Goal: Task Accomplishment & Management: Manage account settings

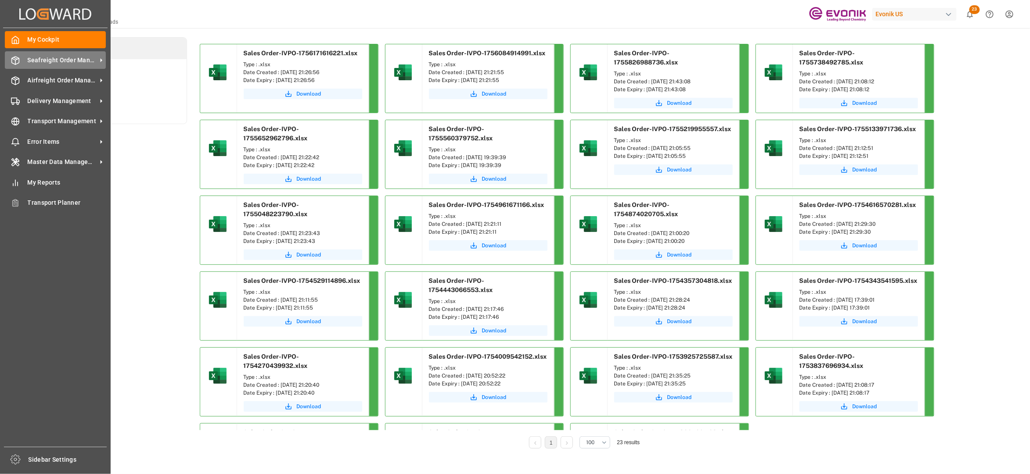
click at [39, 65] on div "Seafreight Order Management Seafreight Order Management" at bounding box center [55, 59] width 101 height 17
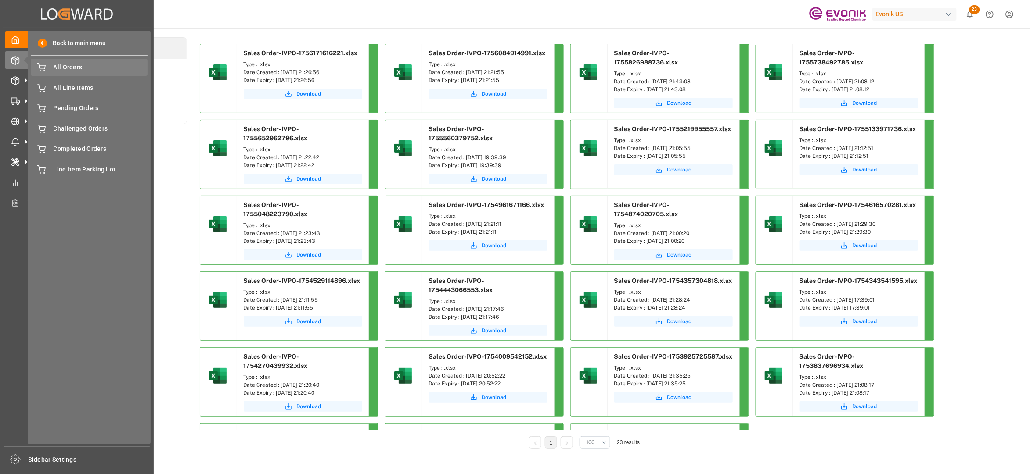
click at [55, 67] on span "All Orders" at bounding box center [101, 67] width 94 height 9
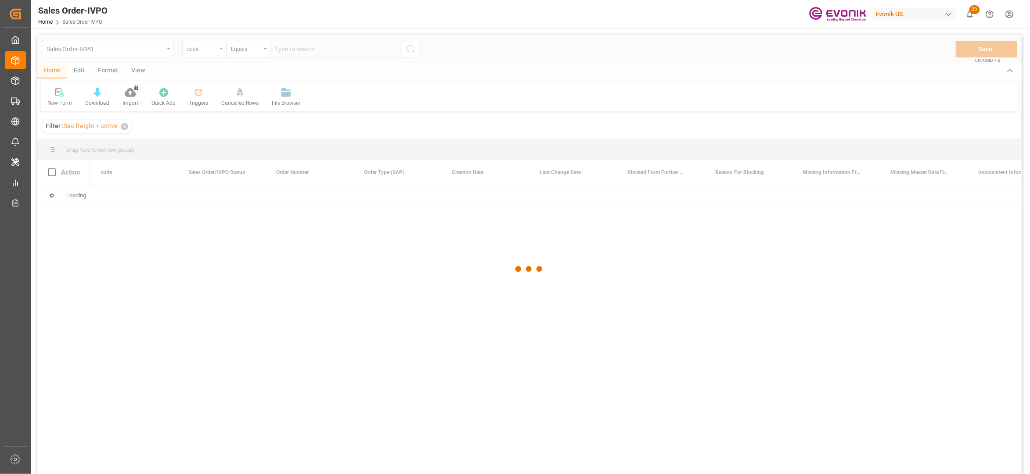
click at [204, 51] on div at bounding box center [529, 269] width 984 height 469
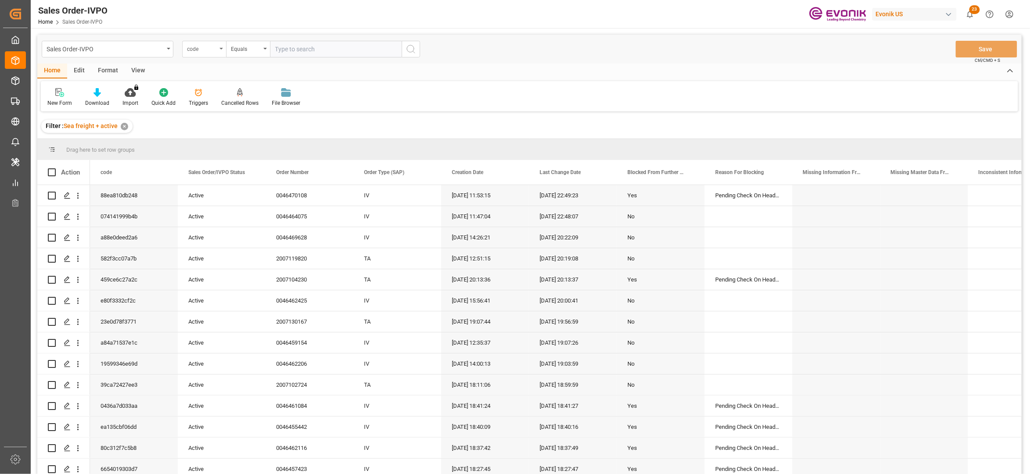
click at [202, 50] on div "code" at bounding box center [202, 48] width 30 height 10
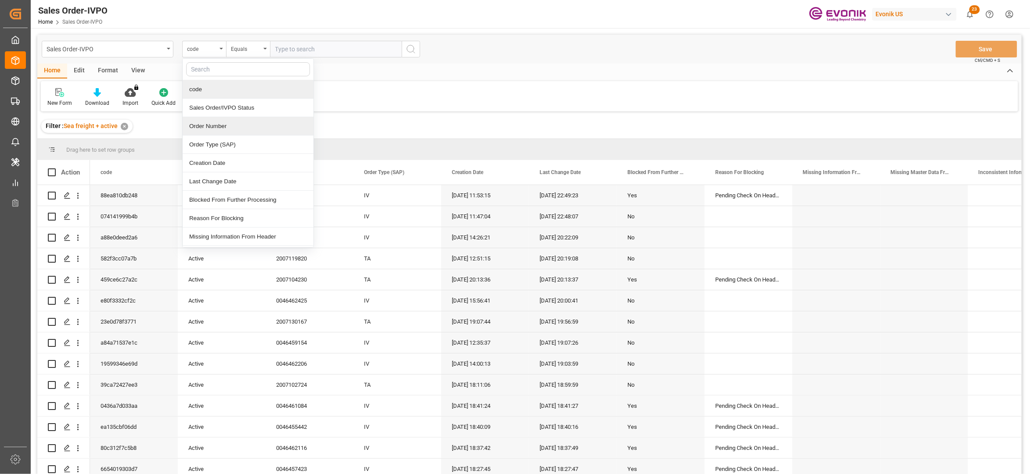
click at [215, 123] on div "Order Number" at bounding box center [248, 126] width 131 height 18
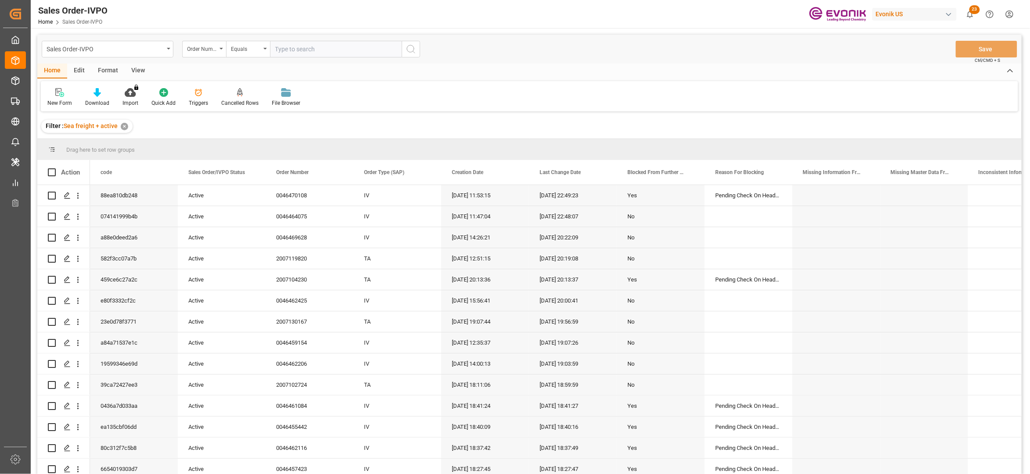
click at [301, 50] on input "text" at bounding box center [336, 49] width 132 height 17
paste input "2007104230"
type input "2007104230"
click at [414, 46] on icon "search button" at bounding box center [411, 49] width 11 height 11
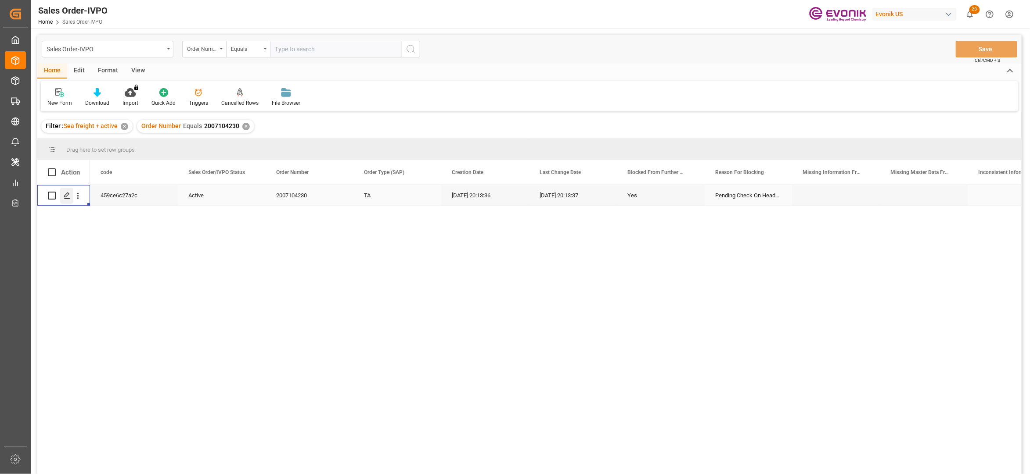
click at [64, 195] on icon "Press SPACE to select this row." at bounding box center [67, 195] width 7 height 7
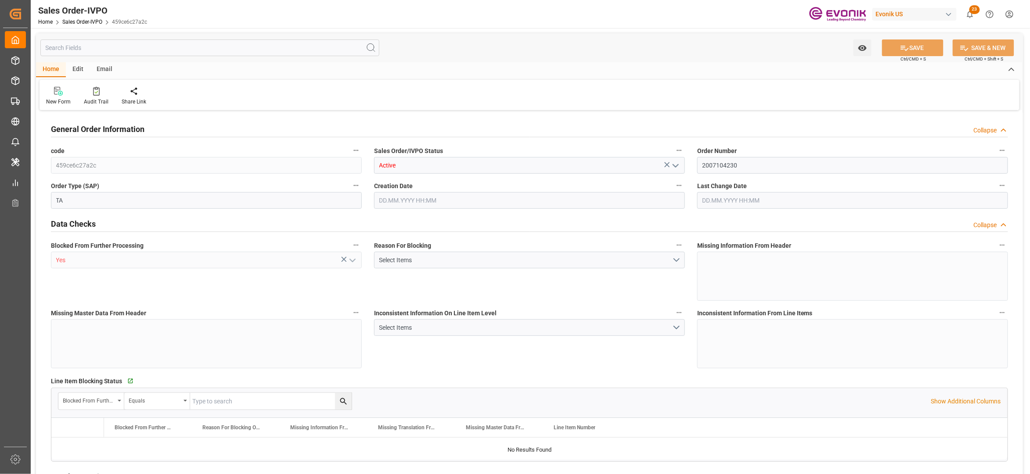
type input "BEANR"
type input "0"
type input "1"
type input "4842"
type input "[DATE] 20:13"
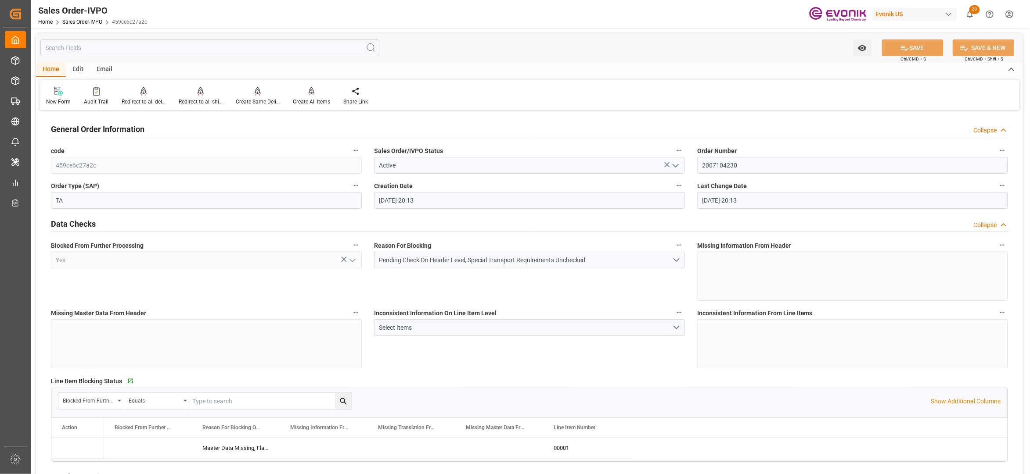
type input "[DATE] 20:13"
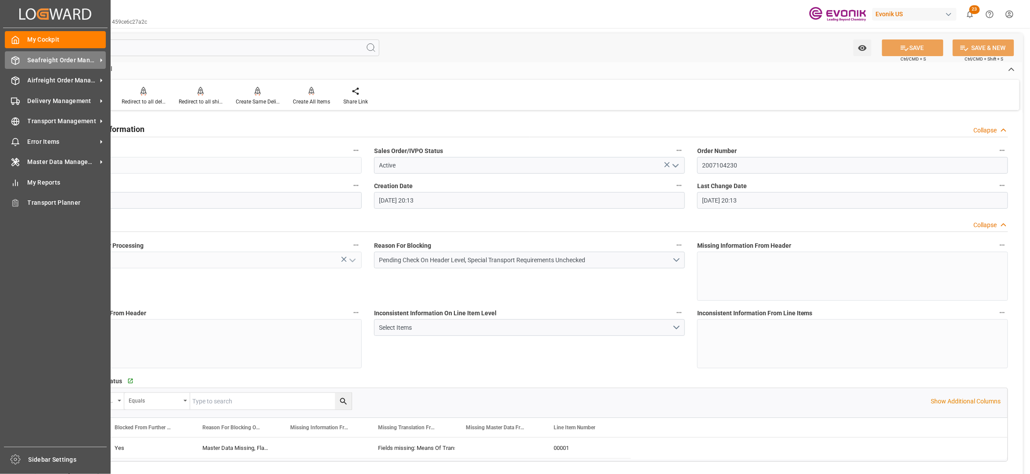
click at [37, 63] on span "Seafreight Order Management" at bounding box center [62, 60] width 69 height 9
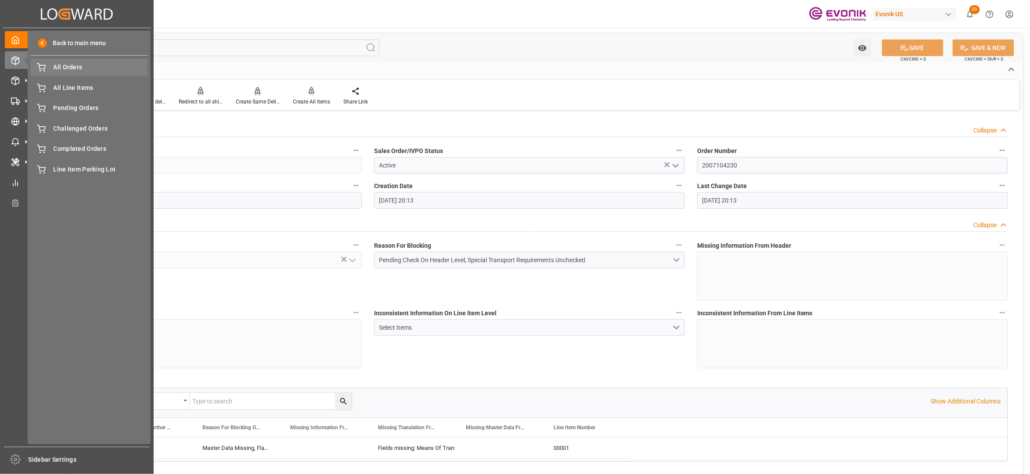
click at [57, 69] on span "All Orders" at bounding box center [101, 67] width 94 height 9
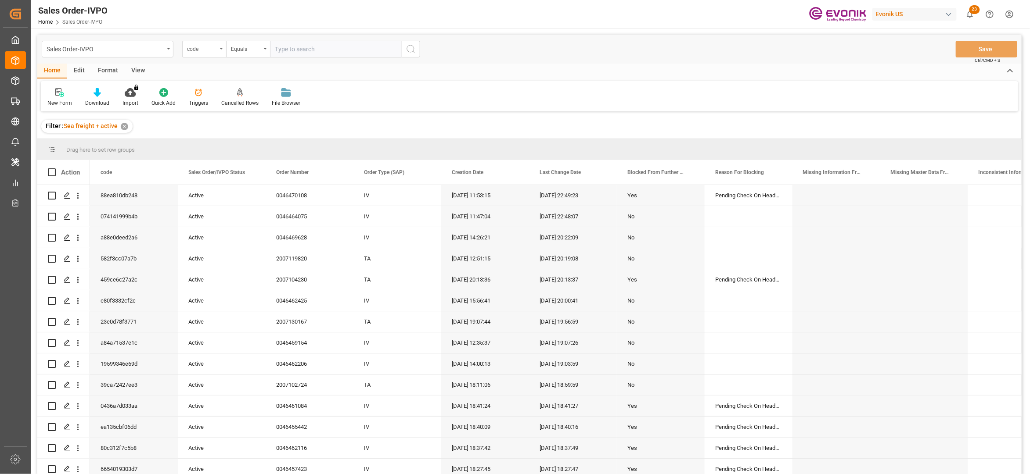
click at [212, 50] on div "code" at bounding box center [202, 48] width 30 height 10
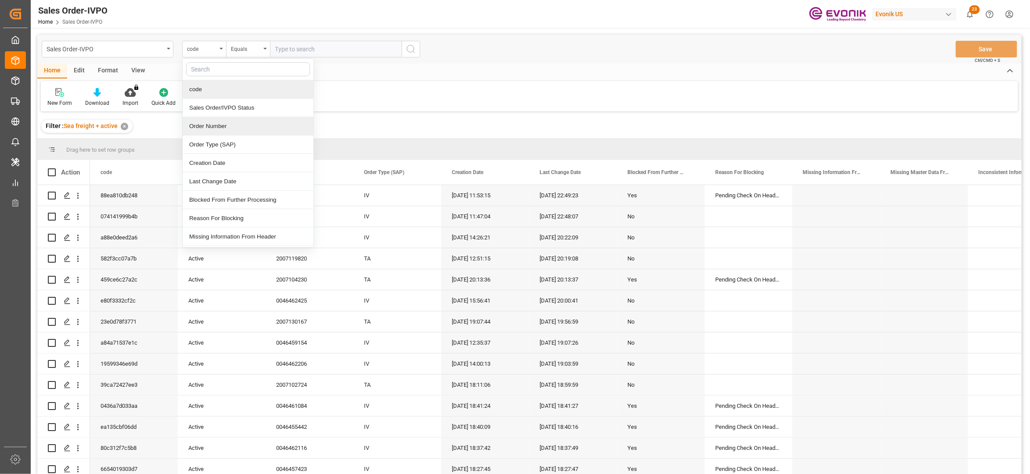
click at [236, 126] on div "Order Number" at bounding box center [248, 126] width 131 height 18
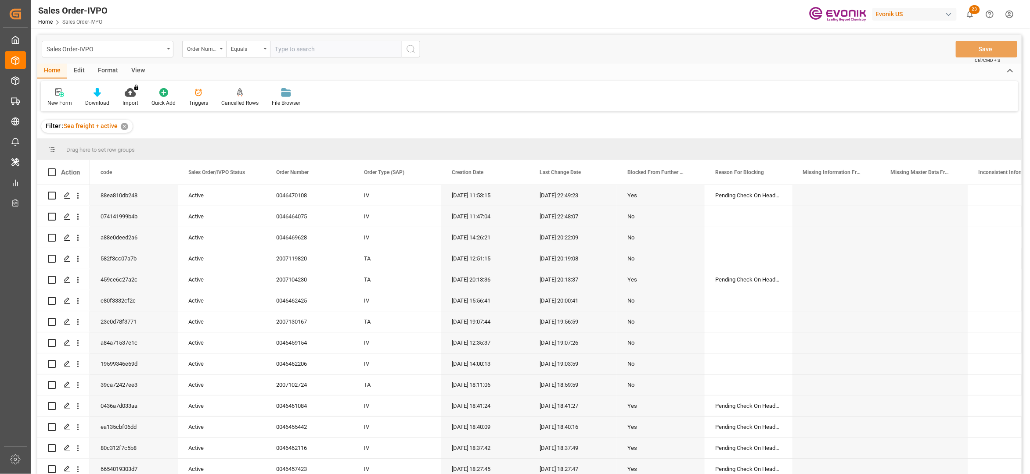
click at [294, 48] on input "text" at bounding box center [336, 49] width 132 height 17
paste input "2007094003"
type input "2007094003"
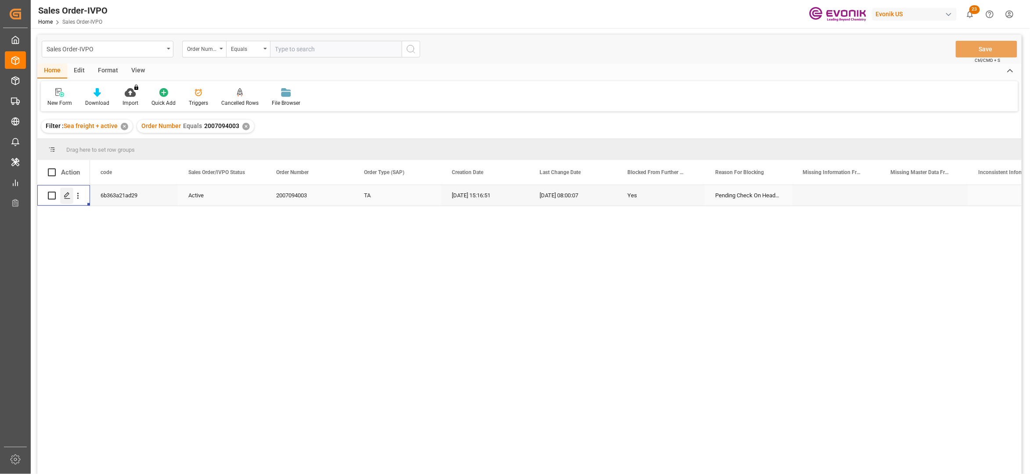
click at [68, 193] on polygon "Press SPACE to select this row." at bounding box center [67, 195] width 4 height 4
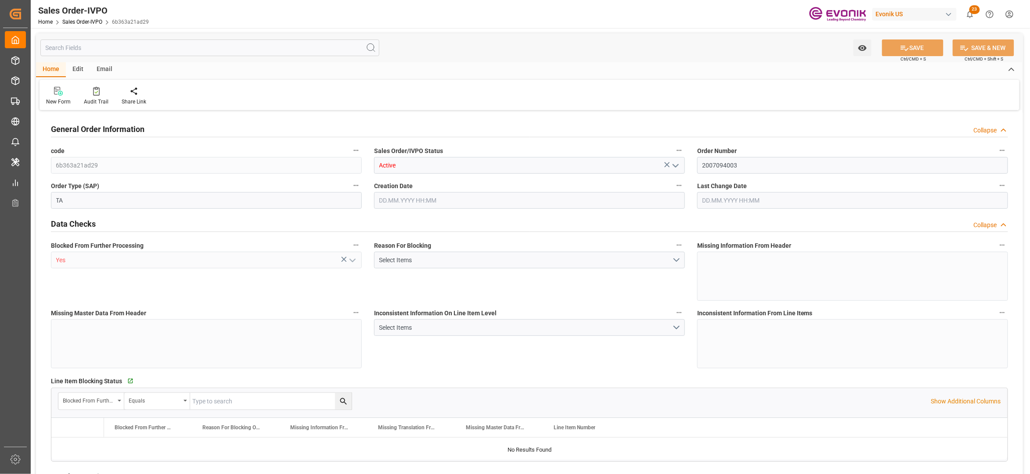
type input "GBLIV"
type input "0"
type input "1"
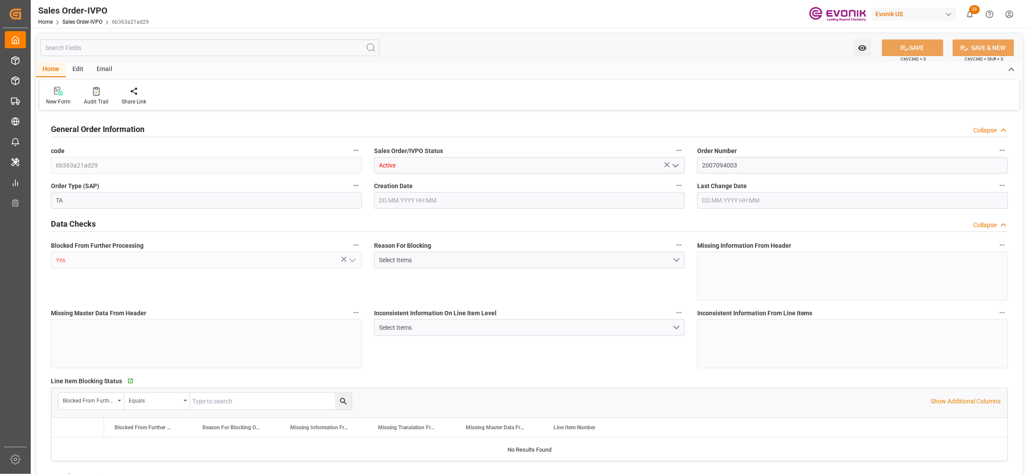
type input "15320"
type input "23.126"
type input "17000"
type input "30"
type input "12.08.2025 15:16"
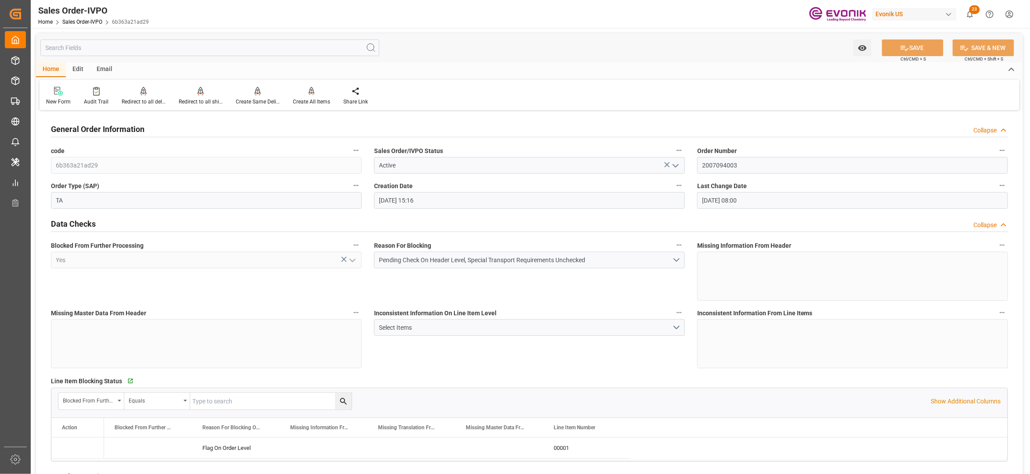
type input "22.08.2025 08:00"
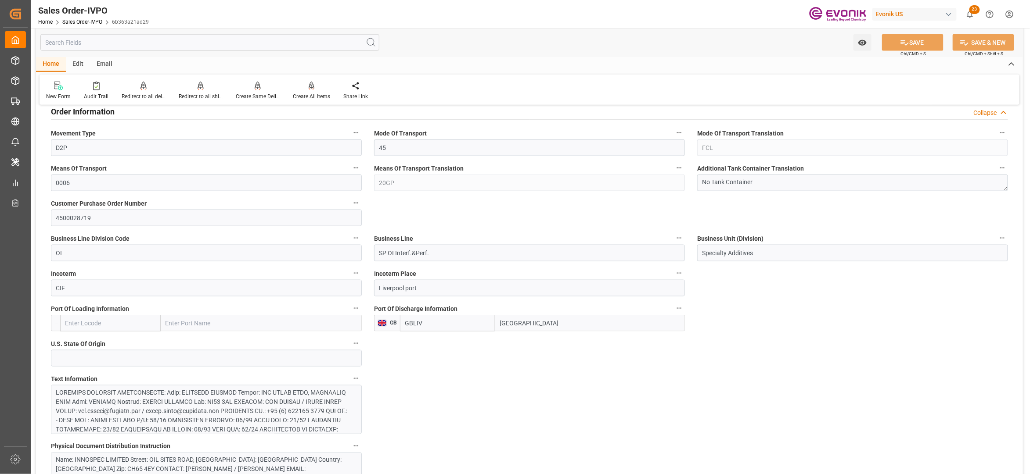
scroll to position [585, 0]
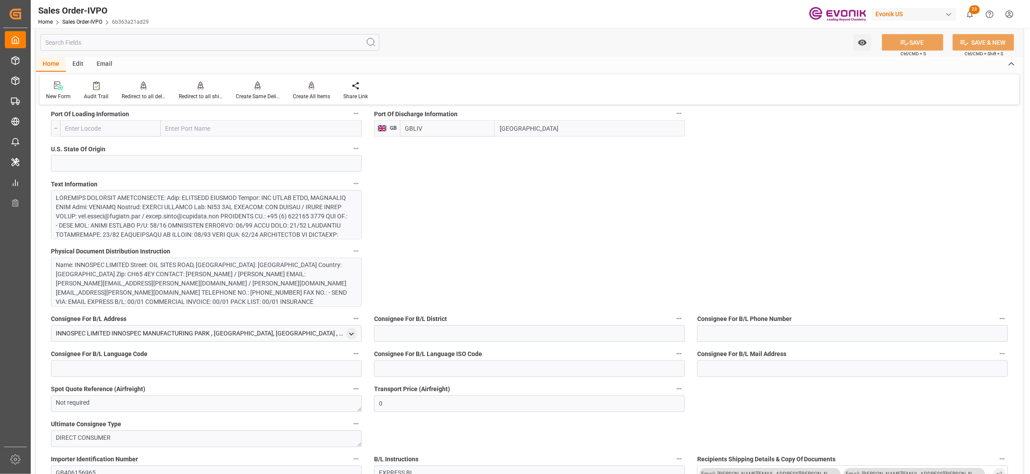
click at [317, 225] on div at bounding box center [201, 277] width 291 height 166
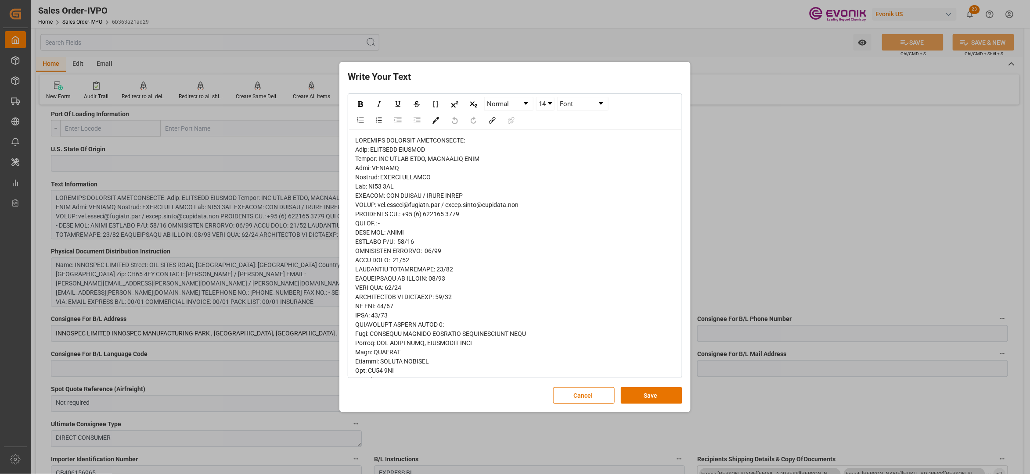
click at [359, 151] on span "rdw-editor" at bounding box center [443, 440] width 176 height 606
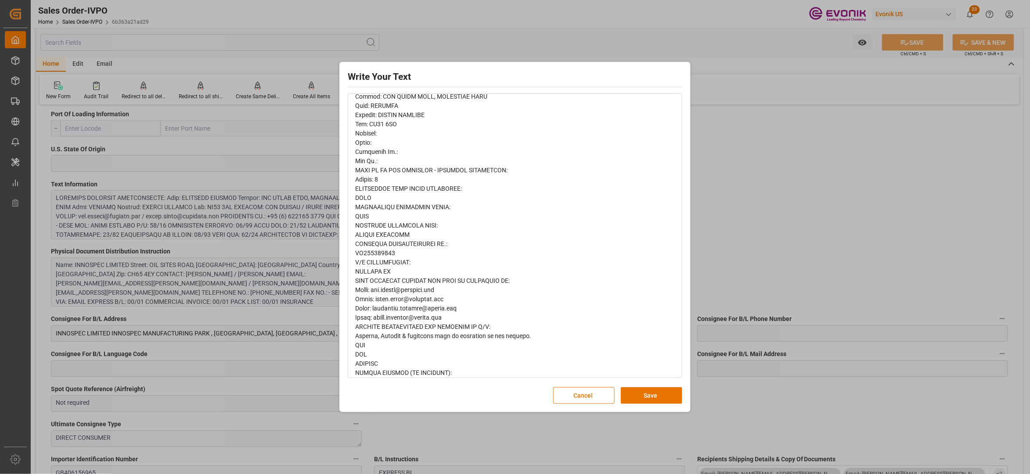
scroll to position [366, 0]
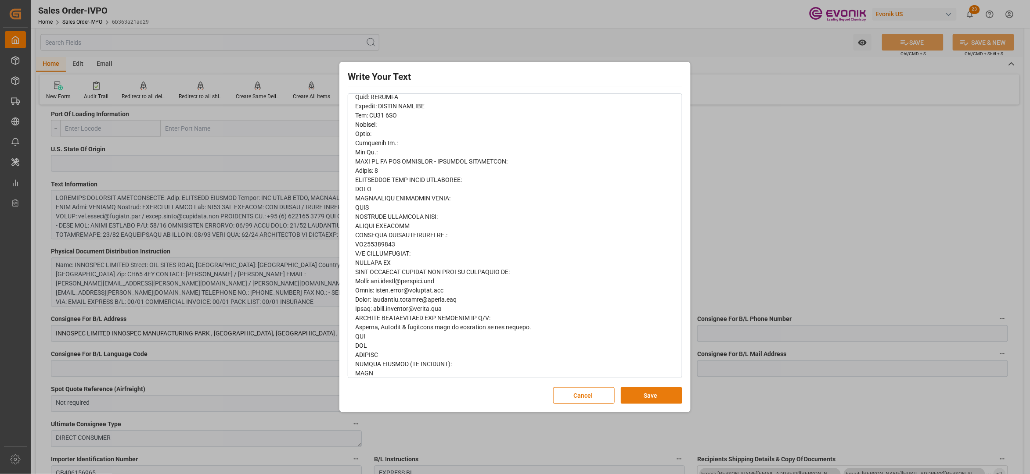
click at [635, 394] on button "Save" at bounding box center [651, 396] width 61 height 17
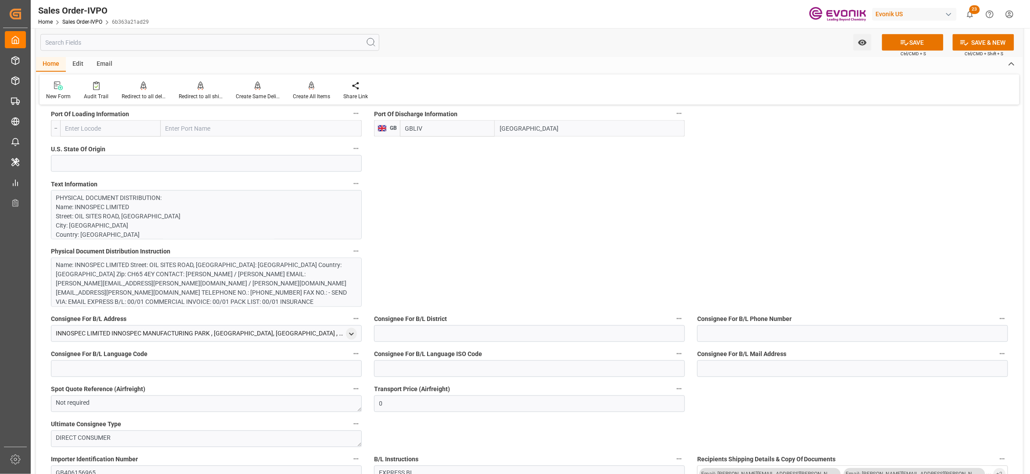
click at [267, 283] on div "Name: INNOSPEC LIMITED Street: OIL SITES ROAD, ELLESMERE PORT City: CHESTER Cou…" at bounding box center [201, 293] width 291 height 65
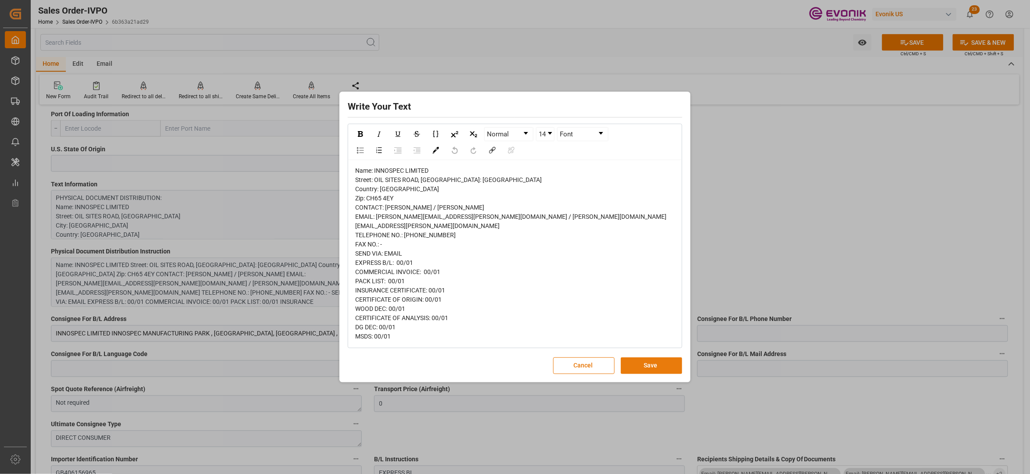
click at [634, 371] on button "Save" at bounding box center [651, 366] width 61 height 17
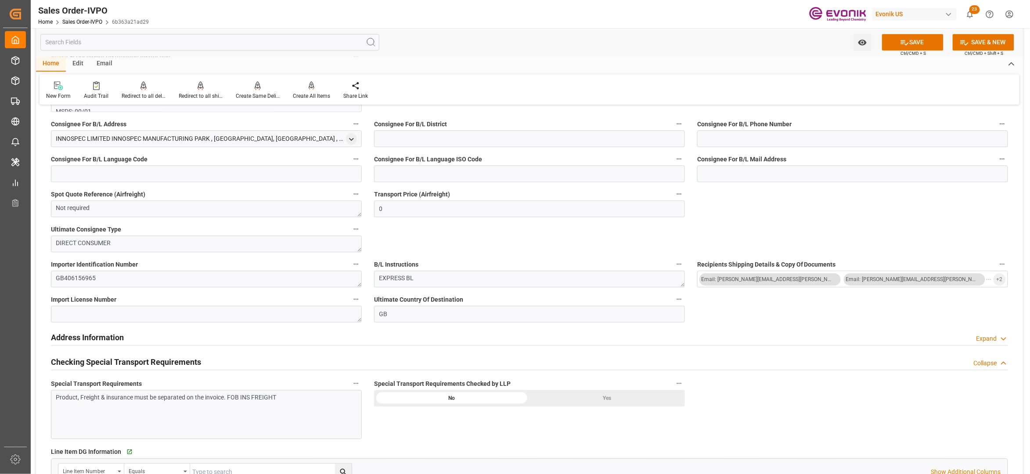
scroll to position [975, 0]
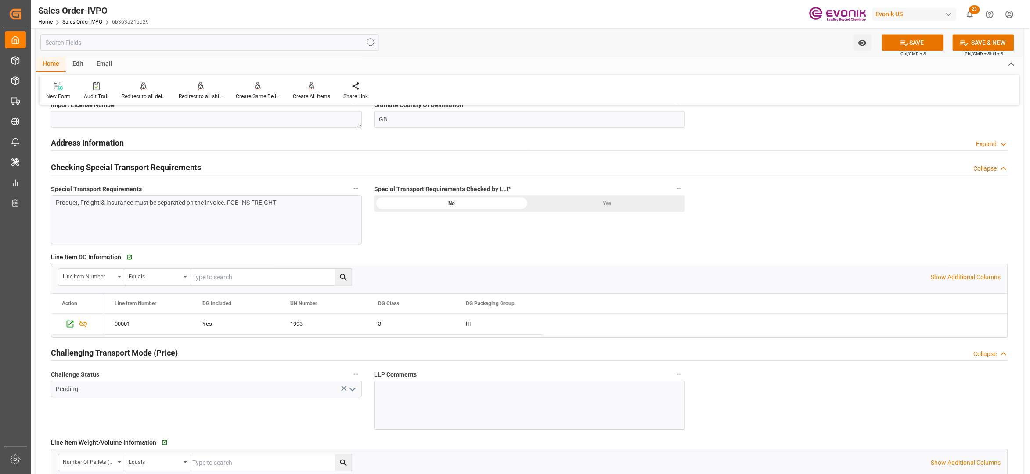
click at [579, 206] on div "Yes" at bounding box center [606, 203] width 155 height 17
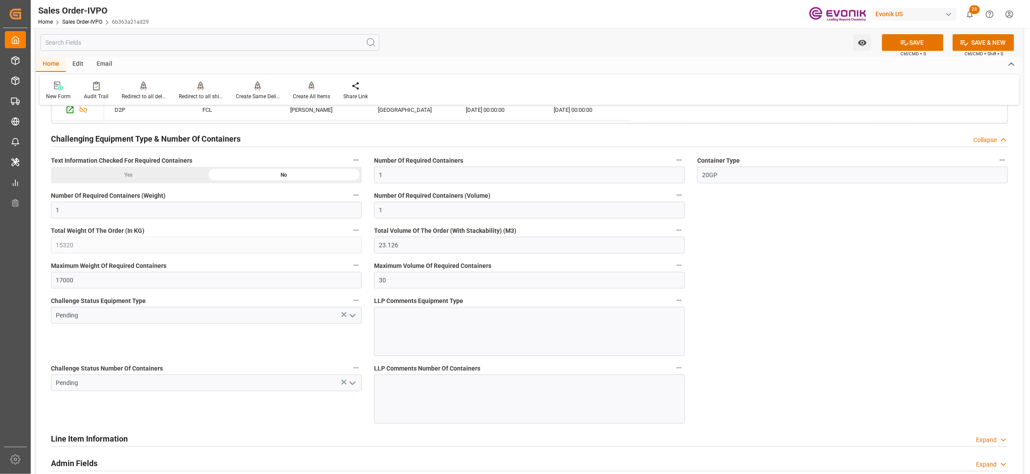
scroll to position [1365, 0]
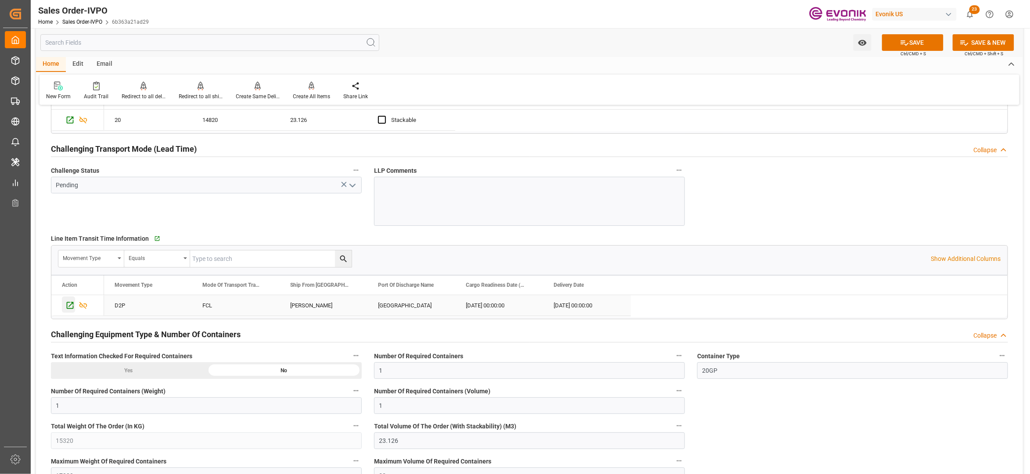
click at [67, 308] on icon "Press SPACE to select this row." at bounding box center [69, 305] width 9 height 9
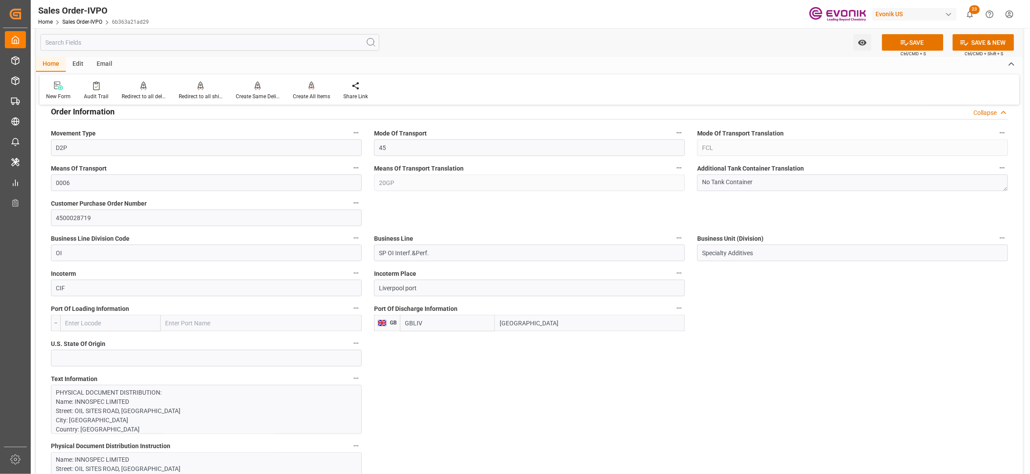
scroll to position [585, 0]
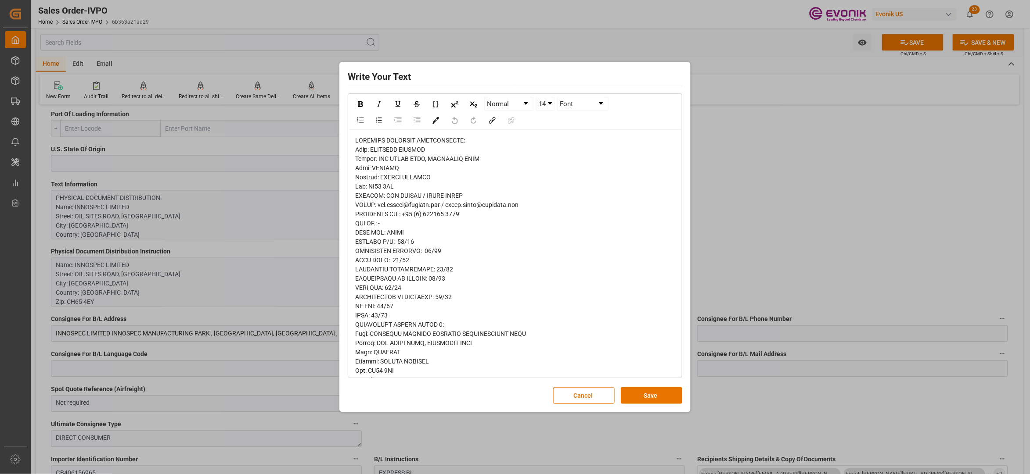
scroll to position [374, 0]
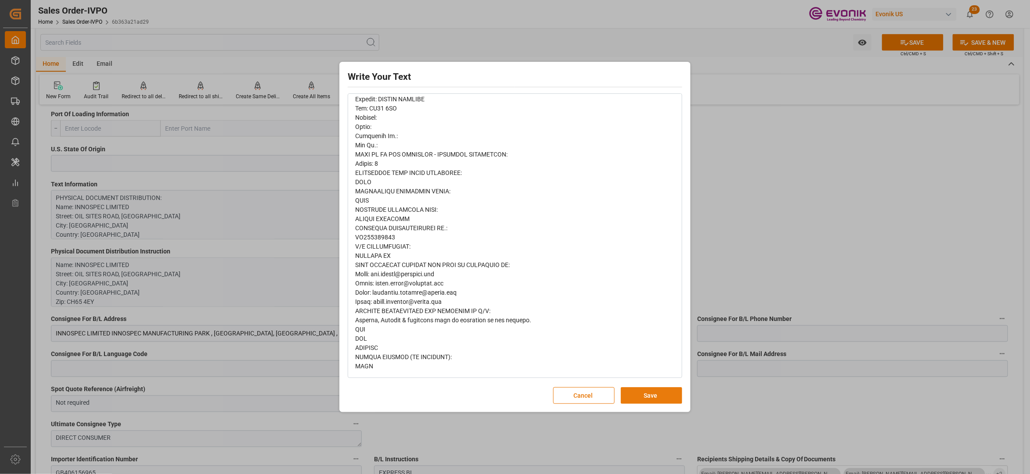
click at [653, 391] on button "Save" at bounding box center [651, 396] width 61 height 17
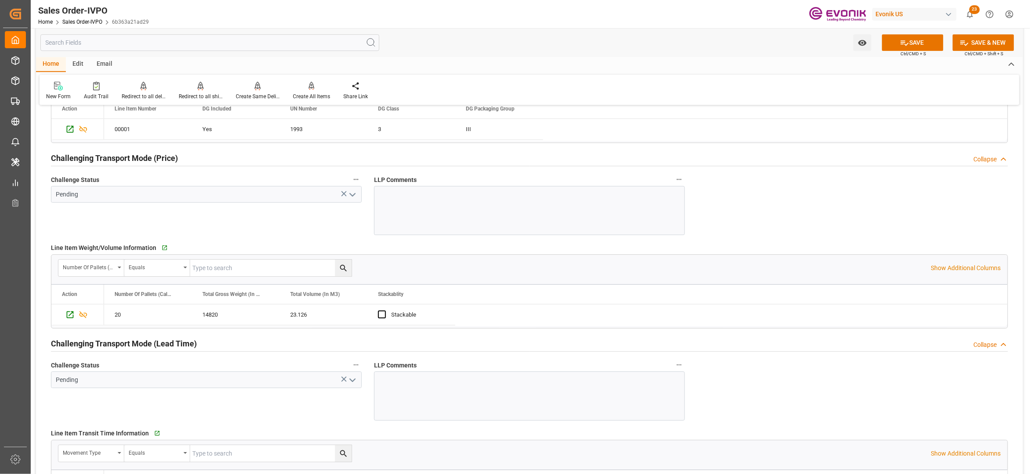
scroll to position [1365, 0]
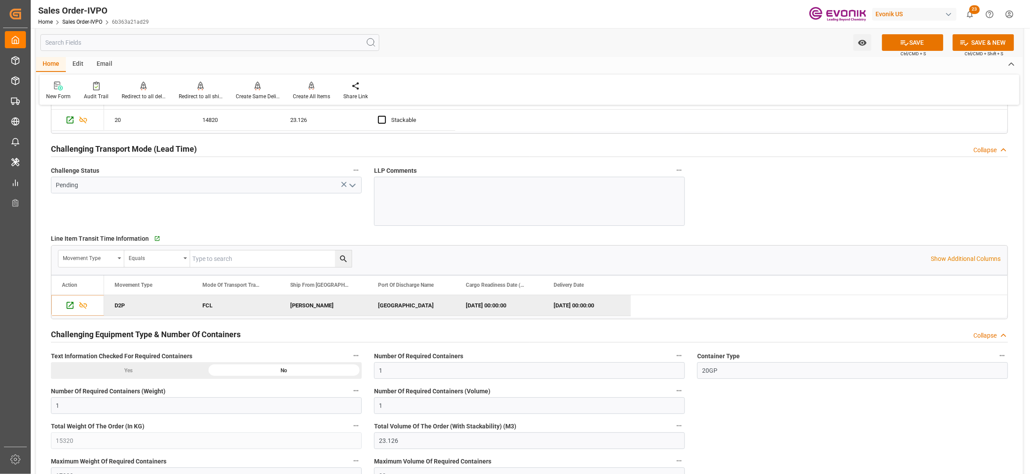
click at [350, 190] on icon "open menu" at bounding box center [352, 185] width 11 height 11
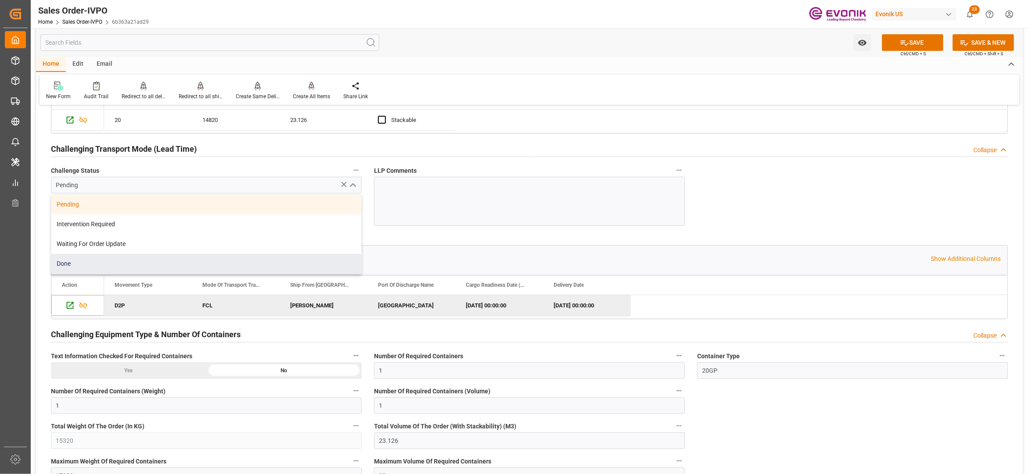
click at [151, 263] on div "Done" at bounding box center [206, 264] width 310 height 20
type input "Done"
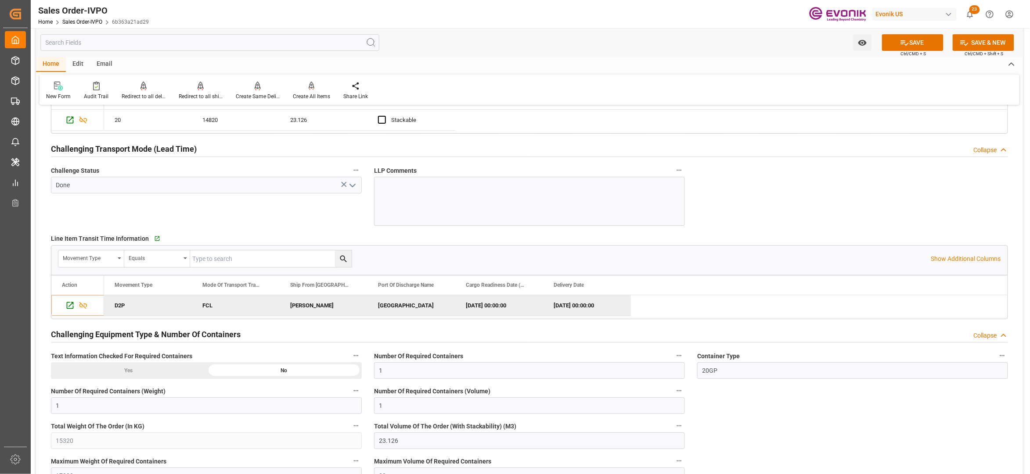
scroll to position [1561, 0]
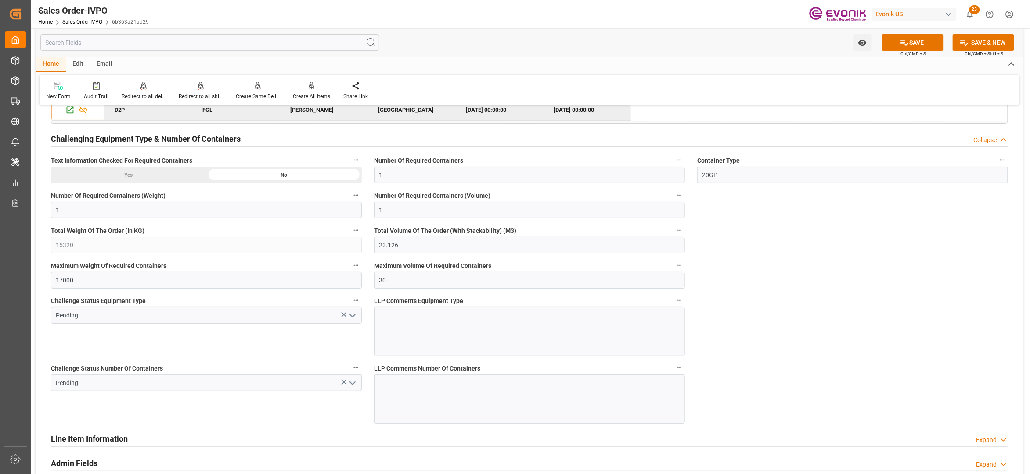
click at [349, 319] on icon "open menu" at bounding box center [352, 316] width 11 height 11
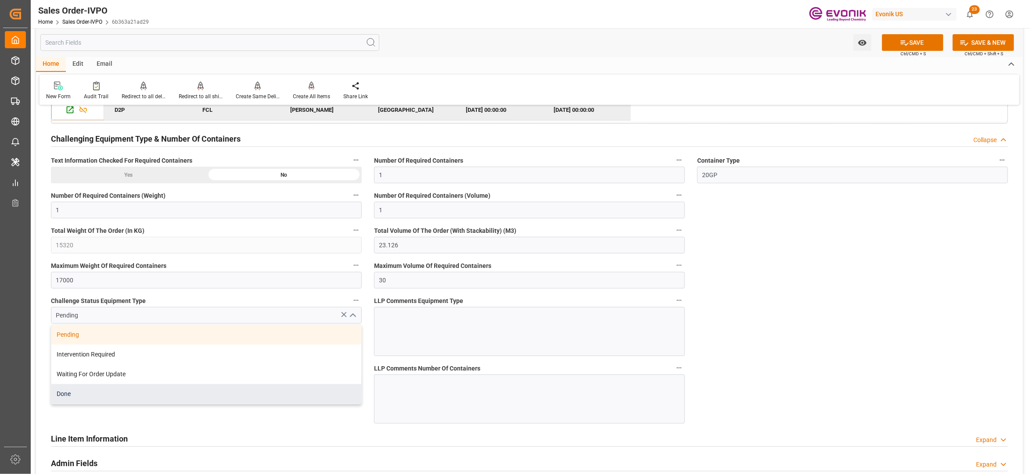
click at [88, 401] on div "Done" at bounding box center [206, 394] width 310 height 20
type input "Done"
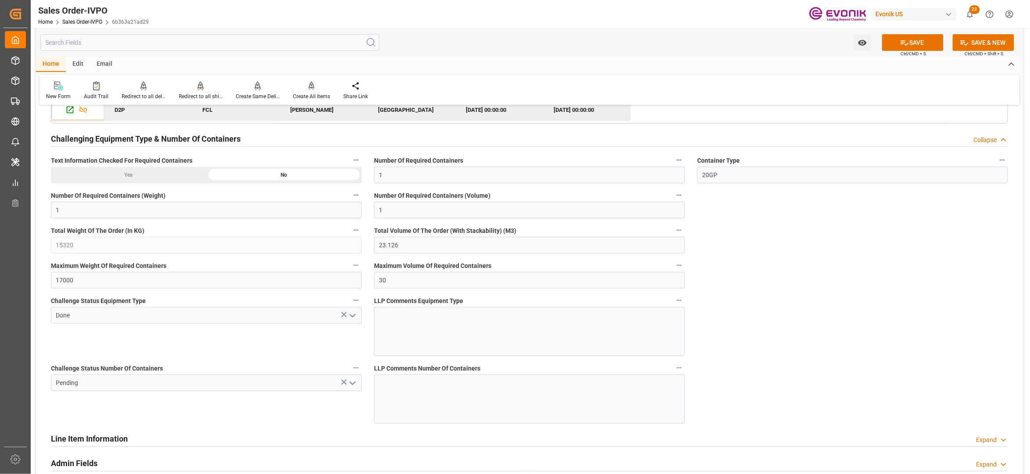
click at [355, 384] on icon "open menu" at bounding box center [352, 383] width 11 height 11
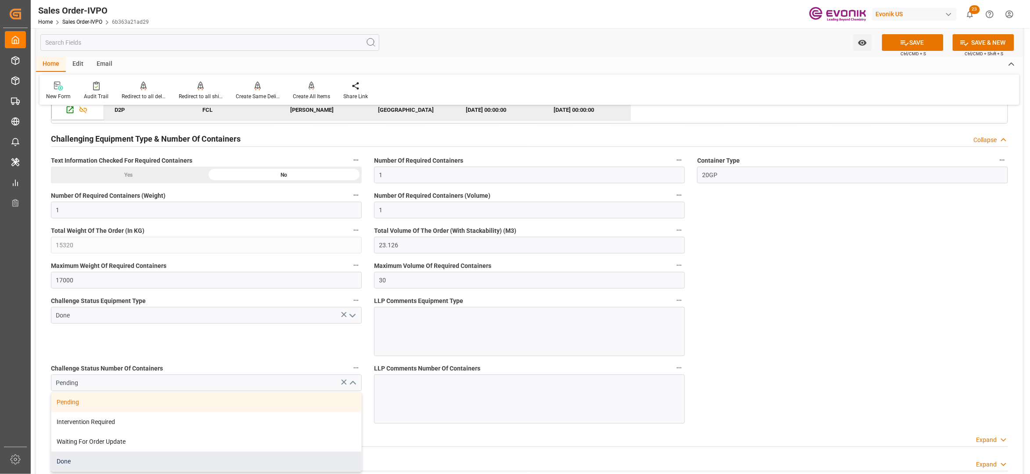
click at [116, 466] on div "Done" at bounding box center [206, 462] width 310 height 20
type input "Done"
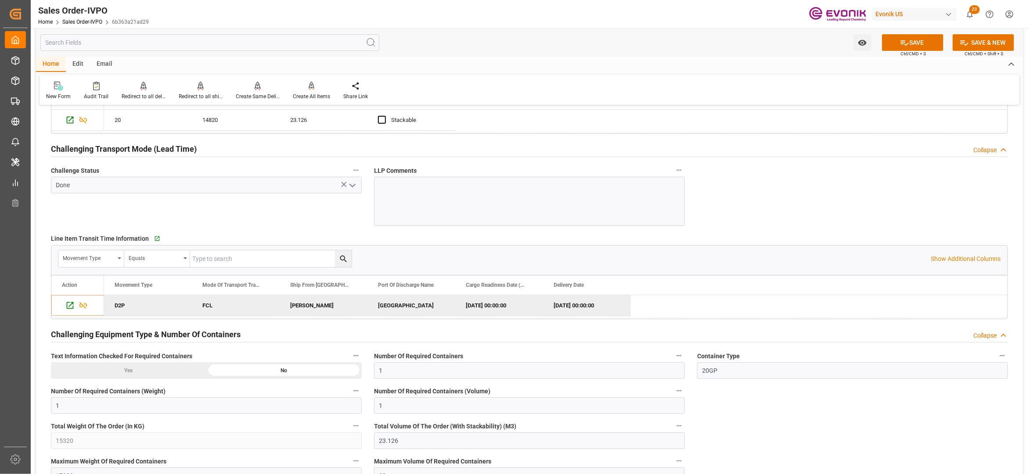
scroll to position [1170, 0]
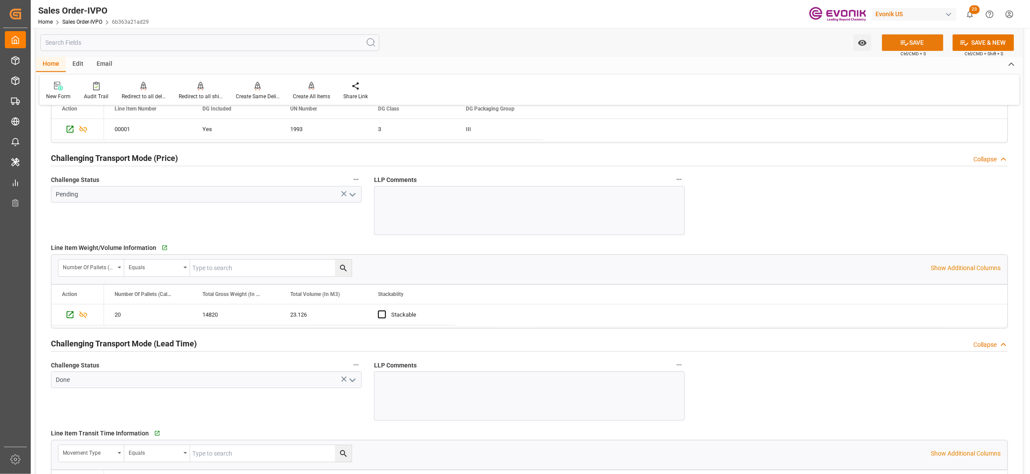
click at [915, 38] on button "SAVE" at bounding box center [912, 42] width 61 height 17
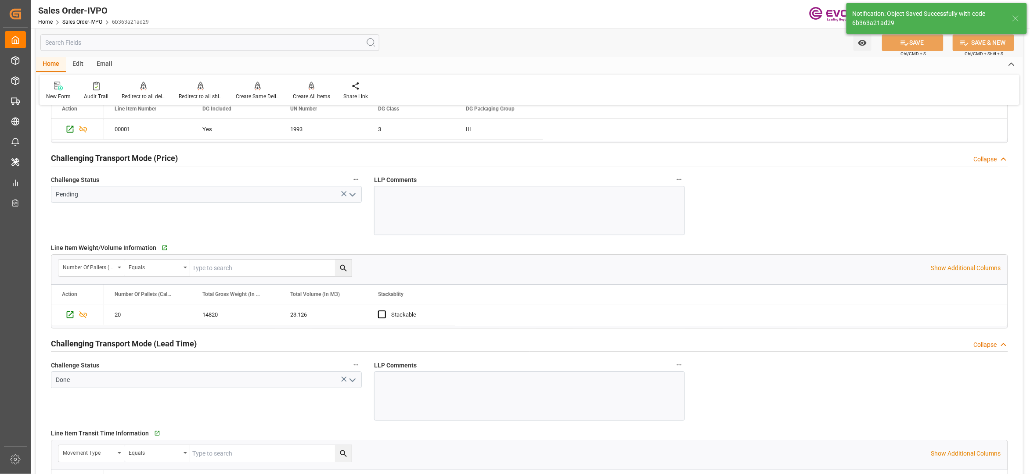
type input "26.08.2025 02:47"
click at [311, 93] on div "Create All Items" at bounding box center [311, 97] width 37 height 8
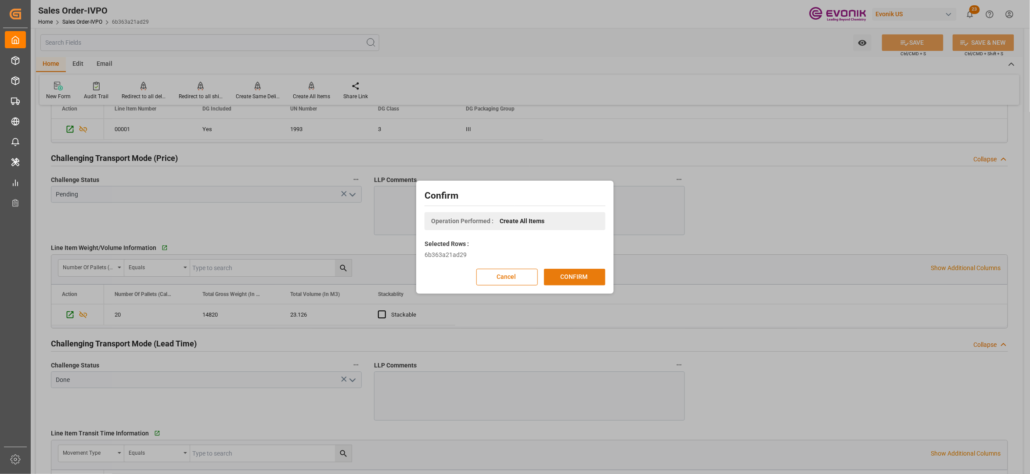
click at [580, 277] on button "CONFIRM" at bounding box center [574, 277] width 61 height 17
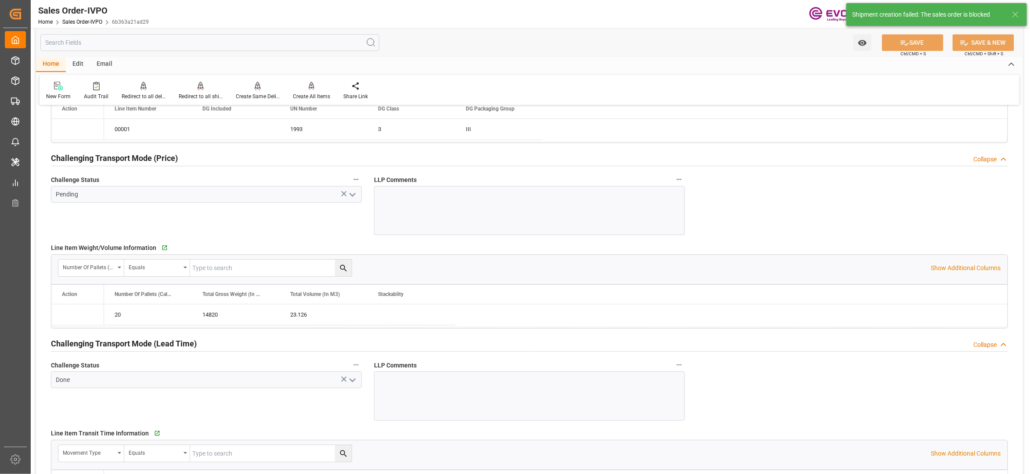
type input "GBLIV"
type input "0"
type input "1"
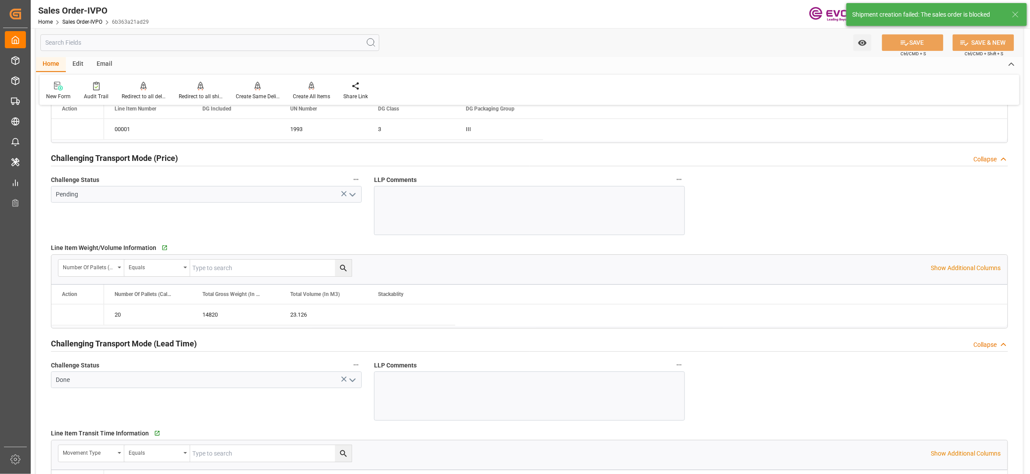
type input "15320"
type input "23.126"
type input "17000"
type input "30"
type input "12.08.2025 15:16"
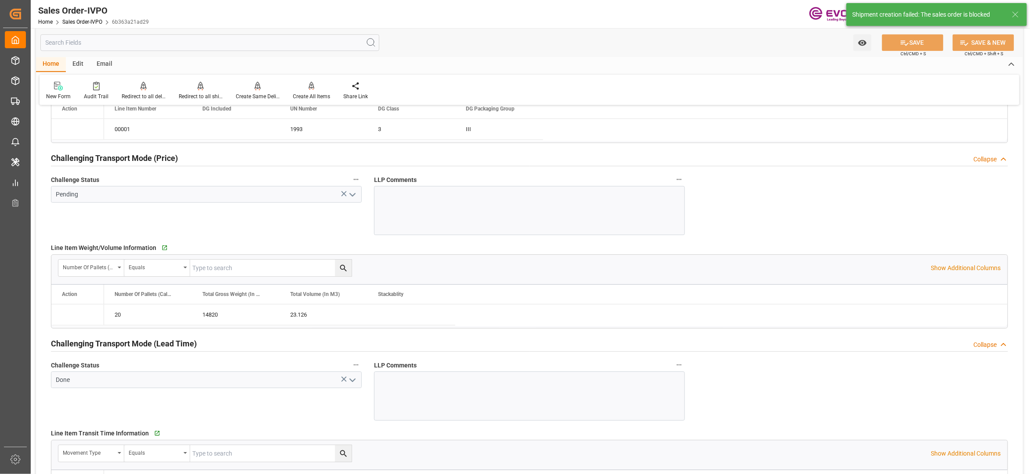
type input "26.08.2025 02:47"
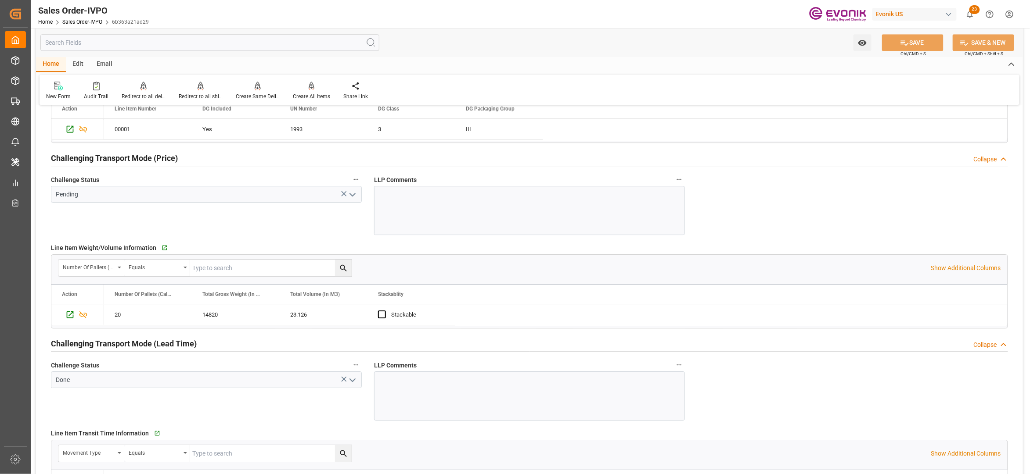
click at [354, 195] on icon "open menu" at bounding box center [352, 195] width 11 height 11
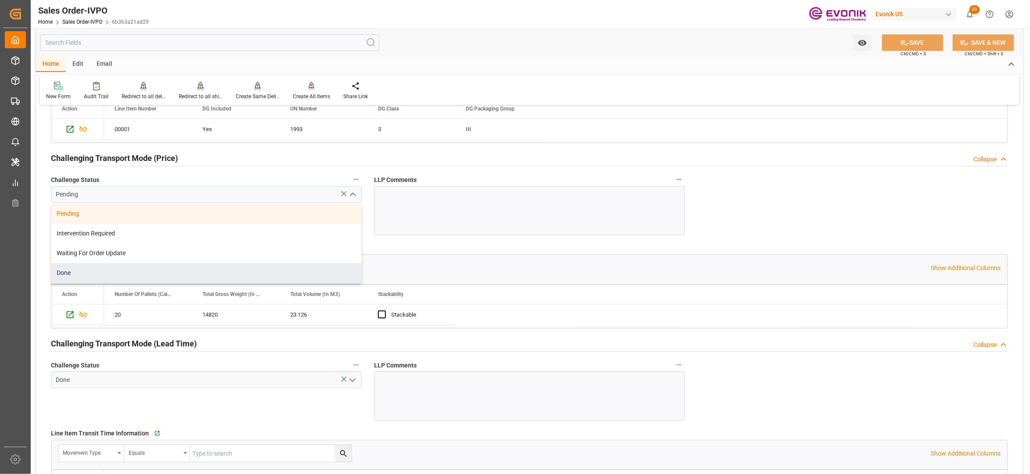
click at [150, 274] on div "Done" at bounding box center [206, 273] width 310 height 20
type input "Done"
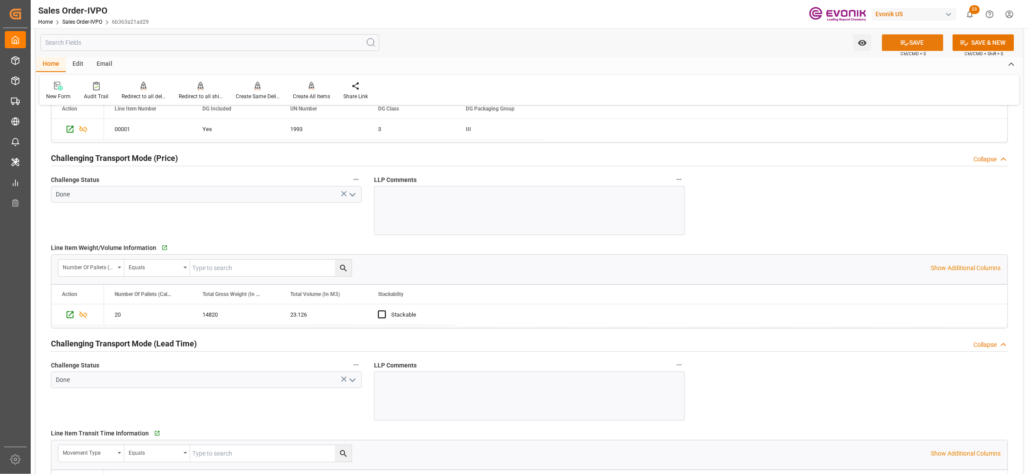
click at [909, 42] on button "SAVE" at bounding box center [912, 42] width 61 height 17
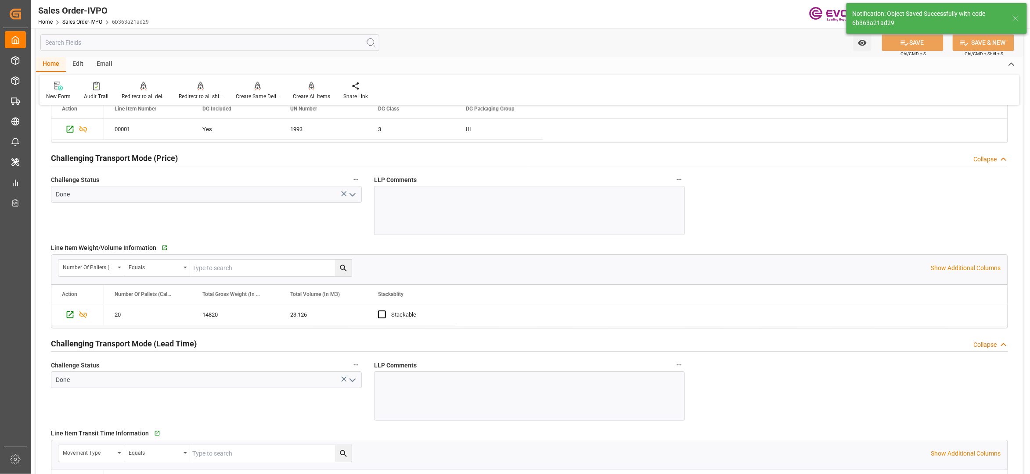
type input "No"
click at [306, 93] on div "Create All Items" at bounding box center [311, 97] width 37 height 8
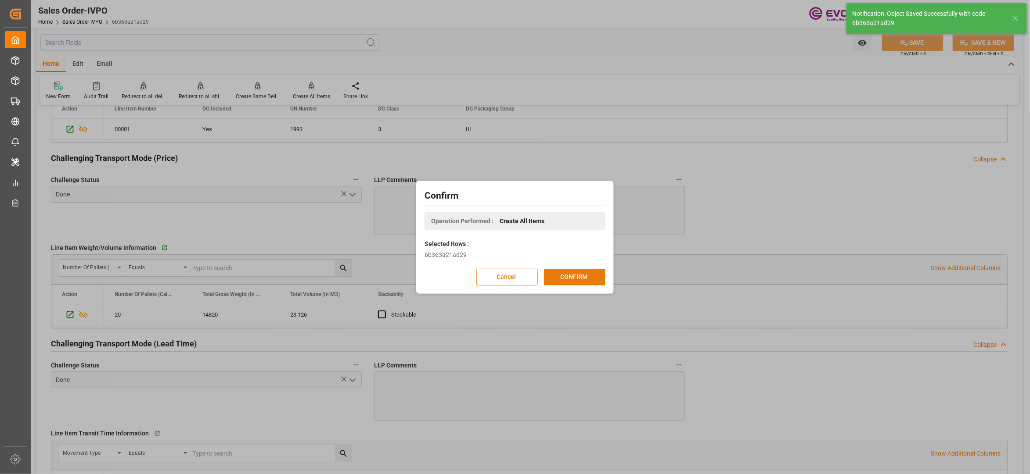
click at [578, 275] on button "CONFIRM" at bounding box center [574, 277] width 61 height 17
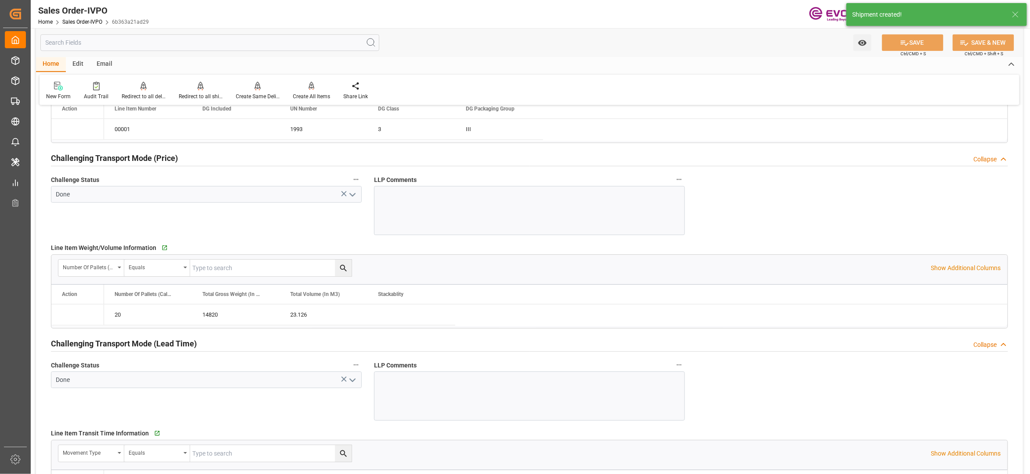
type input "12.08.2025 15:16"
type input "26.08.2025 02:47"
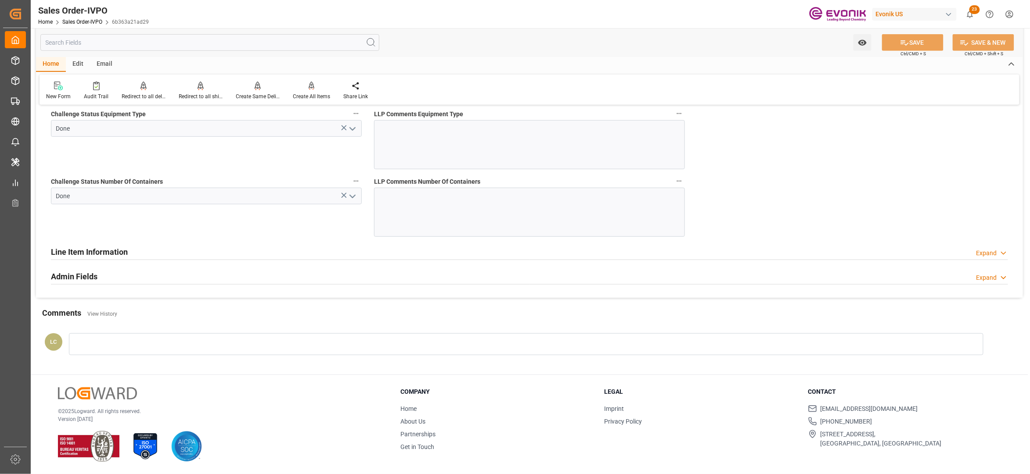
scroll to position [1361, 0]
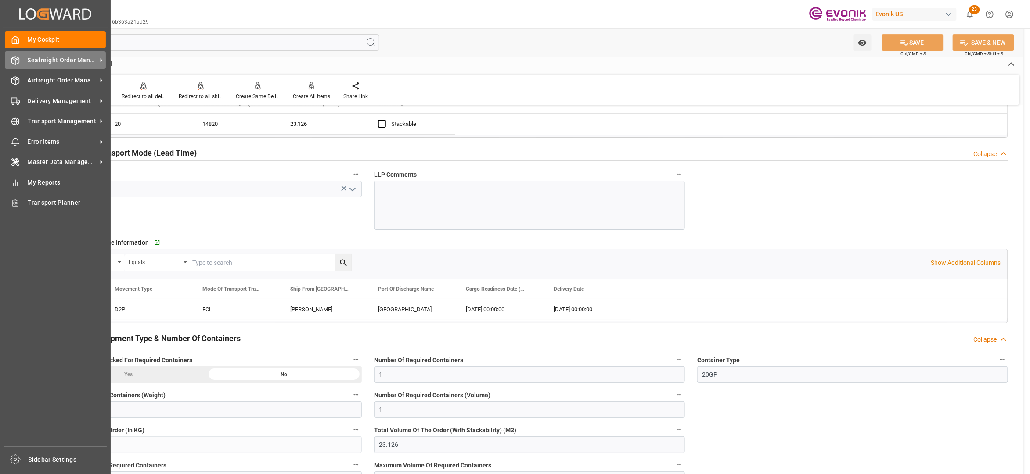
click at [71, 60] on span "Seafreight Order Management" at bounding box center [62, 60] width 69 height 9
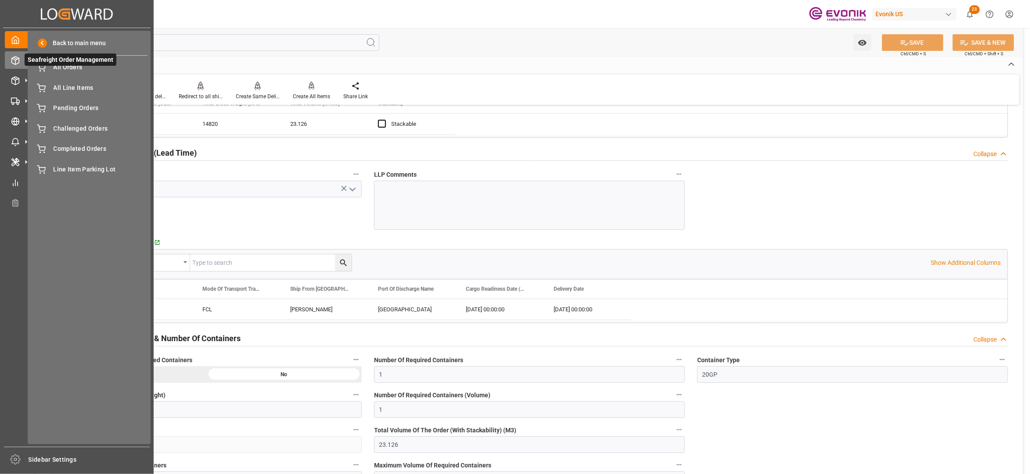
click at [68, 65] on span "Seafreight Order Management" at bounding box center [71, 60] width 92 height 12
click at [83, 65] on span "Seafreight Order Management" at bounding box center [71, 60] width 92 height 12
click at [90, 71] on span "All Orders" at bounding box center [101, 67] width 94 height 9
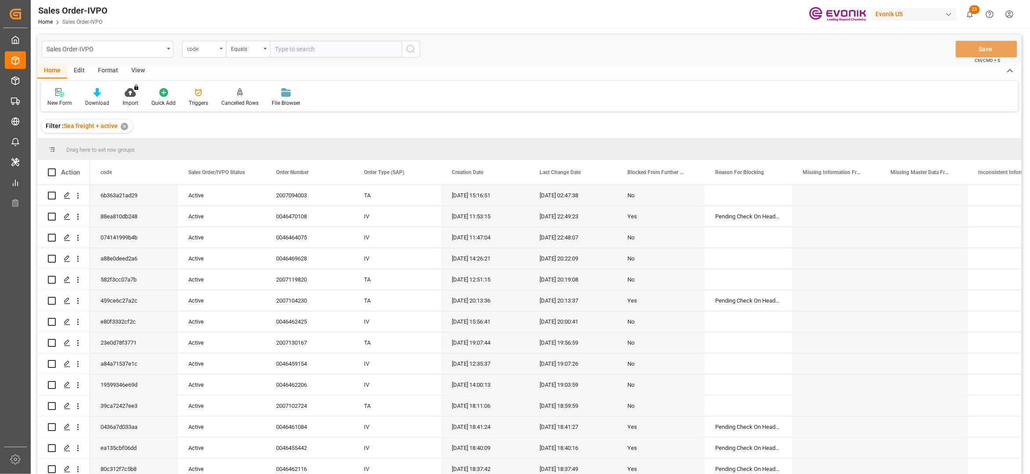
click at [214, 48] on div "code" at bounding box center [202, 48] width 30 height 10
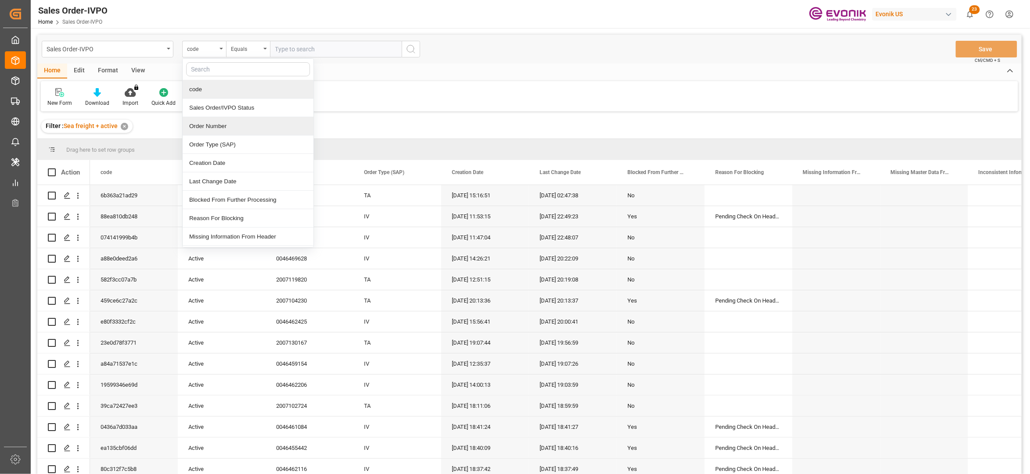
click at [235, 128] on div "Order Number" at bounding box center [248, 126] width 131 height 18
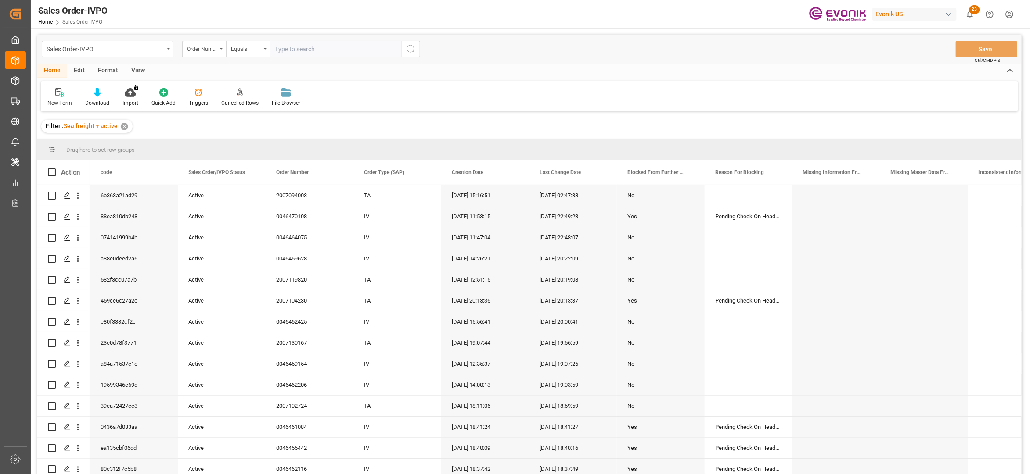
click at [309, 45] on input "text" at bounding box center [336, 49] width 132 height 17
paste input "2007147853"
type input "2007147853"
click at [408, 54] on button "search button" at bounding box center [411, 49] width 18 height 17
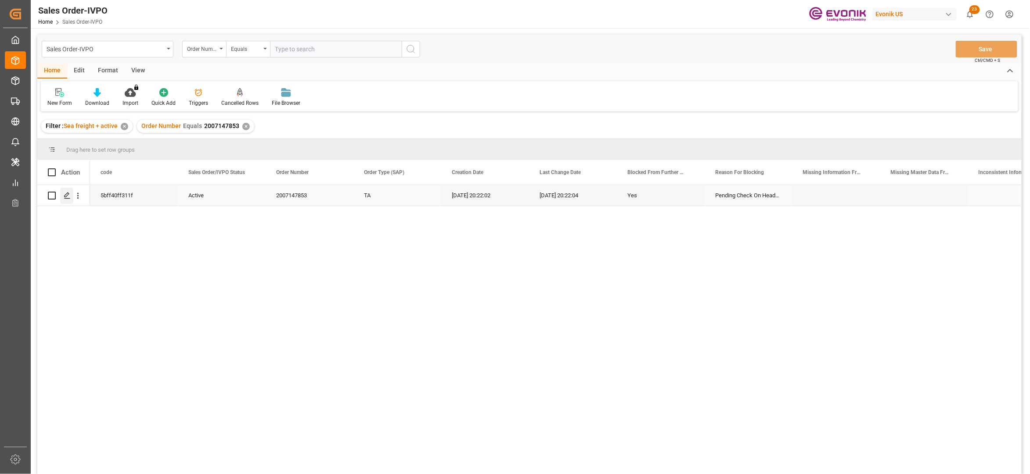
click at [68, 198] on icon "Press SPACE to select this row." at bounding box center [67, 195] width 7 height 7
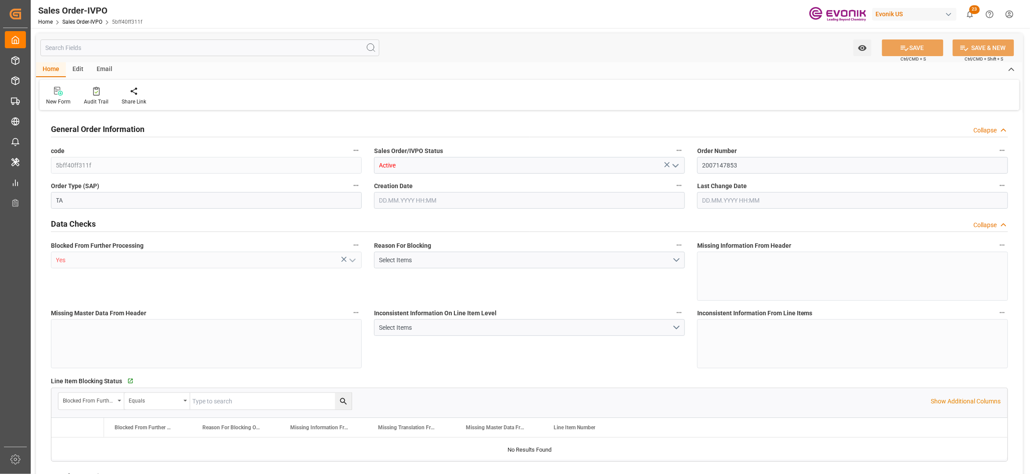
type input "ARBUE"
type input "0"
type input "1"
type input "11150"
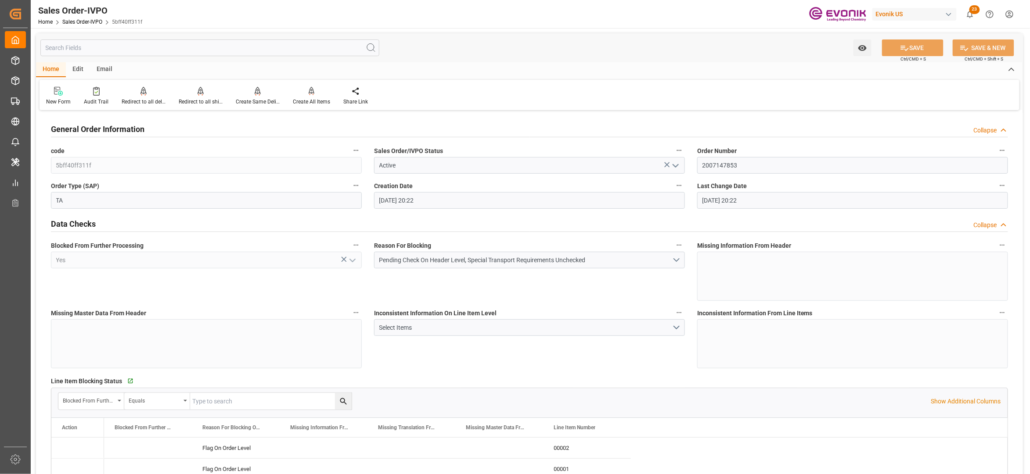
type input "22.08.2025 20:22"
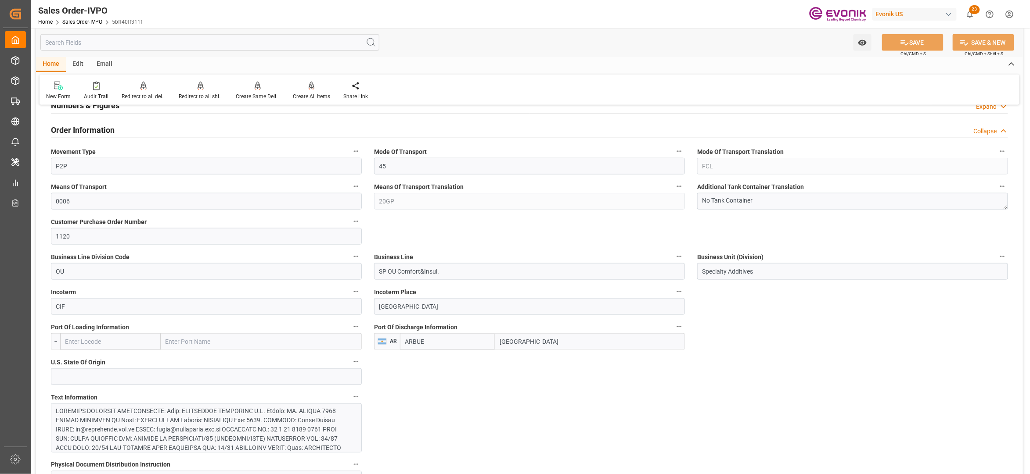
scroll to position [585, 0]
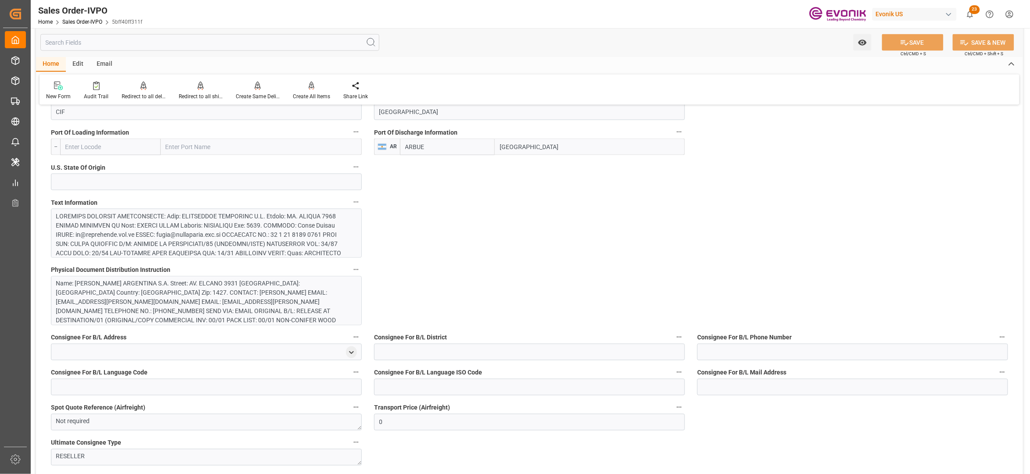
click at [312, 242] on div at bounding box center [201, 304] width 291 height 184
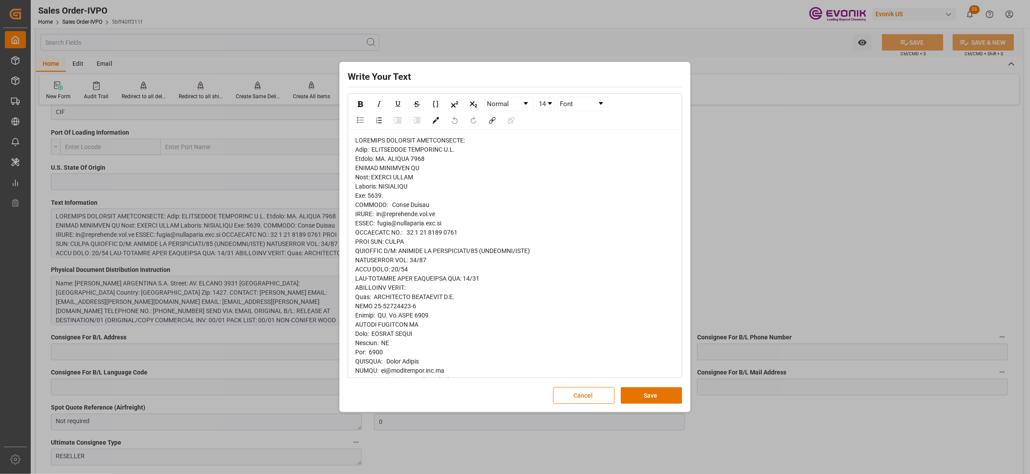
click at [364, 146] on div "rdw-editor" at bounding box center [515, 440] width 320 height 608
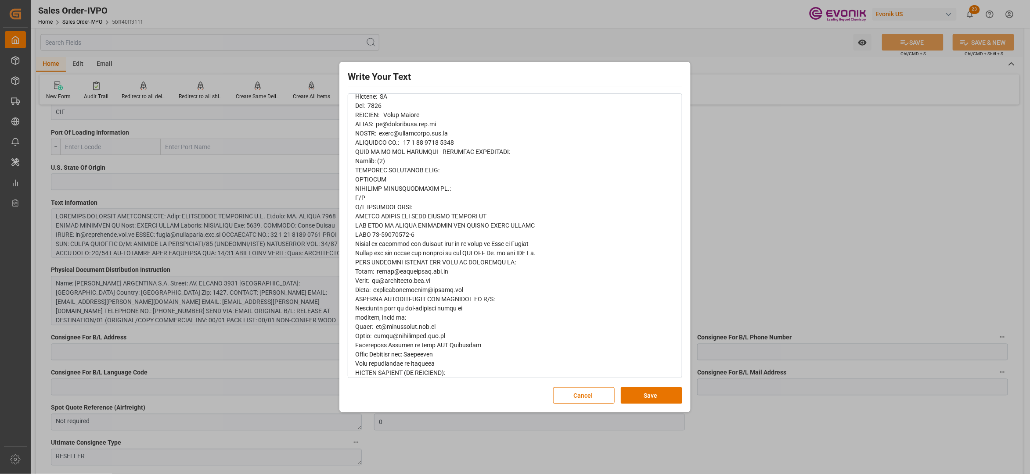
scroll to position [366, 0]
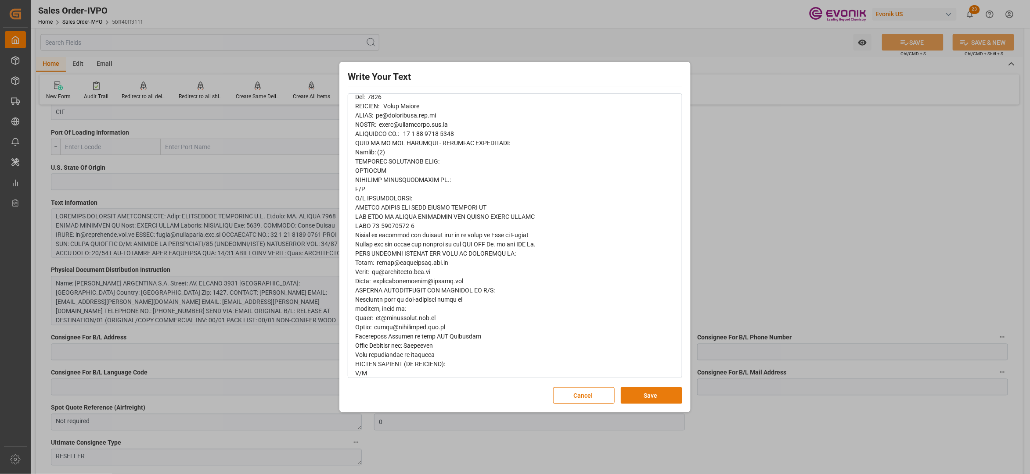
click at [643, 394] on button "Save" at bounding box center [651, 396] width 61 height 17
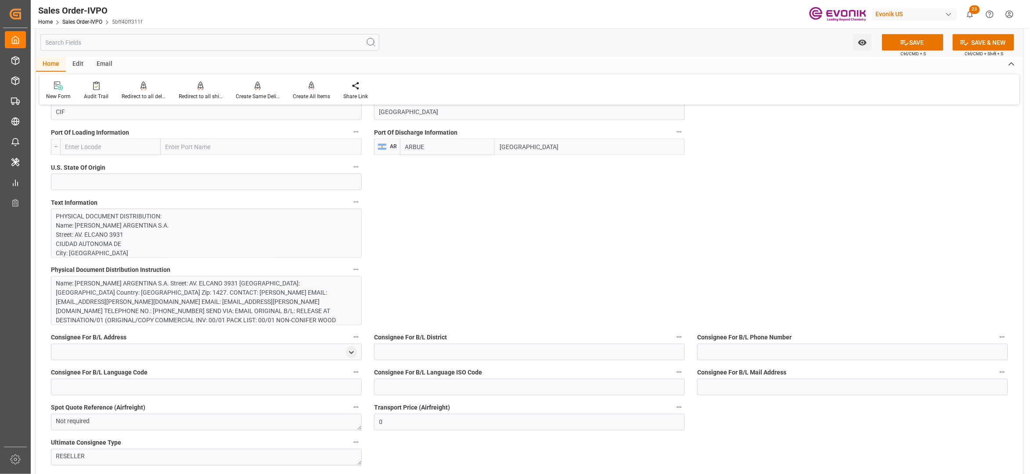
click at [261, 297] on div "Name: MAYERHOFER ARGENTINA S.A. Street: AV. ELCANO 3931 CIUDAD AUTONOMA DE City…" at bounding box center [201, 307] width 291 height 55
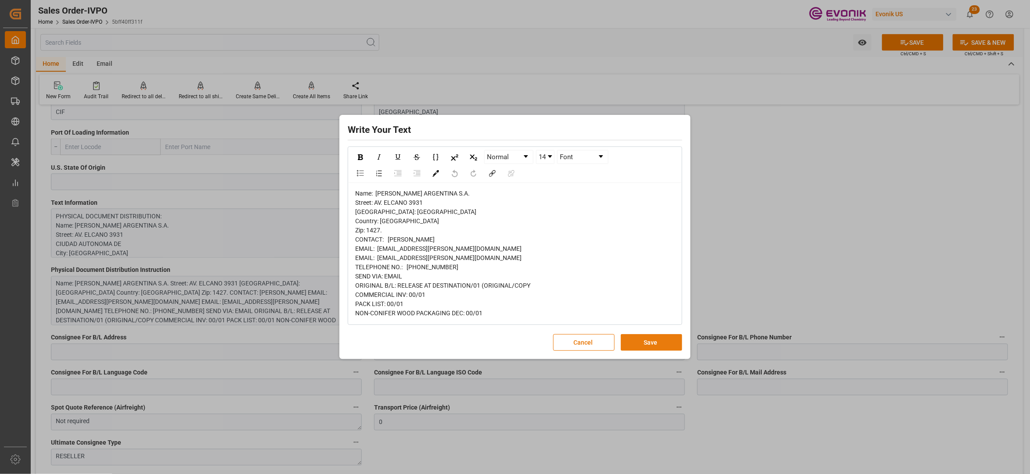
click at [665, 342] on button "Save" at bounding box center [651, 342] width 61 height 17
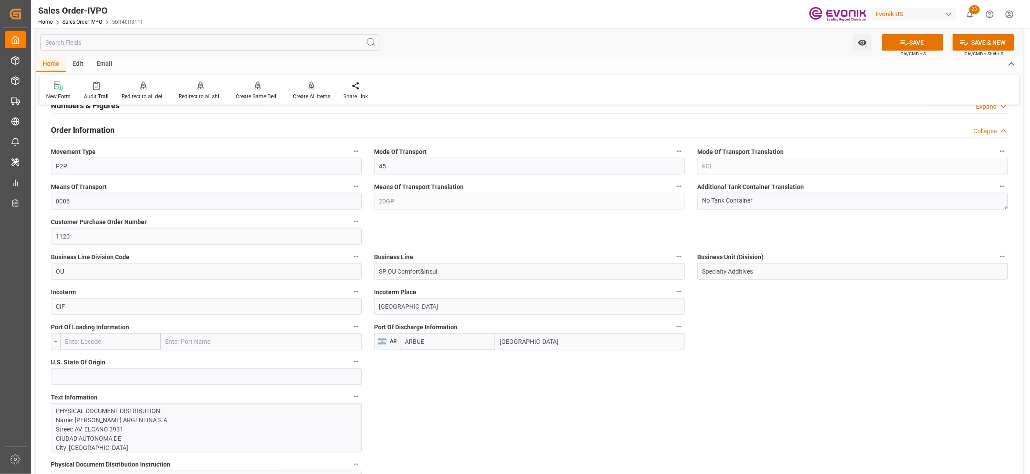
scroll to position [585, 0]
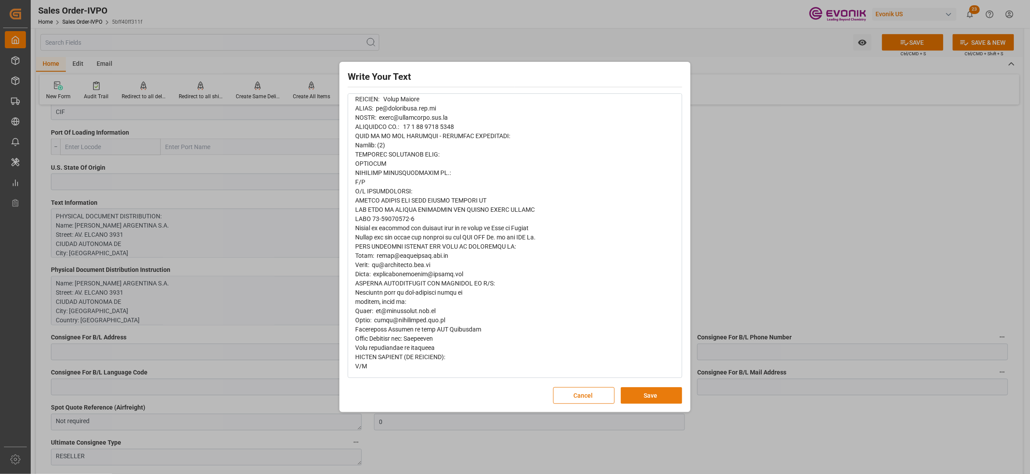
scroll to position [0, 0]
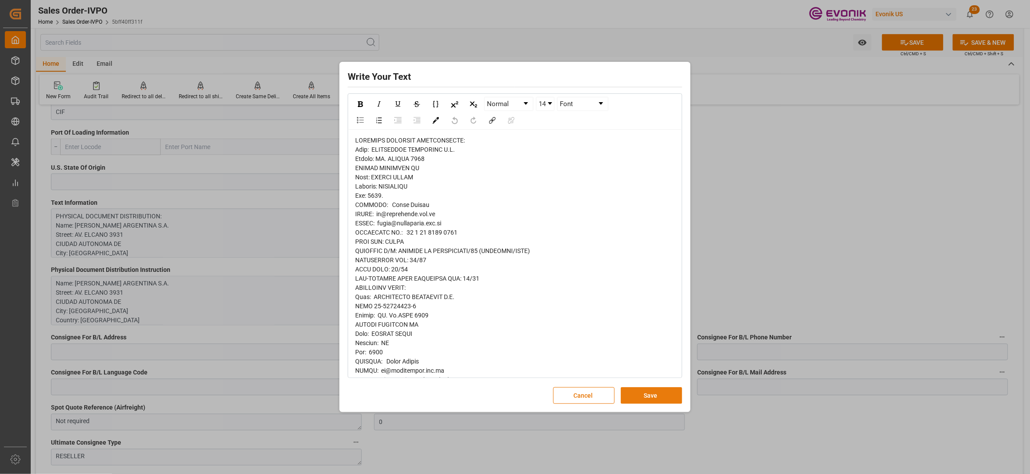
click at [642, 393] on button "Save" at bounding box center [651, 396] width 61 height 17
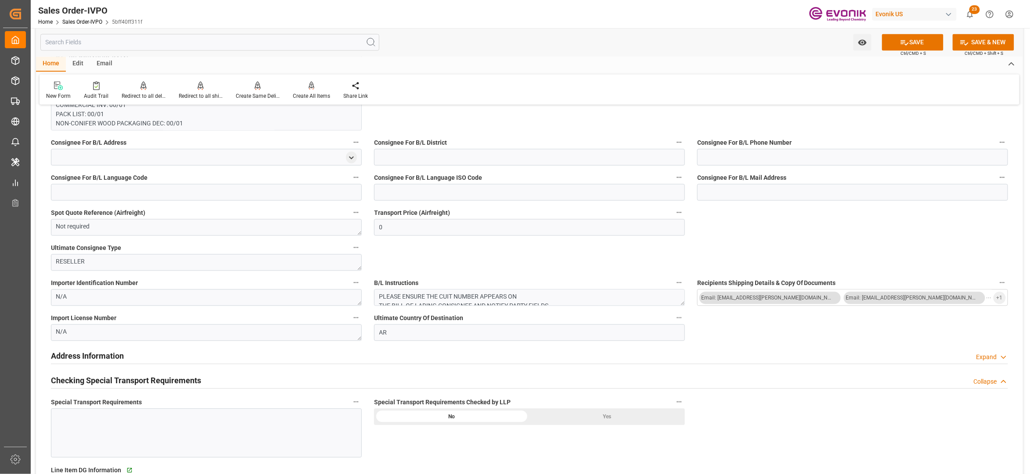
scroll to position [975, 0]
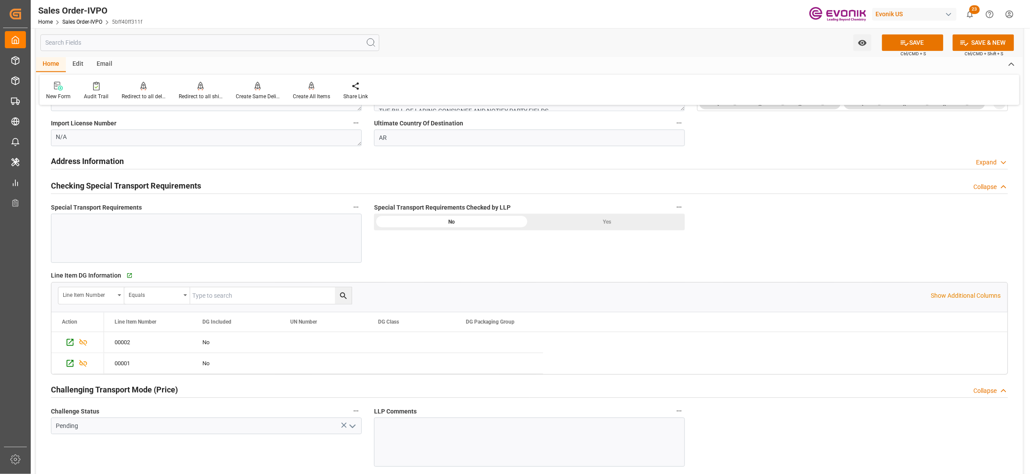
click at [587, 219] on div "Yes" at bounding box center [606, 222] width 155 height 17
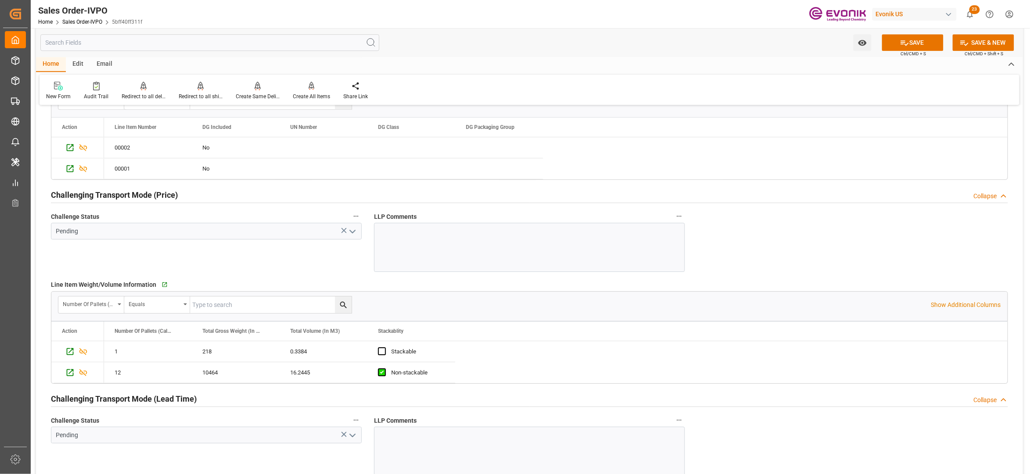
click at [353, 232] on icon "open menu" at bounding box center [352, 231] width 11 height 11
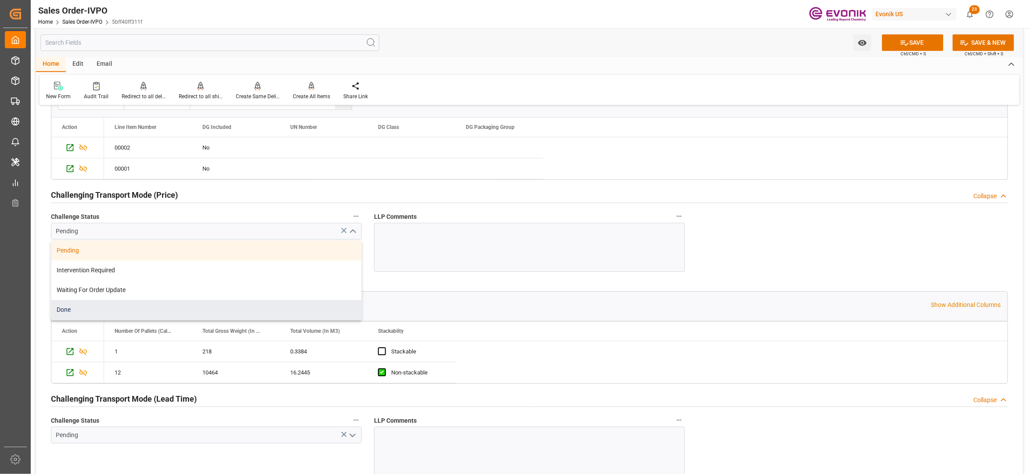
click at [125, 312] on div "Done" at bounding box center [206, 310] width 310 height 20
type input "Done"
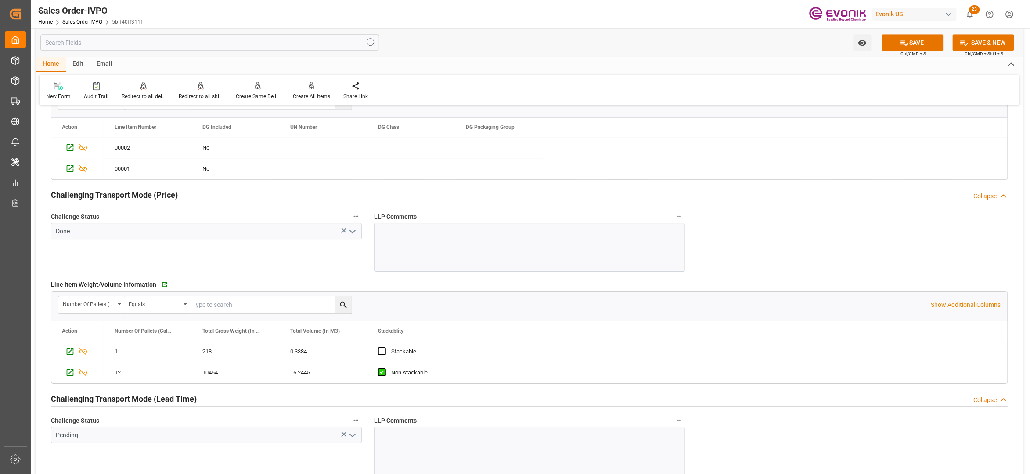
scroll to position [1365, 0]
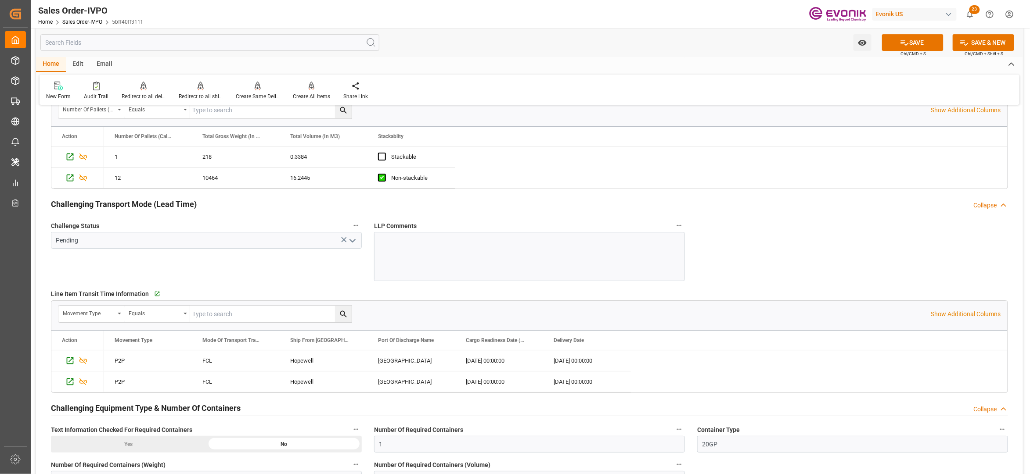
click at [350, 243] on icon "open menu" at bounding box center [352, 241] width 11 height 11
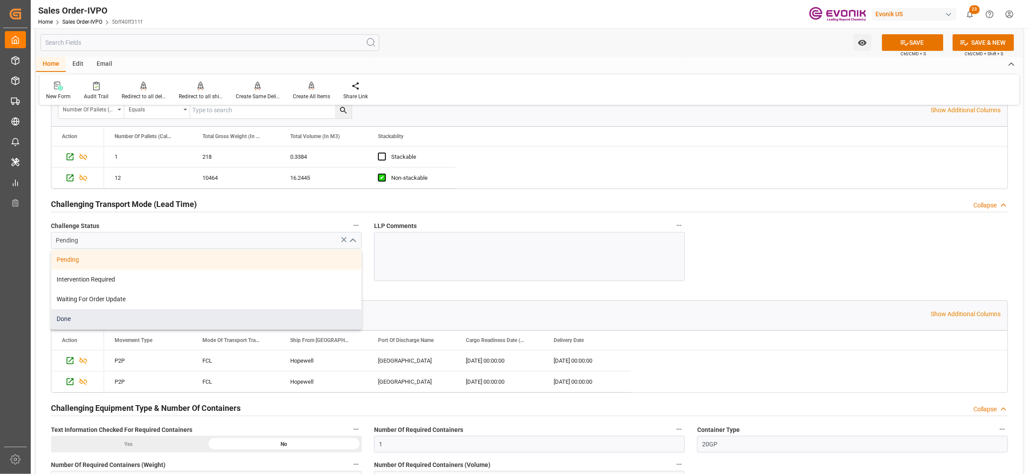
click at [90, 320] on div "Done" at bounding box center [206, 319] width 310 height 20
type input "Done"
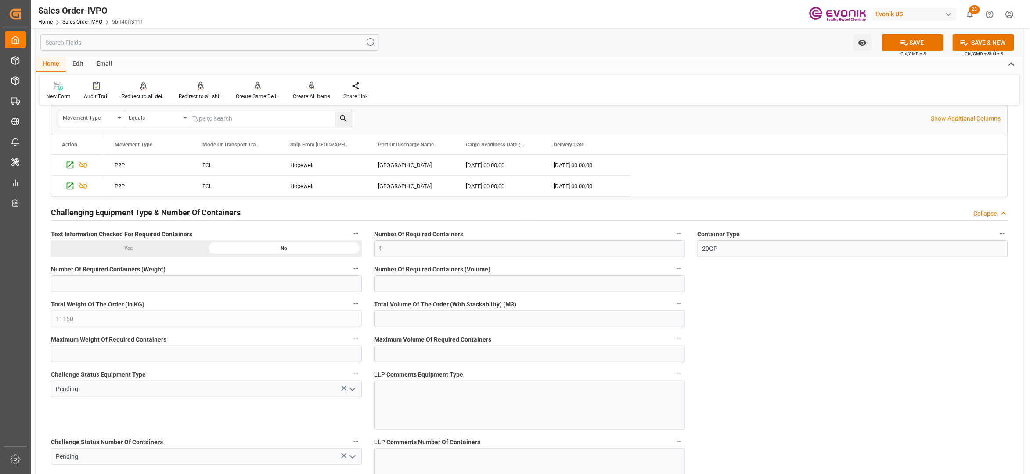
scroll to position [1756, 0]
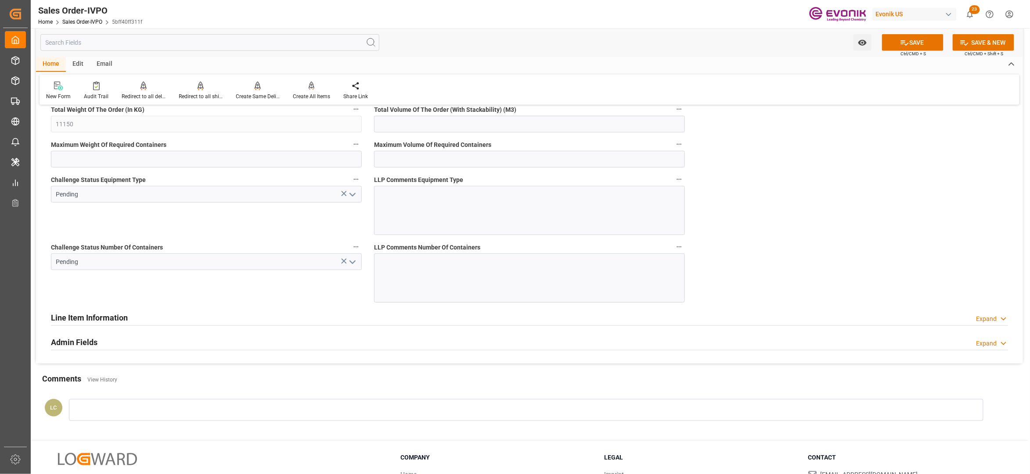
click at [343, 198] on icon at bounding box center [343, 193] width 9 height 9
click at [354, 196] on polyline "open menu" at bounding box center [352, 195] width 5 height 3
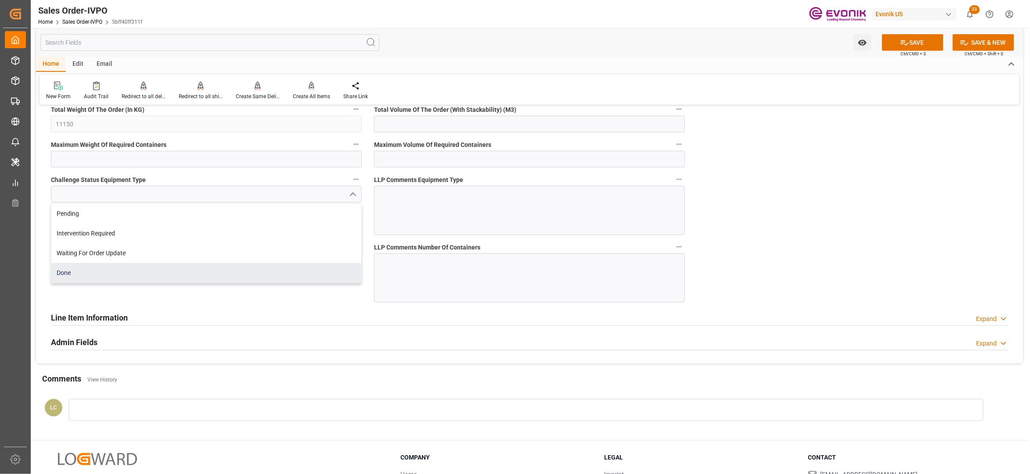
click at [119, 273] on div "Done" at bounding box center [206, 273] width 310 height 20
type input "Done"
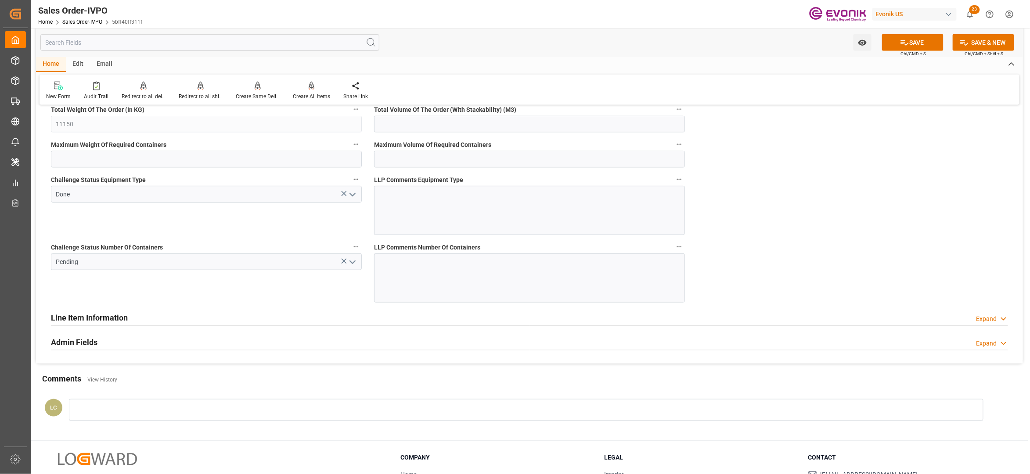
click at [353, 268] on icon "open menu" at bounding box center [352, 262] width 11 height 11
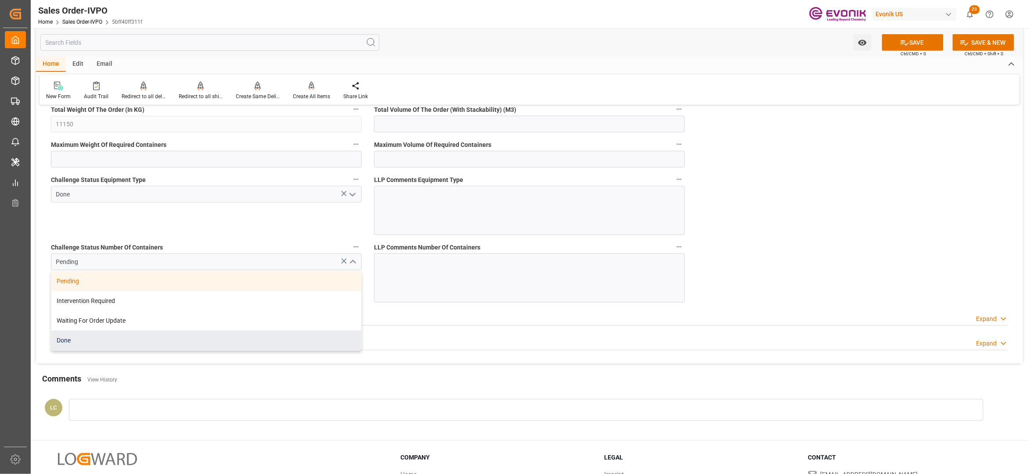
click at [144, 348] on div "Done" at bounding box center [206, 341] width 310 height 20
type input "Done"
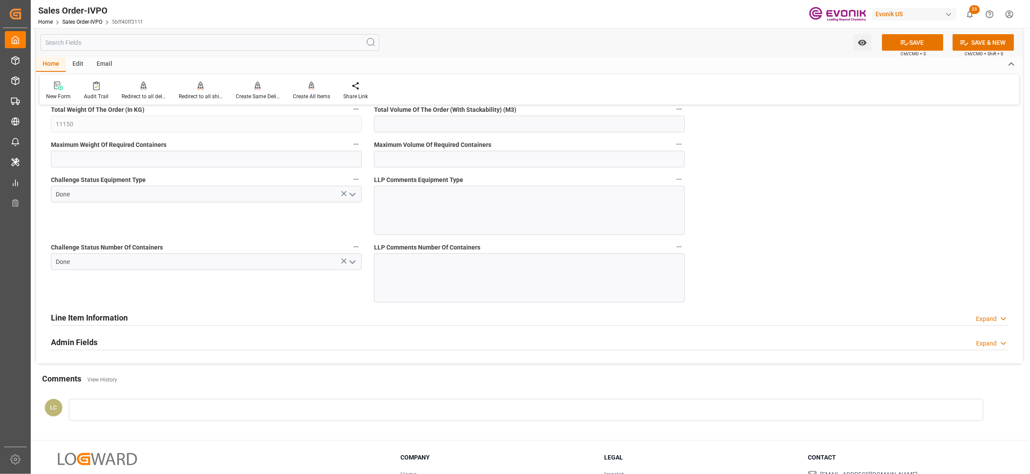
click at [920, 46] on button "SAVE" at bounding box center [912, 42] width 61 height 17
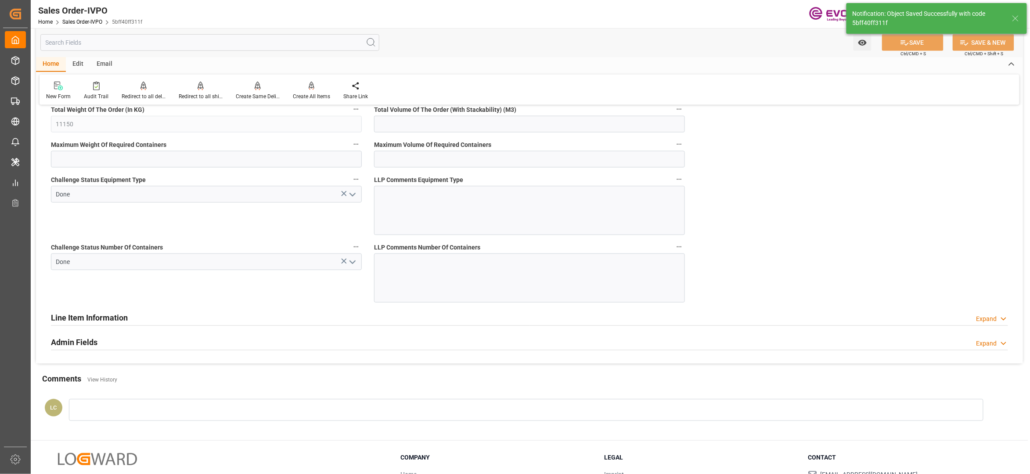
type input "No"
type input "1"
type input "2"
type input "32.8274"
type input "17000"
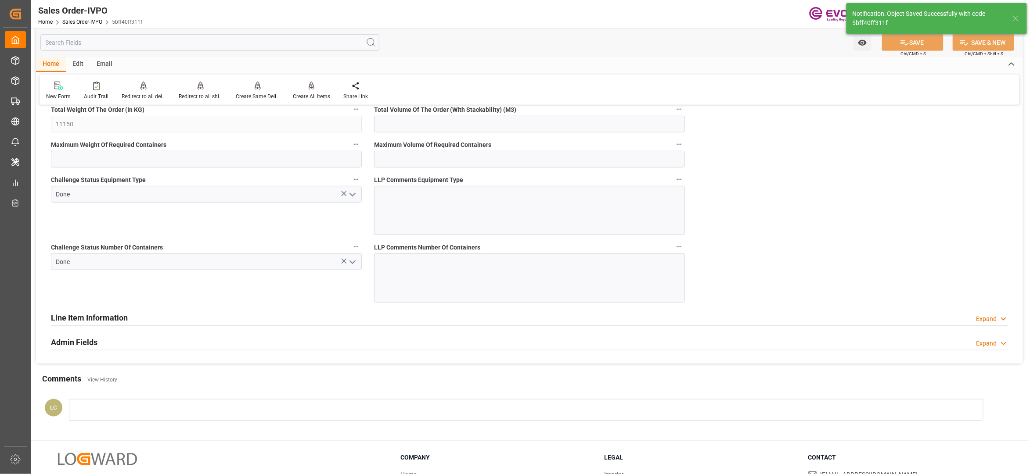
type input "30"
type input "26.08.2025 03:07"
click at [305, 93] on div "Create All Items" at bounding box center [311, 97] width 37 height 8
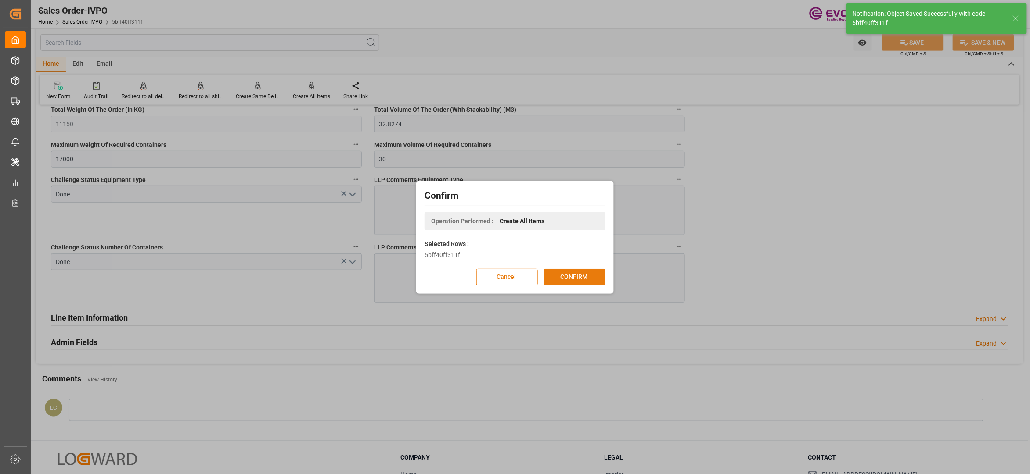
click at [571, 277] on button "CONFIRM" at bounding box center [574, 277] width 61 height 17
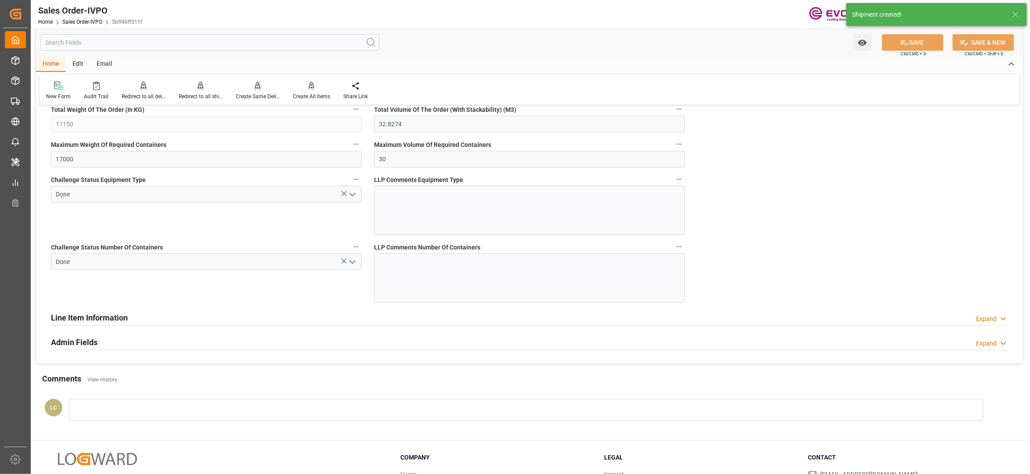
type input "22.08.2025 20:22"
type input "26.08.2025 03:07"
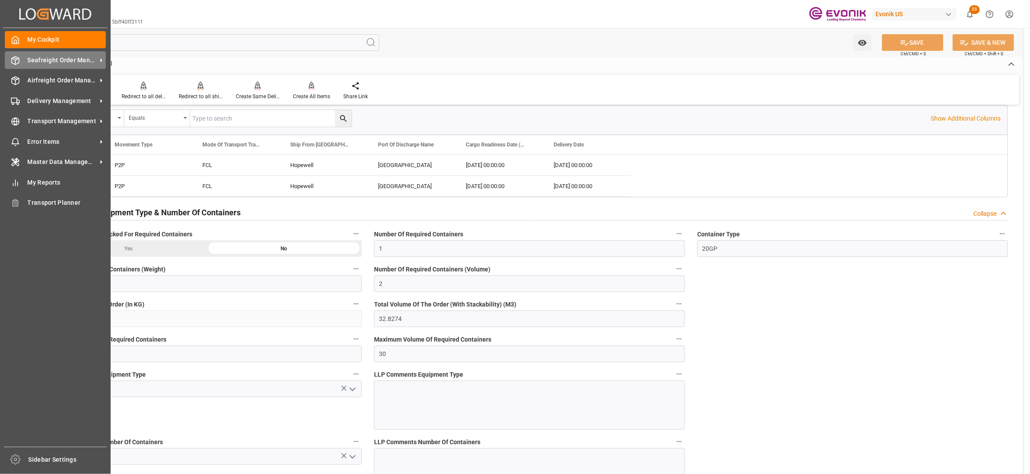
click at [39, 61] on span "Seafreight Order Management" at bounding box center [62, 60] width 69 height 9
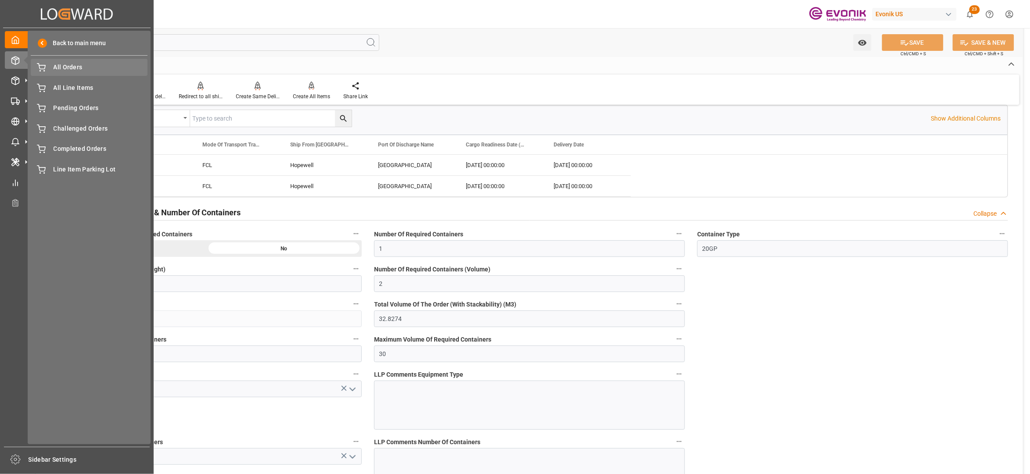
click at [54, 69] on span "All Orders" at bounding box center [101, 67] width 94 height 9
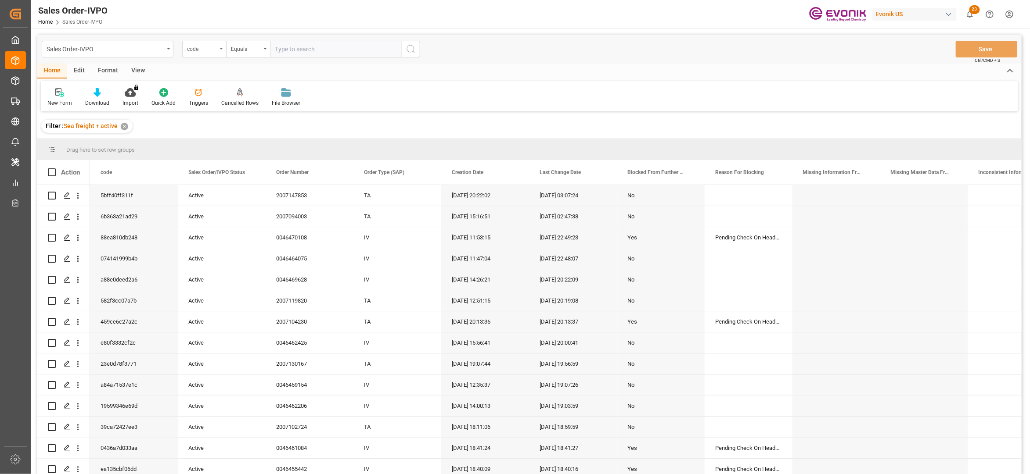
click at [214, 50] on div "code" at bounding box center [202, 48] width 30 height 10
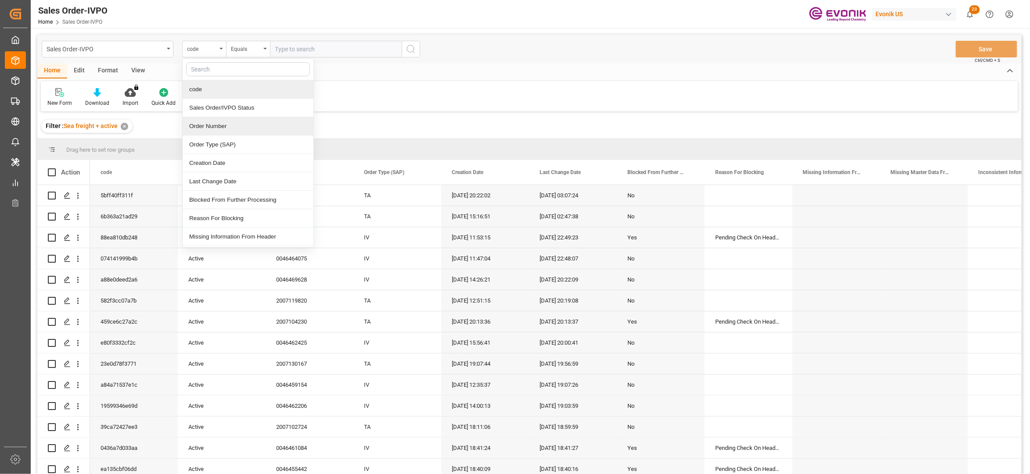
click at [230, 131] on div "Order Number" at bounding box center [248, 126] width 131 height 18
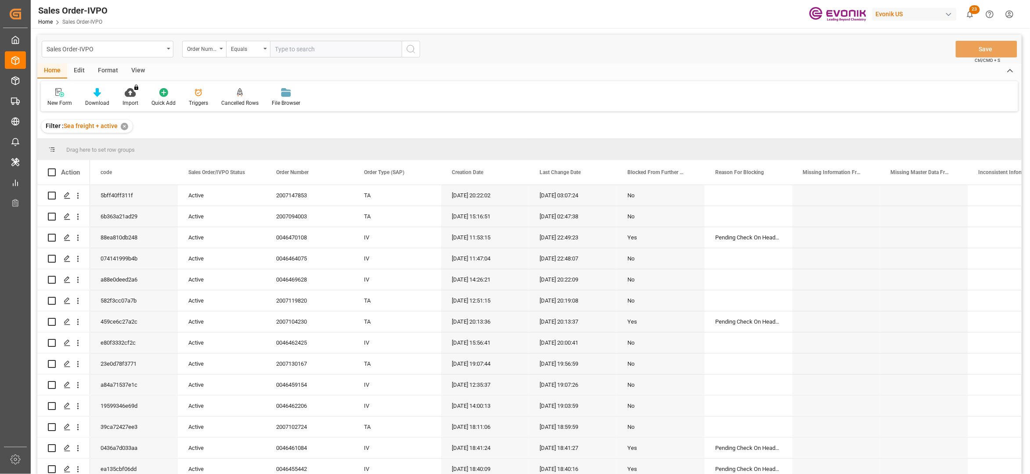
click at [298, 46] on input "text" at bounding box center [336, 49] width 132 height 17
paste input "2007150034"
type input "2007150034"
click at [420, 51] on button "search button" at bounding box center [411, 49] width 18 height 17
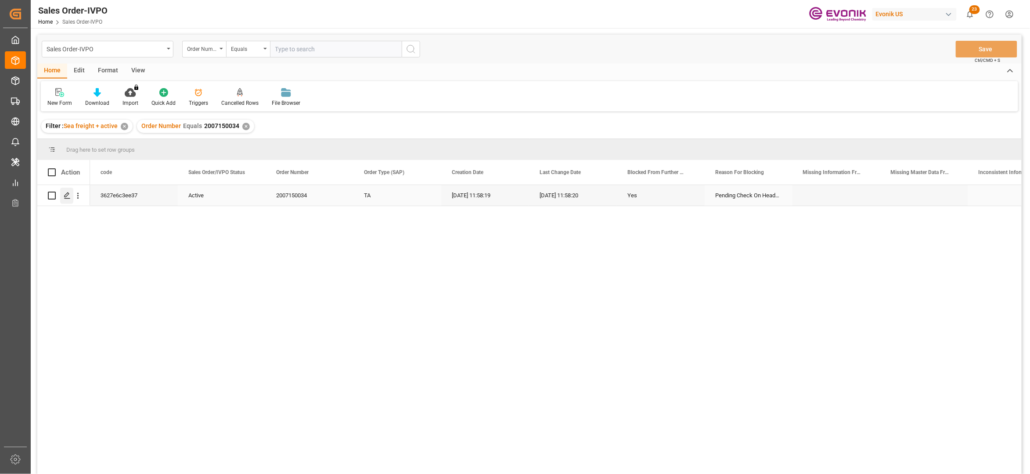
click at [70, 196] on icon "Press SPACE to select this row." at bounding box center [67, 195] width 7 height 7
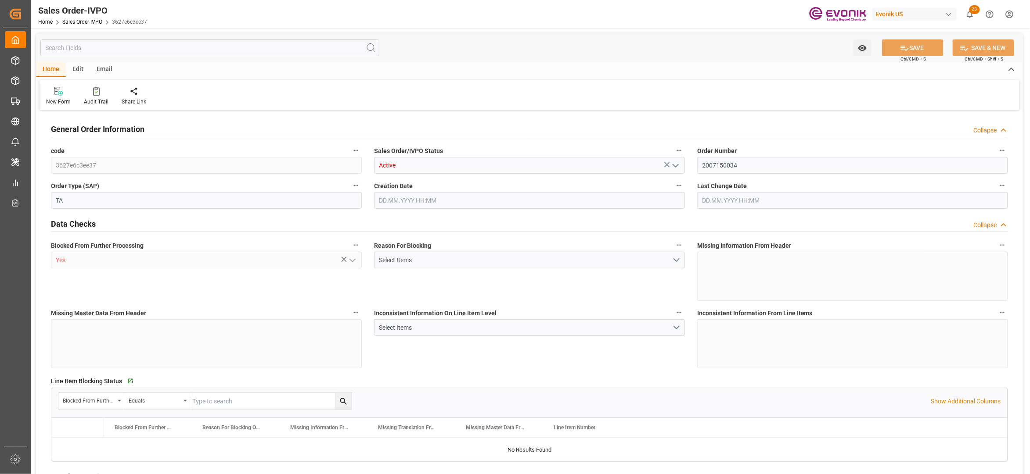
type input "PHMNN"
type input "0"
type input "1"
type input "18960"
type input "25.08.2025 11:58"
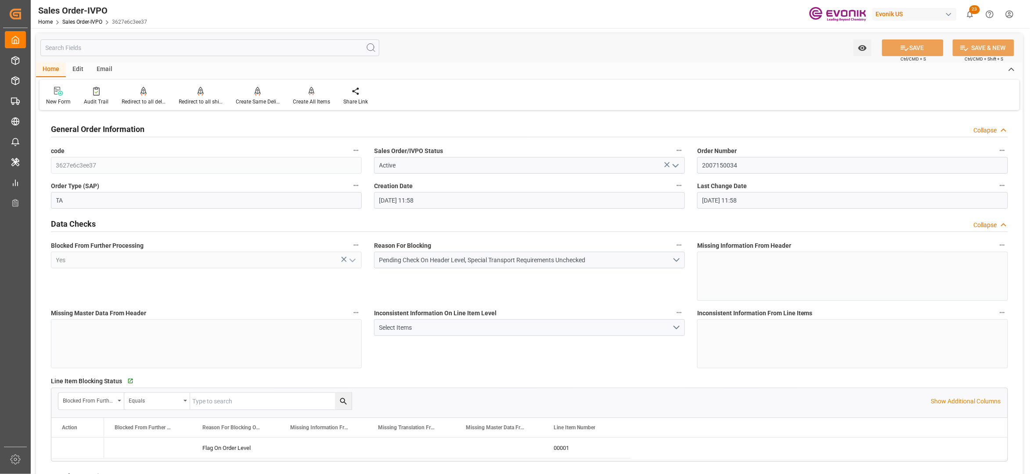
type input "25.08.2025 11:58"
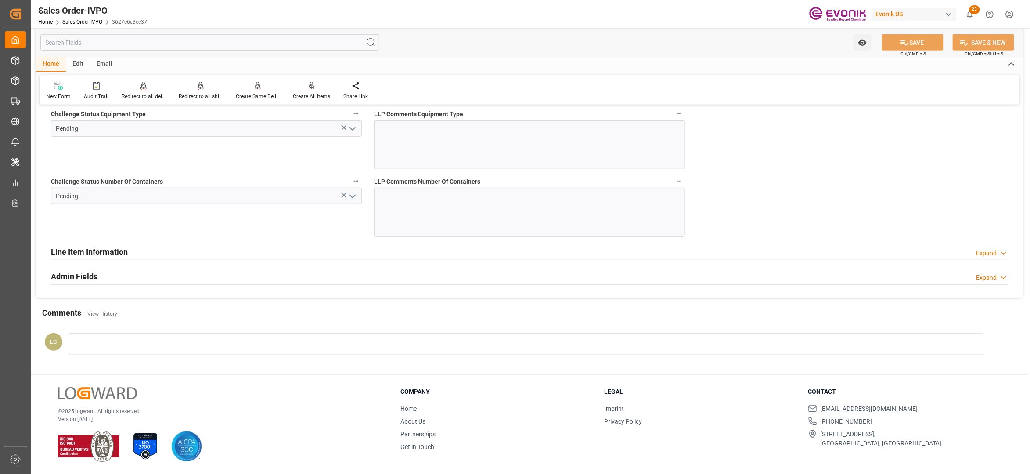
scroll to position [1361, 0]
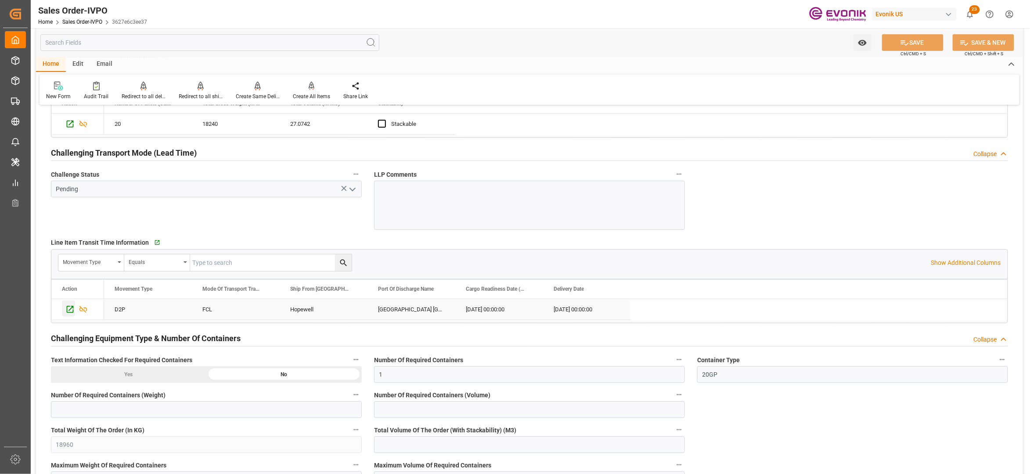
click at [65, 313] on icon "Press SPACE to select this row." at bounding box center [69, 309] width 9 height 9
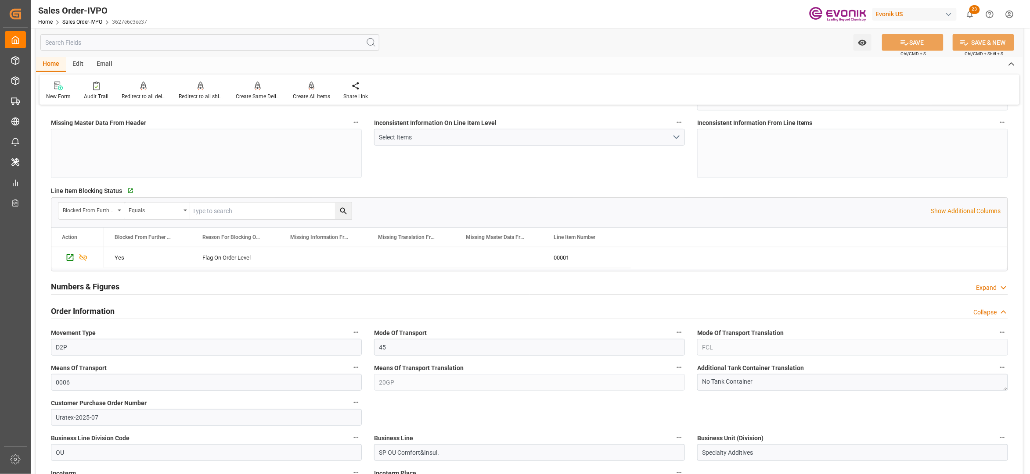
scroll to position [0, 0]
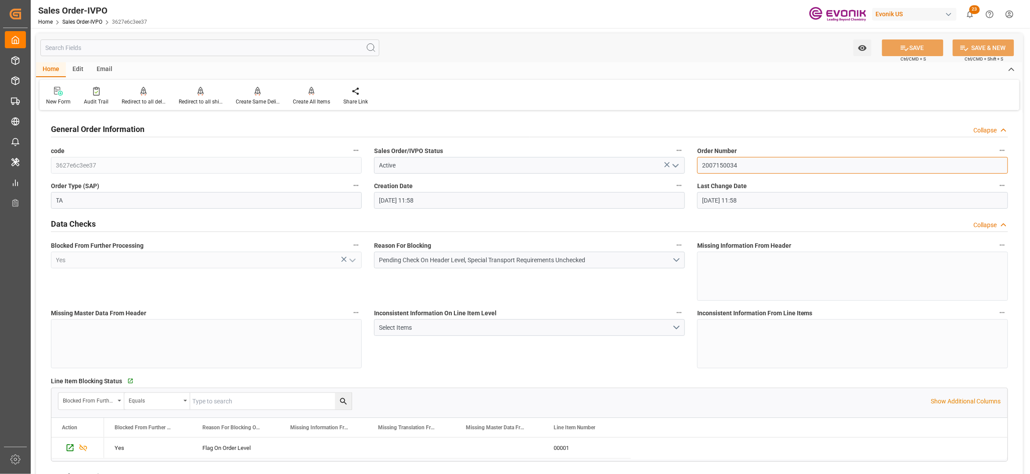
click at [722, 167] on input "2007150034" at bounding box center [852, 165] width 311 height 17
click at [678, 129] on div "General Order Information Collapse" at bounding box center [529, 128] width 957 height 17
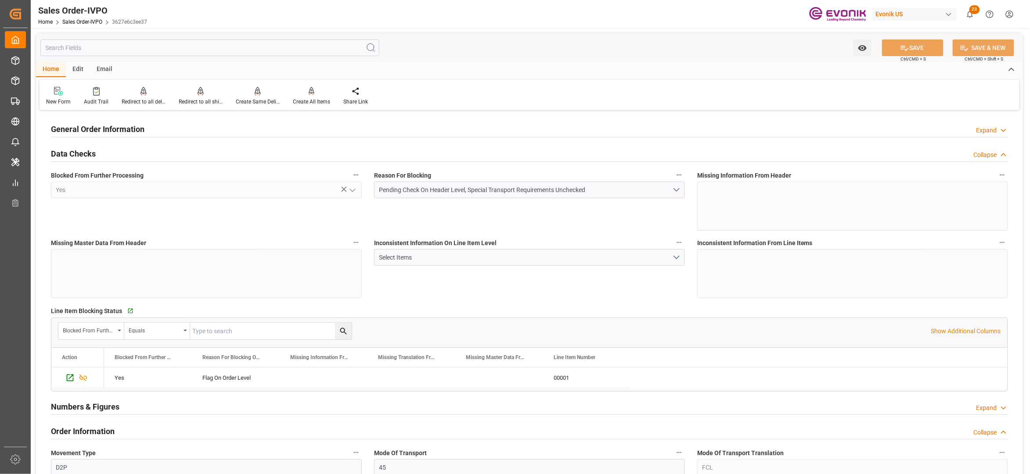
click at [638, 128] on div "General Order Information Expand" at bounding box center [529, 128] width 957 height 17
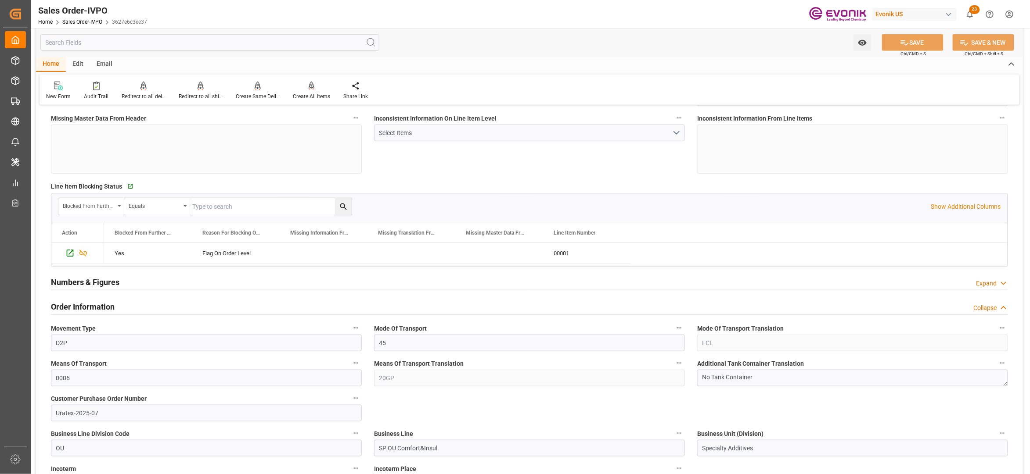
scroll to position [390, 0]
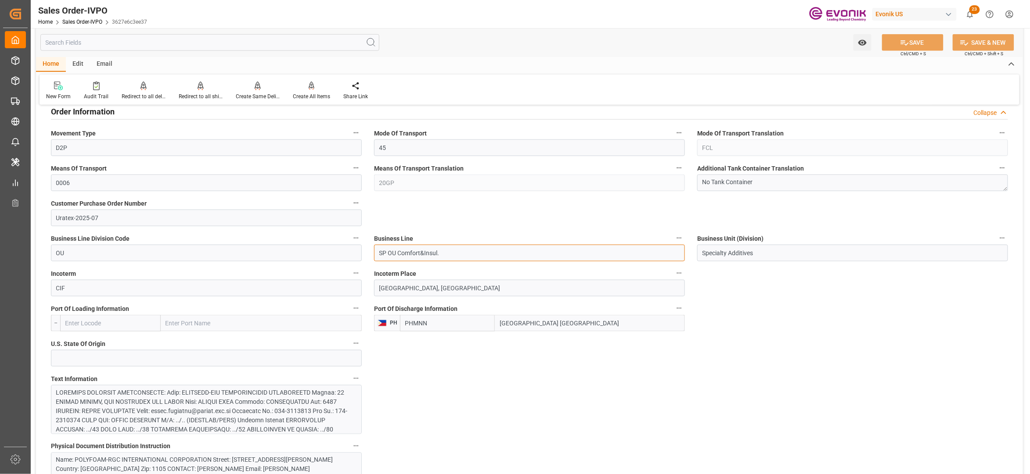
drag, startPoint x: 443, startPoint y: 255, endPoint x: 377, endPoint y: 248, distance: 66.2
click at [377, 248] on input "SP OU Comfort&Insul." at bounding box center [529, 253] width 311 height 17
drag, startPoint x: 573, startPoint y: 326, endPoint x: 497, endPoint y: 323, distance: 75.5
click at [497, 323] on input "Manila North Harbour" at bounding box center [590, 323] width 190 height 17
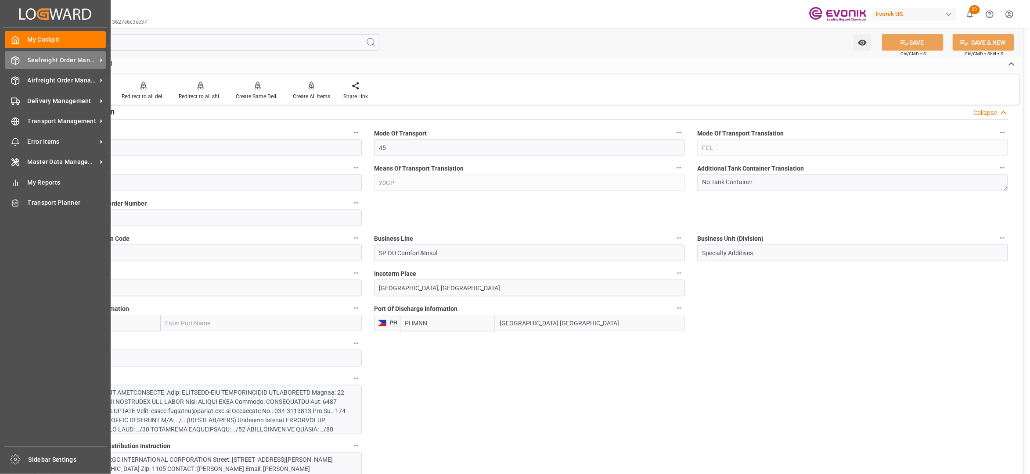
click at [42, 56] on span "Seafreight Order Management" at bounding box center [62, 60] width 69 height 9
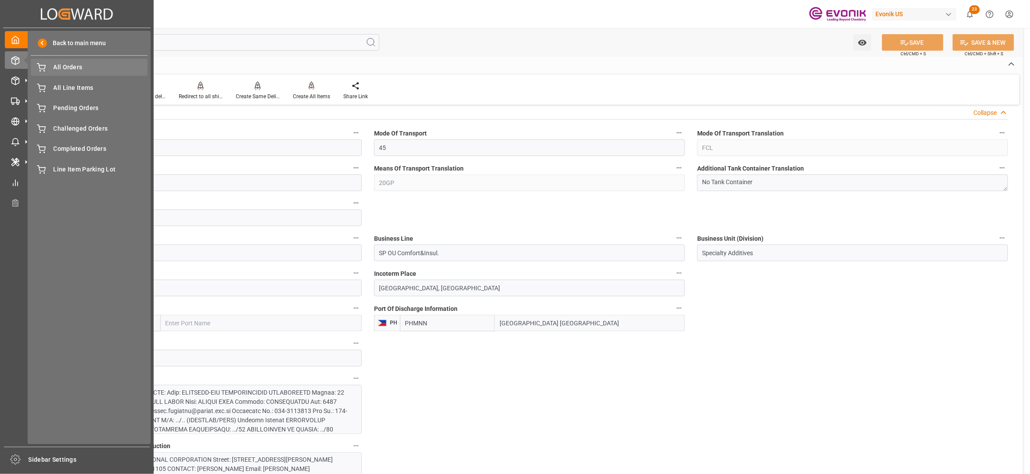
click at [77, 69] on span "All Orders" at bounding box center [101, 67] width 94 height 9
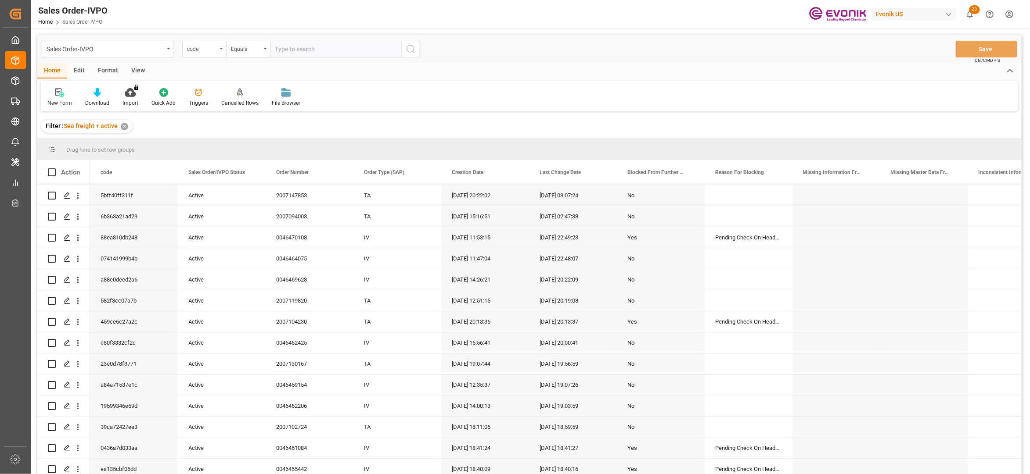
click at [206, 51] on div "code" at bounding box center [202, 48] width 30 height 10
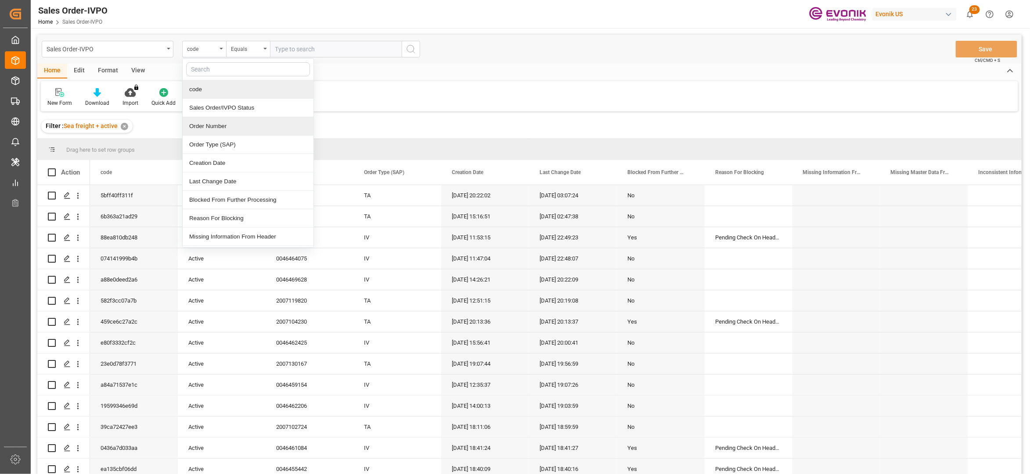
click at [246, 130] on div "Order Number" at bounding box center [248, 126] width 131 height 18
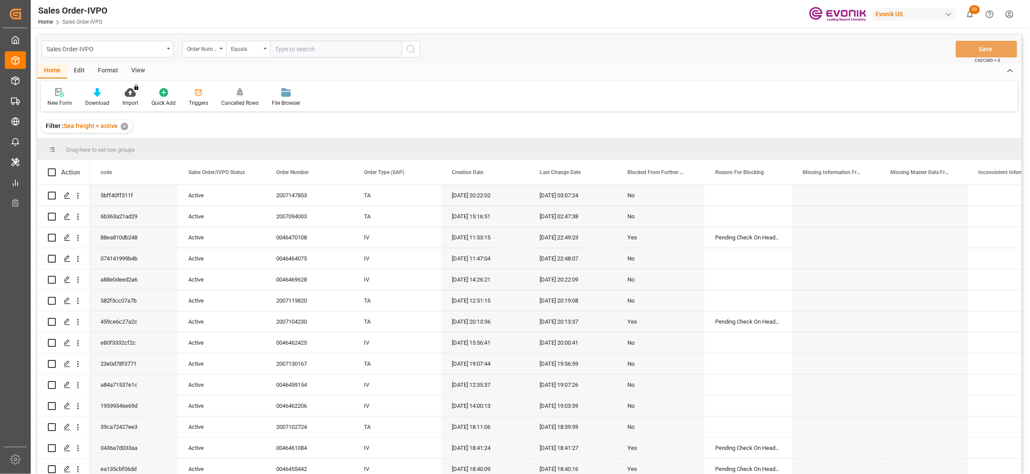
click at [302, 47] on input "text" at bounding box center [336, 49] width 132 height 17
paste input "0046436158"
type input "0046436158"
click at [415, 55] on button "search button" at bounding box center [411, 49] width 18 height 17
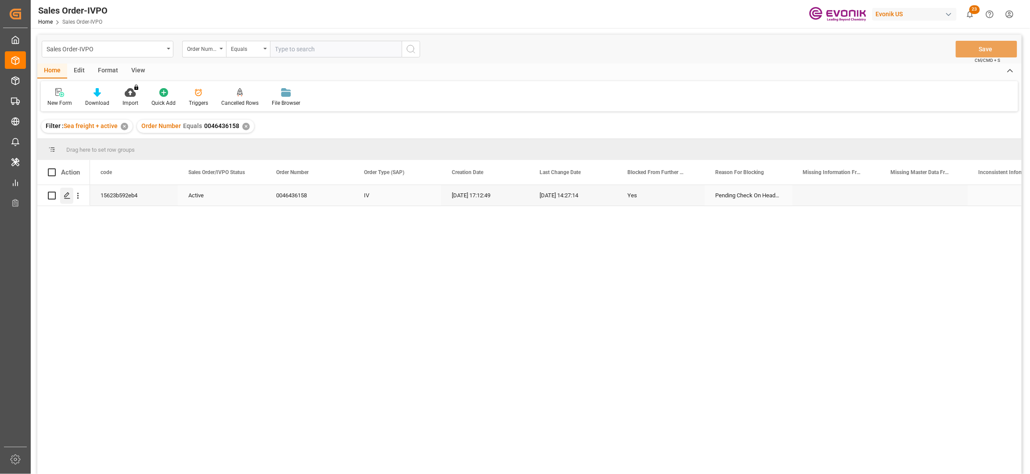
click at [68, 198] on icon "Press SPACE to select this row." at bounding box center [67, 195] width 7 height 7
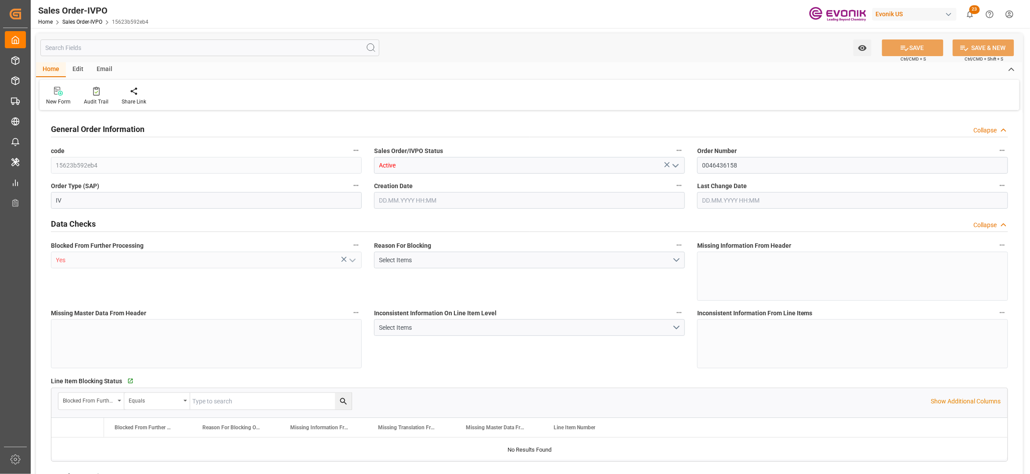
type input "ARBUE"
type input "0"
type input "1"
type input "2"
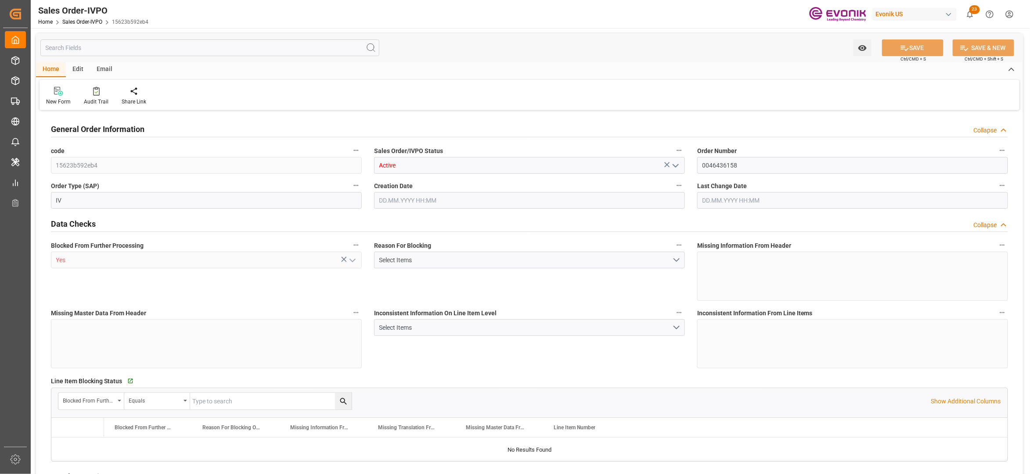
type input "19044"
type input "52.0766"
type input "17000"
type input "30"
type input "14.08.2025 17:12"
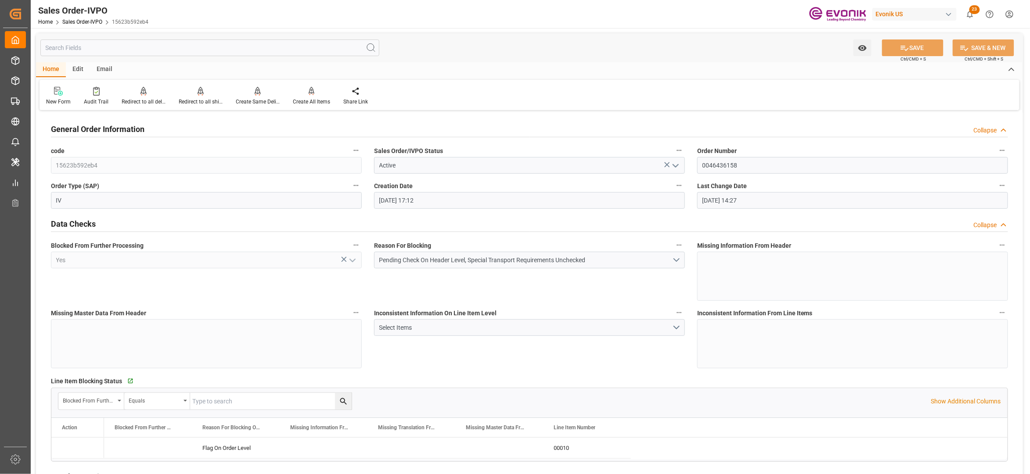
type input "25.08.2025 14:27"
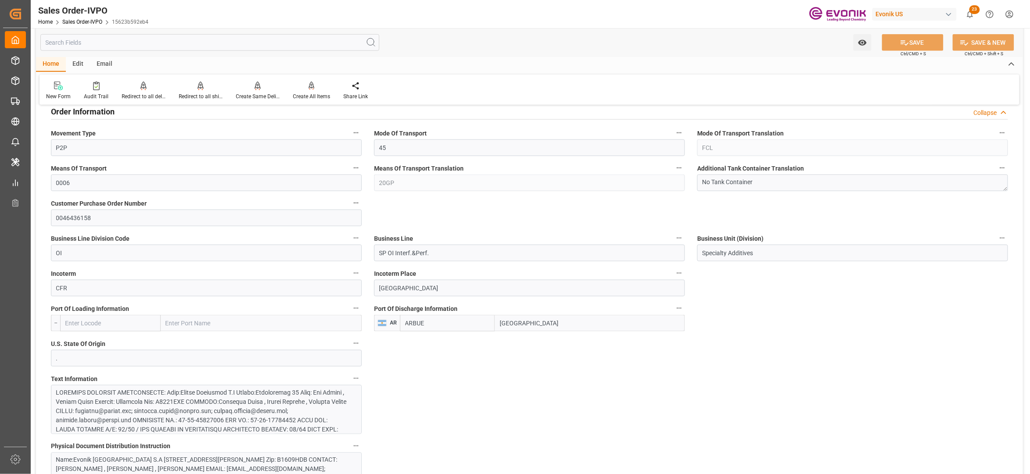
scroll to position [585, 0]
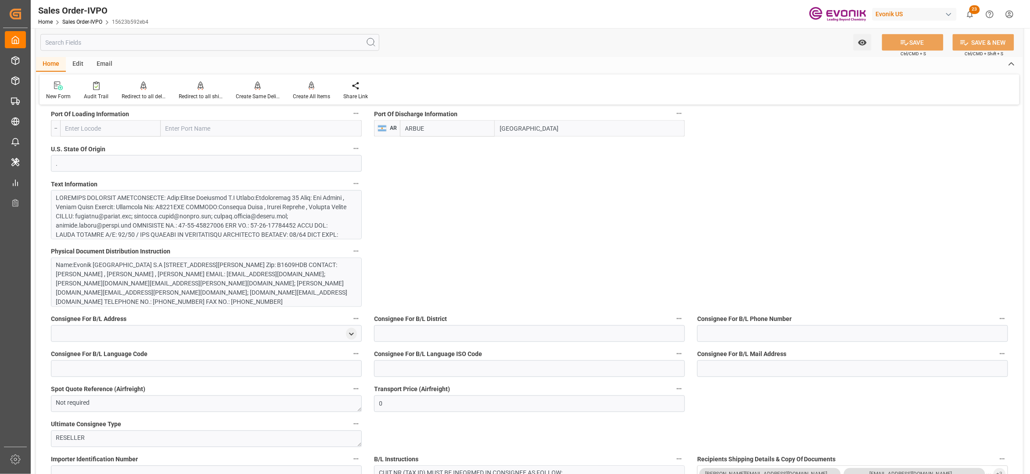
click at [244, 227] on div at bounding box center [201, 295] width 291 height 203
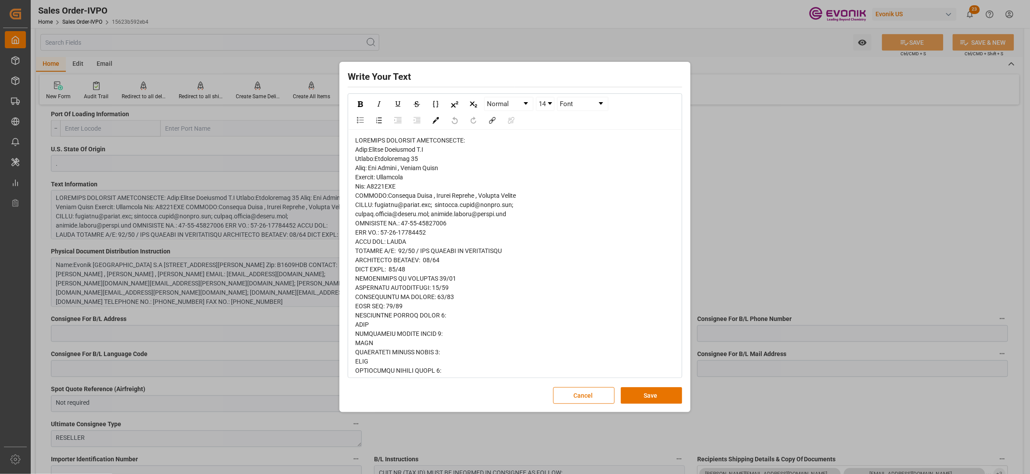
click at [368, 153] on span "rdw-editor" at bounding box center [450, 477] width 191 height 680
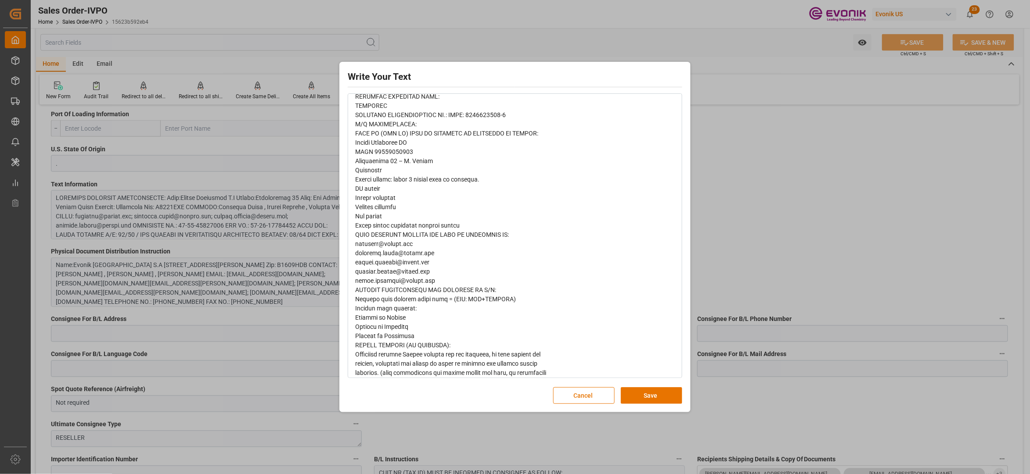
scroll to position [440, 0]
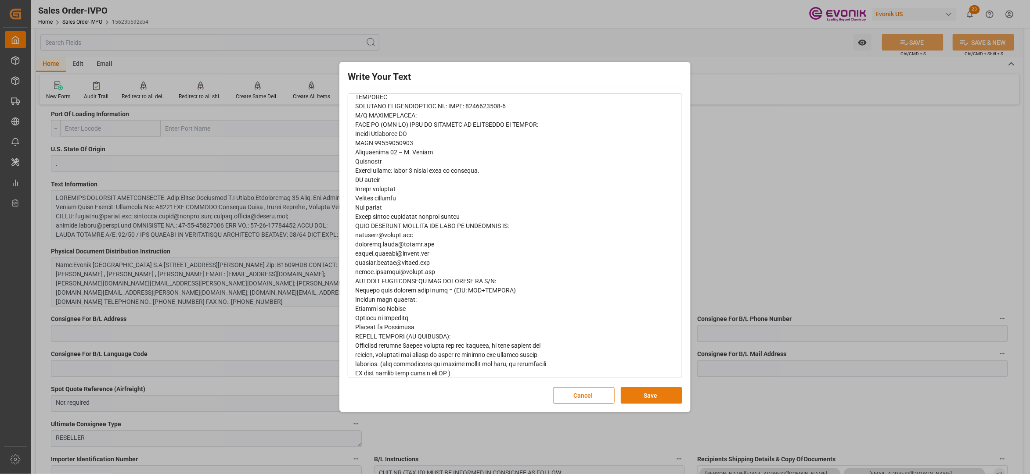
click at [641, 398] on button "Save" at bounding box center [651, 396] width 61 height 17
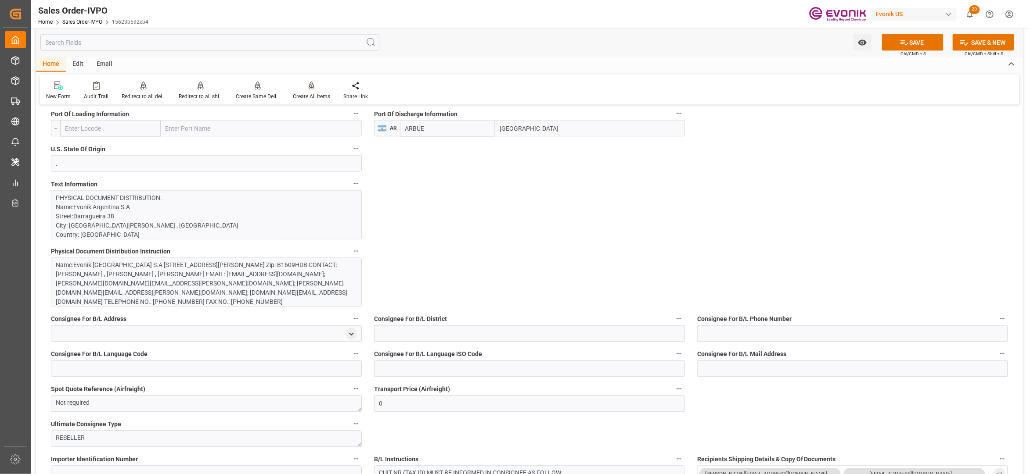
click at [246, 287] on div "Name:Evonik Argentina S.A Street:Darragueira 38 City: San Isidro , Buenos Aires…" at bounding box center [201, 284] width 291 height 46
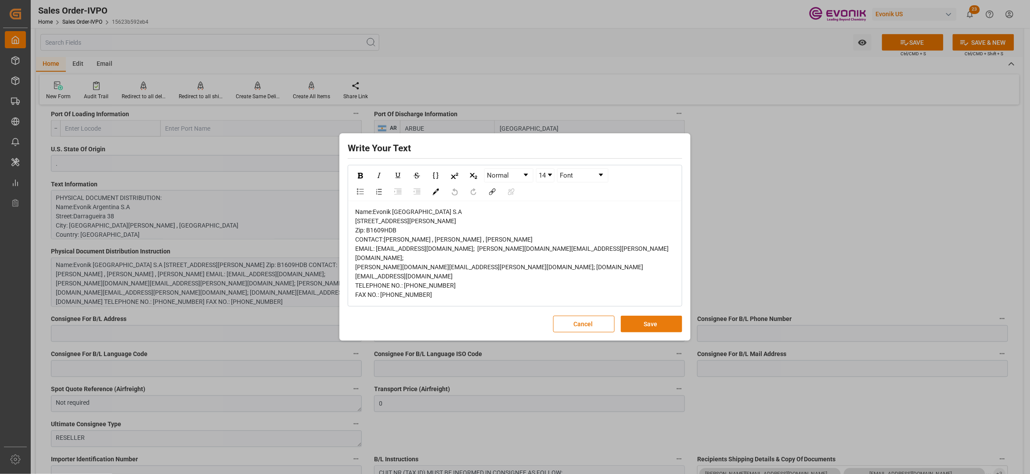
click at [650, 332] on button "Save" at bounding box center [651, 324] width 61 height 17
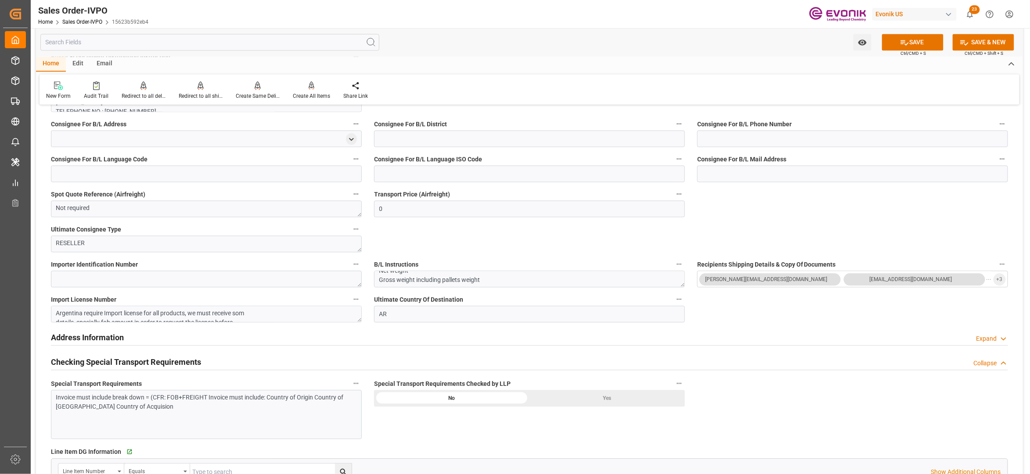
scroll to position [975, 0]
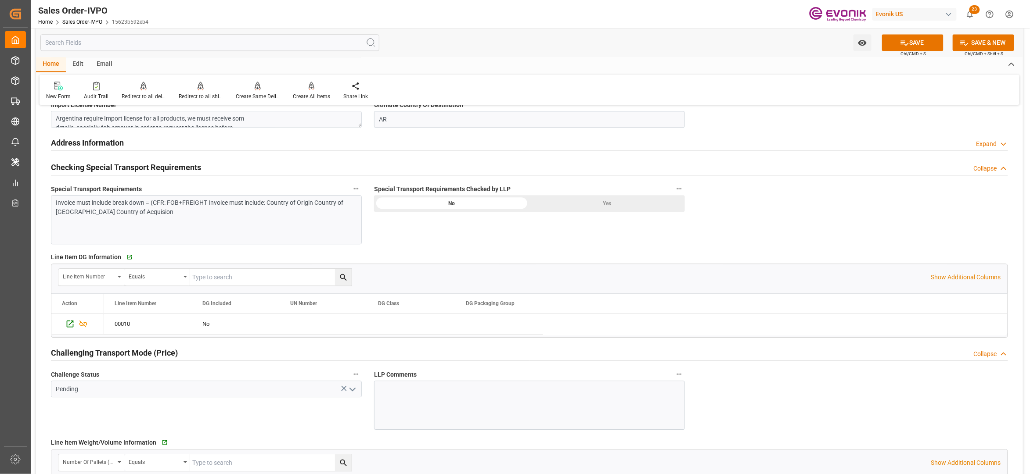
click at [566, 204] on div "Yes" at bounding box center [606, 203] width 155 height 17
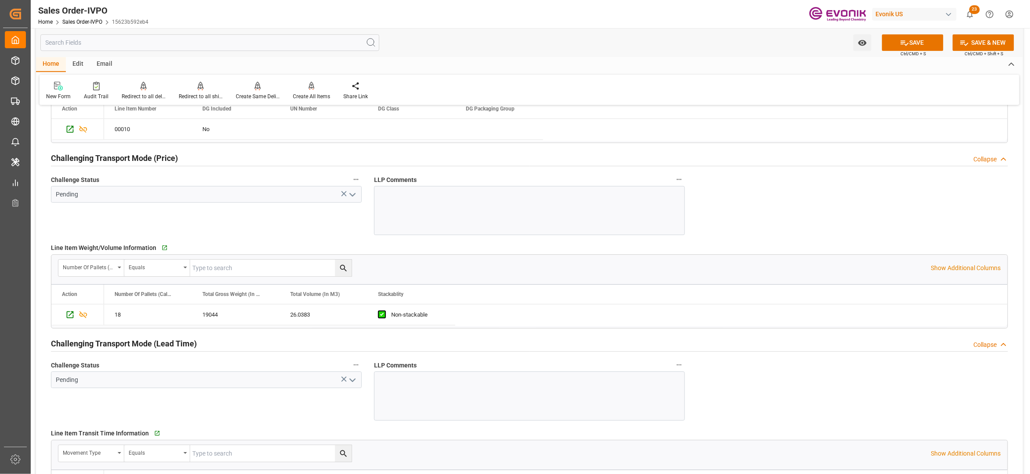
click at [352, 196] on icon "open menu" at bounding box center [352, 195] width 11 height 11
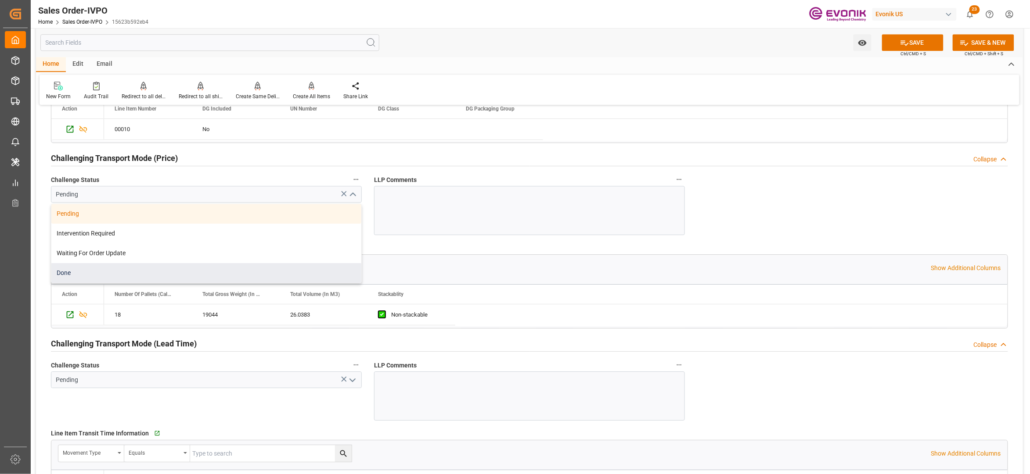
click at [112, 276] on div "Done" at bounding box center [206, 273] width 310 height 20
type input "Done"
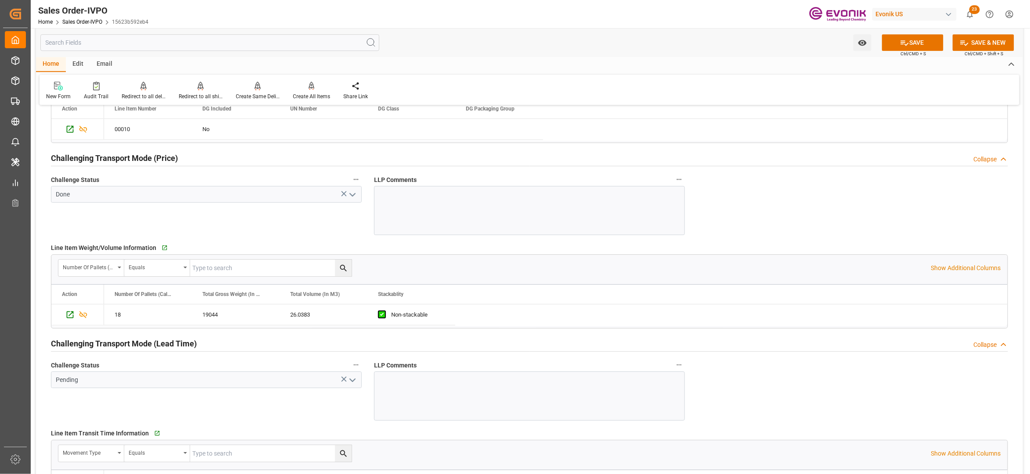
scroll to position [1365, 0]
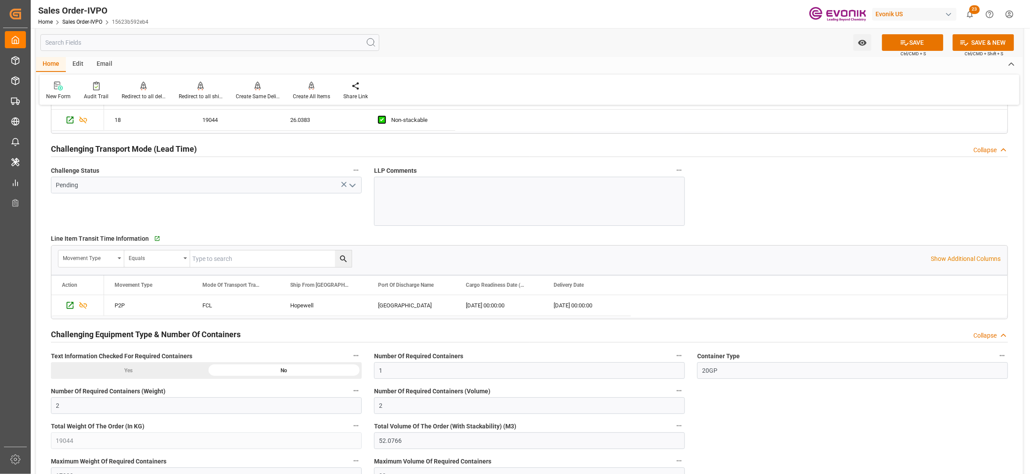
click at [350, 184] on icon "open menu" at bounding box center [352, 185] width 11 height 11
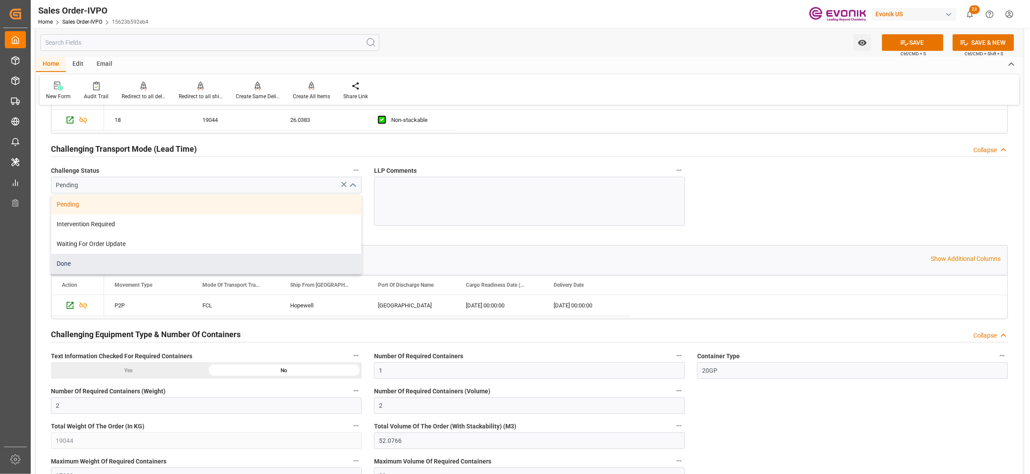
click at [97, 260] on div "Done" at bounding box center [206, 264] width 310 height 20
type input "Done"
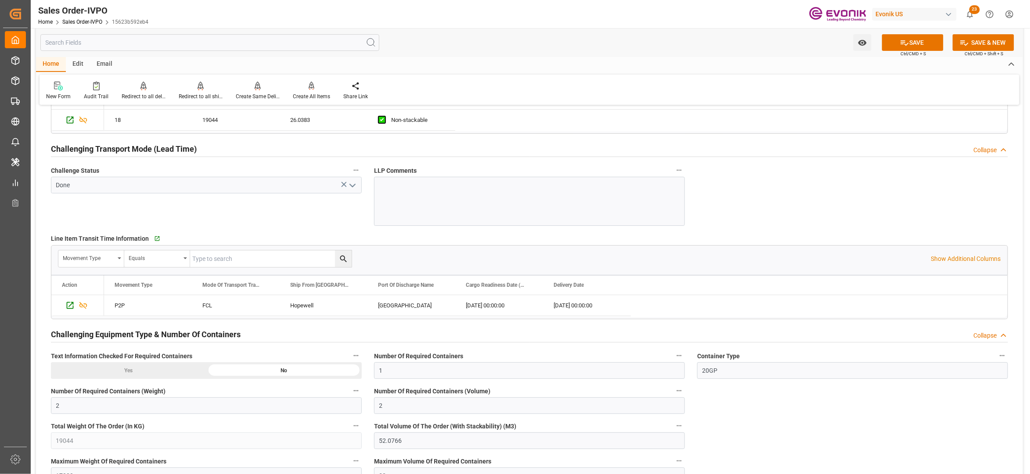
scroll to position [1561, 0]
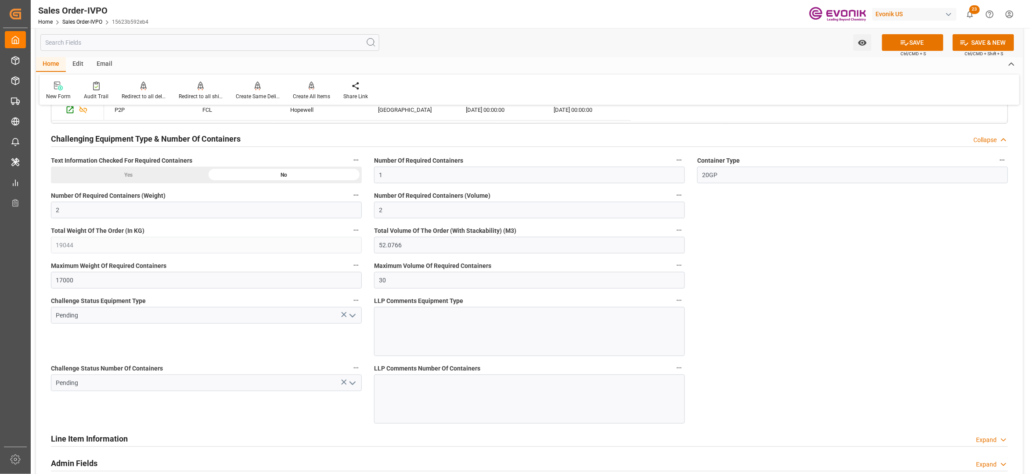
click at [350, 320] on icon "open menu" at bounding box center [352, 316] width 11 height 11
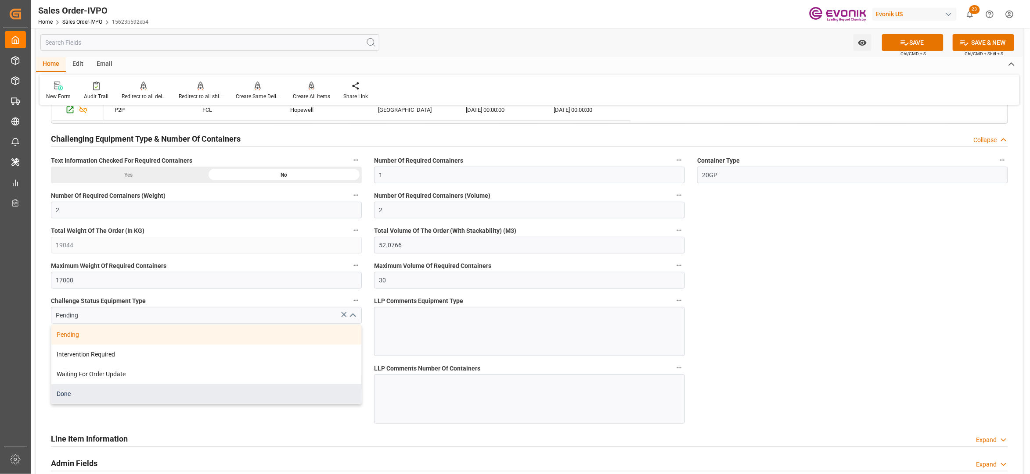
click at [104, 390] on div "Done" at bounding box center [206, 394] width 310 height 20
type input "Done"
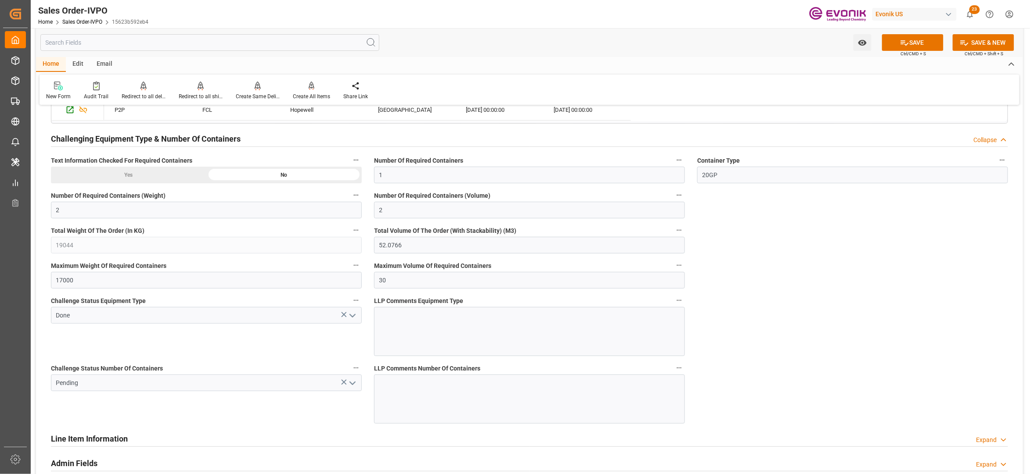
click at [349, 385] on icon "open menu" at bounding box center [352, 383] width 11 height 11
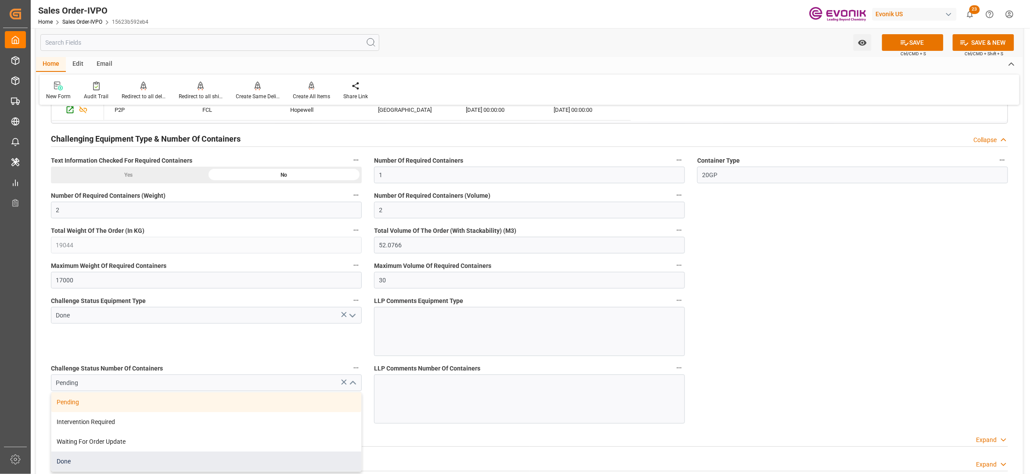
click at [102, 466] on div "Done" at bounding box center [206, 462] width 310 height 20
type input "Done"
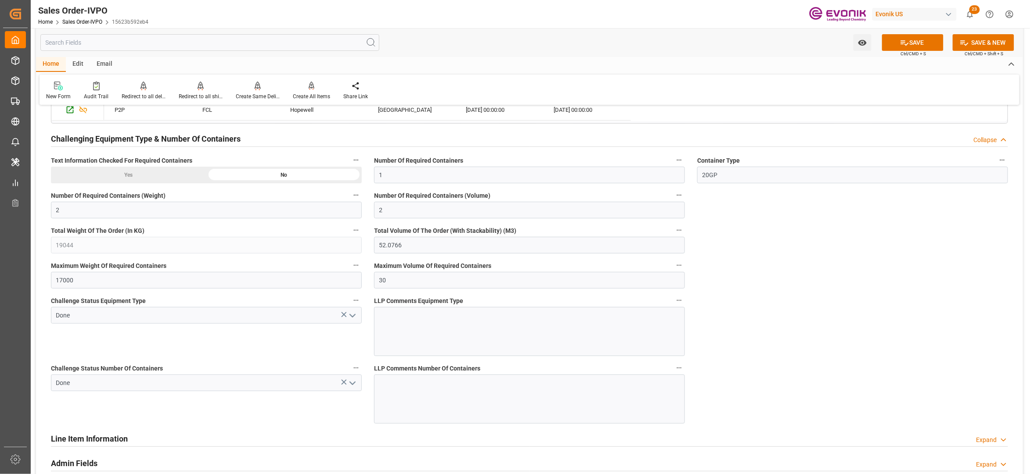
click at [911, 46] on button "SAVE" at bounding box center [912, 42] width 61 height 17
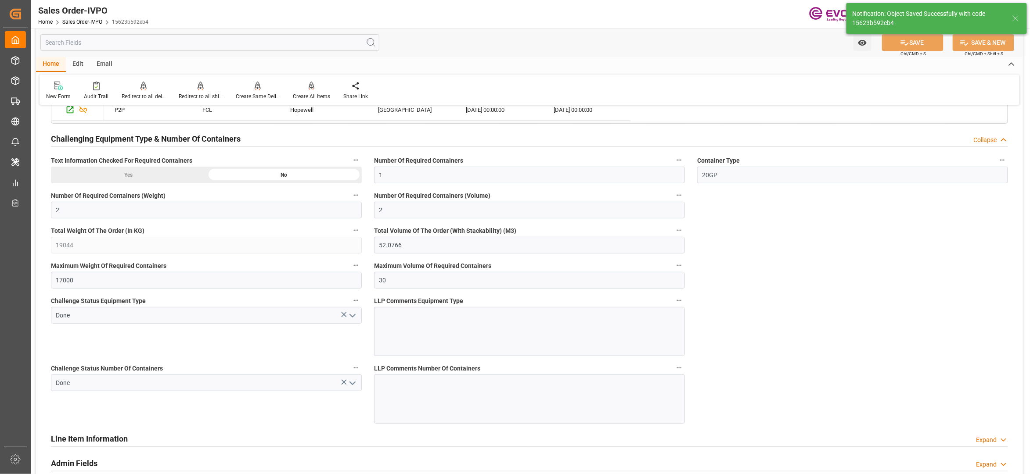
type textarea "Argentina require Import license for all products, we must receive som details,…"
type input "No"
type input "26.08.2025 03:27"
click at [309, 86] on icon at bounding box center [312, 86] width 6 height 9
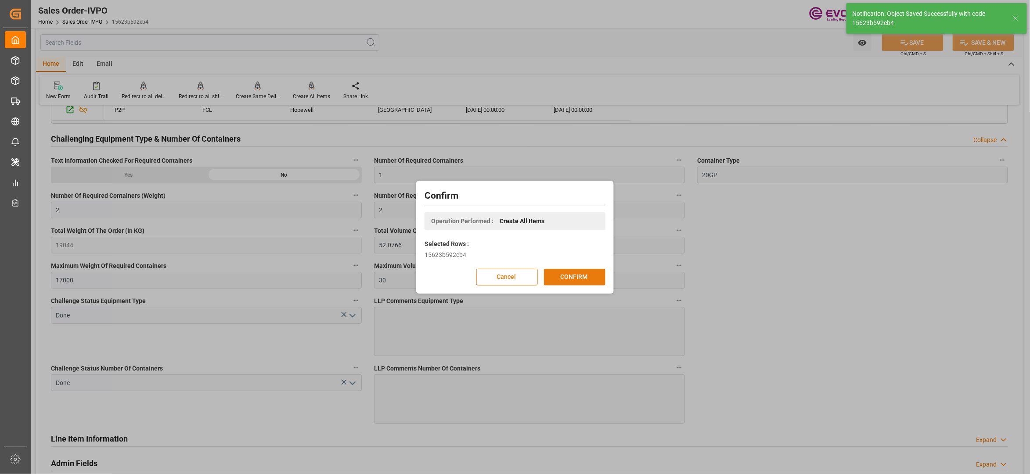
click at [583, 284] on button "CONFIRM" at bounding box center [574, 277] width 61 height 17
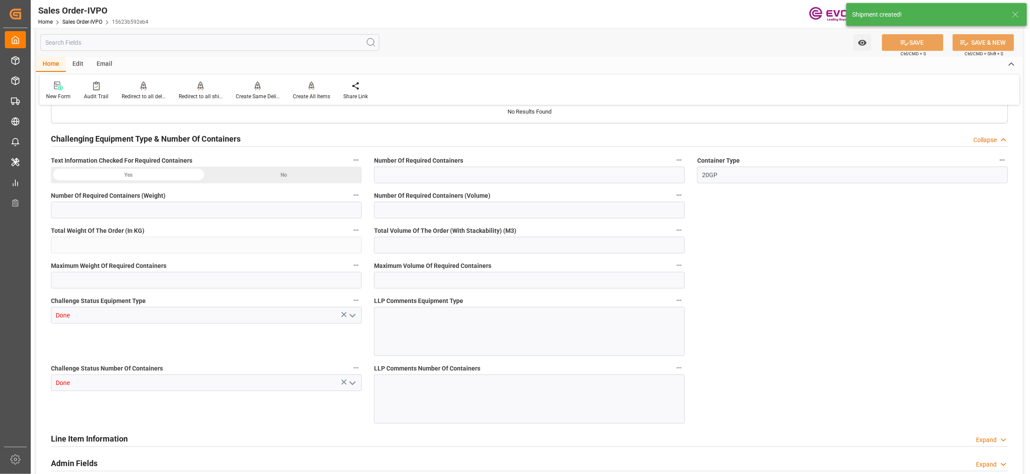
type input "ARBUE"
type input "0"
type input "1"
type input "2"
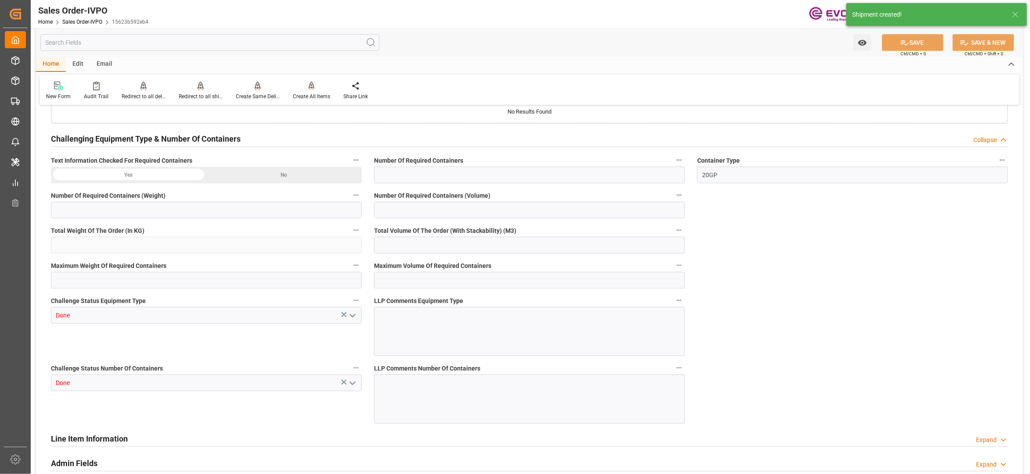
type input "19044"
type input "52.0766"
type input "17000"
type input "30"
type input "14.08.2025 17:12"
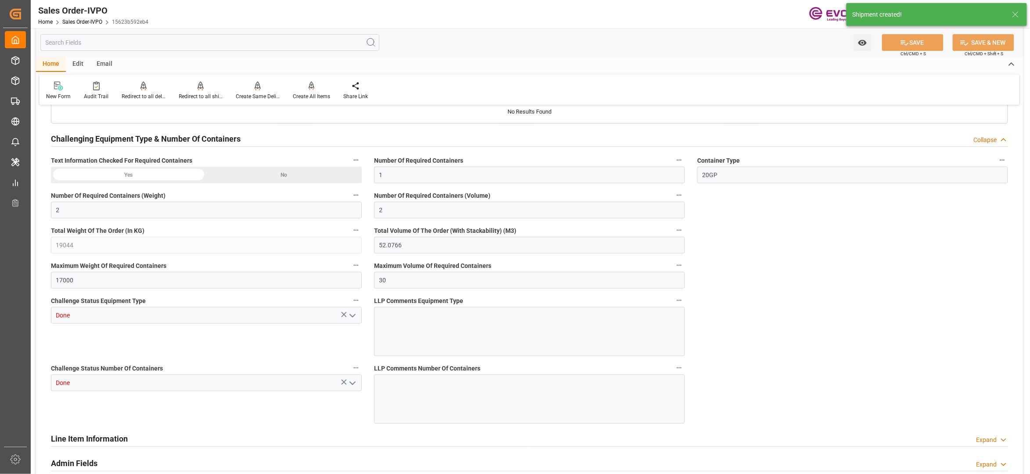
type input "26.08.2025 03:27"
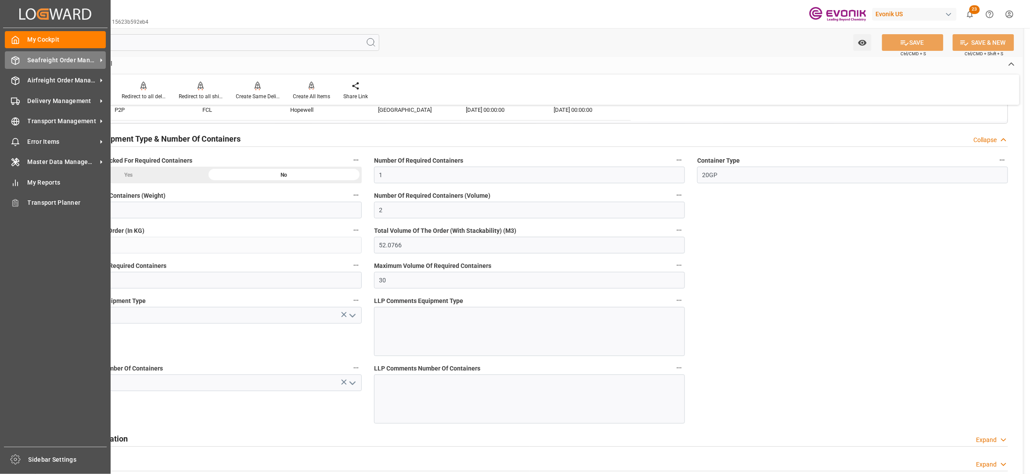
click at [29, 62] on span "Seafreight Order Management" at bounding box center [62, 60] width 69 height 9
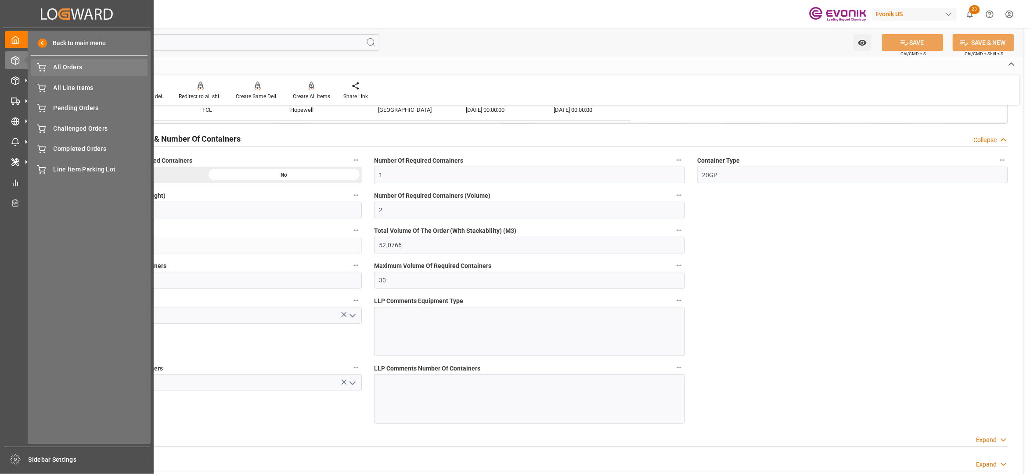
click at [52, 66] on div "All Orders All Orders" at bounding box center [89, 67] width 117 height 17
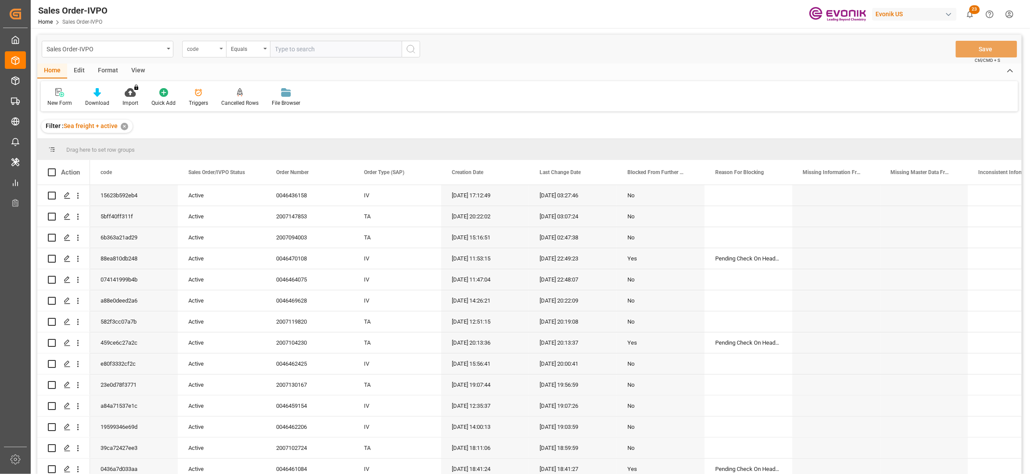
click at [204, 51] on div "code" at bounding box center [202, 48] width 30 height 10
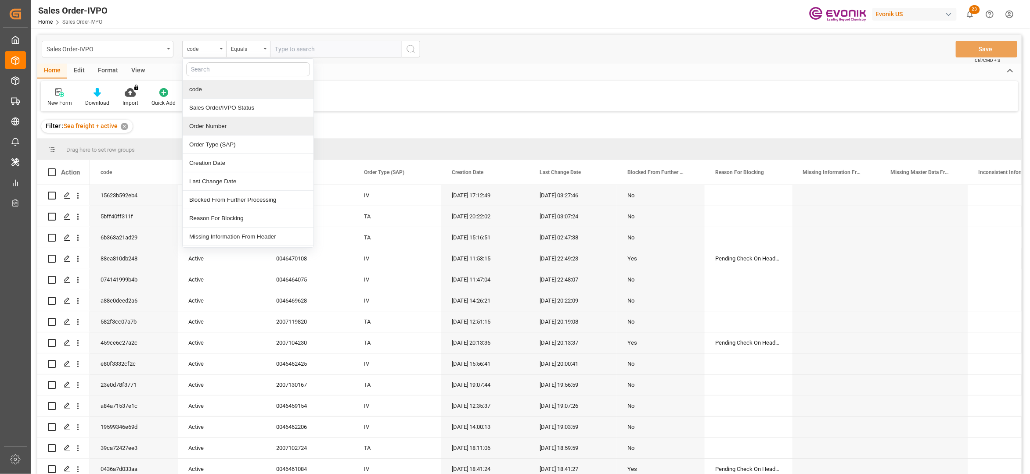
click at [225, 129] on div "Order Number" at bounding box center [248, 126] width 131 height 18
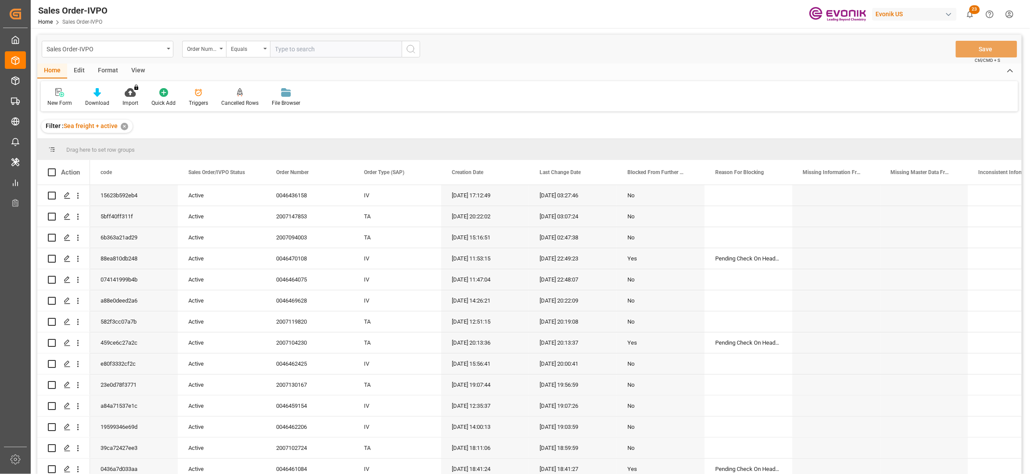
click at [299, 46] on input "text" at bounding box center [336, 49] width 132 height 17
paste input "2007136745"
type input "2007136745"
click at [418, 50] on button "search button" at bounding box center [411, 49] width 18 height 17
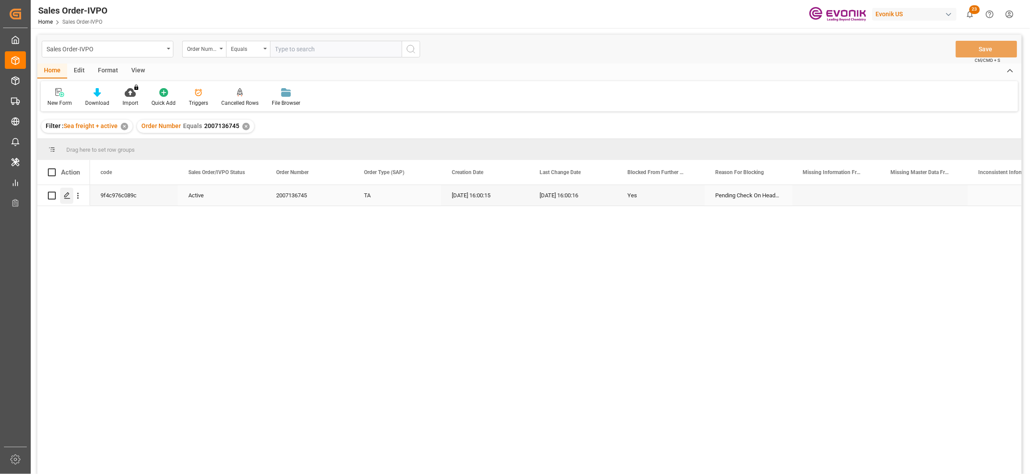
click at [69, 197] on icon "Press SPACE to select this row." at bounding box center [67, 195] width 7 height 7
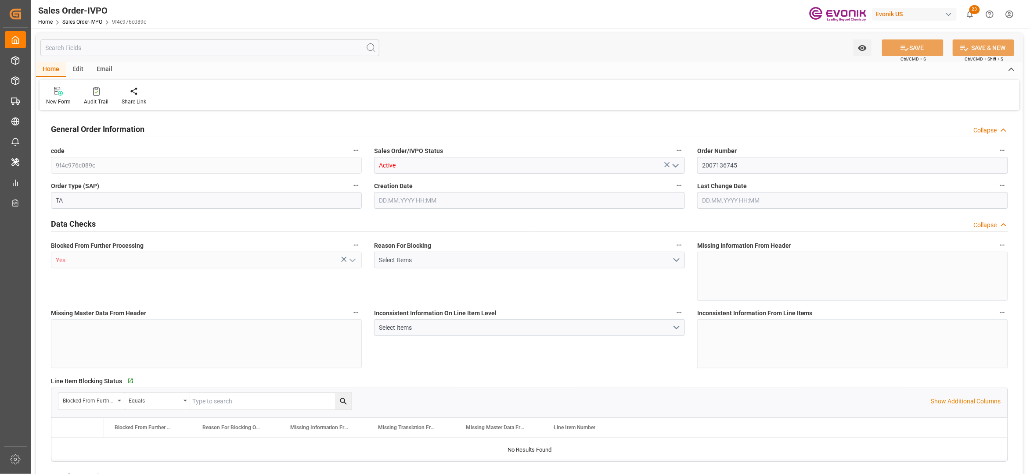
type input "TRIZT"
type input "0"
type input "1"
type input "8070"
type input "25.08.2025 16:00"
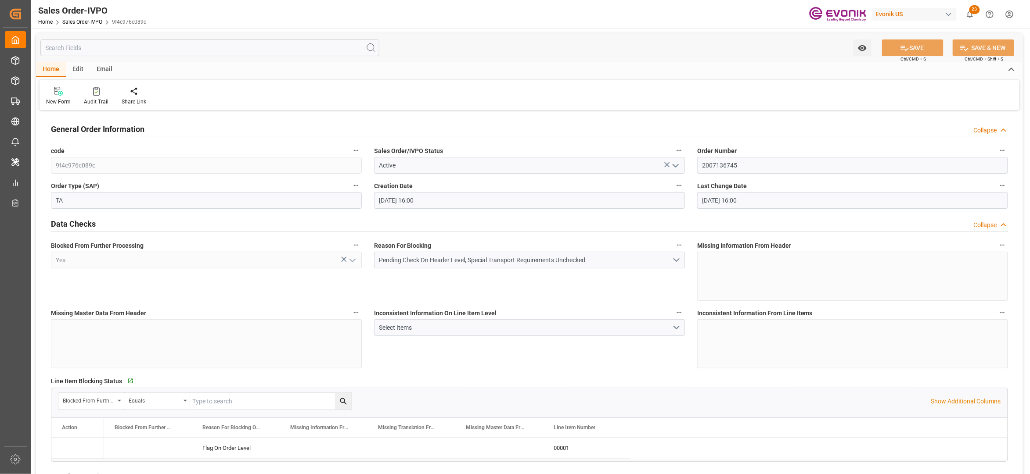
type input "25.08.2025 16:00"
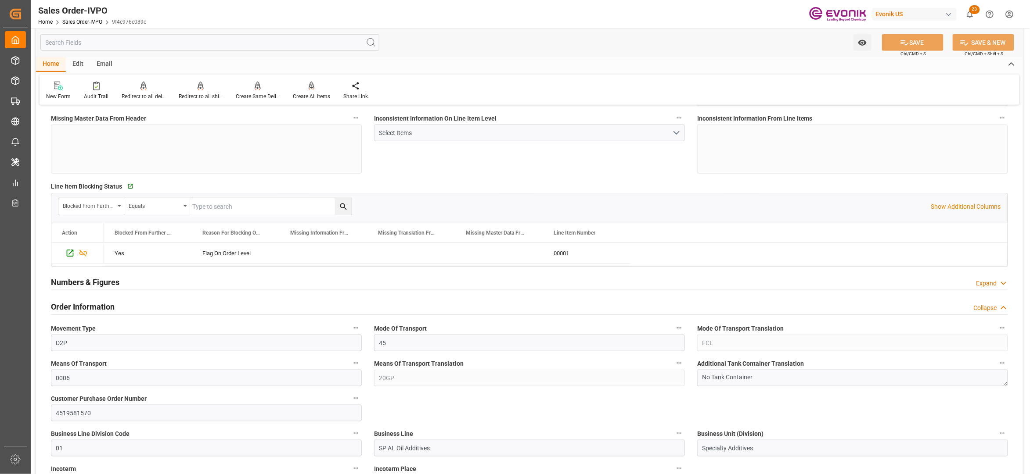
scroll to position [390, 0]
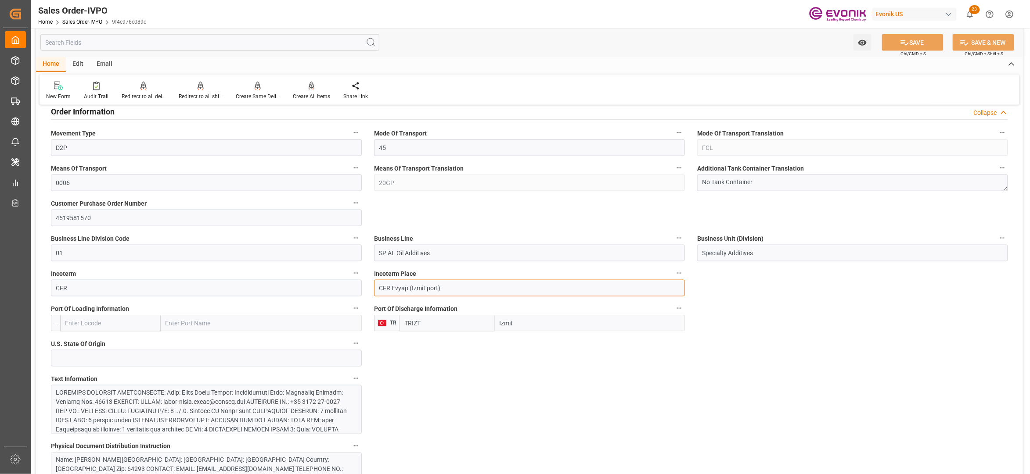
click at [402, 289] on input "CFR Evyap (Izmit port)" at bounding box center [529, 288] width 311 height 17
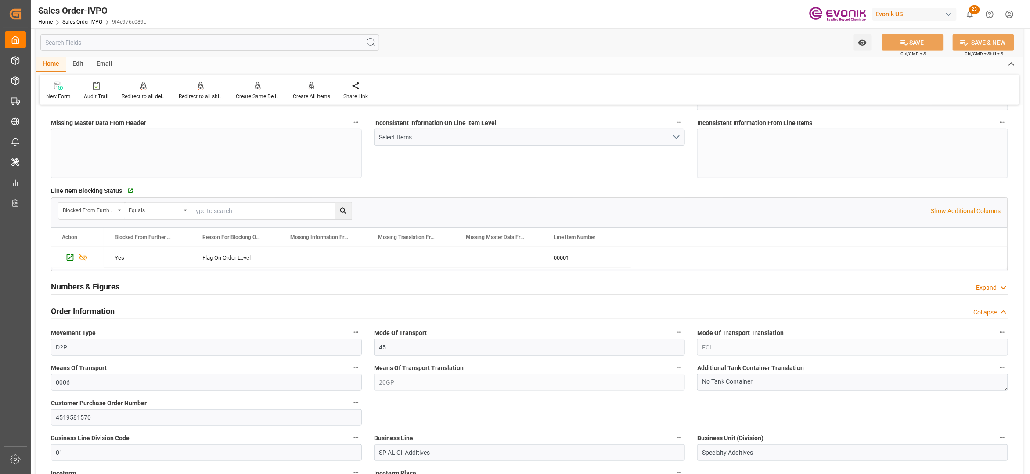
scroll to position [386, 0]
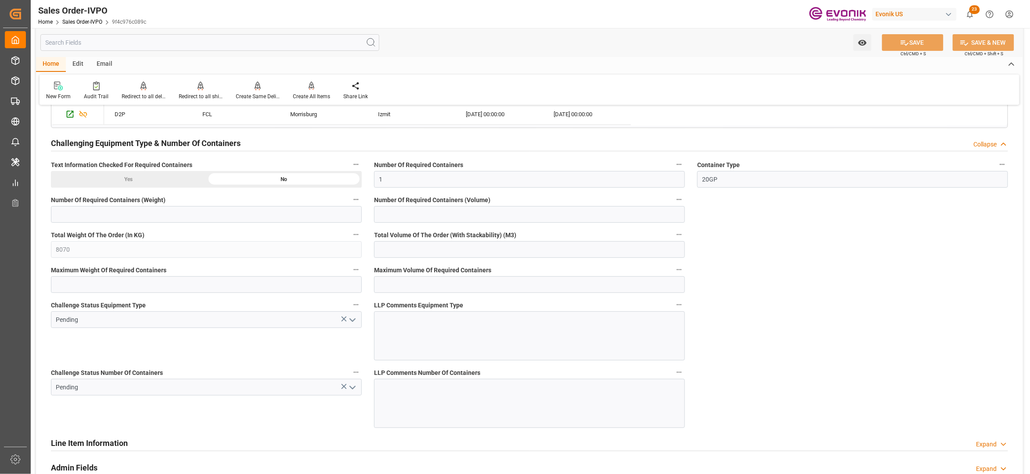
scroll to position [1361, 0]
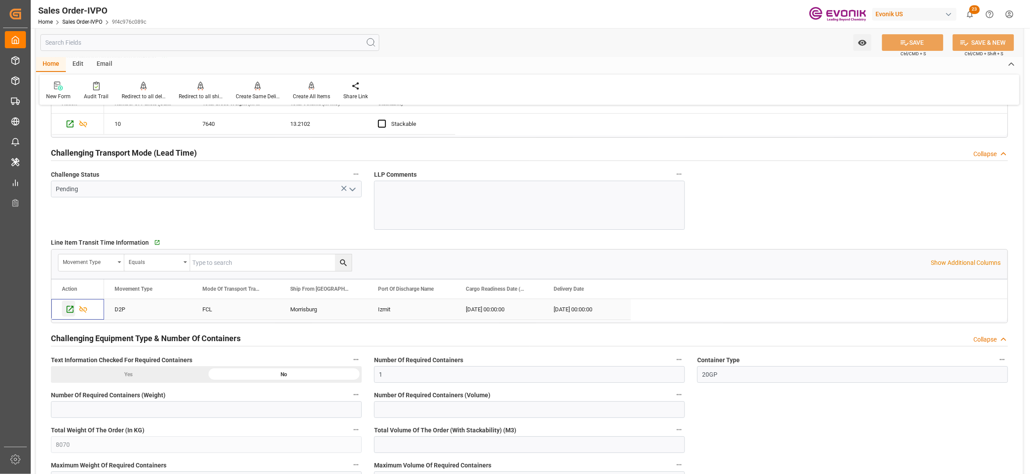
click at [69, 310] on icon "Press SPACE to select this row." at bounding box center [70, 309] width 7 height 7
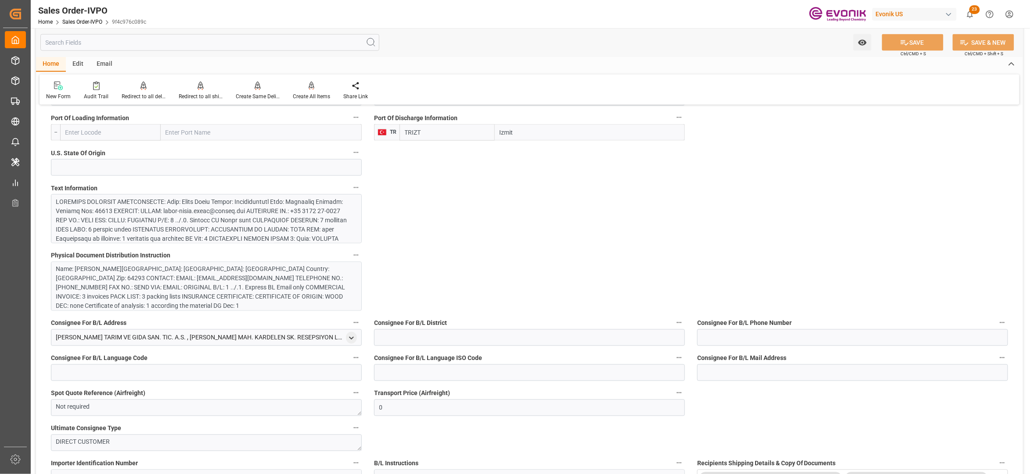
scroll to position [386, 0]
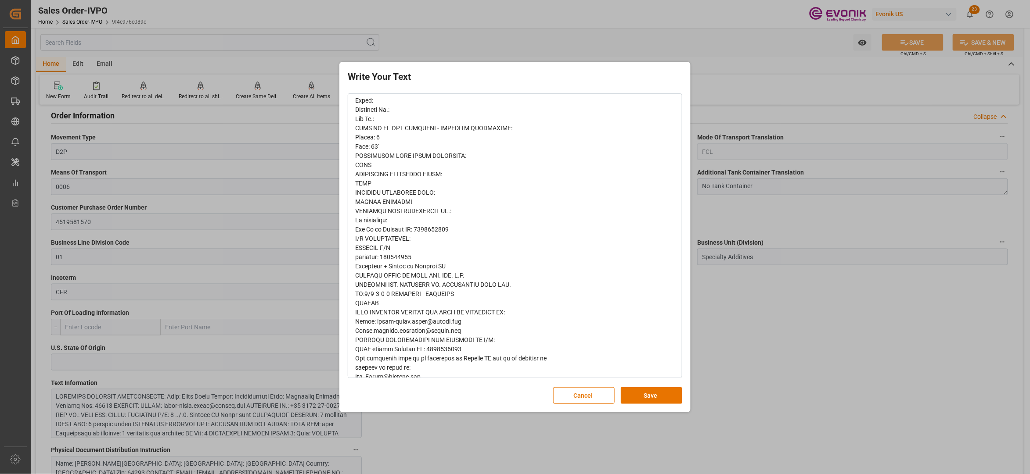
scroll to position [420, 0]
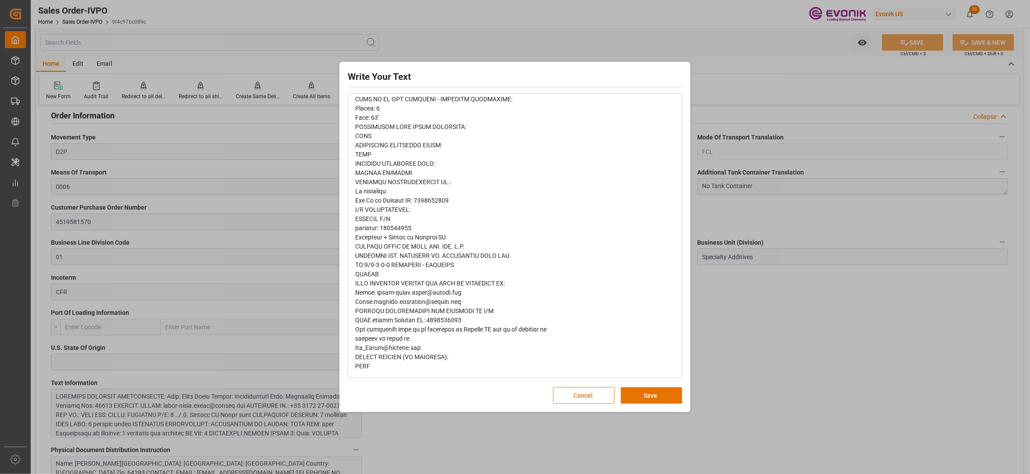
click at [578, 406] on div "Write Your Text Normal 14 Font Cancel Save" at bounding box center [514, 237] width 347 height 346
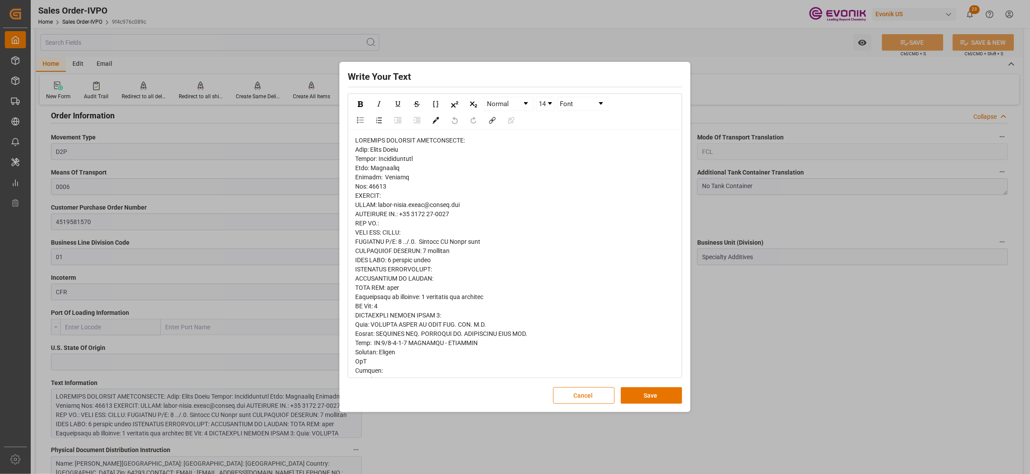
click at [576, 395] on button "Cancel" at bounding box center [583, 396] width 61 height 17
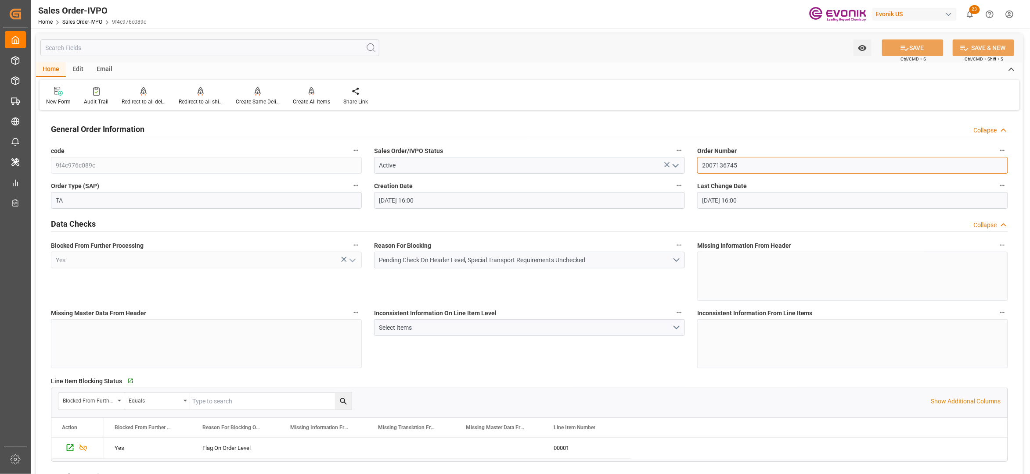
click at [722, 162] on input "2007136745" at bounding box center [852, 165] width 311 height 17
click at [608, 351] on div "Inconsistent Information On Line Item Level Select Items" at bounding box center [529, 338] width 323 height 68
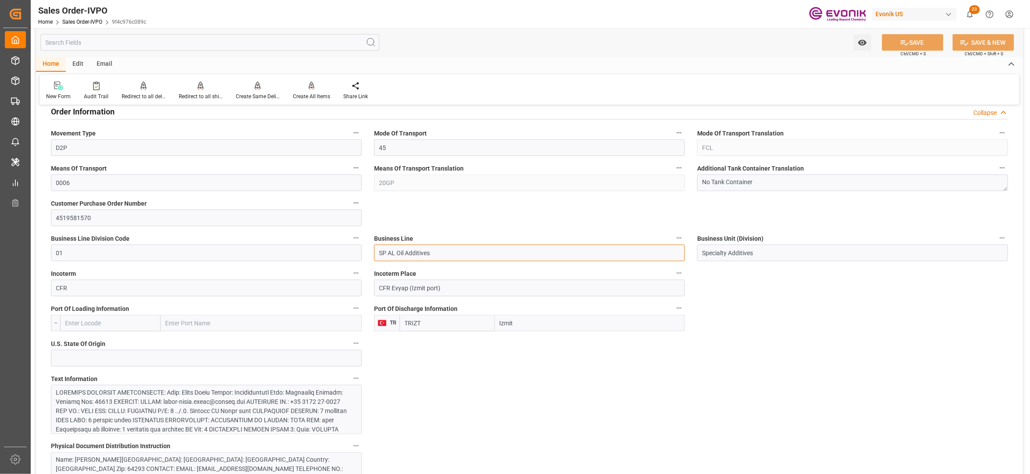
drag, startPoint x: 446, startPoint y: 255, endPoint x: 366, endPoint y: 255, distance: 80.8
click at [404, 288] on input "CFR Evyap (Izmit port)" at bounding box center [529, 288] width 311 height 17
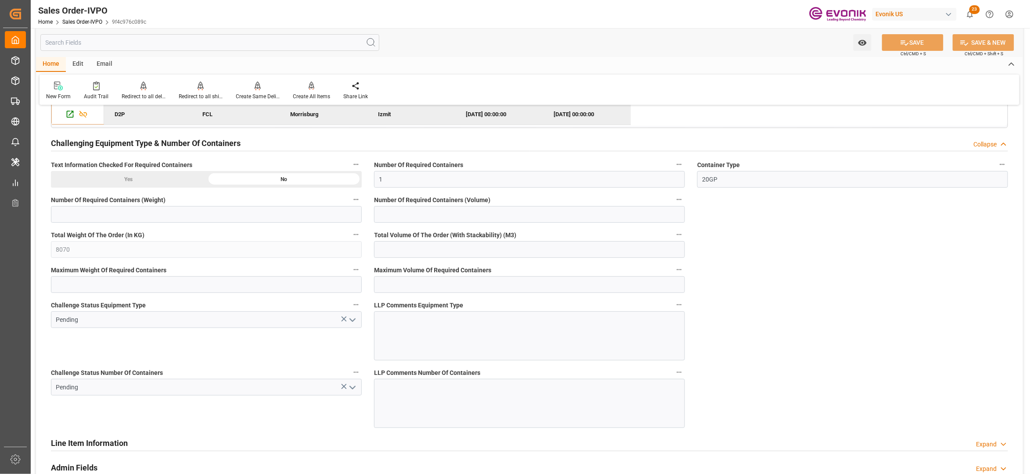
scroll to position [1361, 0]
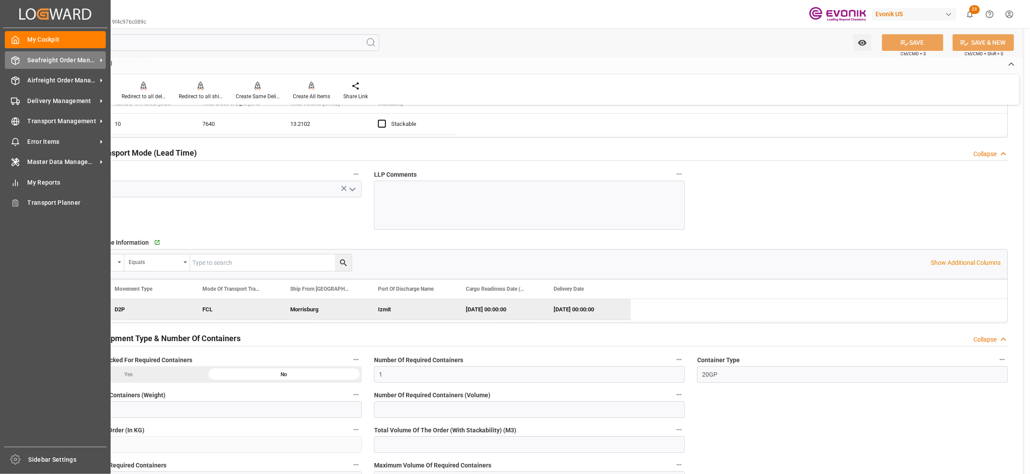
click at [45, 57] on span "Seafreight Order Management" at bounding box center [62, 60] width 69 height 9
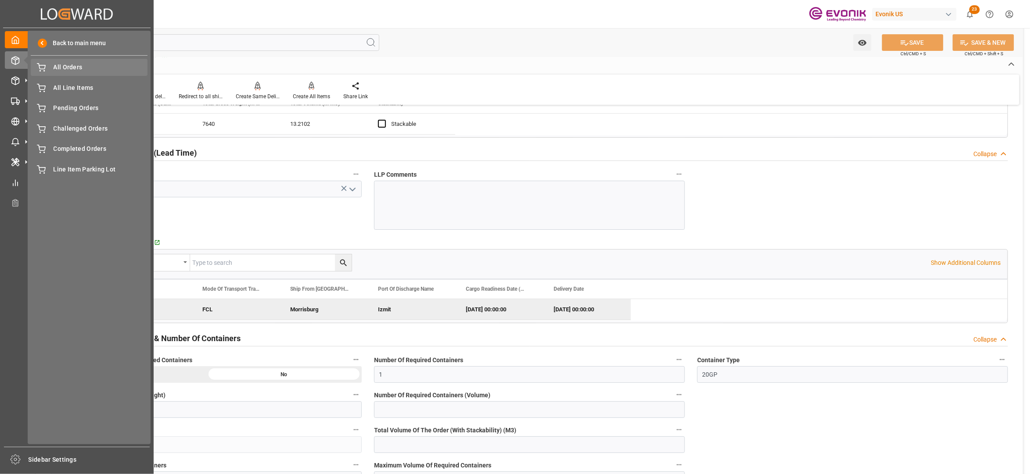
click at [67, 67] on span "All Orders" at bounding box center [101, 67] width 94 height 9
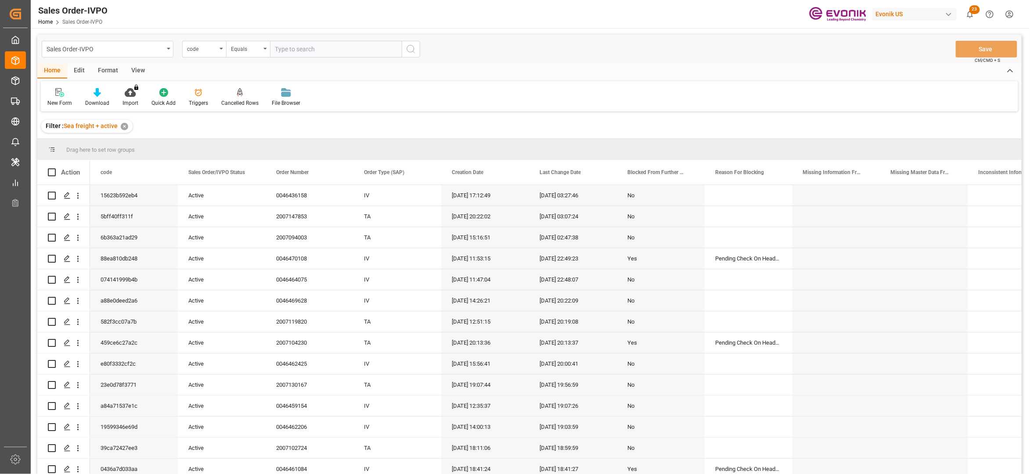
click at [210, 50] on div "code" at bounding box center [202, 48] width 30 height 10
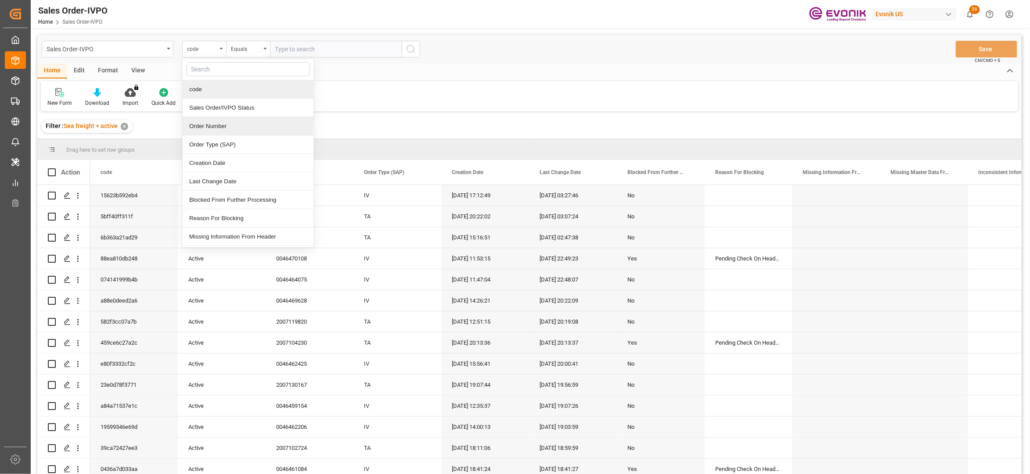
click at [222, 129] on div "Order Number" at bounding box center [248, 126] width 131 height 18
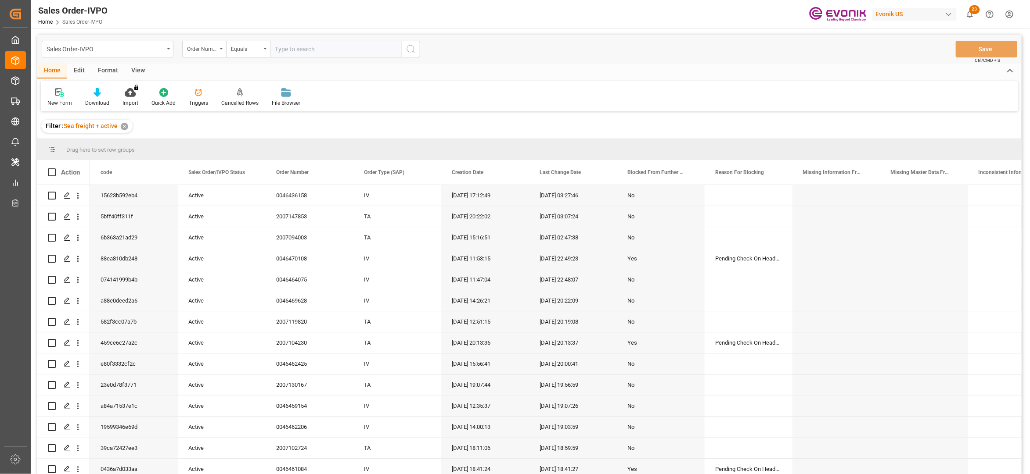
click at [289, 48] on input "text" at bounding box center [336, 49] width 132 height 17
paste input "2007117652"
type input "2007117652"
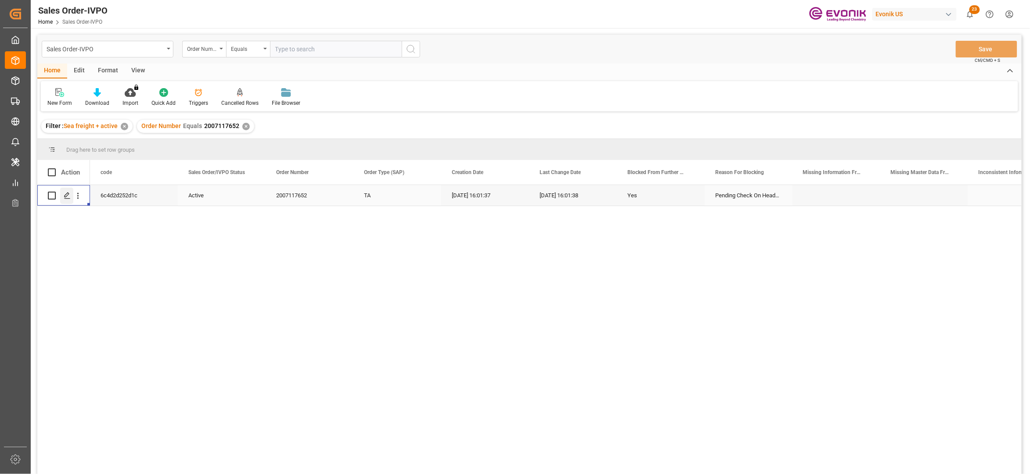
click at [68, 196] on icon "Press SPACE to select this row." at bounding box center [67, 195] width 7 height 7
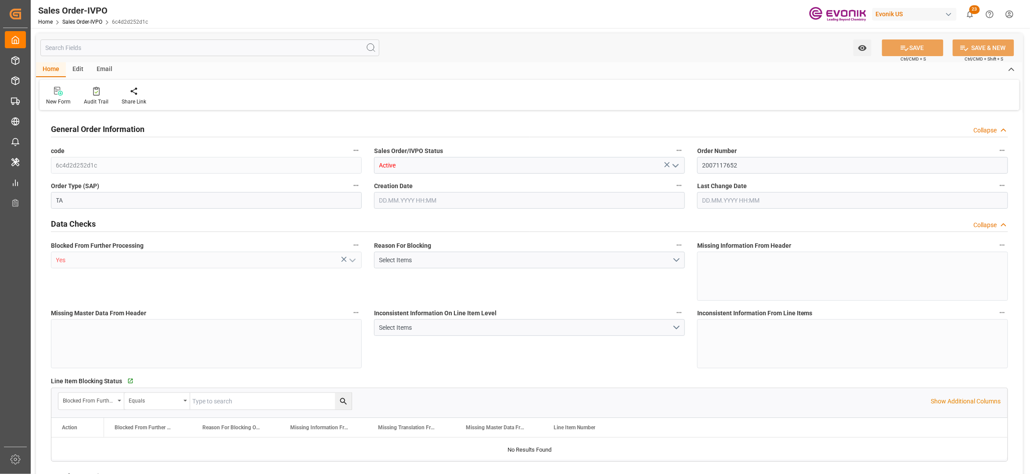
type input "TRIZT"
type input "0"
type input "1"
type input "8070"
type input "25.08.2025 16:01"
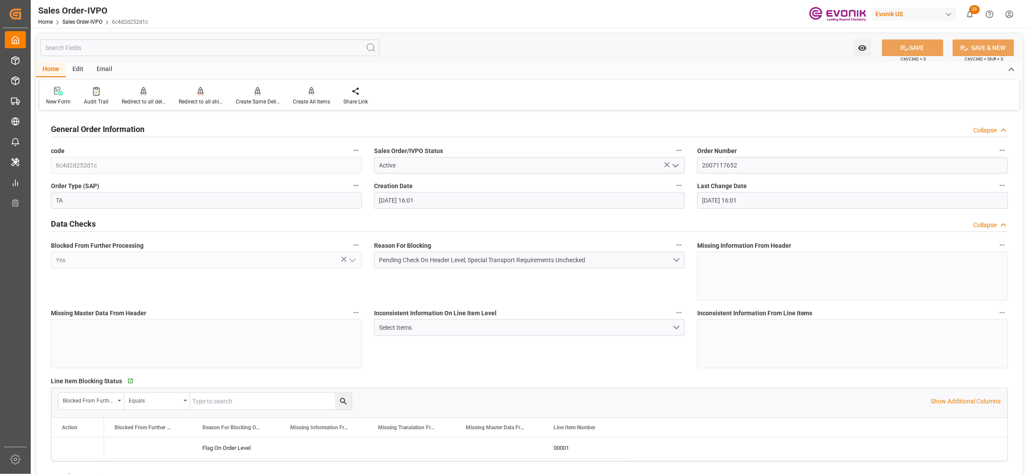
type input "25.08.2025 16:01"
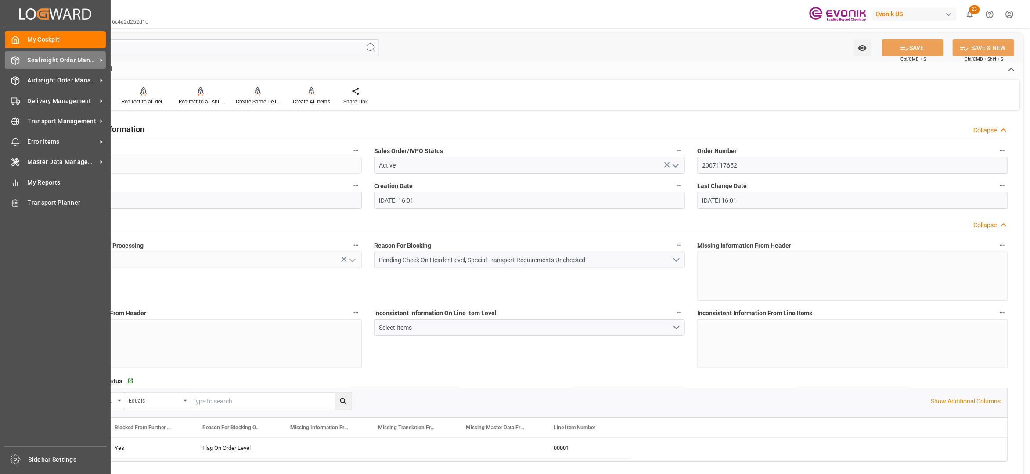
click at [39, 57] on span "Seafreight Order Management" at bounding box center [62, 60] width 69 height 9
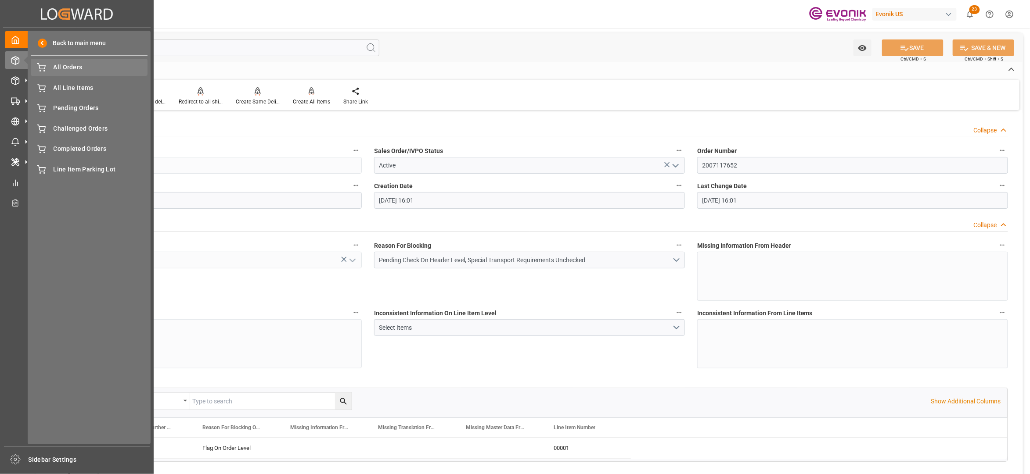
click at [78, 70] on span "All Orders" at bounding box center [101, 67] width 94 height 9
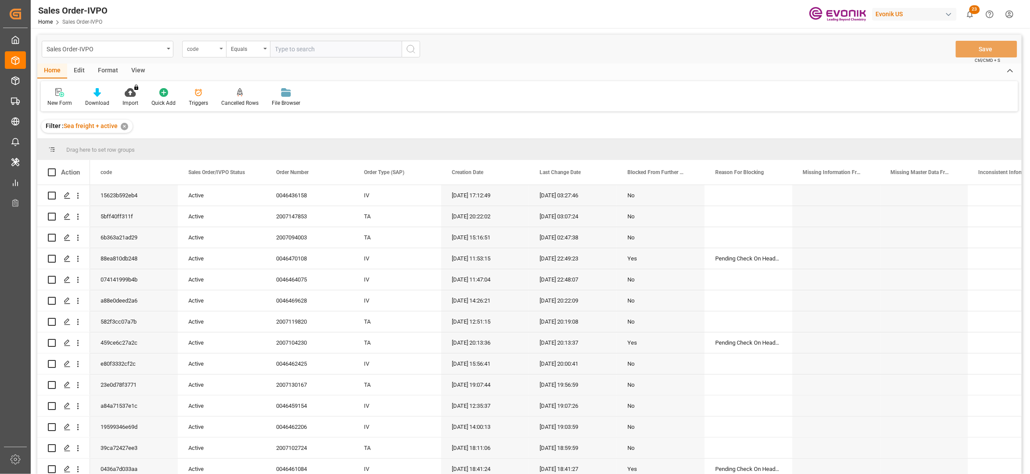
click at [199, 44] on div "code" at bounding box center [202, 48] width 30 height 10
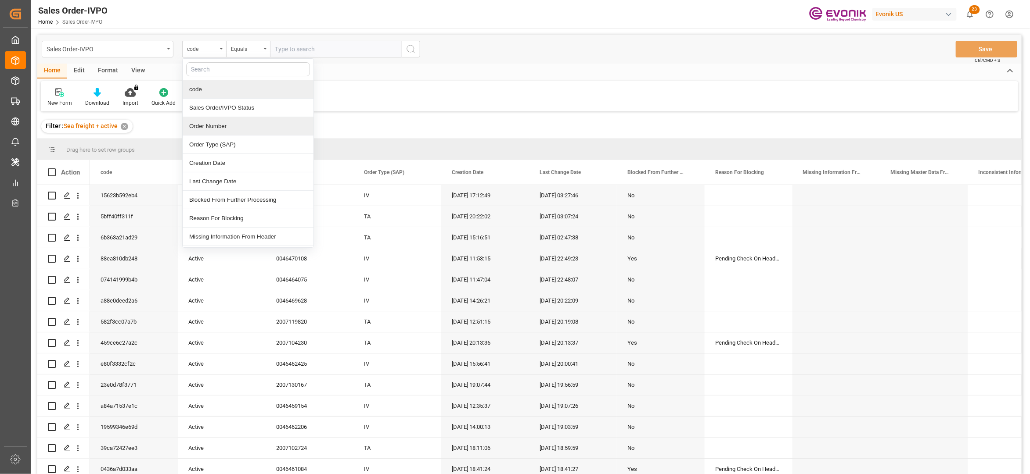
click at [224, 126] on div "Order Number" at bounding box center [248, 126] width 131 height 18
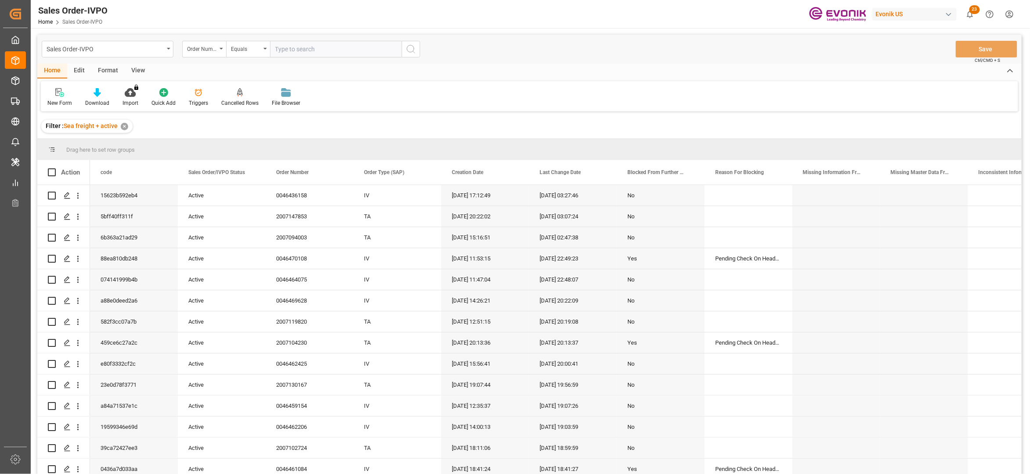
click at [301, 44] on input "text" at bounding box center [336, 49] width 132 height 17
paste input "0046468534"
type input "0046468534"
click at [414, 48] on icon "search button" at bounding box center [411, 49] width 11 height 11
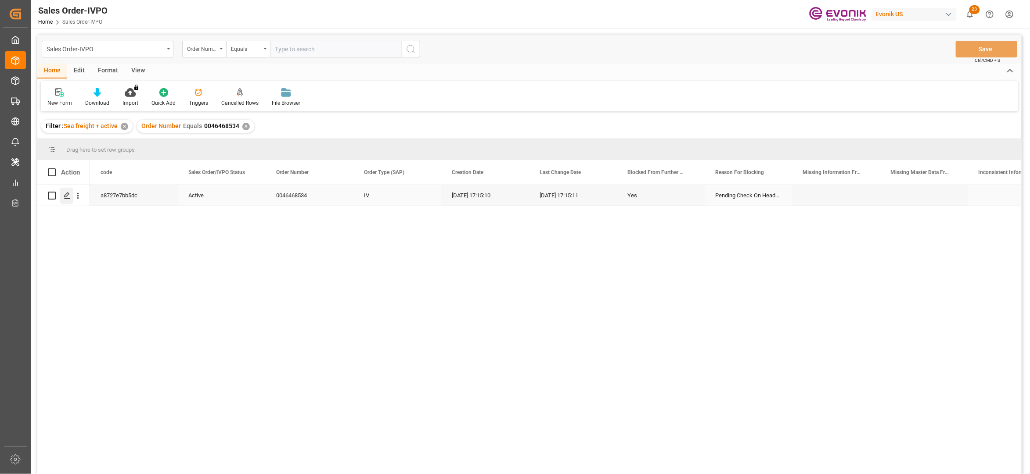
click at [67, 199] on line "Press SPACE to select this row." at bounding box center [67, 199] width 5 height 0
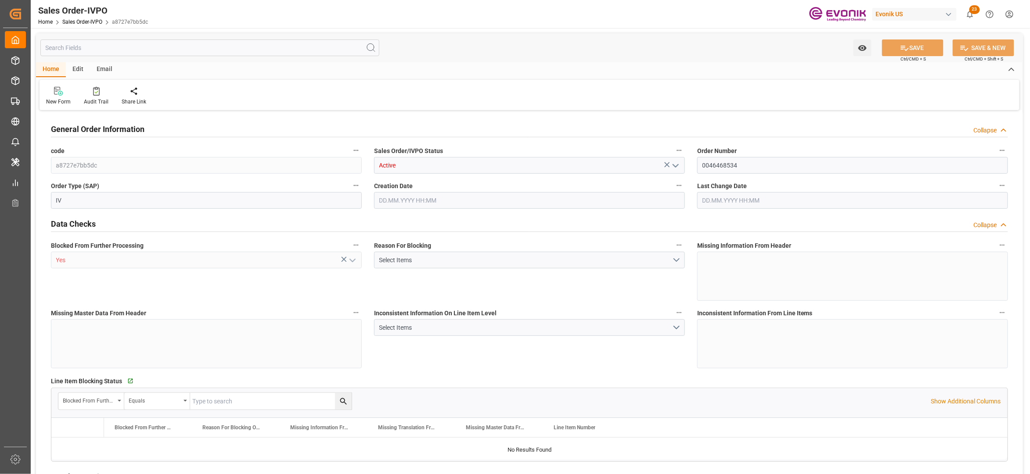
type input "BEANR"
type input "0"
type input "1"
type input "17607.2"
type input "25.08.2025 17:15"
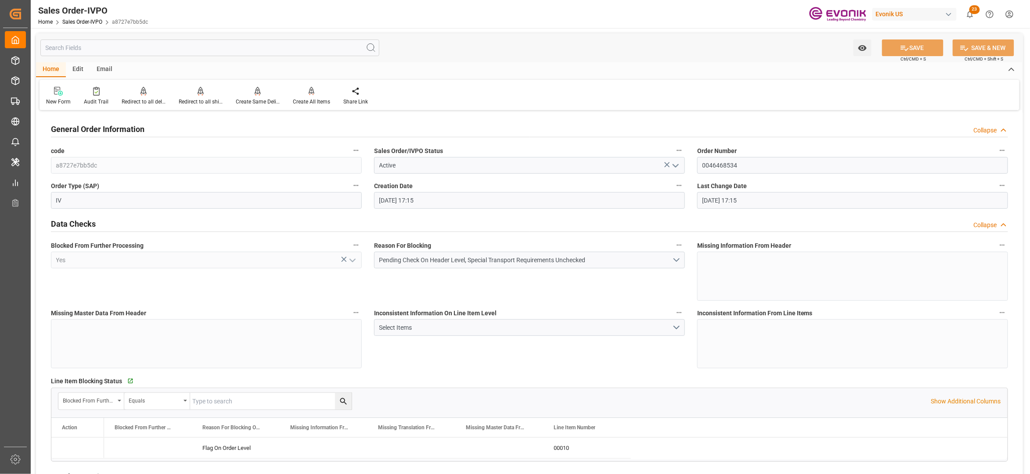
type input "25.08.2025 17:15"
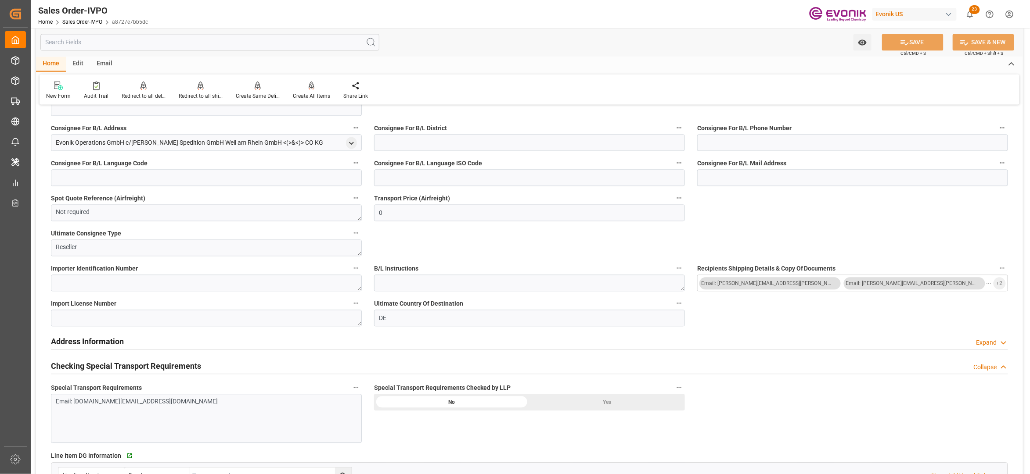
scroll to position [581, 0]
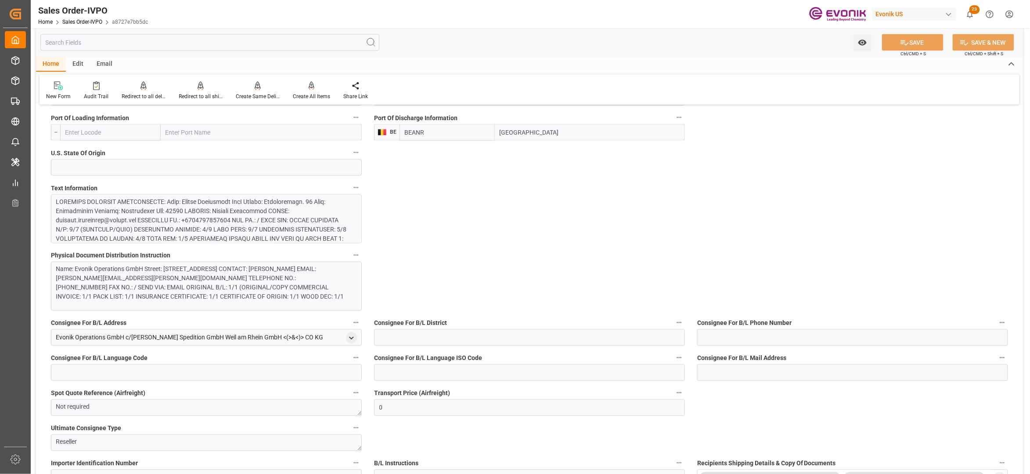
click at [274, 221] on div at bounding box center [201, 276] width 291 height 157
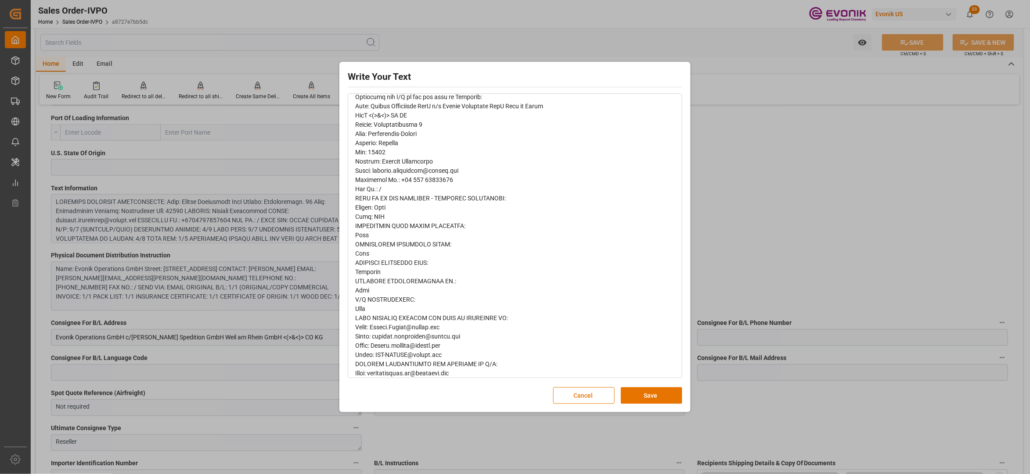
scroll to position [311, 0]
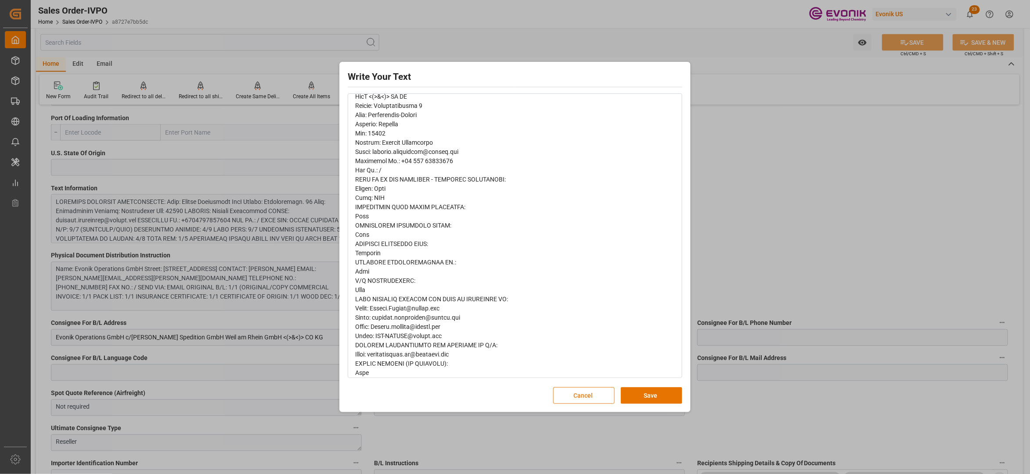
click at [565, 395] on button "Cancel" at bounding box center [583, 396] width 61 height 17
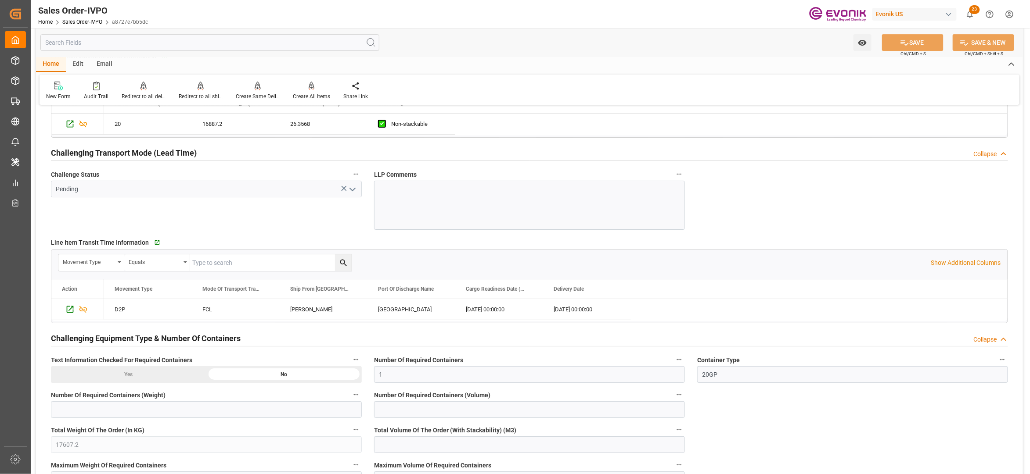
scroll to position [0, 0]
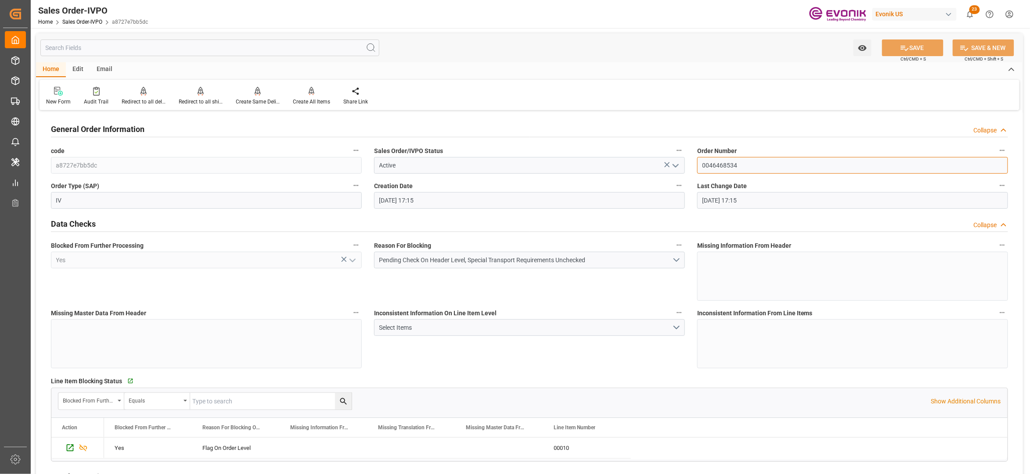
click at [720, 165] on input "0046468534" at bounding box center [852, 165] width 311 height 17
click at [650, 355] on div "Inconsistent Information On Line Item Level Select Items" at bounding box center [529, 338] width 323 height 68
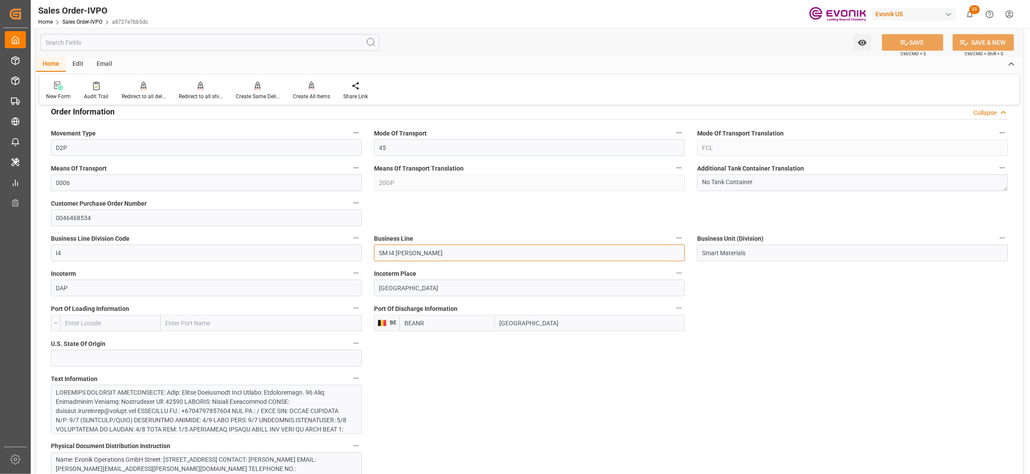
drag, startPoint x: 427, startPoint y: 255, endPoint x: 377, endPoint y: 253, distance: 51.0
click at [377, 253] on input "SM I4 Silanes" at bounding box center [529, 253] width 311 height 17
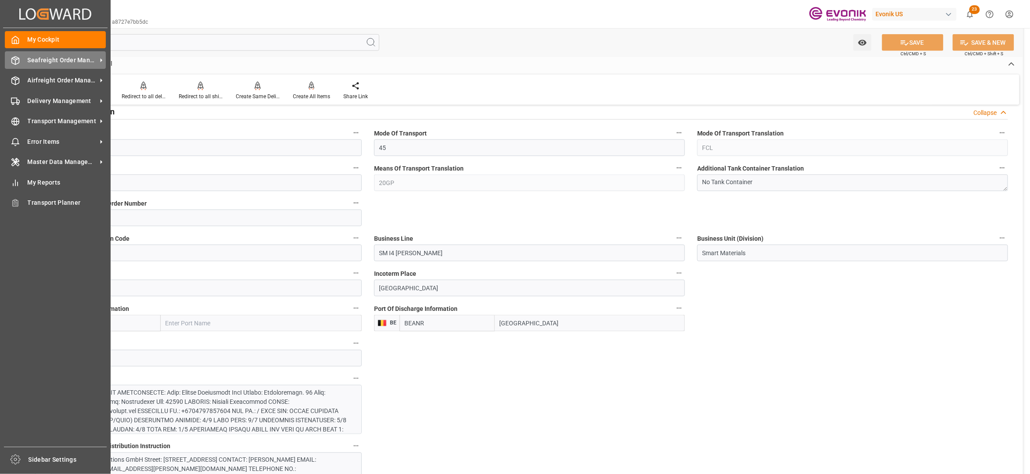
click at [59, 64] on span "Seafreight Order Management" at bounding box center [62, 60] width 69 height 9
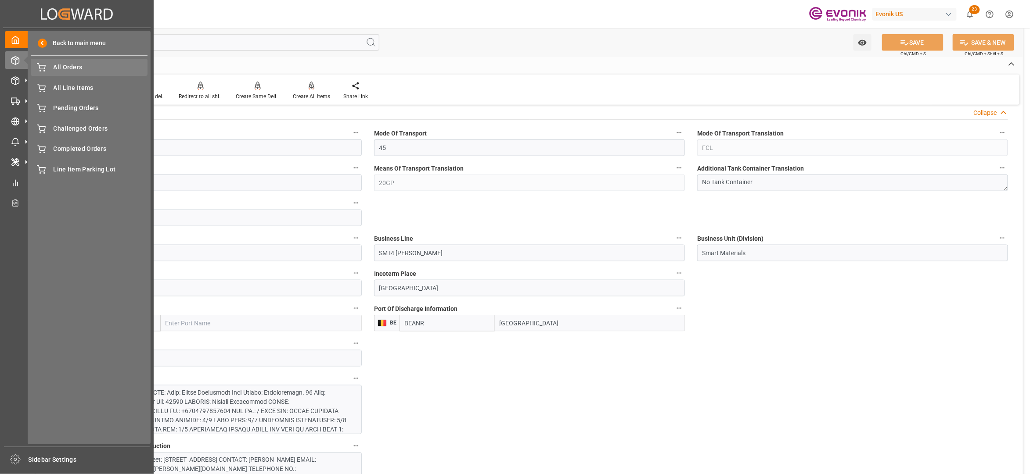
click at [76, 72] on span "All Orders" at bounding box center [101, 67] width 94 height 9
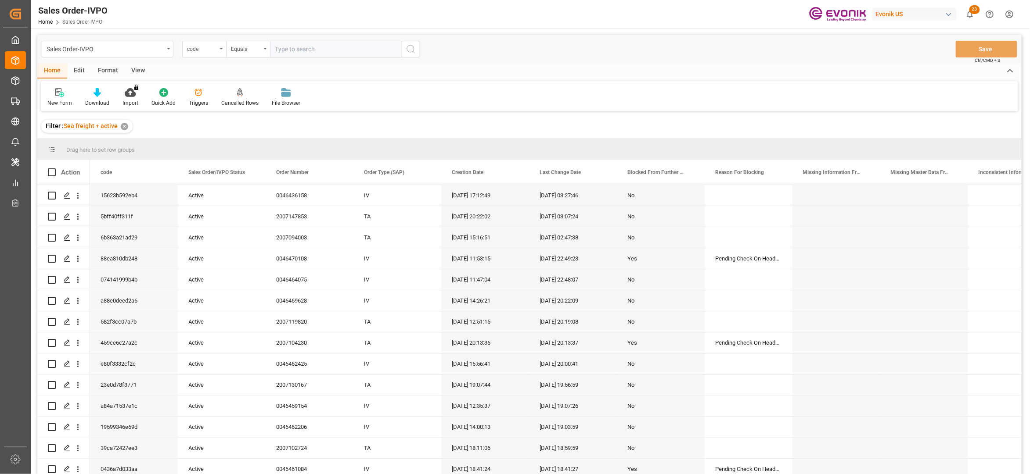
click at [210, 50] on div "code" at bounding box center [202, 48] width 30 height 10
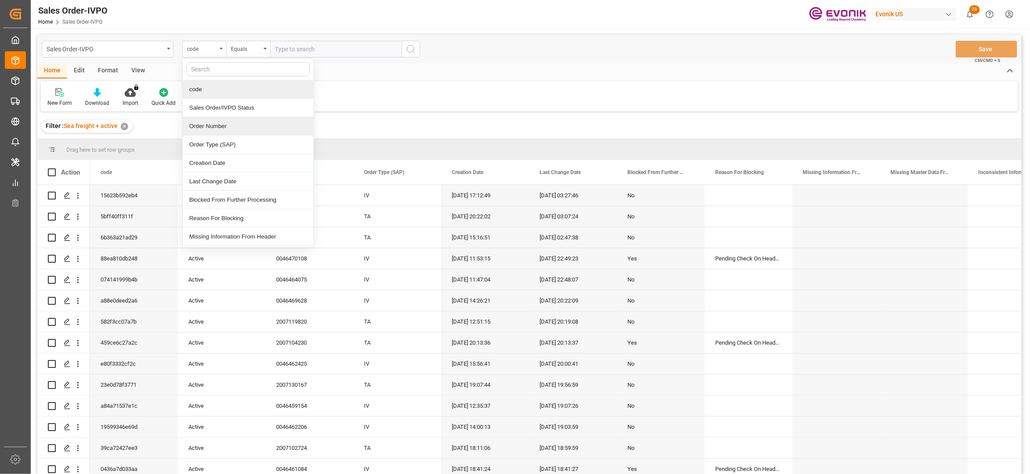
click at [215, 128] on div "Order Number" at bounding box center [248, 126] width 131 height 18
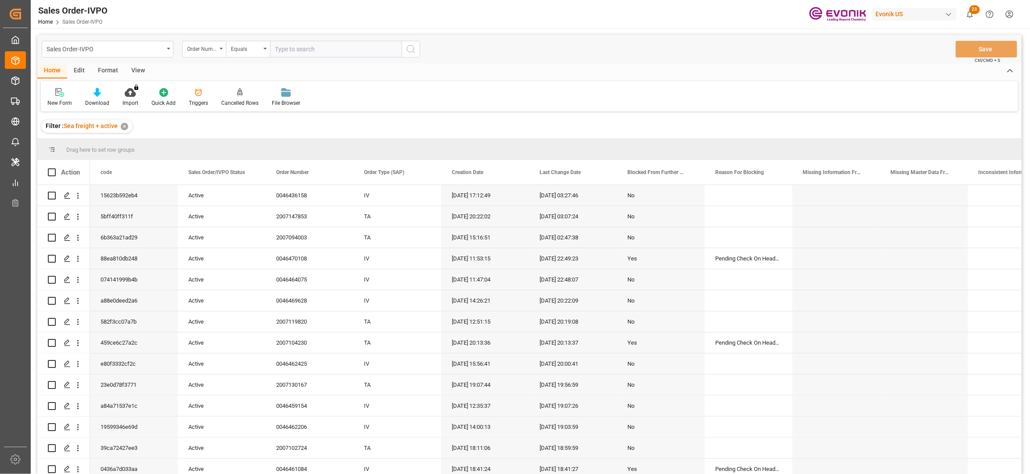
click at [308, 44] on input "text" at bounding box center [336, 49] width 132 height 17
paste input "0046468535"
type input "0046468535"
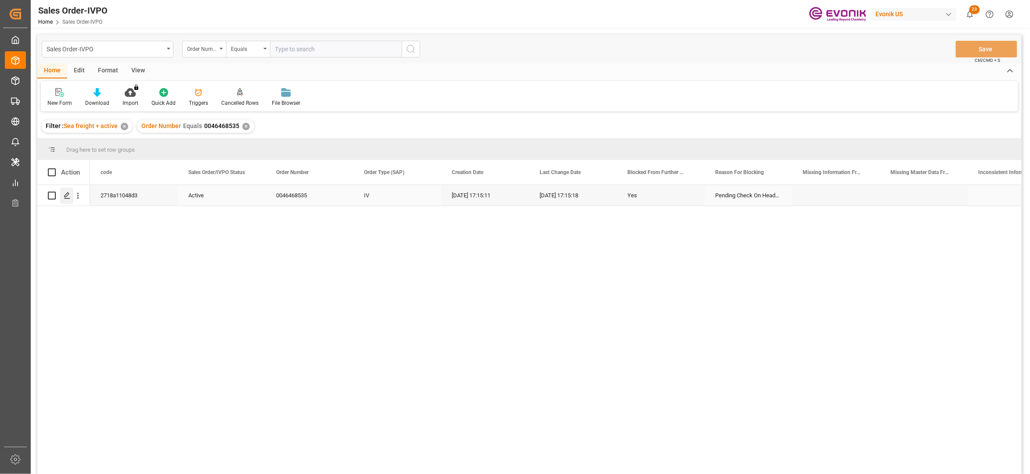
click at [67, 195] on icon "Press SPACE to select this row." at bounding box center [67, 195] width 7 height 7
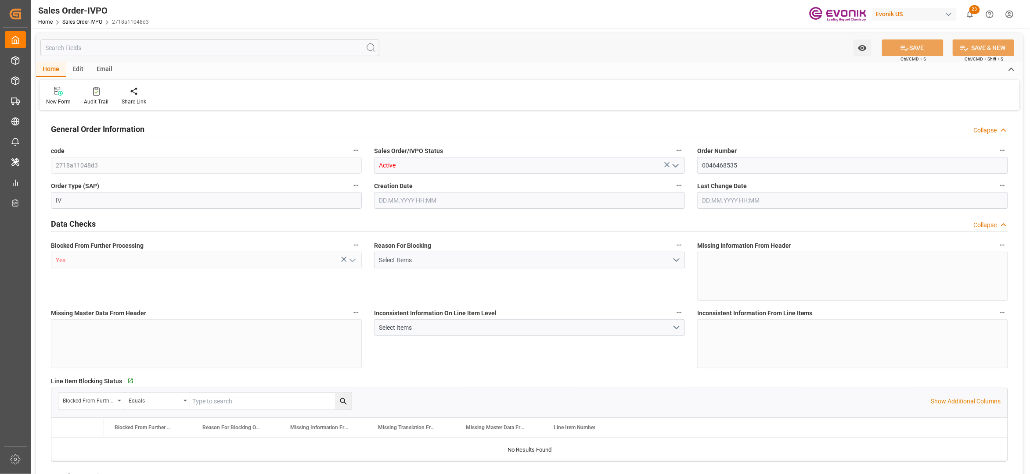
type input "BEANR"
type input "0"
type input "1"
type input "17607.2"
type input "25.08.2025 17:15"
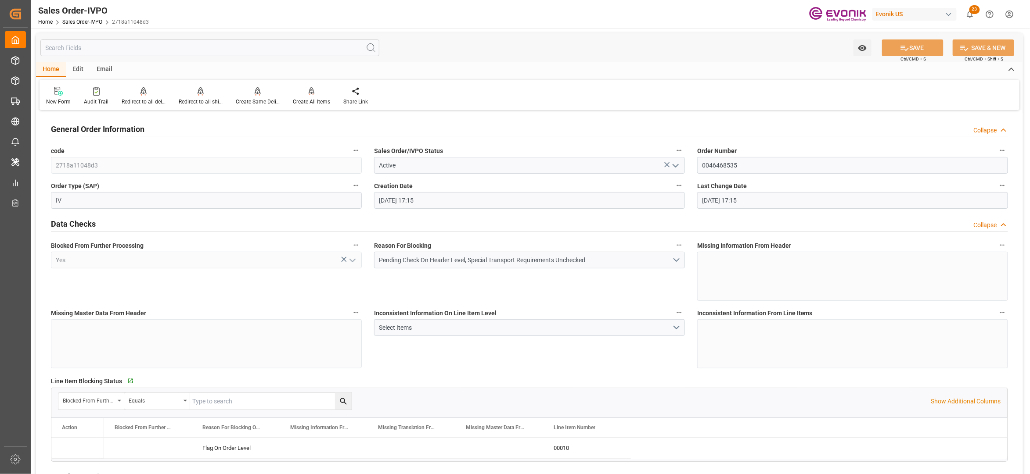
type input "25.08.2025 17:15"
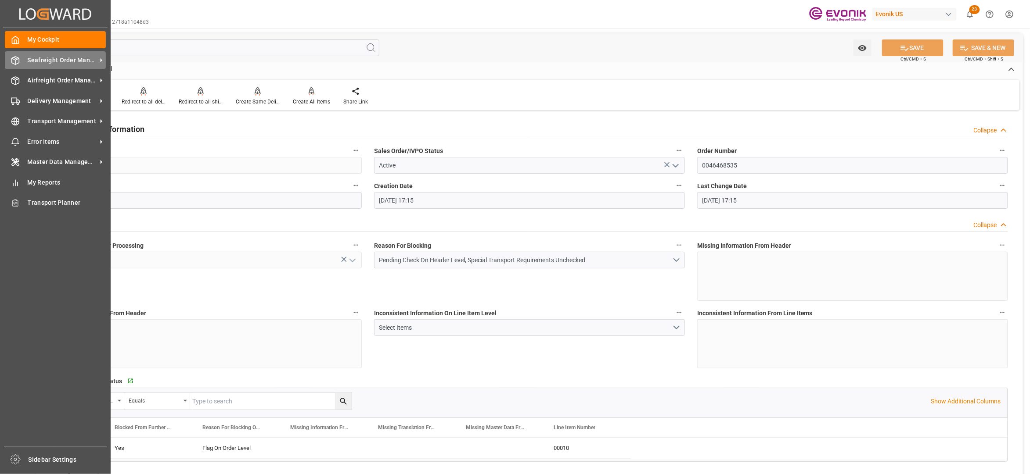
click at [40, 64] on span "Seafreight Order Management" at bounding box center [62, 60] width 69 height 9
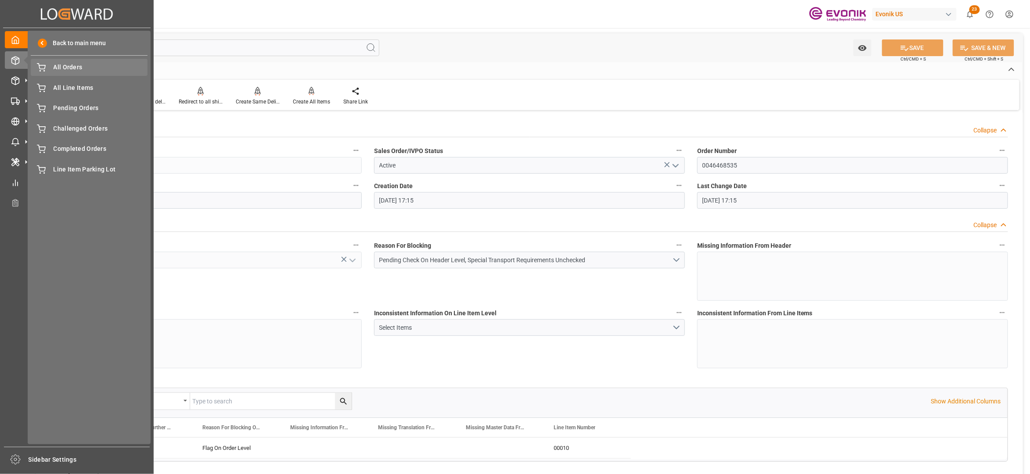
click at [85, 67] on span "All Orders" at bounding box center [101, 67] width 94 height 9
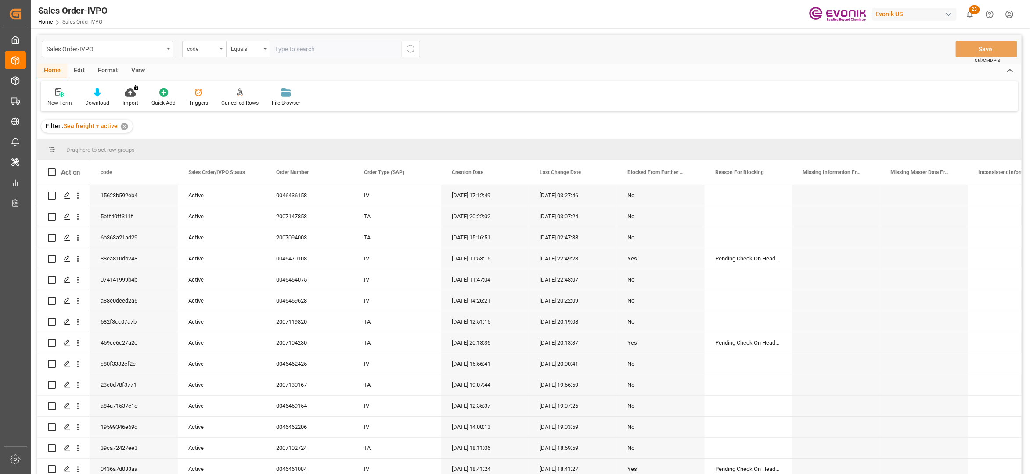
click at [215, 50] on div "code" at bounding box center [202, 48] width 30 height 10
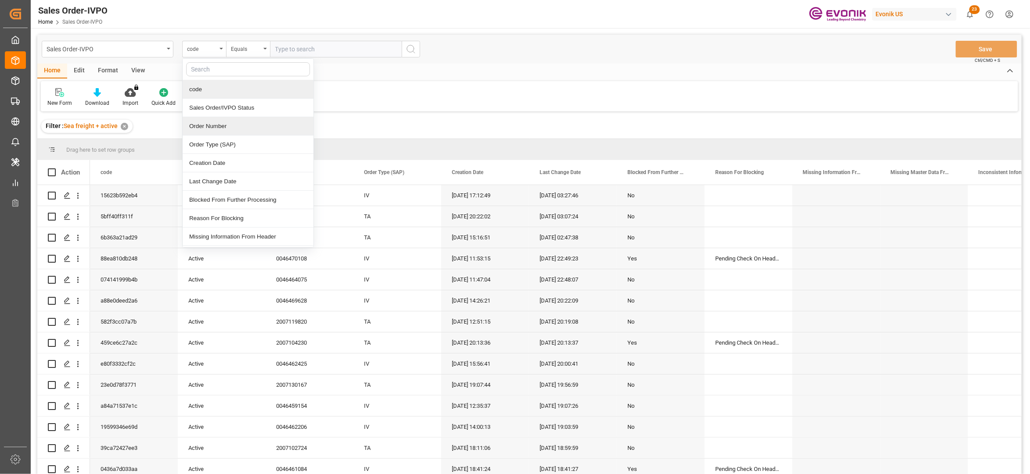
click at [231, 132] on div "Order Number" at bounding box center [248, 126] width 131 height 18
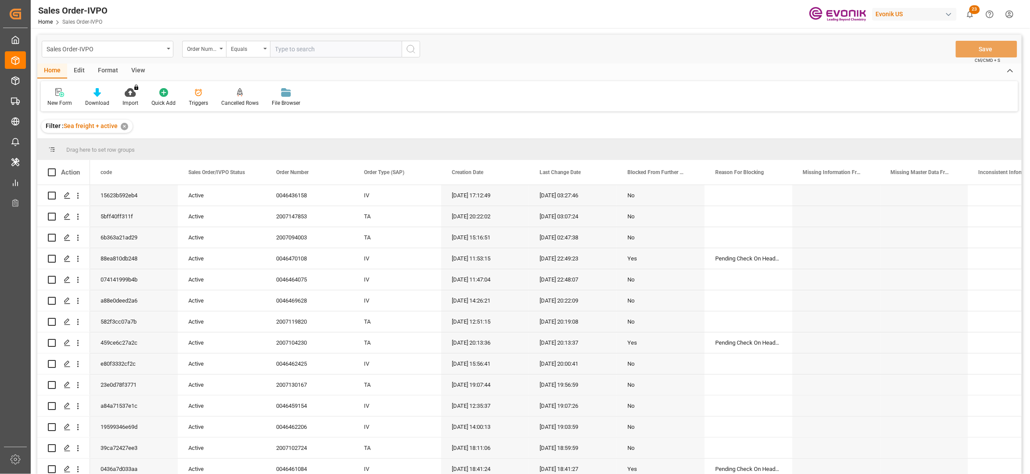
click at [312, 46] on input "text" at bounding box center [336, 49] width 132 height 17
paste input "0046468536"
type input "0046468536"
click at [403, 50] on button "search button" at bounding box center [411, 49] width 18 height 17
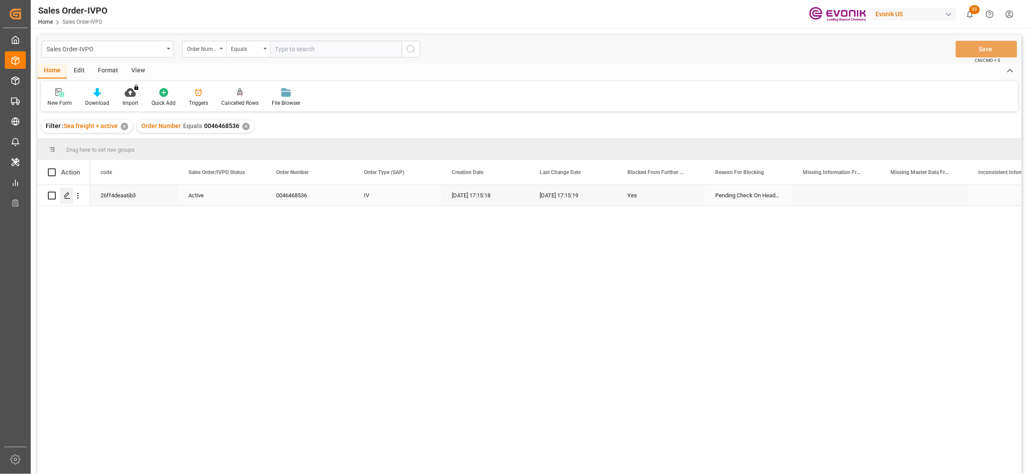
click at [65, 197] on polygon "Press SPACE to select this row." at bounding box center [67, 195] width 4 height 4
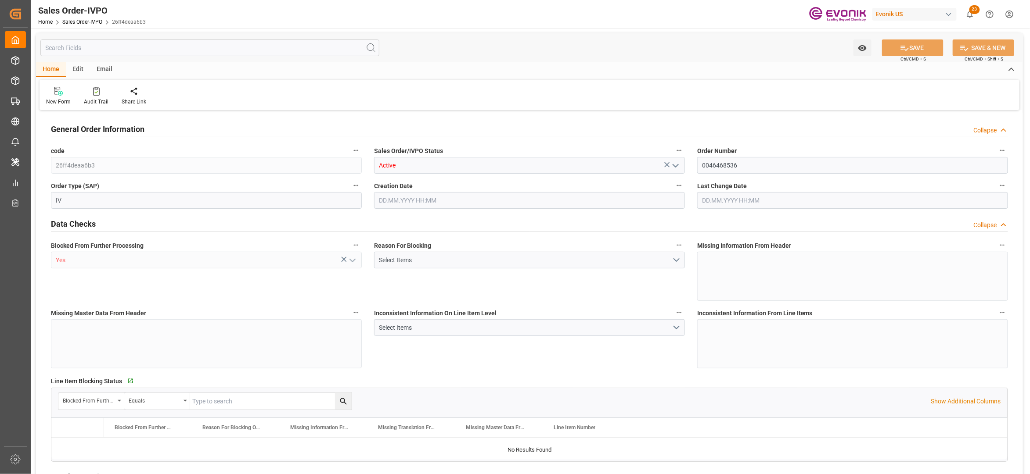
type input "BEANR"
type input "0"
type input "1"
type input "17528.4"
type input "25.08.2025 17:15"
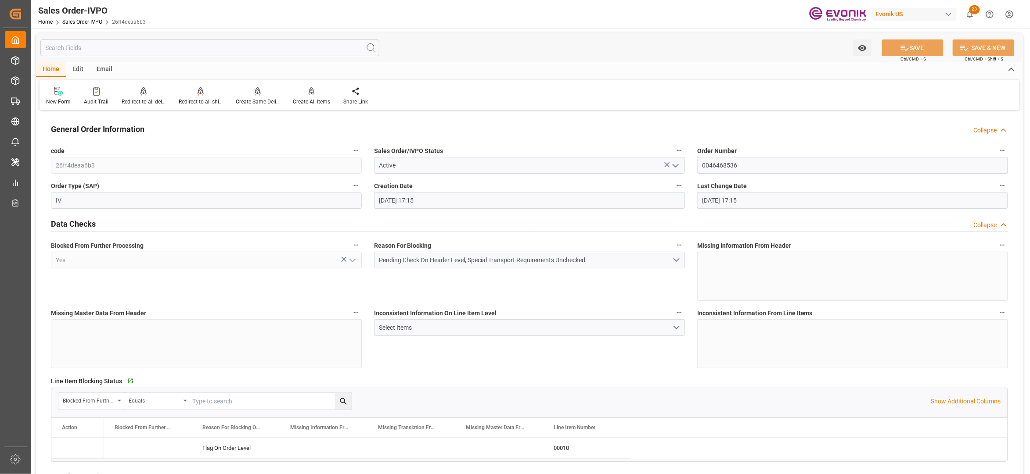
type input "25.08.2025 17:15"
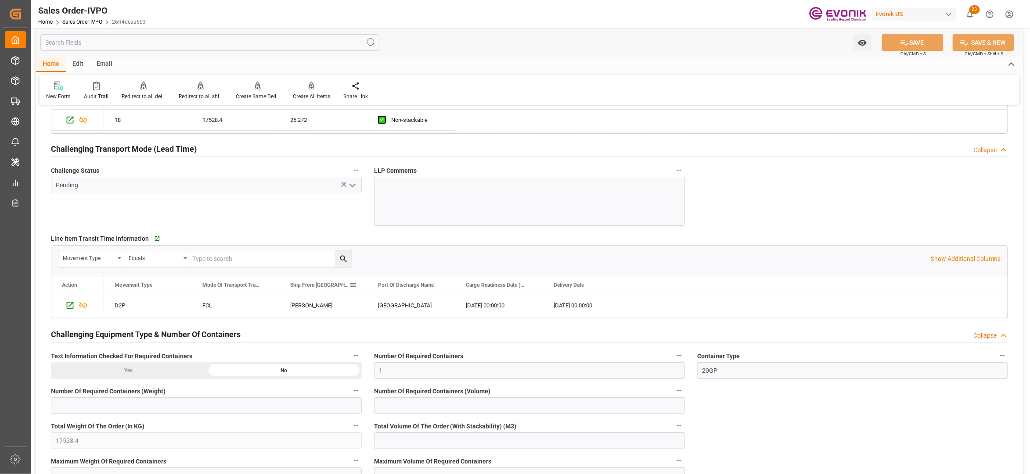
scroll to position [195, 0]
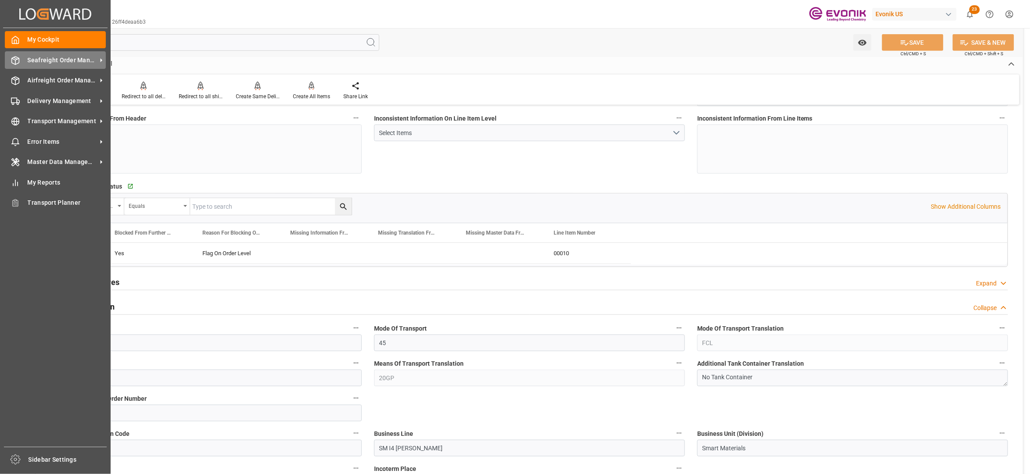
click at [36, 58] on span "Seafreight Order Management" at bounding box center [62, 60] width 69 height 9
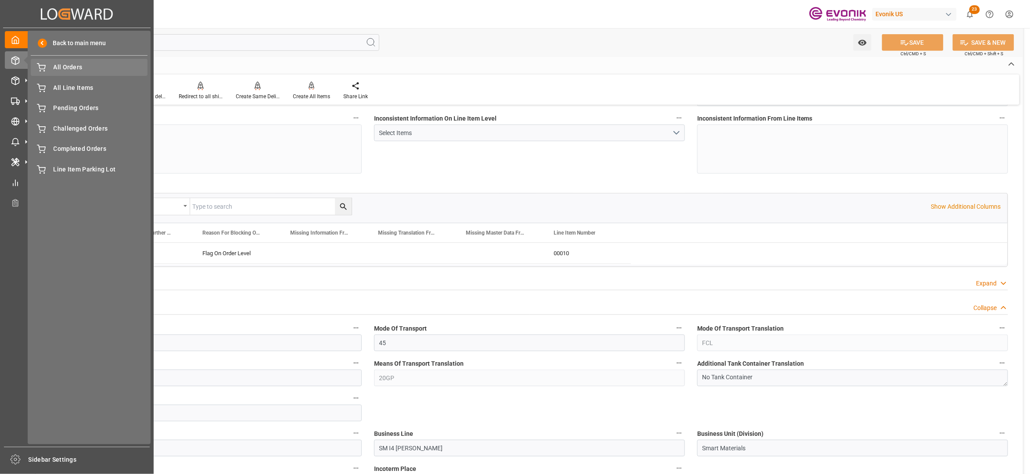
click at [63, 71] on span "All Orders" at bounding box center [101, 67] width 94 height 9
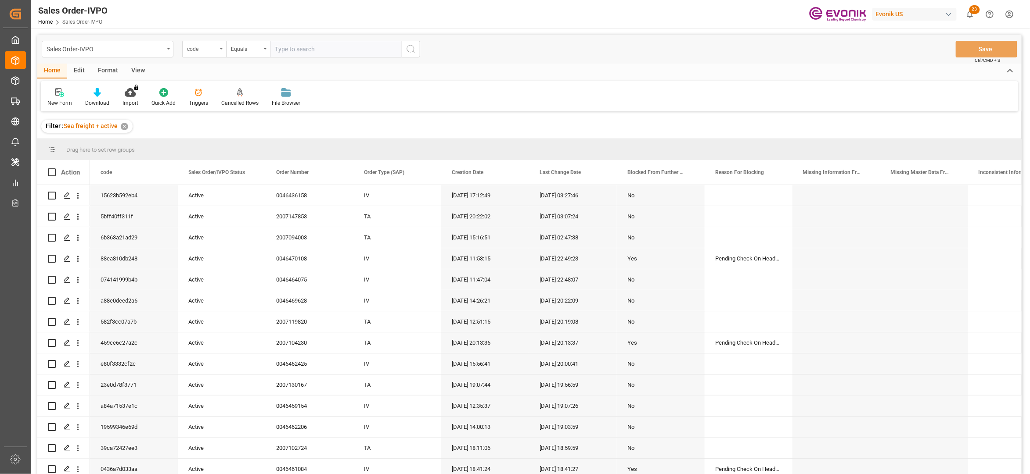
click at [212, 48] on div "code" at bounding box center [202, 48] width 30 height 10
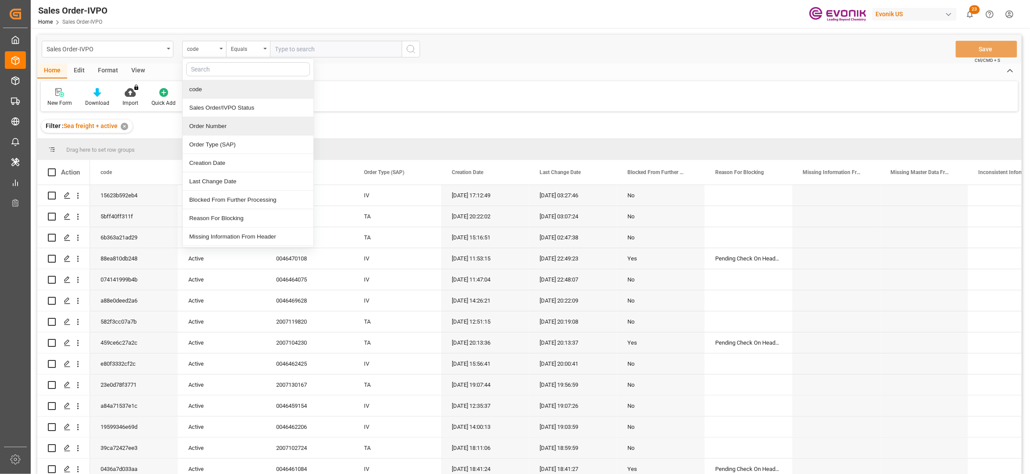
click at [219, 127] on div "Order Number" at bounding box center [248, 126] width 131 height 18
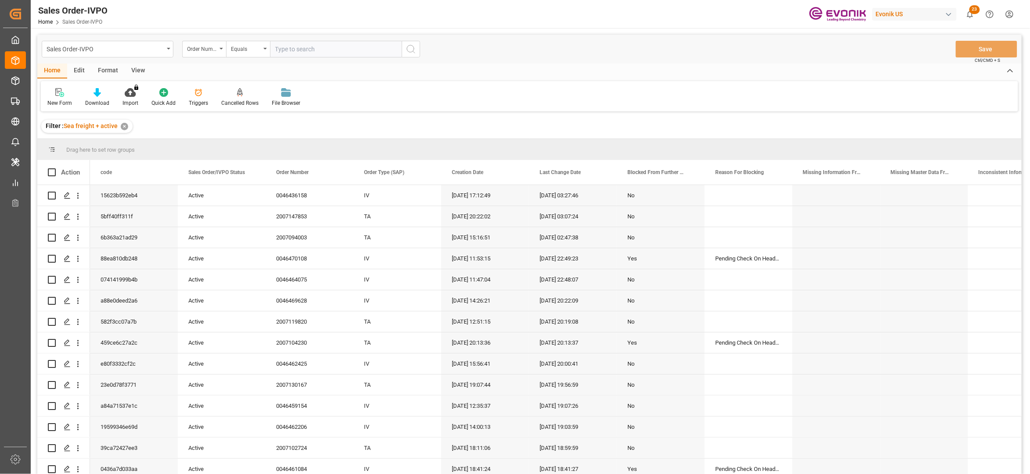
click at [290, 48] on input "text" at bounding box center [336, 49] width 132 height 17
paste input "0046465139"
type input "0046465139"
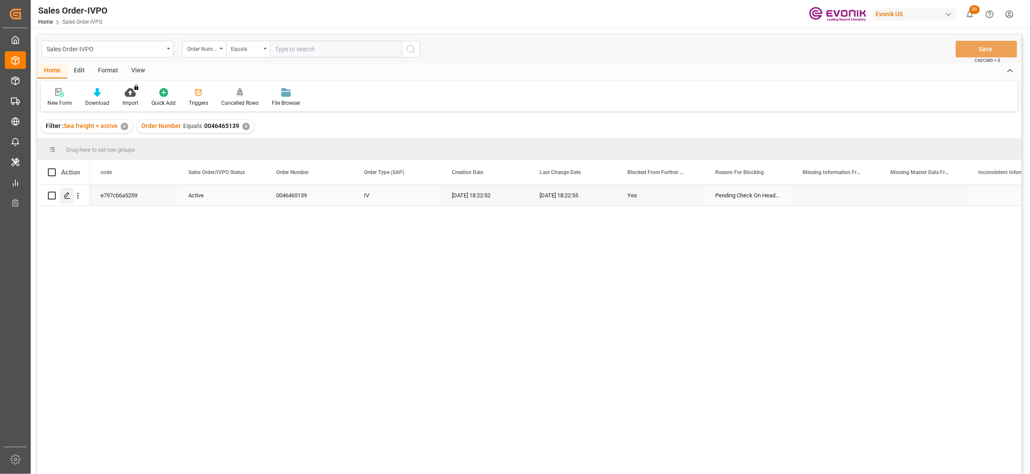
click at [65, 191] on div "Press SPACE to select this row." at bounding box center [66, 196] width 13 height 16
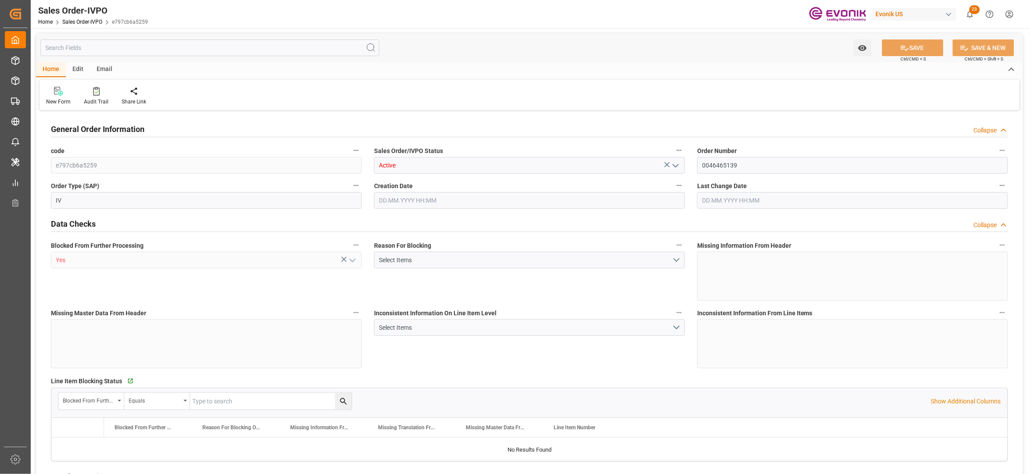
type input "KRPUS"
type input "0"
type input "1"
type input "9224.64"
type input "25.08.2025 18:22"
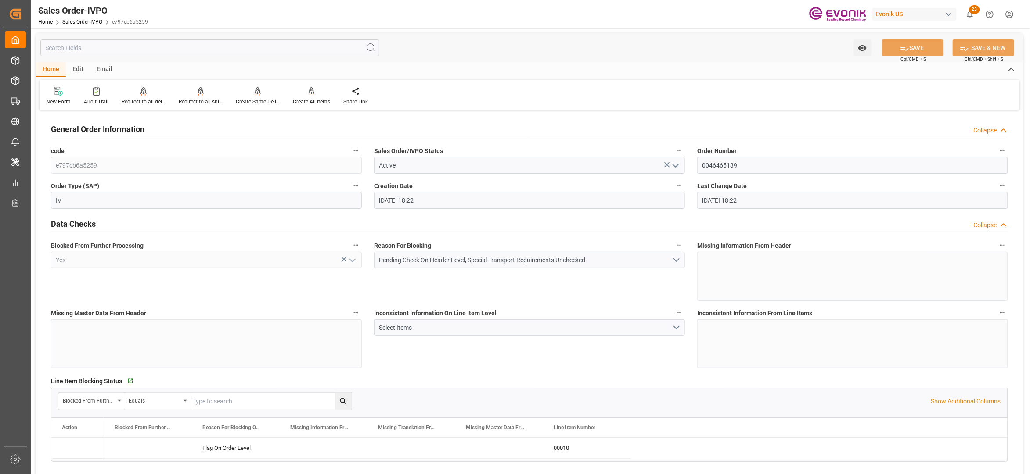
type input "25.08.2025 18:22"
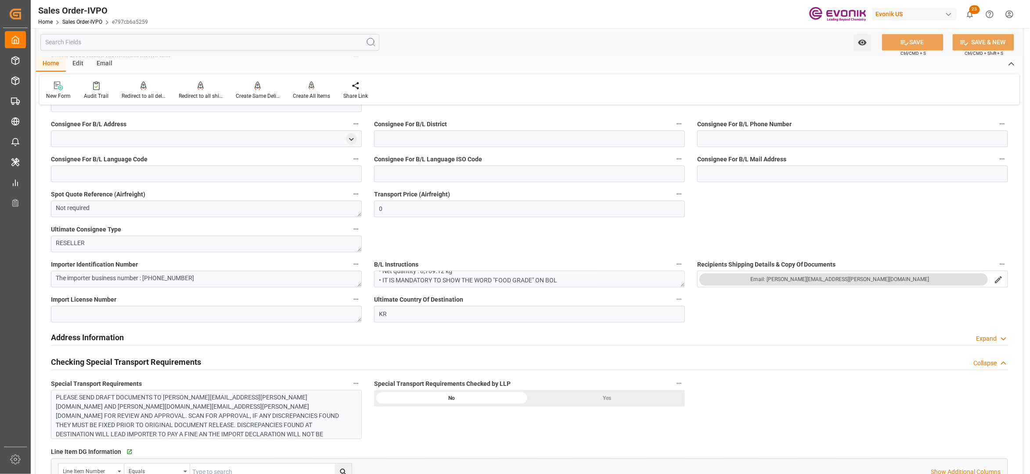
scroll to position [1170, 0]
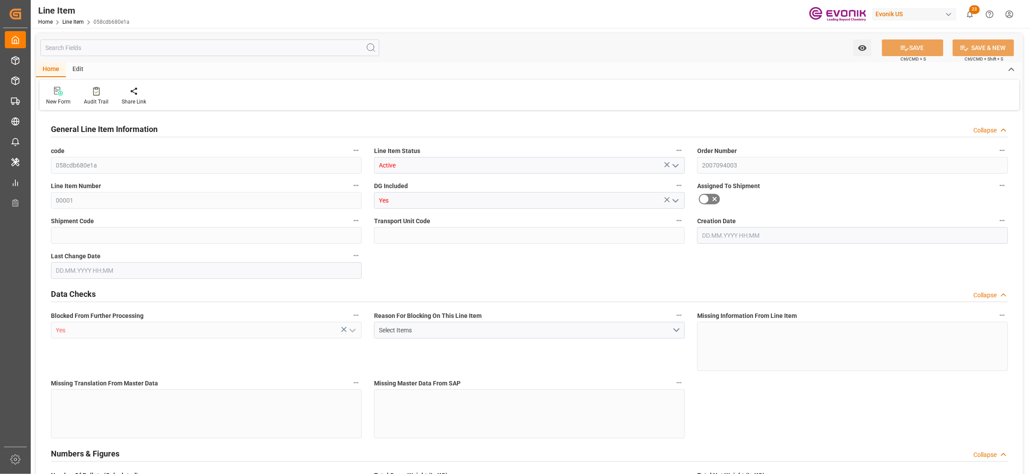
type input "20"
type input "14820"
type input "14160"
type input "23.126"
type input "80"
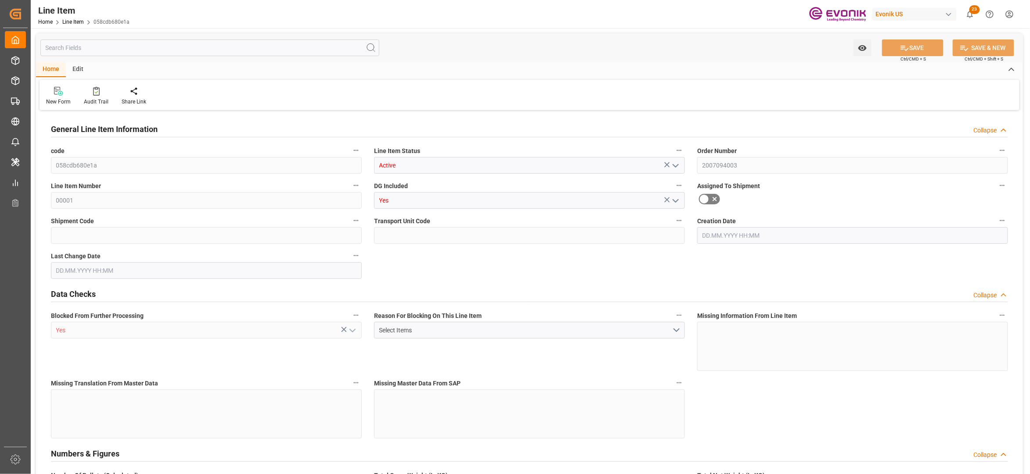
type input "116961.6"
type input "80"
type input "14160"
type input "14820"
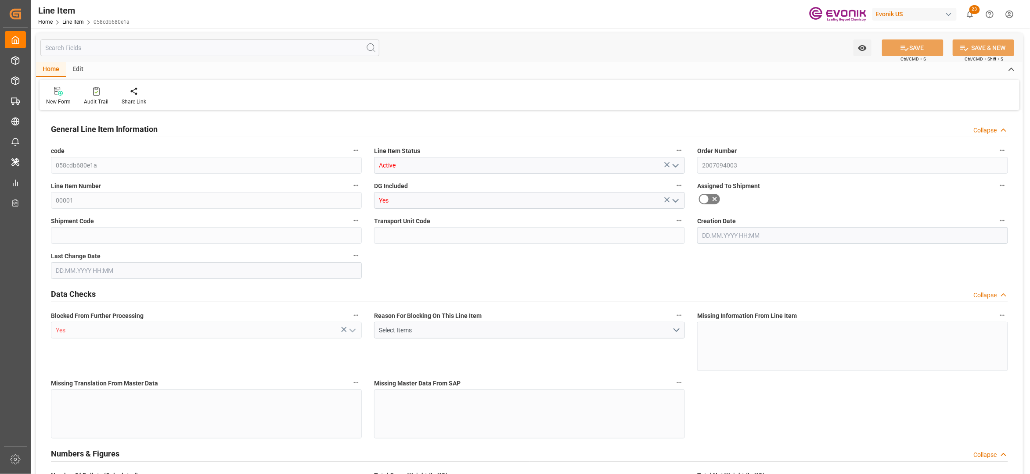
type input "15320"
type input "14160"
type input "23.126"
type input "23126"
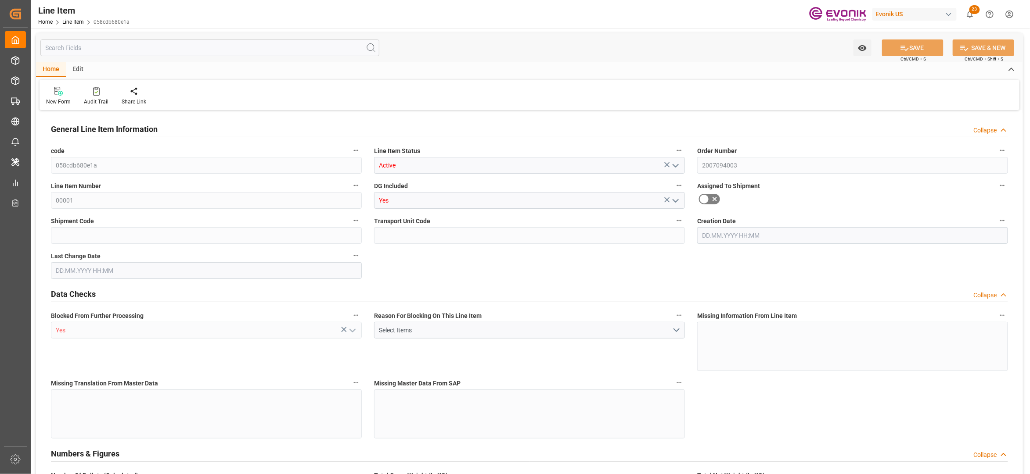
type input "0"
type input "[DATE] 15:16"
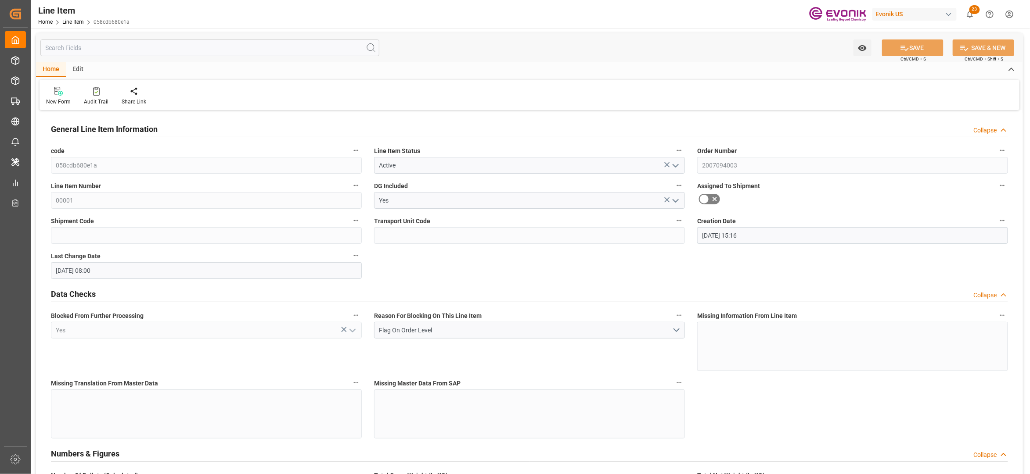
type input "[DATE] 08:00"
type input "27.10.2025"
type input "26.09.2025"
type input "19.09.2025"
click at [165, 49] on input "text" at bounding box center [209, 48] width 339 height 17
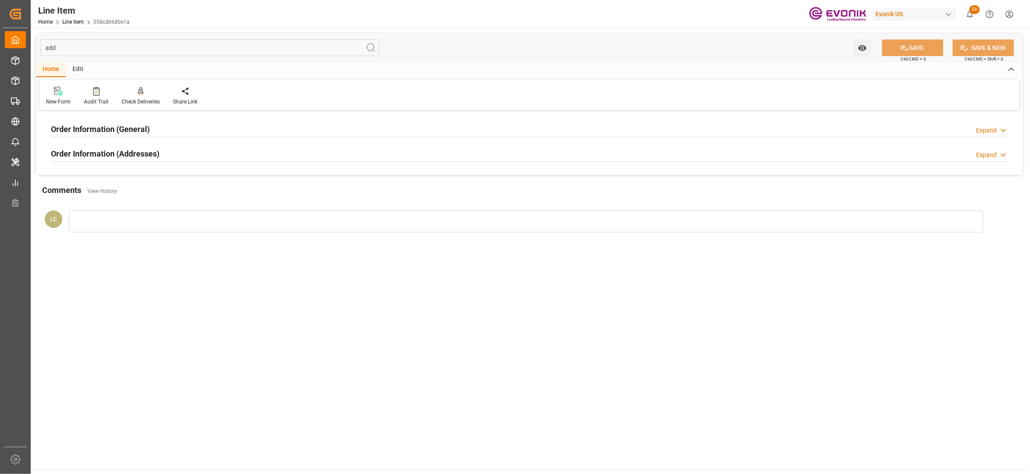
type input "add"
click at [171, 150] on div "Order Information (Addresses) Expand" at bounding box center [529, 153] width 957 height 17
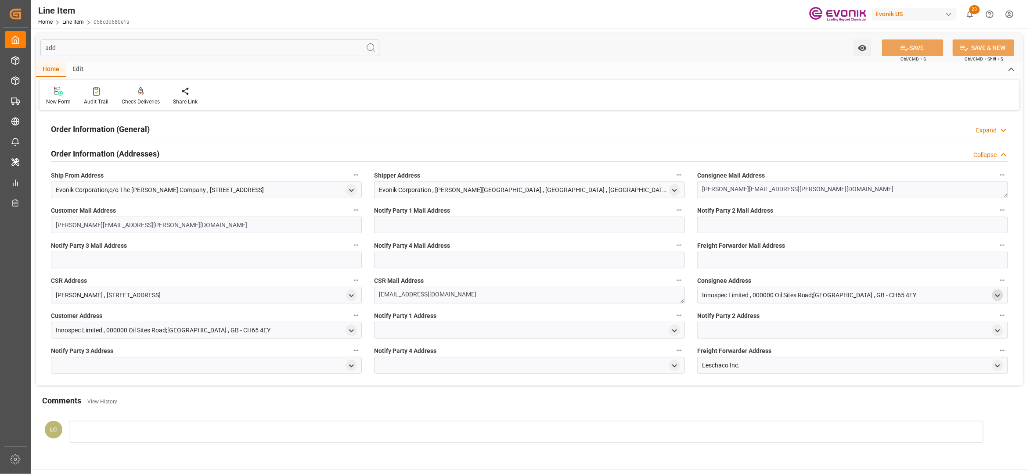
click at [995, 294] on icon "open menu" at bounding box center [997, 295] width 7 height 7
drag, startPoint x: 750, startPoint y: 369, endPoint x: 683, endPoint y: 365, distance: 66.8
click at [683, 365] on div "Order Information (General) Expand Consignee For B/L Address INNOSPEC LIMITED I…" at bounding box center [529, 249] width 987 height 273
click at [619, 403] on div "Comments View History" at bounding box center [529, 402] width 974 height 15
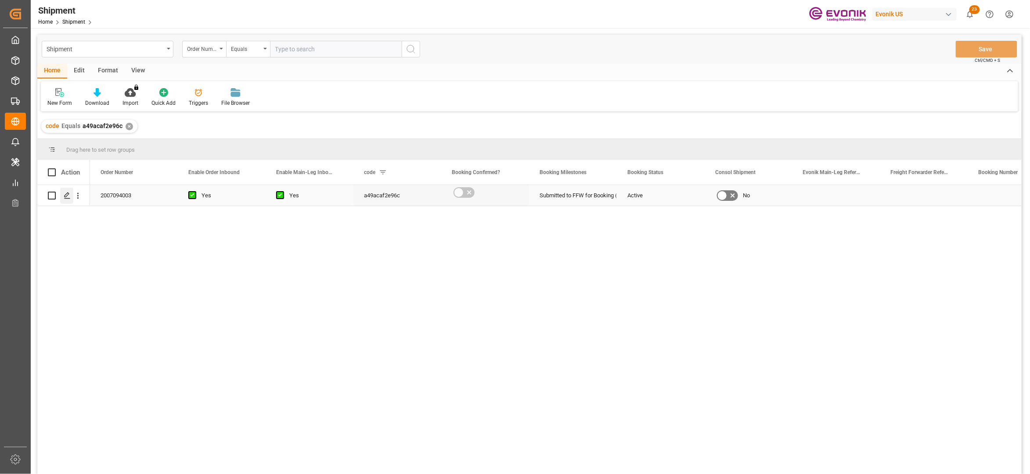
click at [65, 198] on icon "Press SPACE to select this row." at bounding box center [67, 195] width 7 height 7
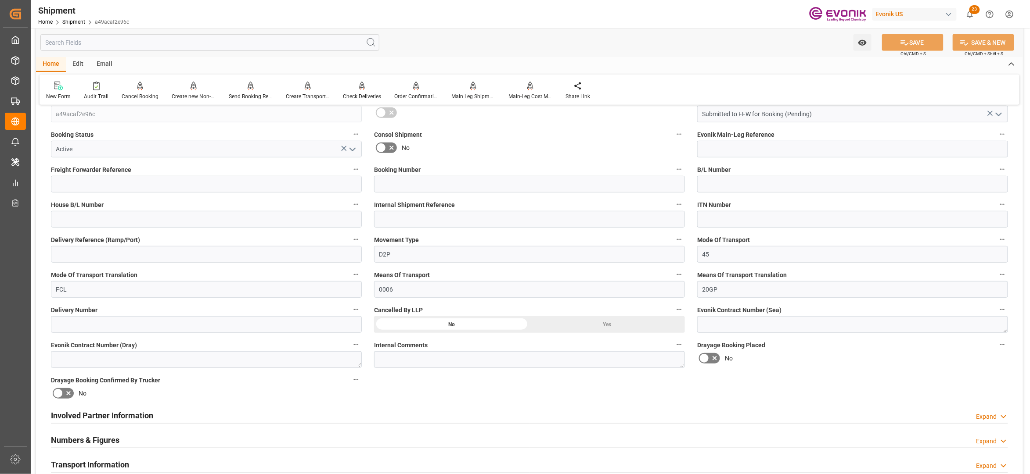
scroll to position [390, 0]
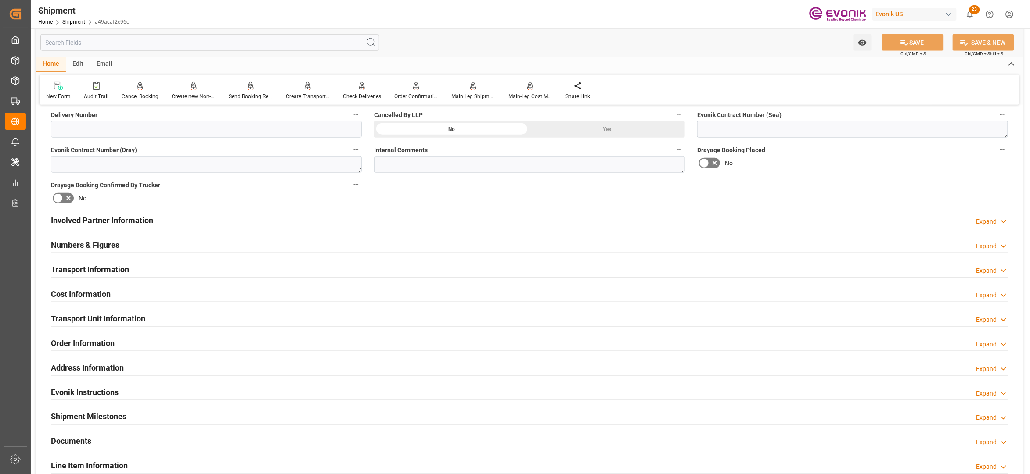
click at [438, 219] on div "Involved Partner Information Expand" at bounding box center [529, 220] width 957 height 17
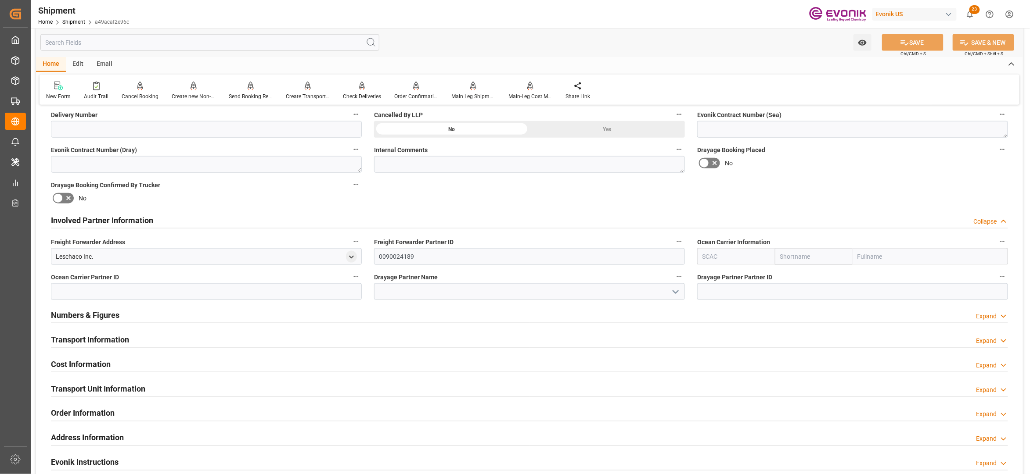
click at [797, 255] on input "text" at bounding box center [814, 256] width 78 height 17
type input "maersk"
click at [789, 277] on b "Maersk" at bounding box center [790, 276] width 21 height 7
type input "MAEU"
type input "Maersk"
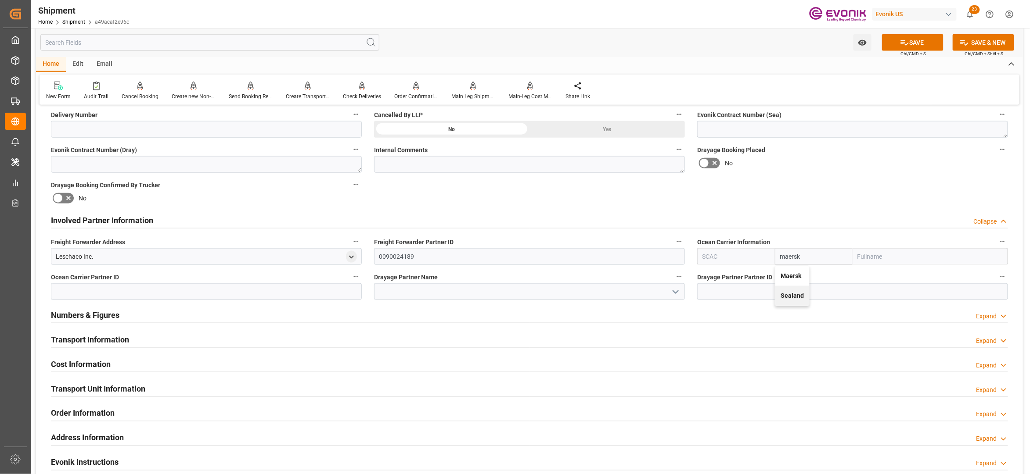
type input "Maersk Line AS"
type input "Maersk"
click at [828, 206] on div "Booking Confirmation Milestone Bar Collapse Submitted to FFW for Booking (Pendi…" at bounding box center [529, 212] width 987 height 978
click at [908, 46] on button "SAVE" at bounding box center [912, 42] width 61 height 17
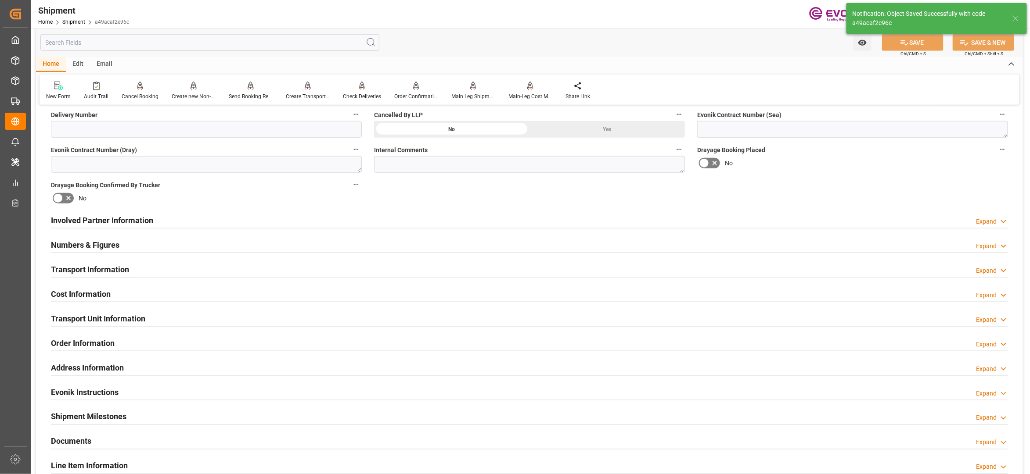
click at [442, 219] on div "Involved Partner Information Expand" at bounding box center [529, 220] width 957 height 17
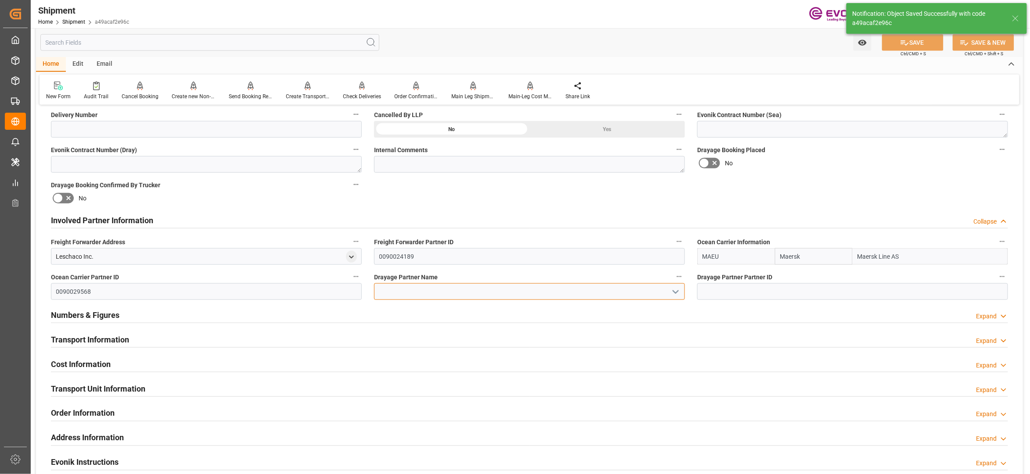
click at [409, 288] on input at bounding box center [529, 292] width 311 height 17
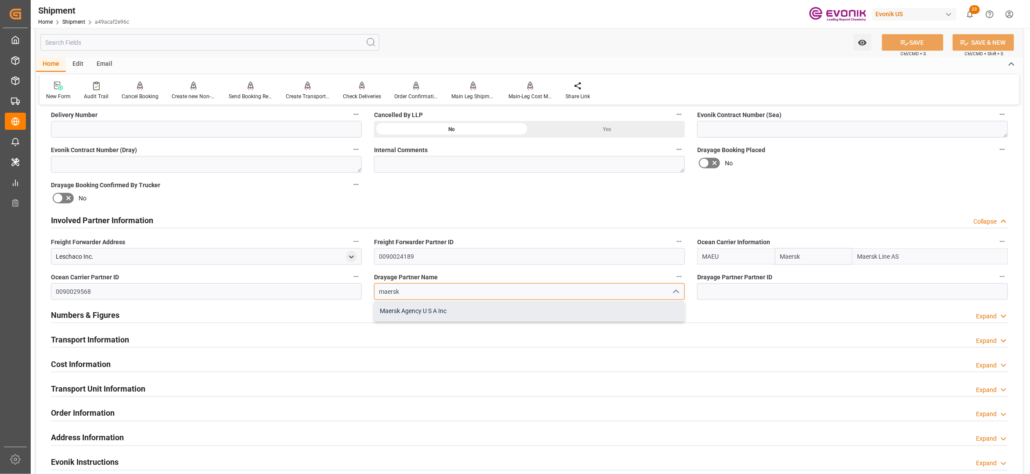
click at [455, 315] on div "Maersk Agency U S A Inc" at bounding box center [529, 312] width 310 height 20
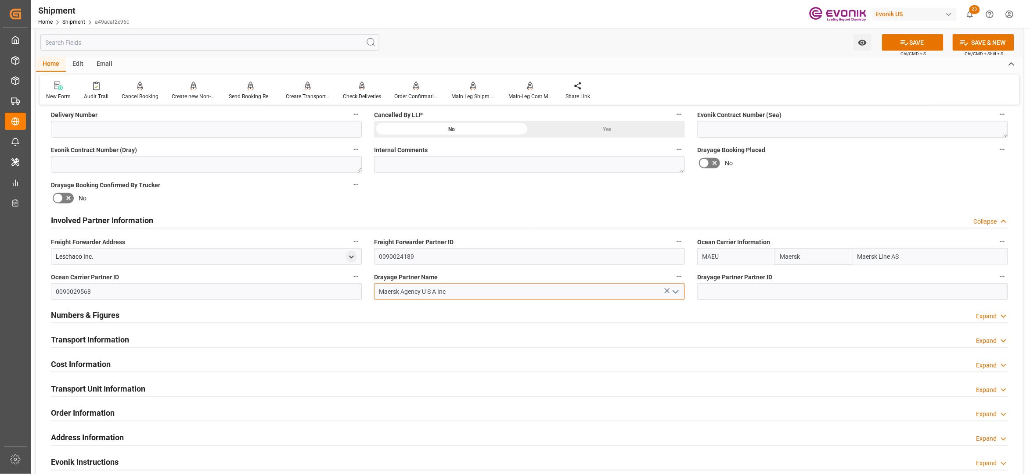
type input "Maersk Agency U S A Inc"
click at [794, 194] on div "Booking Confirmation Milestone Bar Collapse Submitted to FFW for Booking (Pendi…" at bounding box center [529, 212] width 987 height 978
click at [901, 50] on span "Ctrl/CMD + S" at bounding box center [913, 53] width 25 height 7
click at [908, 43] on button "SAVE" at bounding box center [912, 42] width 61 height 17
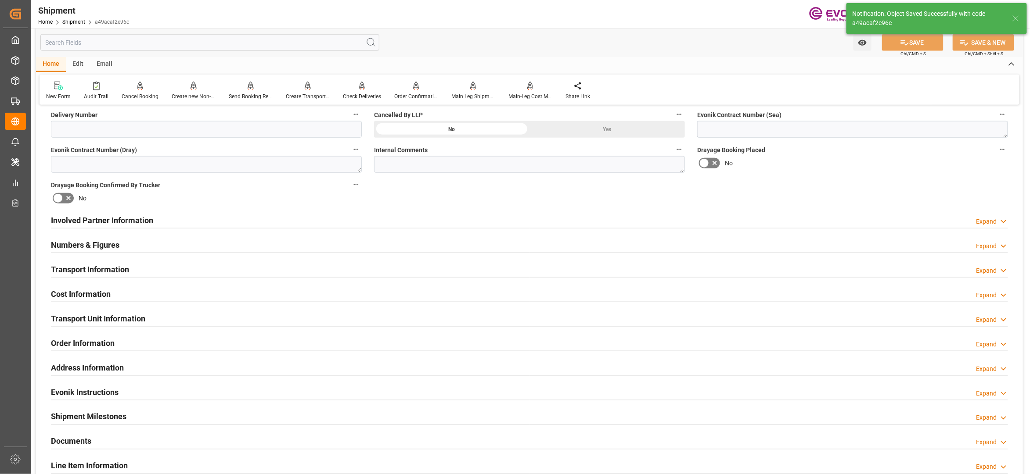
type input "0090029568"
click at [450, 220] on div "Involved Partner Information Expand" at bounding box center [529, 220] width 957 height 17
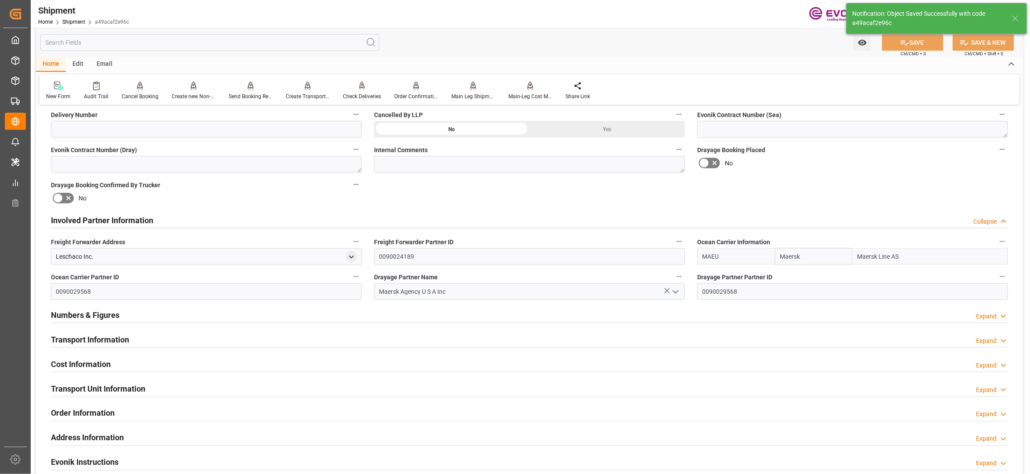
click at [221, 341] on div "Transport Information Expand" at bounding box center [529, 339] width 957 height 17
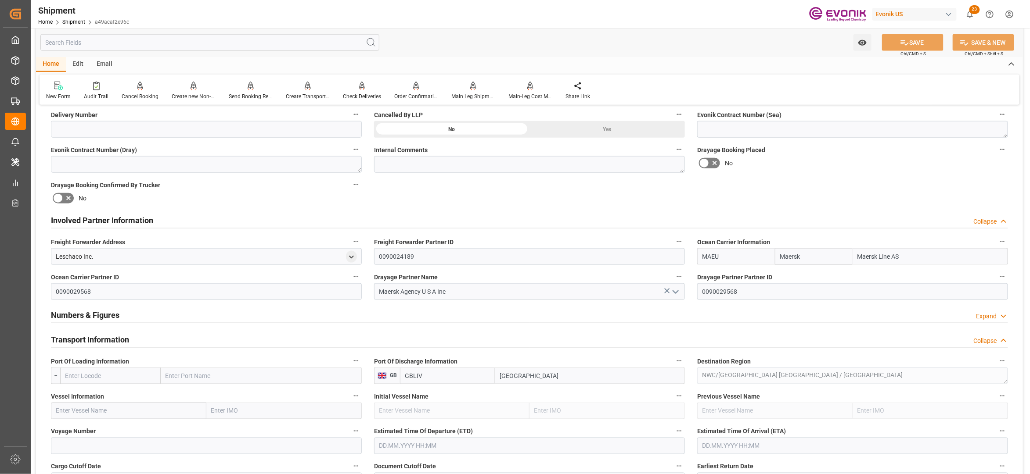
scroll to position [585, 0]
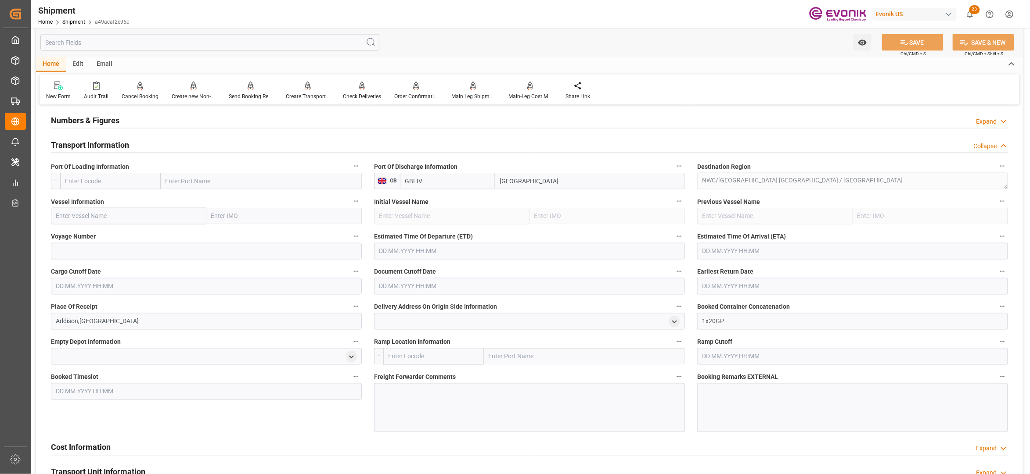
click at [118, 179] on input "text" at bounding box center [110, 181] width 101 height 17
click at [109, 198] on span "USEWR - Newark" at bounding box center [107, 200] width 82 height 7
type input "USEWR"
type input "Newark"
type input "USEWR"
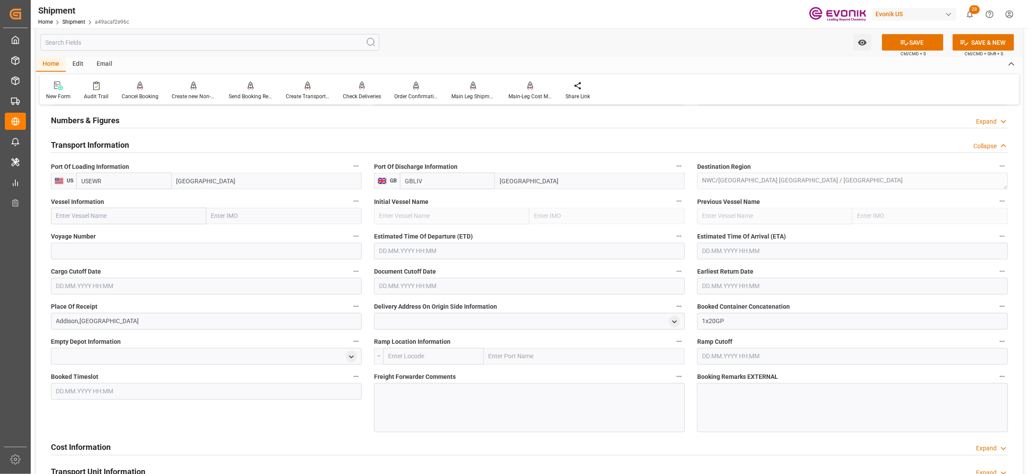
click at [126, 216] on input "text" at bounding box center [128, 216] width 155 height 17
paste input "W KLAIPEDA / 542E"
click at [109, 216] on input "W KLAIPEDA / 542E" at bounding box center [128, 216] width 155 height 17
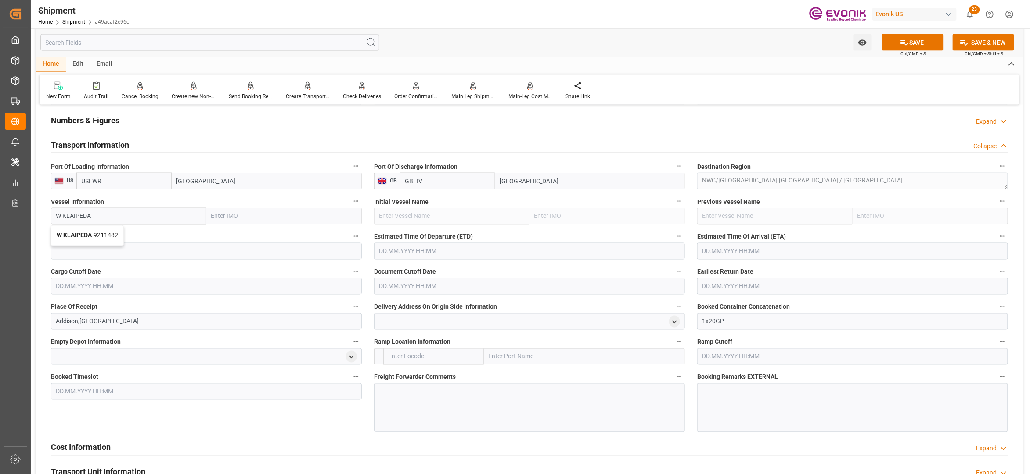
click at [101, 235] on span "W KLAIPEDA - 9211482" at bounding box center [87, 235] width 61 height 7
type input "W KLAIPEDA"
type input "9211482"
type input "W KLAIPEDA"
click at [111, 254] on input at bounding box center [206, 251] width 311 height 17
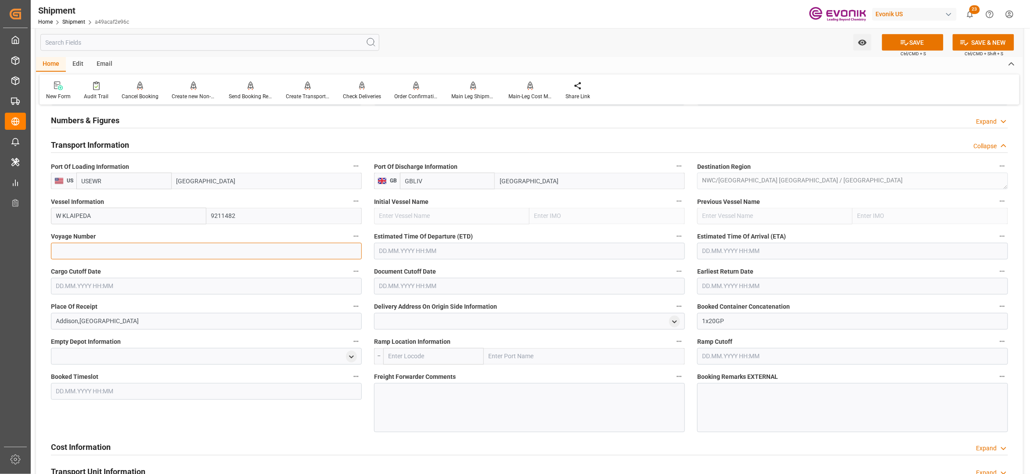
paste input "542E"
type input "542E"
click at [421, 248] on input "text" at bounding box center [529, 251] width 311 height 17
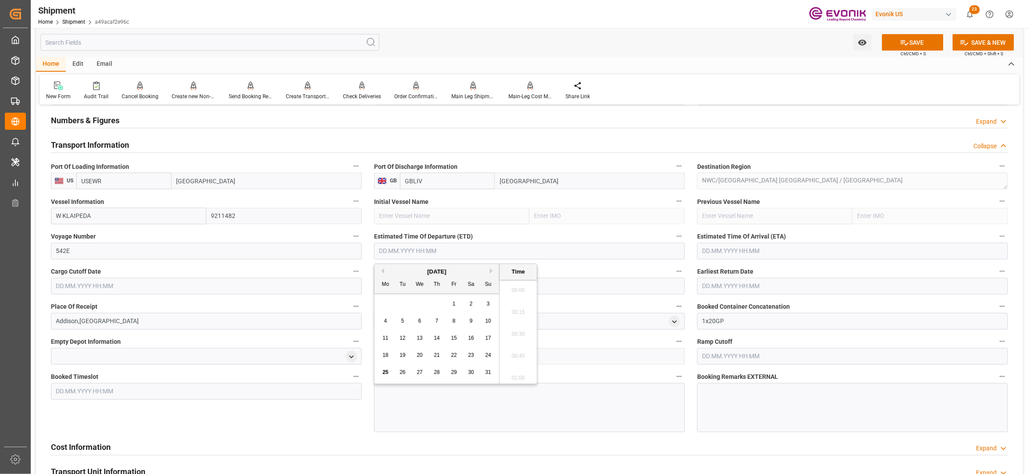
scroll to position [1956, 0]
click at [492, 274] on div "August 2025" at bounding box center [436, 272] width 125 height 9
click at [492, 273] on button "Next Month" at bounding box center [492, 271] width 5 height 5
click at [492, 270] on button "Next Month" at bounding box center [492, 271] width 5 height 5
click at [385, 339] on span "13" at bounding box center [385, 338] width 6 height 6
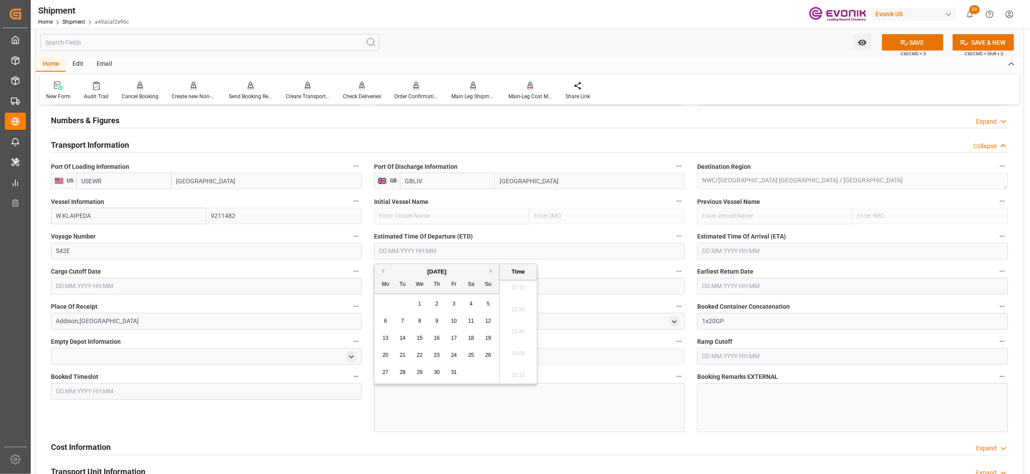
type input "13.10.2025 00:00"
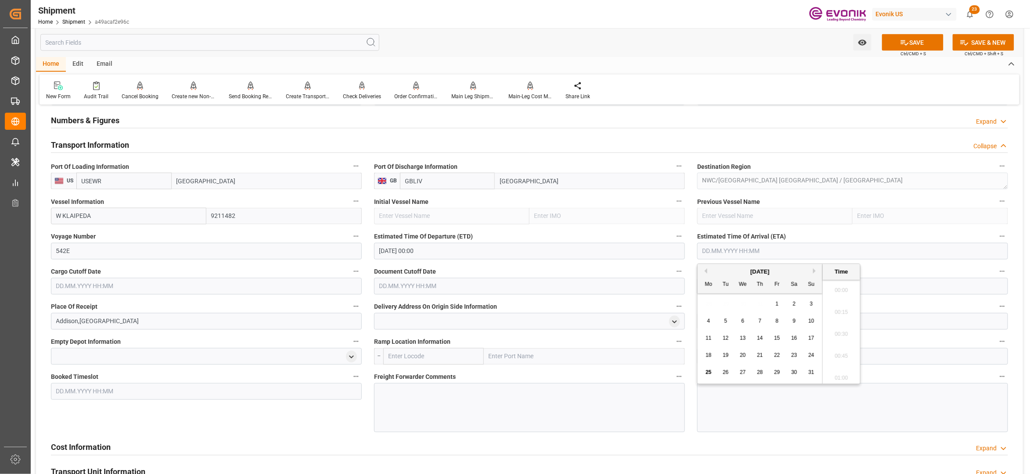
click at [740, 253] on input "text" at bounding box center [852, 251] width 311 height 17
click at [817, 271] on button "Next Month" at bounding box center [815, 271] width 5 height 5
click at [723, 340] on span "11" at bounding box center [725, 338] width 6 height 6
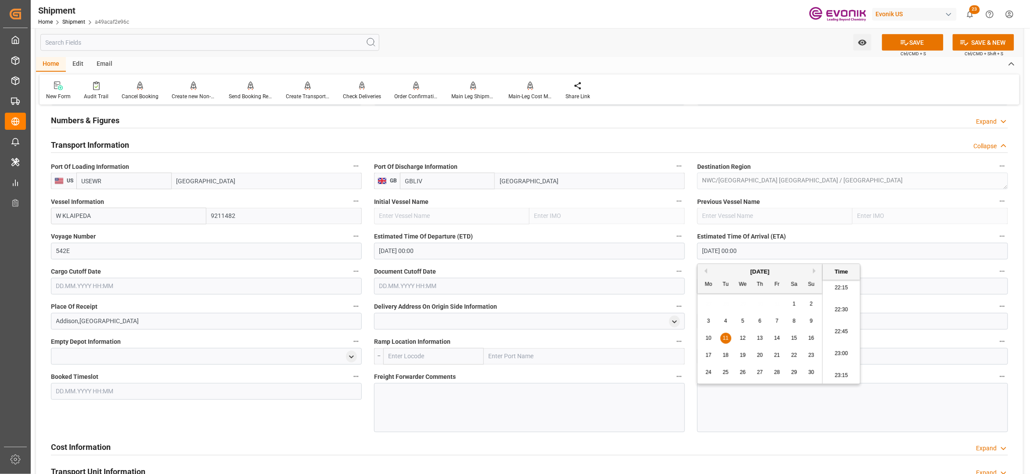
click at [711, 336] on div "10" at bounding box center [708, 339] width 11 height 11
type input "10.11.2025 00:00"
click at [211, 293] on input "text" at bounding box center [206, 286] width 311 height 17
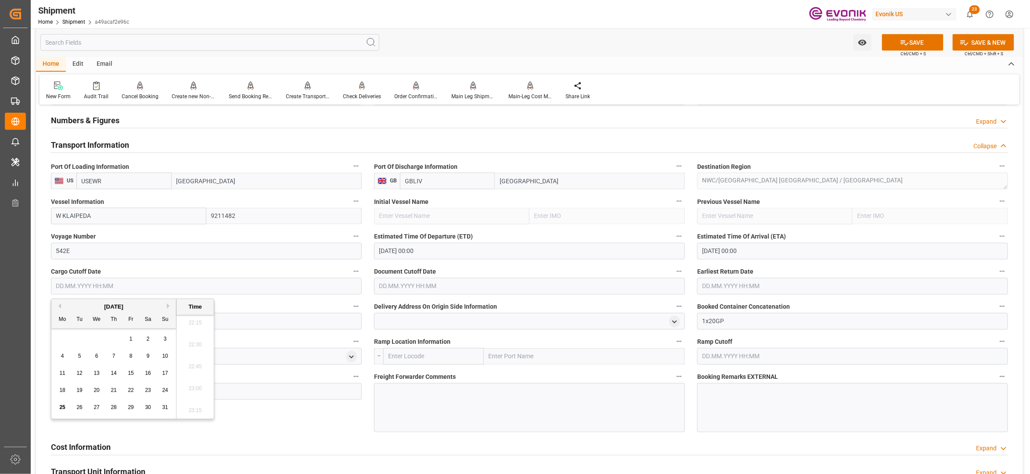
click at [168, 305] on button "Next Month" at bounding box center [169, 306] width 5 height 5
click at [128, 392] on span "26" at bounding box center [131, 391] width 6 height 6
type input "[DATE] 00:00"
click at [478, 287] on input "text" at bounding box center [529, 286] width 311 height 17
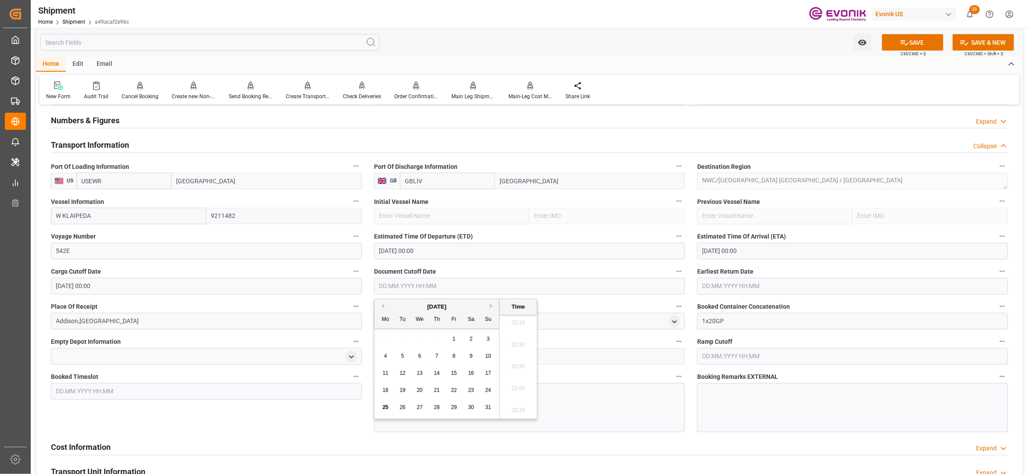
click at [491, 307] on button "Next Month" at bounding box center [492, 306] width 5 height 5
click at [451, 390] on span "26" at bounding box center [454, 391] width 6 height 6
type input "[DATE] 00:00"
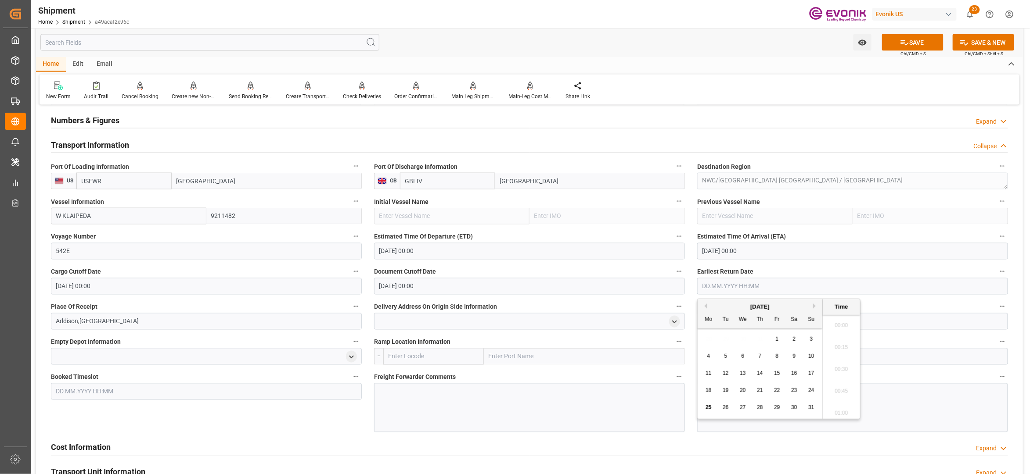
click at [716, 285] on input "text" at bounding box center [852, 286] width 311 height 17
click at [815, 307] on button "Next Month" at bounding box center [815, 306] width 5 height 5
click at [779, 388] on span "26" at bounding box center [777, 391] width 6 height 6
type input "[DATE] 00:00"
click at [693, 439] on div "Cost Information Expand" at bounding box center [529, 447] width 957 height 17
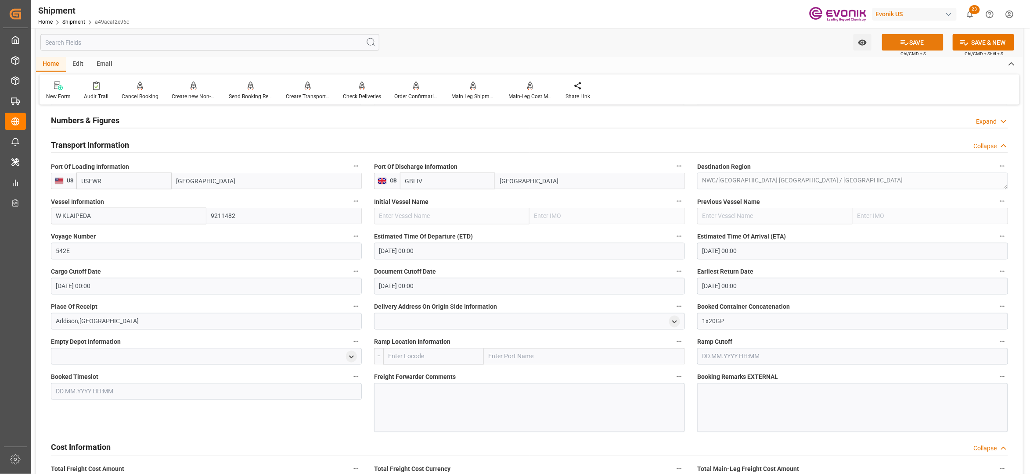
click at [910, 39] on button "SAVE" at bounding box center [912, 42] width 61 height 17
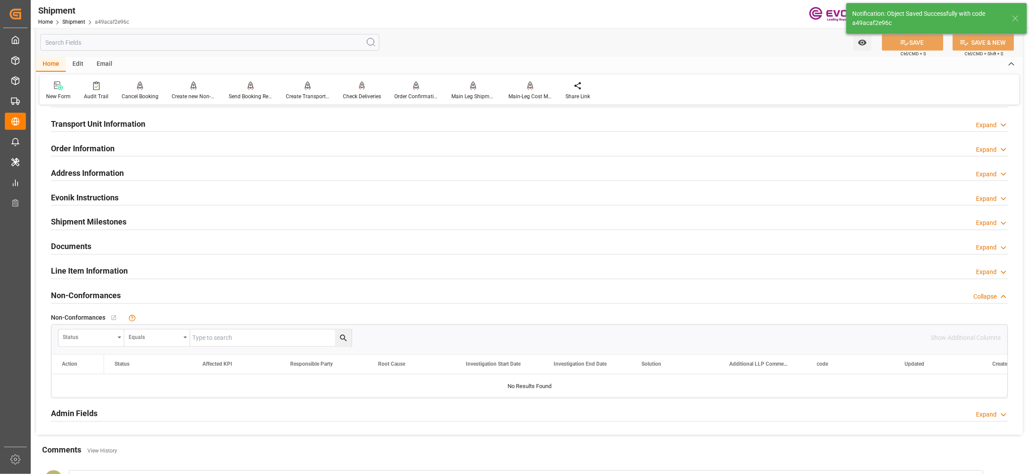
scroll to position [390, 0]
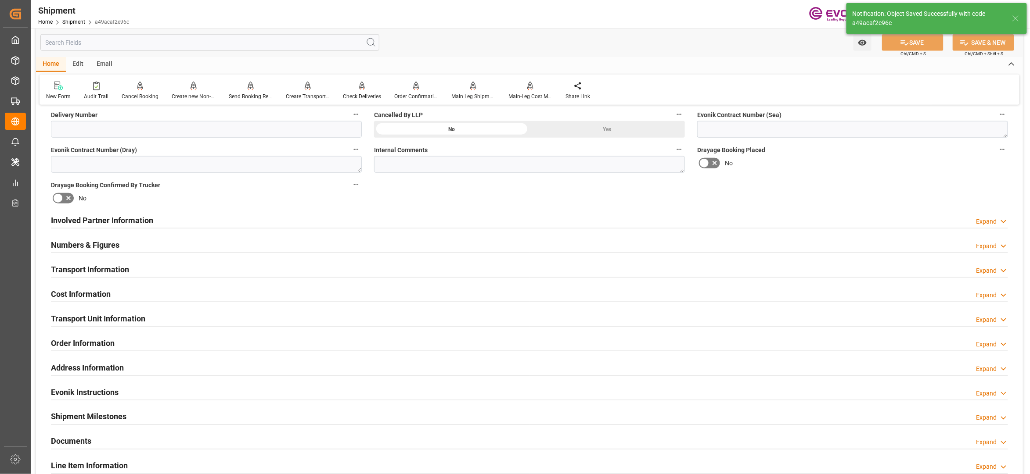
click at [178, 298] on div "Cost Information Expand" at bounding box center [529, 293] width 957 height 17
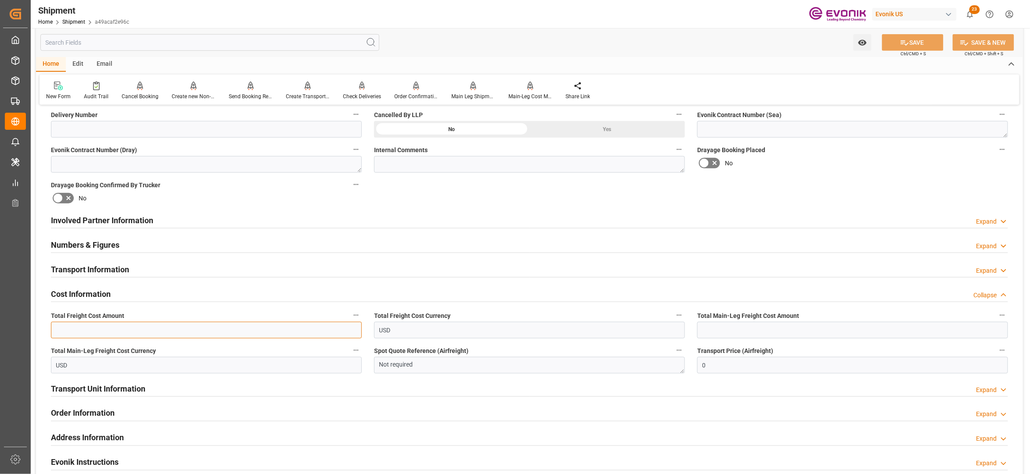
click at [121, 325] on input "text" at bounding box center [206, 330] width 311 height 17
type input "2"
type input "1449"
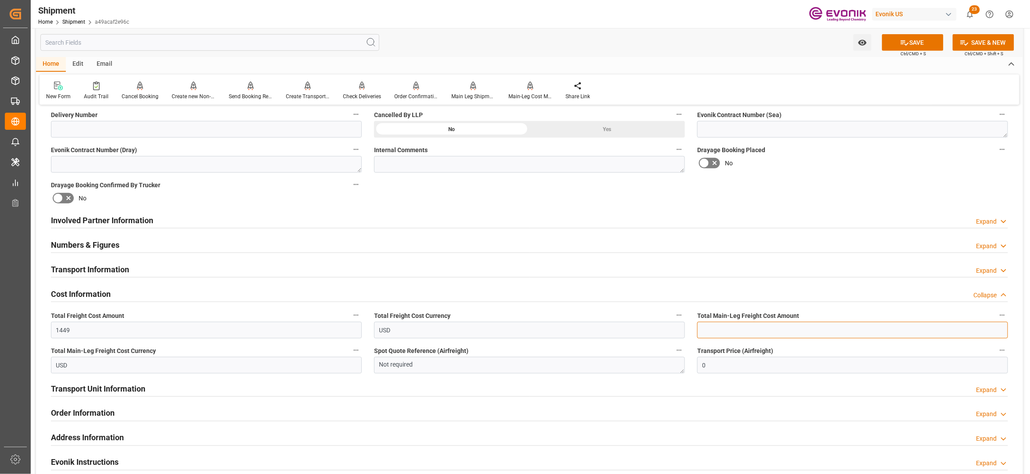
click at [712, 323] on input "text" at bounding box center [852, 330] width 311 height 17
type input "1449"
click at [792, 194] on div "Booking Confirmation Milestone Bar Collapse Submitted to FFW for Booking (Pendi…" at bounding box center [529, 212] width 987 height 978
click at [920, 36] on button "SAVE" at bounding box center [912, 42] width 61 height 17
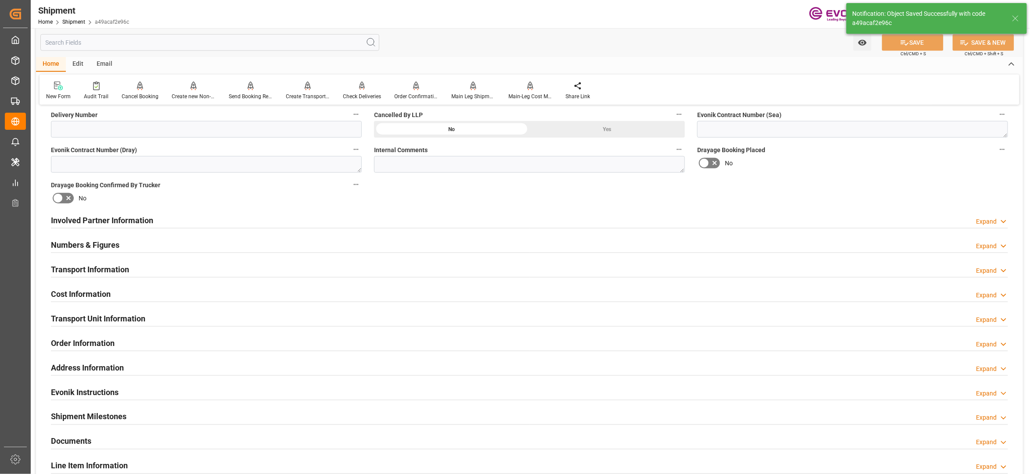
scroll to position [585, 0]
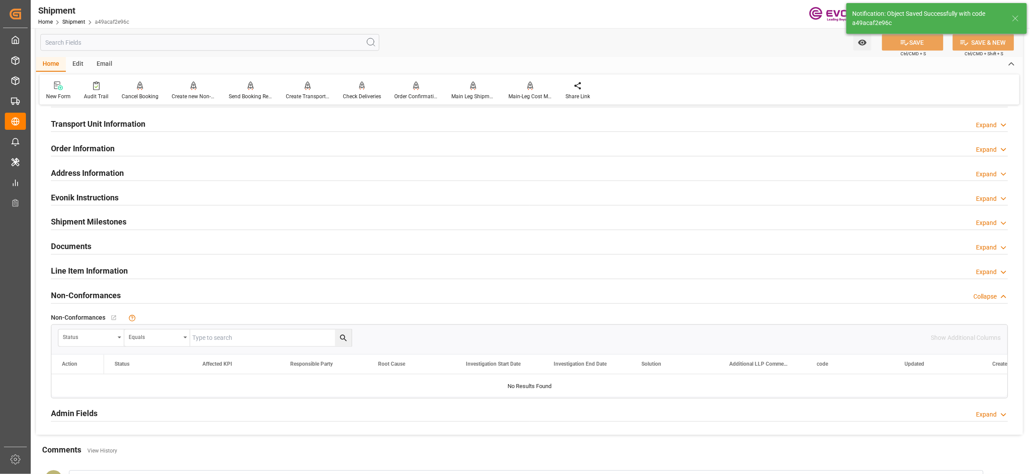
click at [177, 273] on div "Line Item Information Expand" at bounding box center [529, 270] width 957 height 17
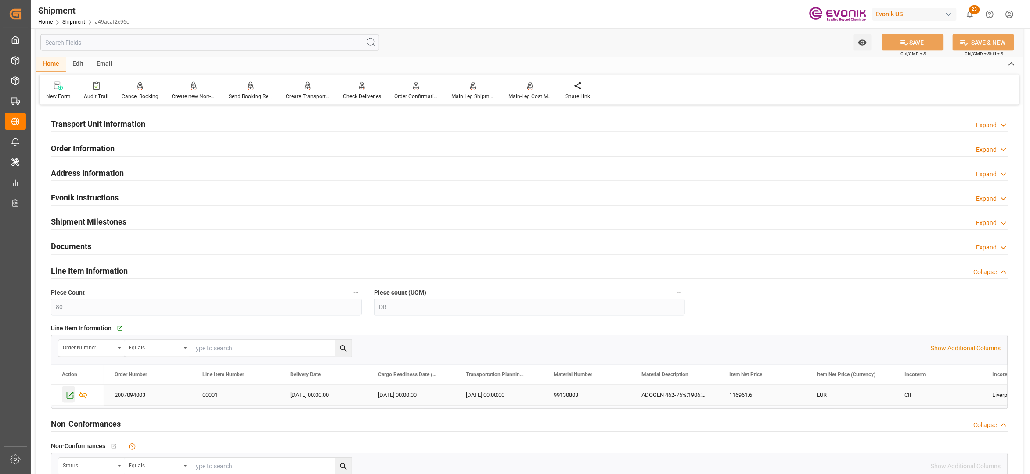
click at [68, 392] on div "Press SPACE to select this row." at bounding box center [68, 395] width 13 height 16
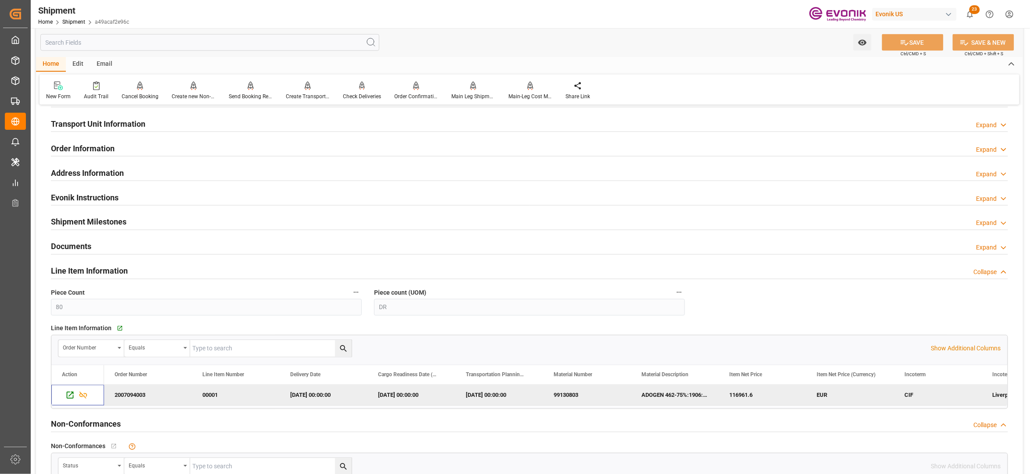
scroll to position [390, 0]
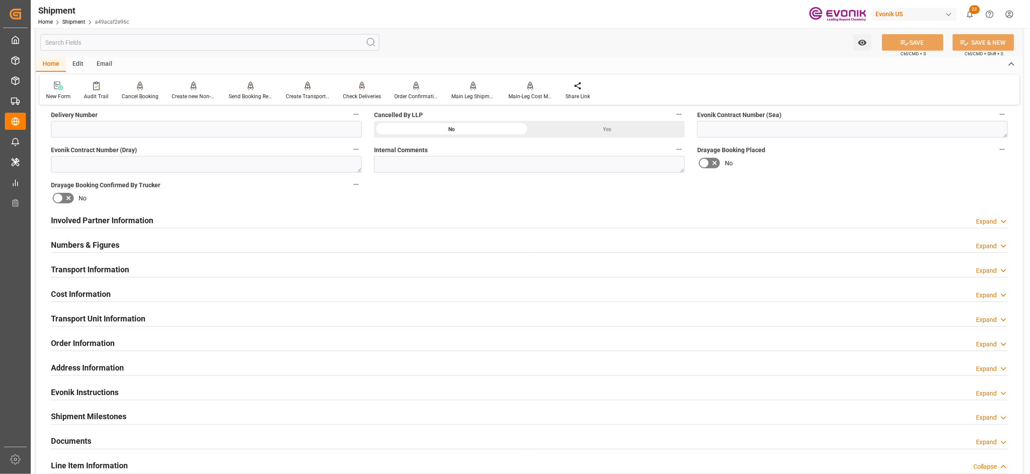
click at [312, 222] on div "Involved Partner Information Expand" at bounding box center [529, 220] width 957 height 17
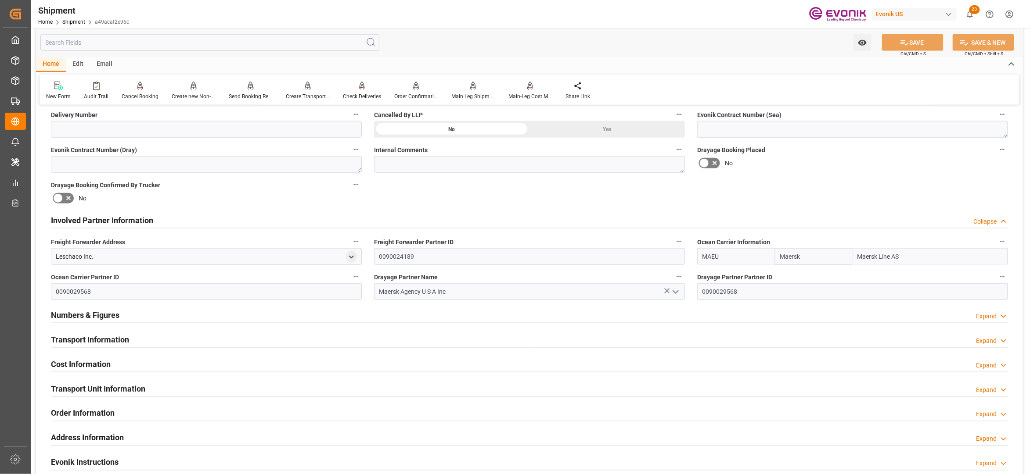
click at [293, 341] on div "Transport Information Expand" at bounding box center [529, 339] width 957 height 17
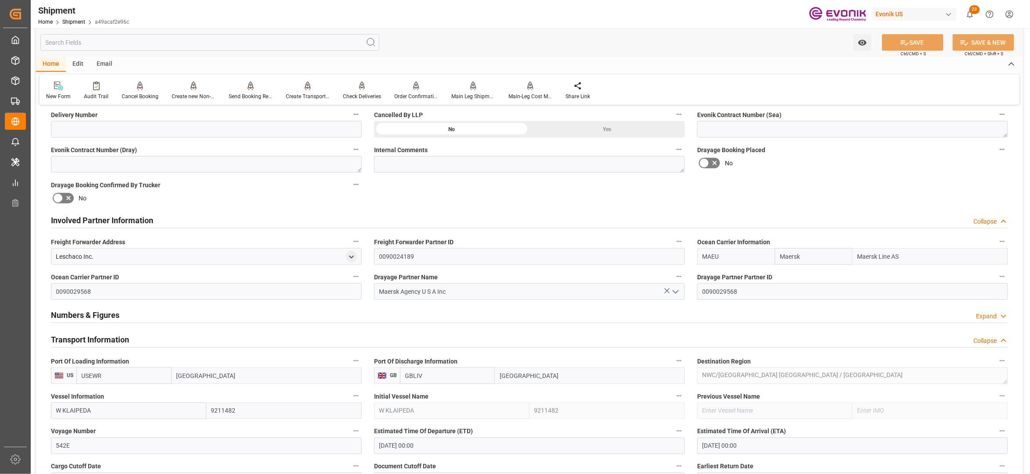
scroll to position [585, 0]
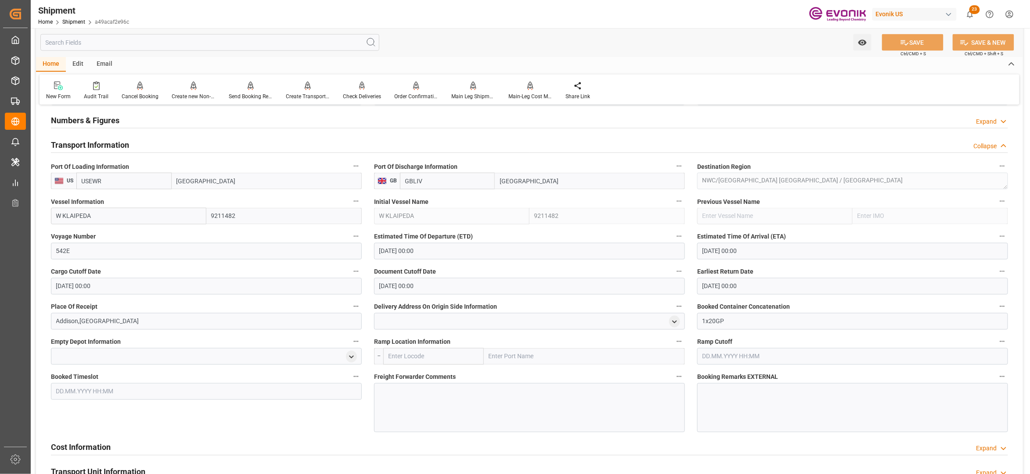
click at [727, 255] on input "10.11.2025 00:00" at bounding box center [852, 251] width 311 height 17
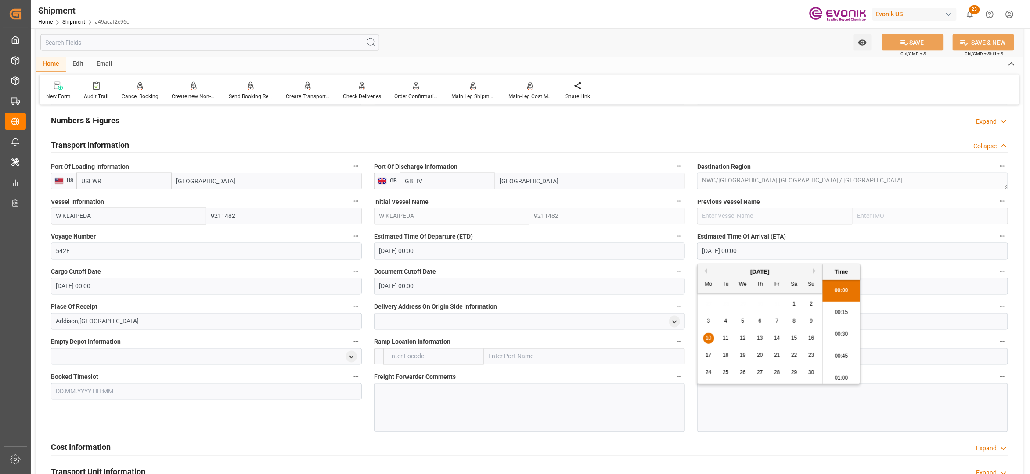
click at [765, 353] on div "20" at bounding box center [759, 356] width 11 height 11
type input "20.11.2025 00:00"
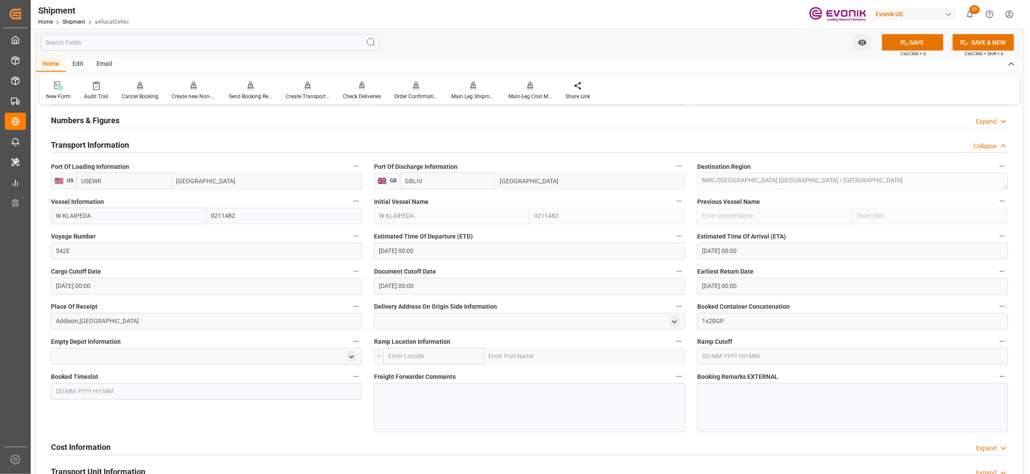
click at [697, 436] on div "Cost Information Expand" at bounding box center [529, 448] width 969 height 25
click at [912, 44] on button "SAVE" at bounding box center [912, 42] width 61 height 17
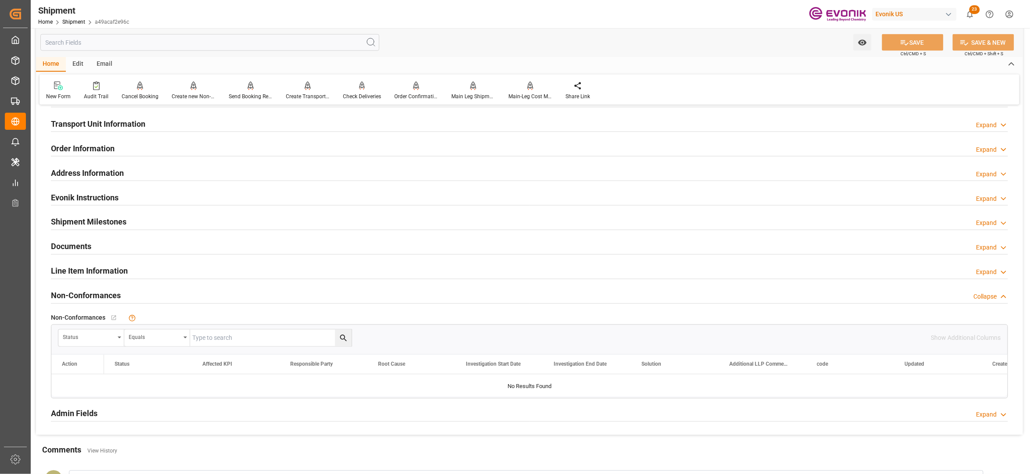
scroll to position [390, 0]
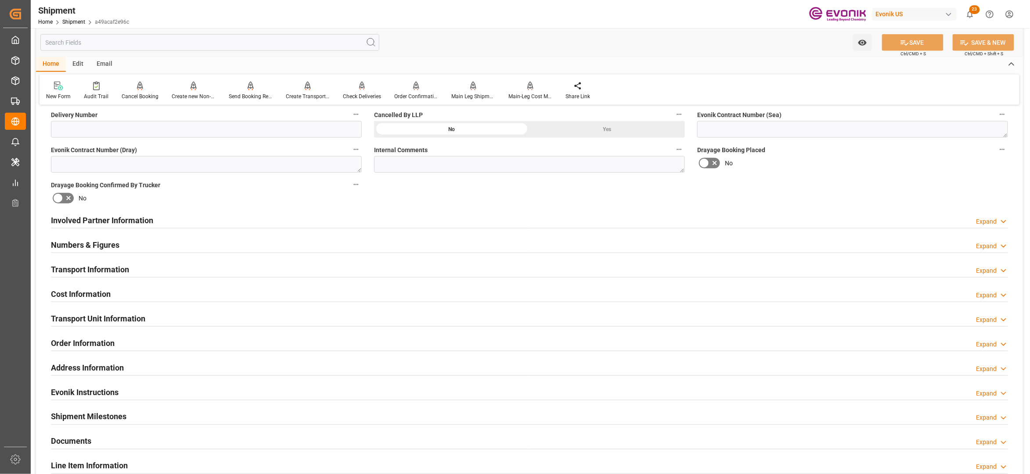
drag, startPoint x: 192, startPoint y: 269, endPoint x: 205, endPoint y: 273, distance: 13.3
click at [192, 269] on div "Transport Information Expand" at bounding box center [529, 269] width 957 height 17
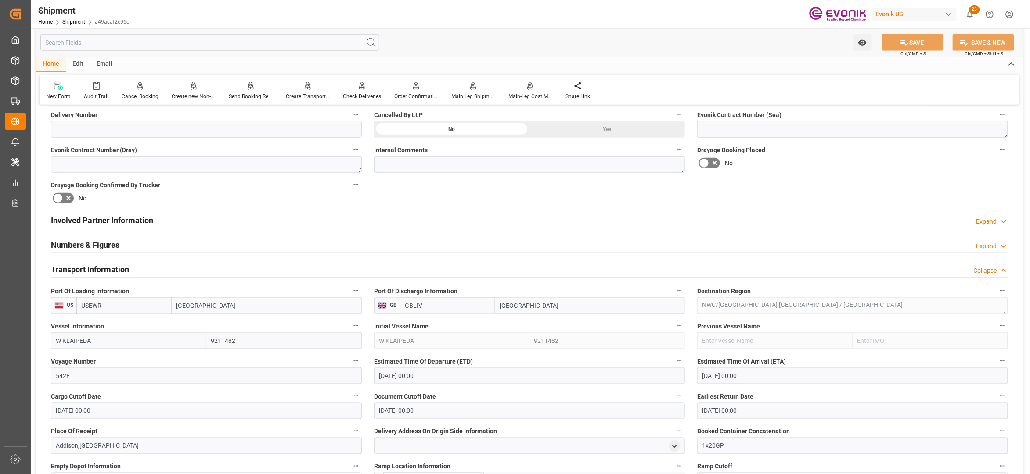
scroll to position [585, 0]
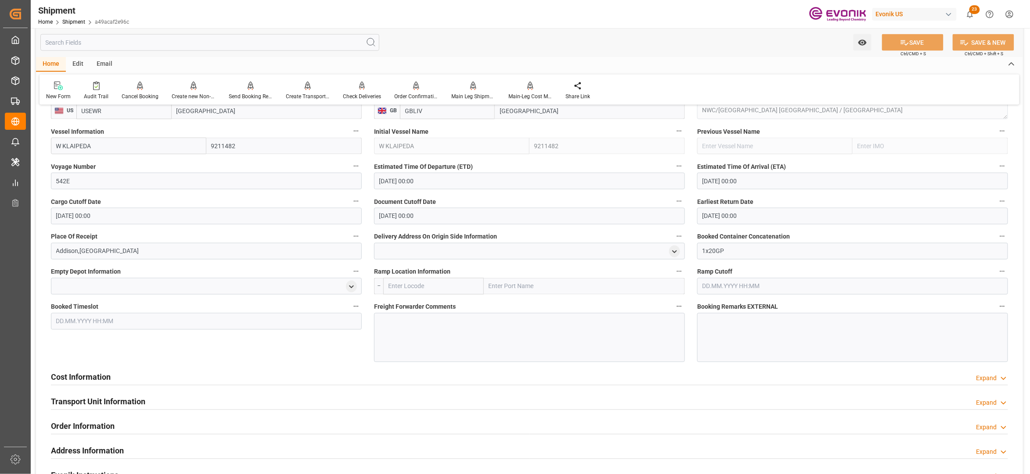
click at [284, 374] on div "Cost Information Expand" at bounding box center [529, 377] width 957 height 17
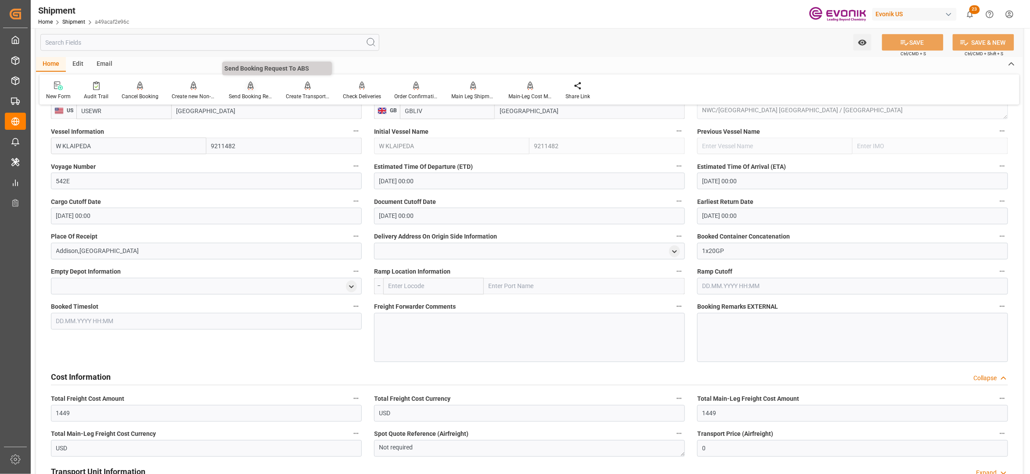
click at [246, 92] on div "Send Booking Request To ABS" at bounding box center [250, 90] width 57 height 19
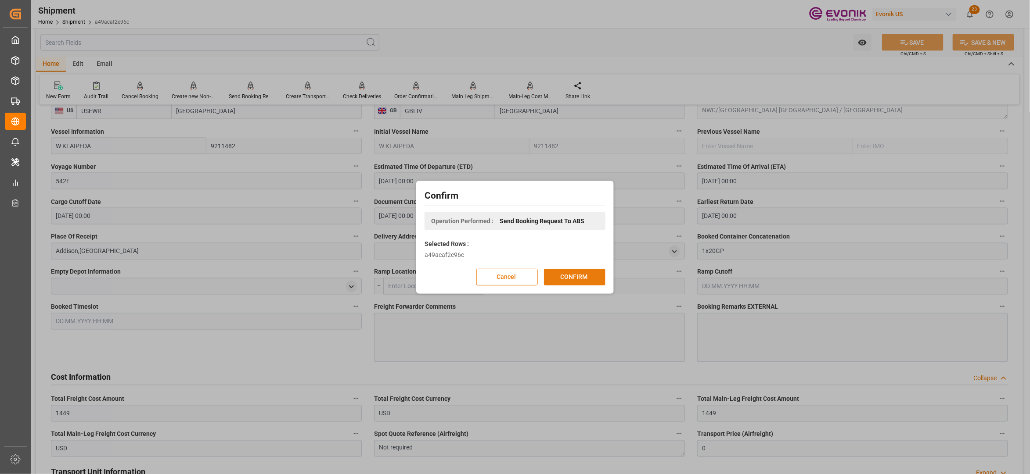
click at [571, 280] on button "CONFIRM" at bounding box center [574, 277] width 61 height 17
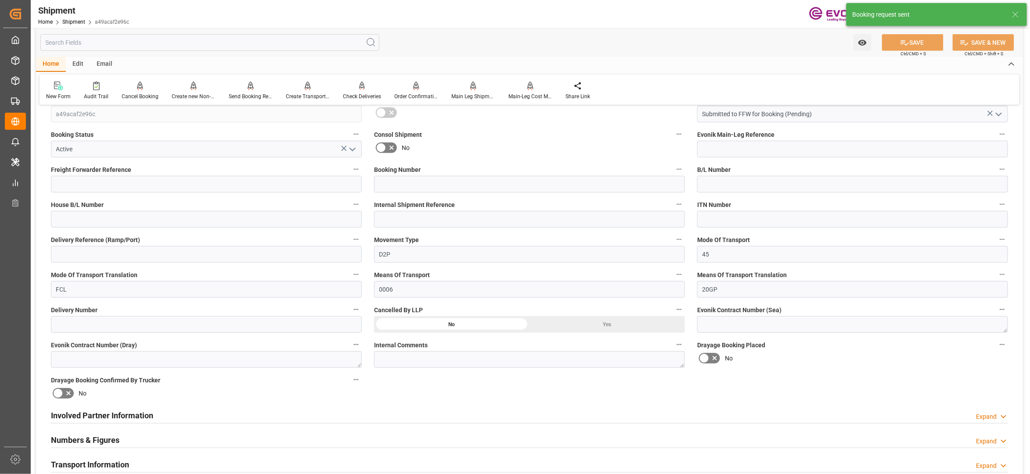
scroll to position [0, 0]
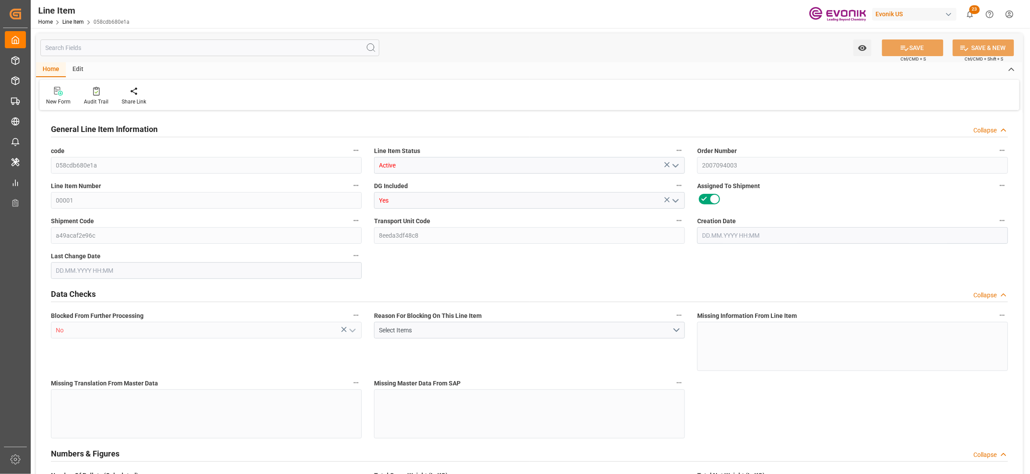
type input "20"
type input "14820"
type input "14160"
type input "23.126"
type input "80"
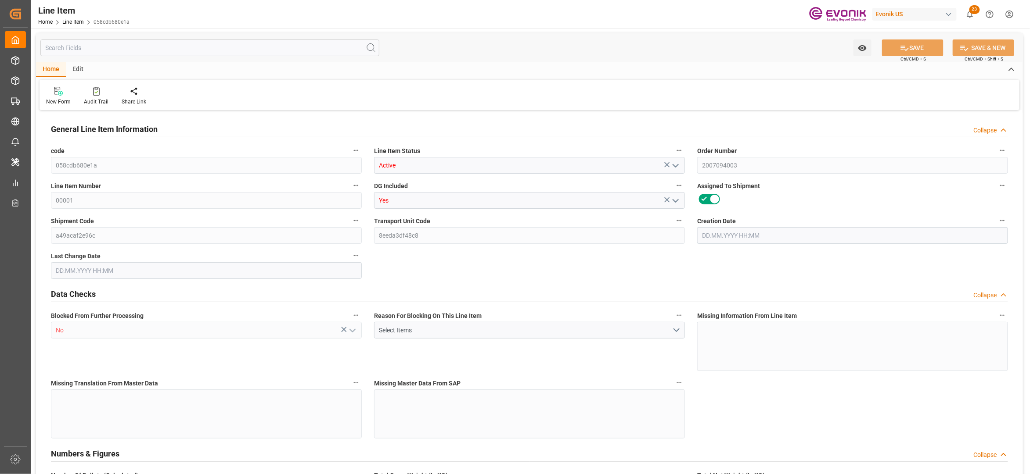
type input "116961.6"
type input "80"
type input "14160"
type input "14820"
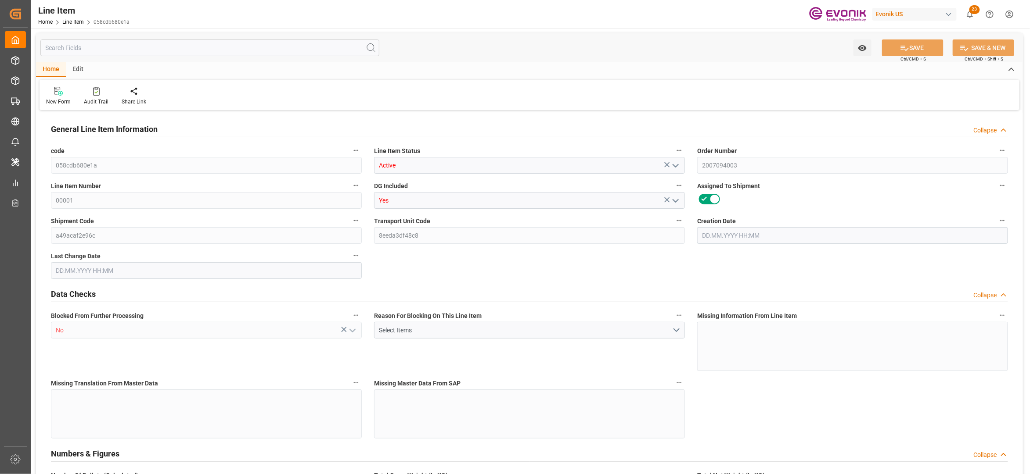
type input "15320"
type input "14160"
type input "23.126"
type input "23126"
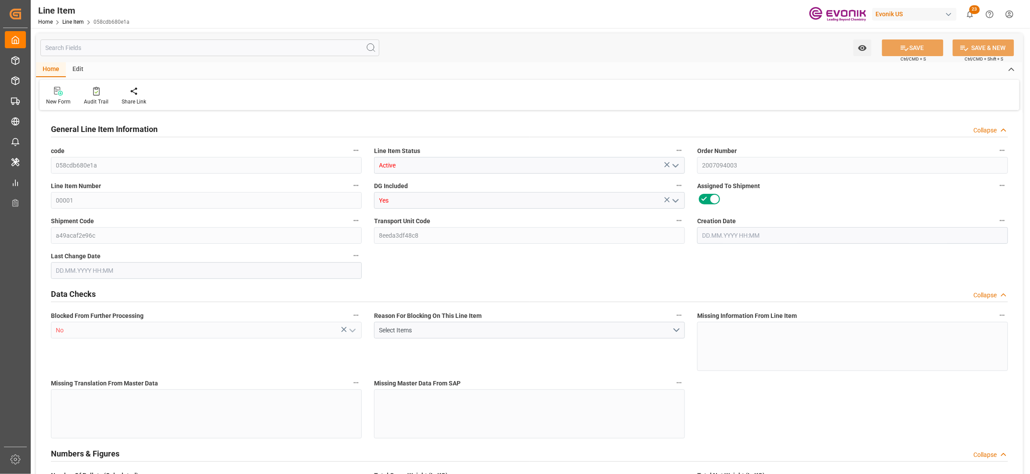
type input "0"
type input "[DATE] 15:16"
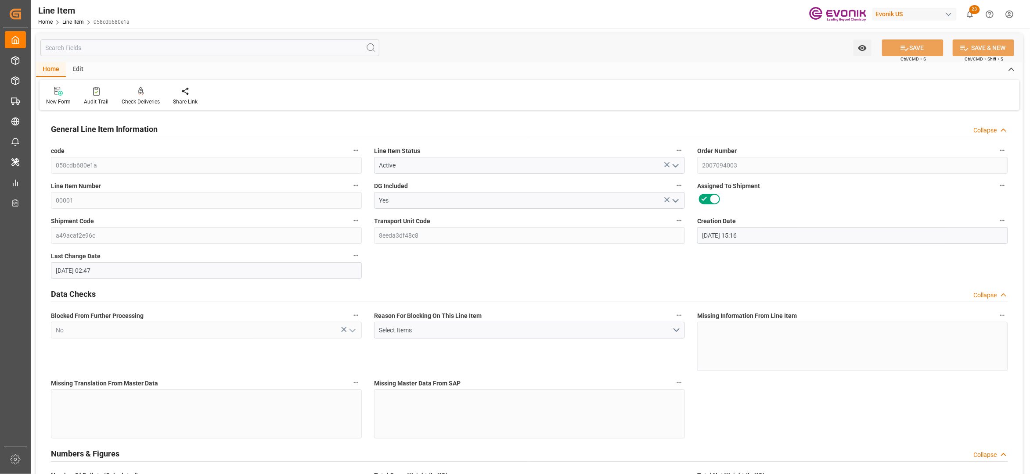
type input "[DATE] 02:47"
type input "27.10.2025"
type input "26.09.2025"
type input "19.09.2025"
click at [190, 44] on input "text" at bounding box center [209, 48] width 339 height 17
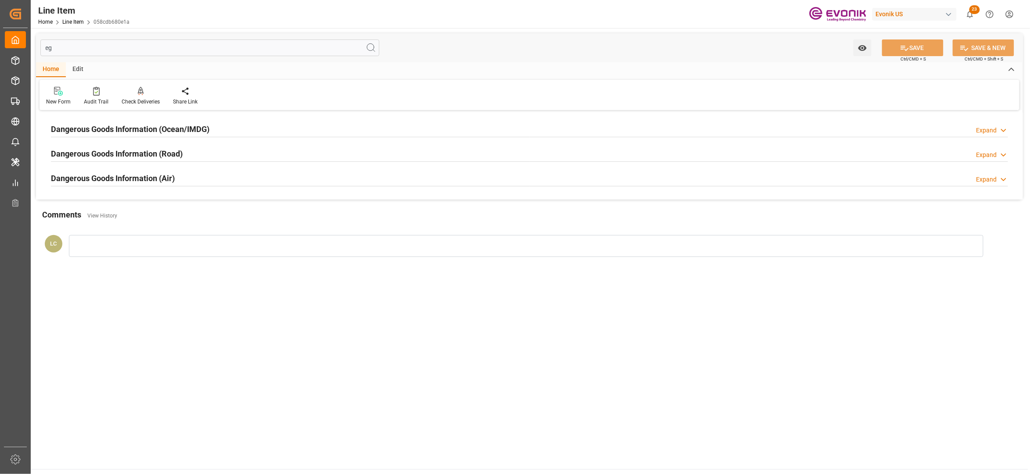
type input "eg"
click at [215, 130] on div "Dangerous Goods Information (Ocean/IMDG) Expand" at bounding box center [529, 128] width 957 height 17
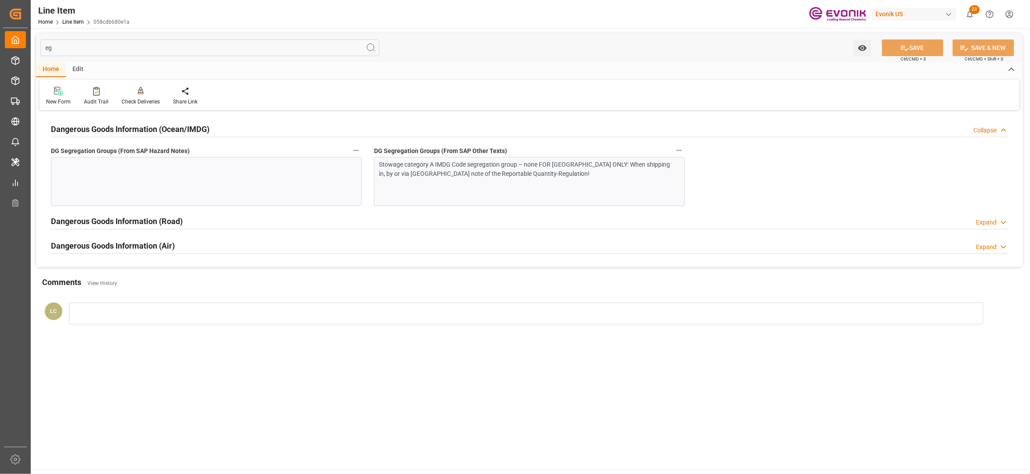
click at [471, 169] on div "Stowage category A IMDG Code segregation group – none FOR USA ONLY: When shippi…" at bounding box center [524, 169] width 291 height 18
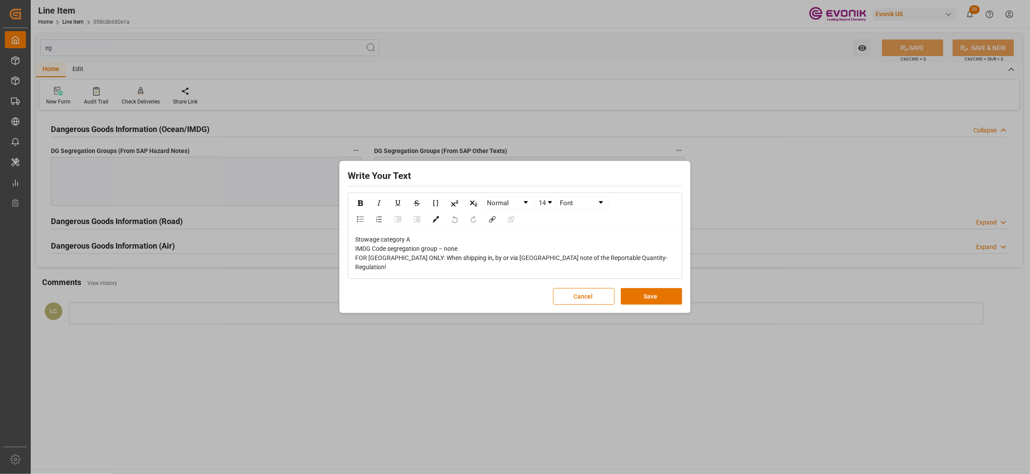
click at [617, 260] on div "Stowage category A IMDG Code segregation group – none FOR USA ONLY: When shippi…" at bounding box center [515, 253] width 320 height 37
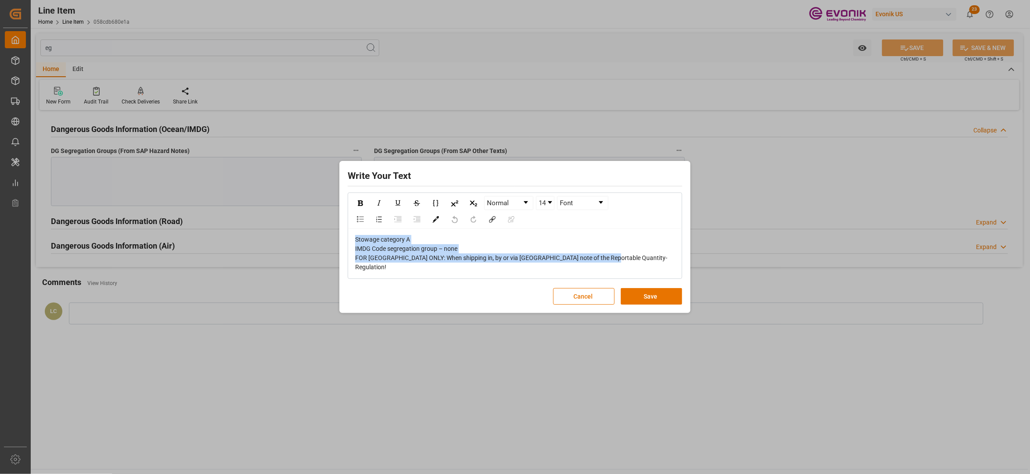
drag, startPoint x: 615, startPoint y: 262, endPoint x: 331, endPoint y: 235, distance: 285.3
click at [331, 235] on div "Write Your Text Normal 14 Font Stowage category A IMDG Code segregation group –…" at bounding box center [515, 237] width 1030 height 474
copy span "Stowage category A IMDG Code segregation group – none FOR USA ONLY: When shippi…"
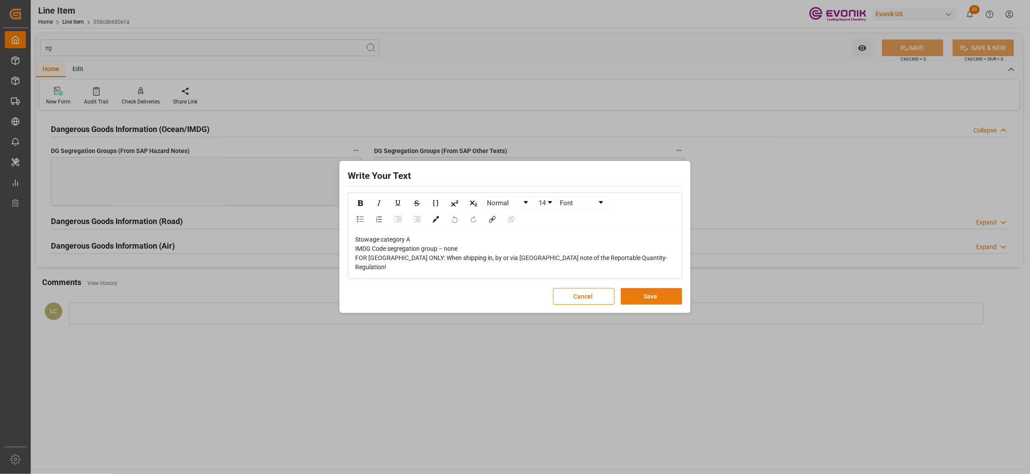
click at [654, 292] on button "Save" at bounding box center [651, 296] width 61 height 17
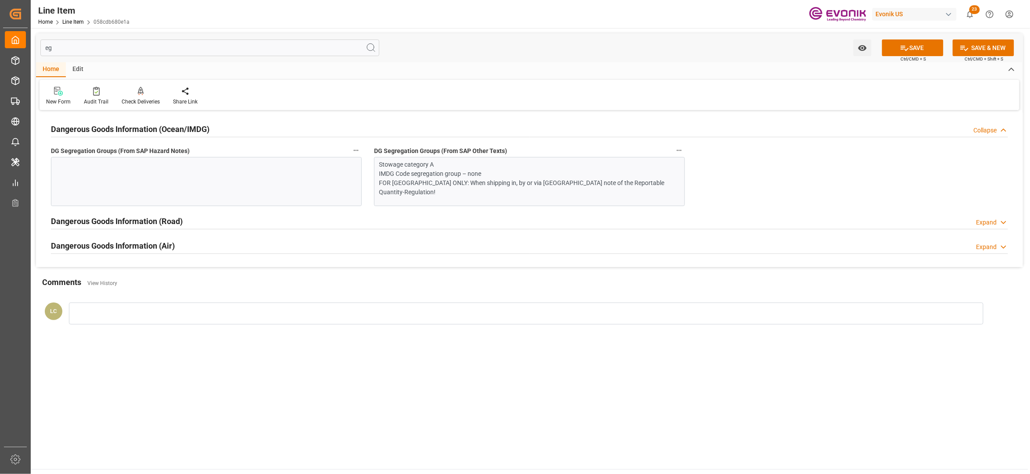
click at [202, 180] on div at bounding box center [206, 181] width 311 height 49
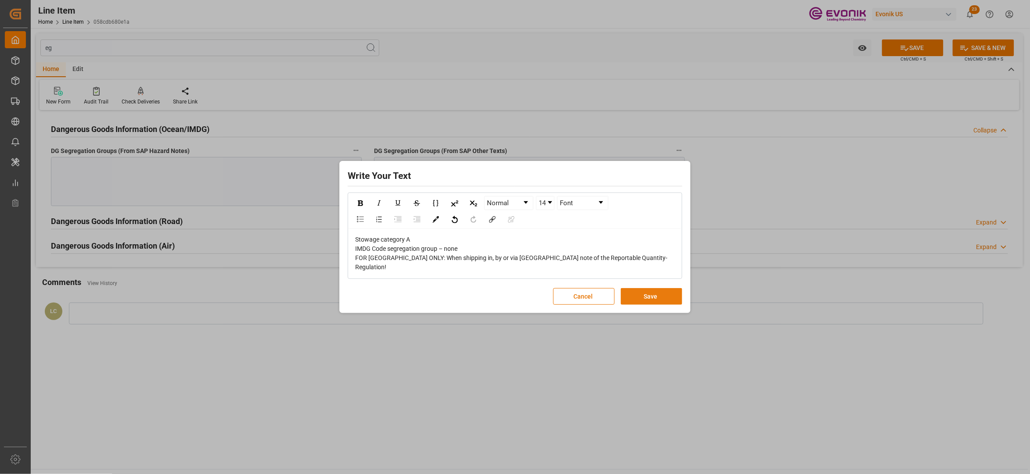
click at [669, 293] on button "Save" at bounding box center [651, 296] width 61 height 17
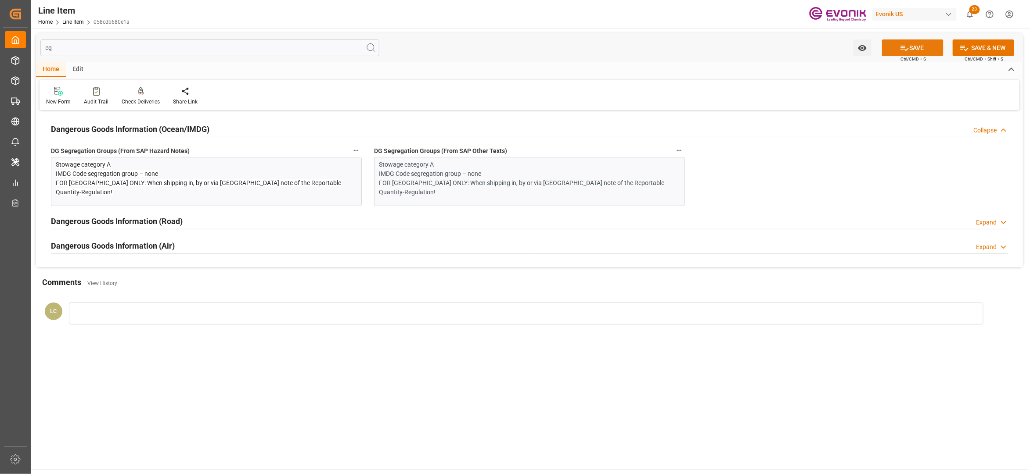
click at [911, 50] on button "SAVE" at bounding box center [912, 48] width 61 height 17
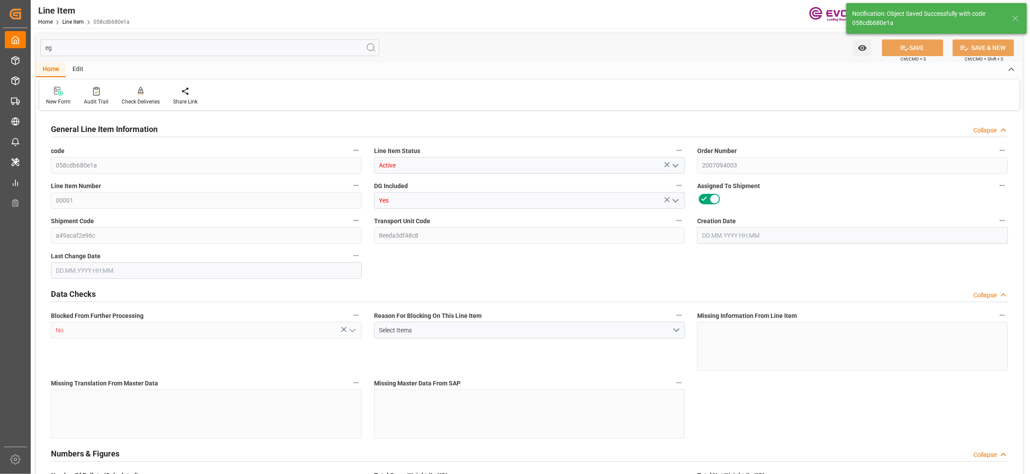
type input "20"
type input "14820"
type input "14160"
type input "23.126"
type input "80"
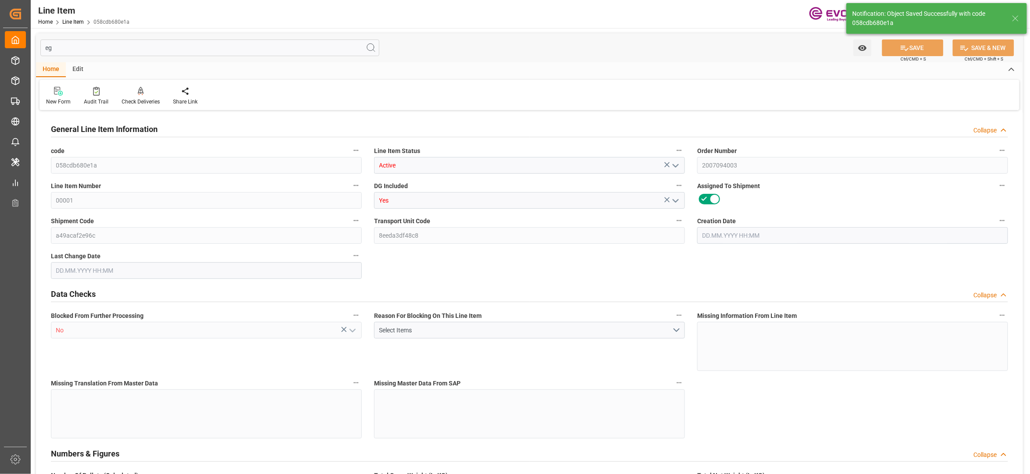
type input "116961.6"
type input "80"
type input "14160"
type input "14820"
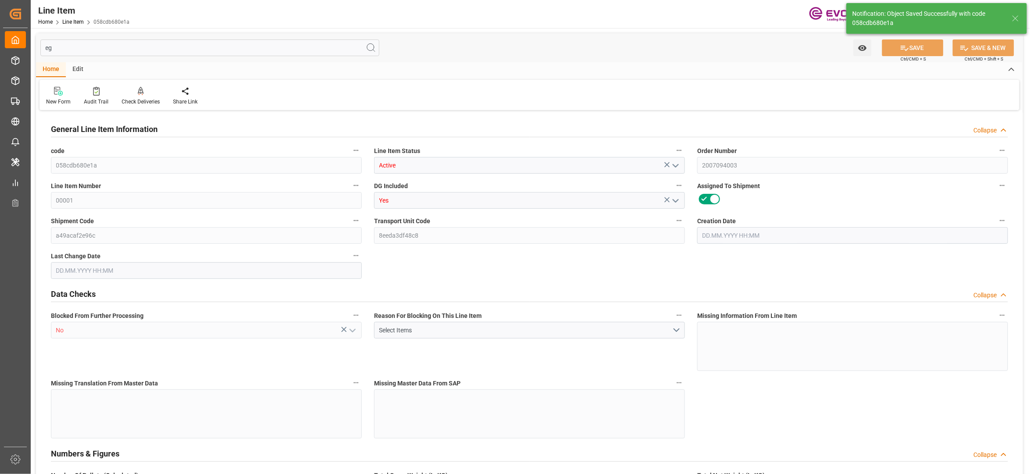
type input "15320"
type input "14160"
type input "23.126"
type input "23126"
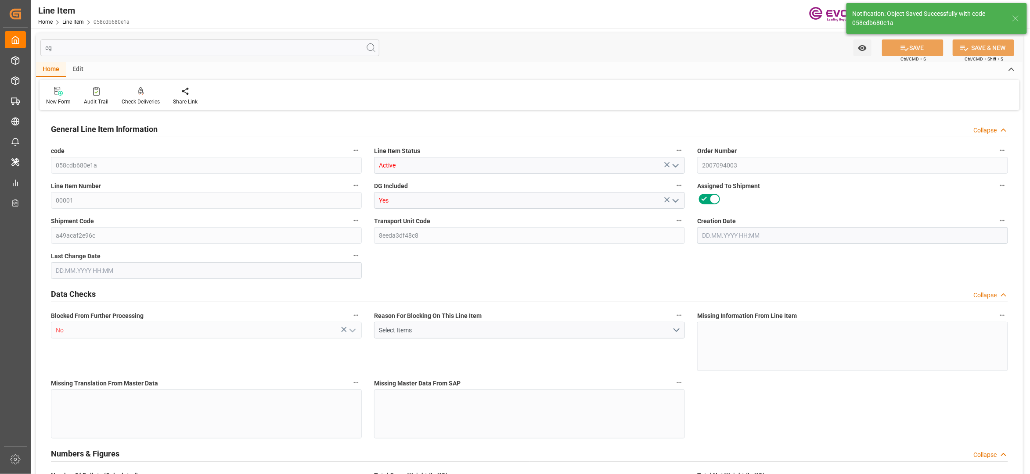
type input "0"
type input "[DATE] 15:16"
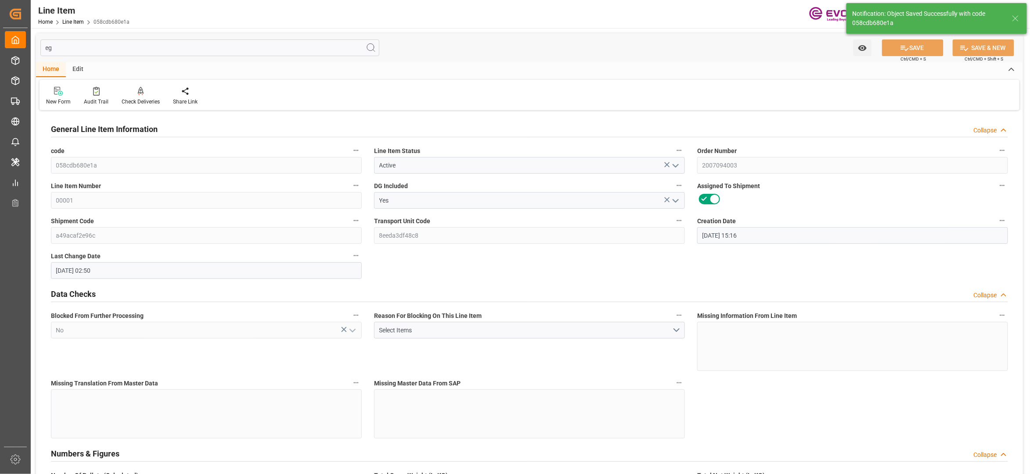
type input "26.08.2025 02:50"
type input "27.10.2025"
type input "26.09.2025"
type input "19.09.2025"
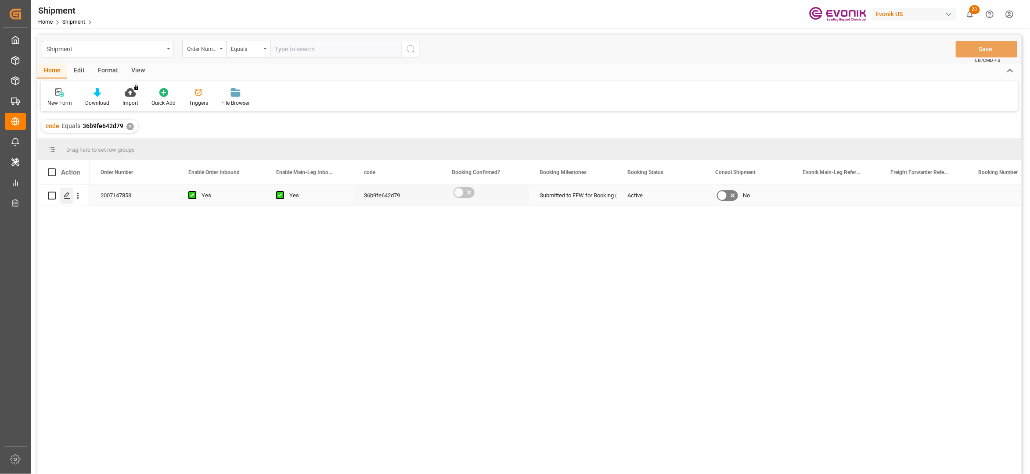
click at [64, 192] on icon "Press SPACE to select this row." at bounding box center [67, 195] width 7 height 7
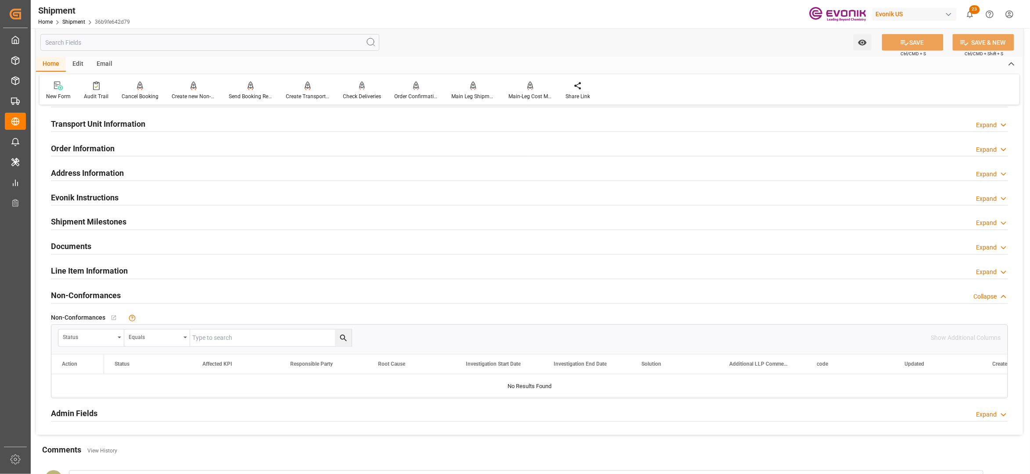
scroll to position [390, 0]
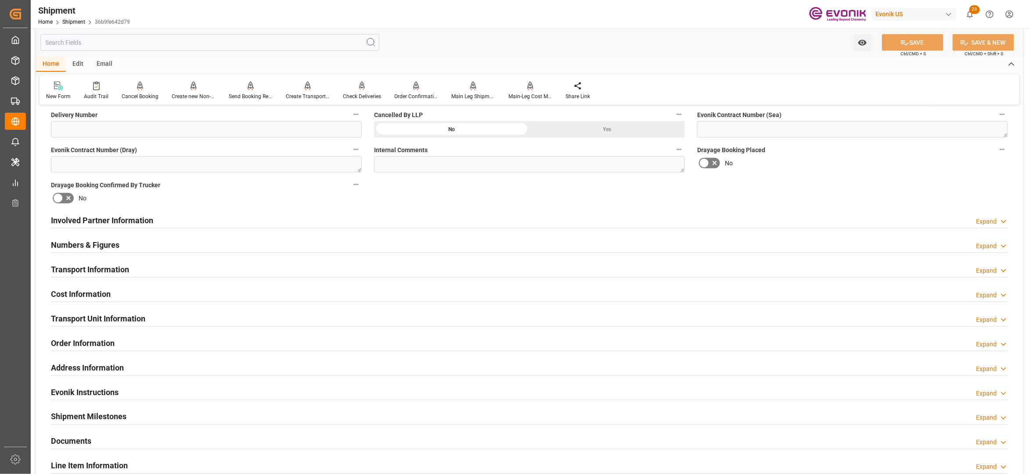
click at [429, 220] on div "Involved Partner Information Expand" at bounding box center [529, 220] width 957 height 17
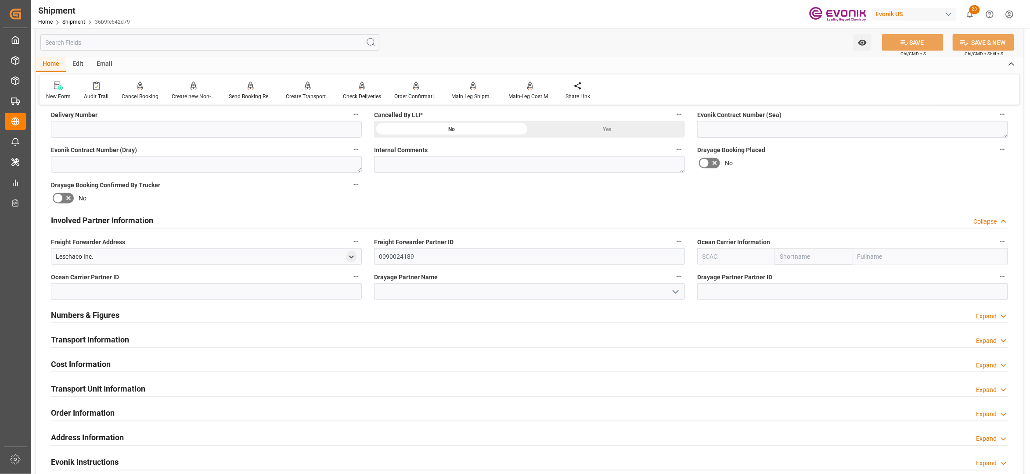
click at [803, 260] on input "text" at bounding box center [814, 256] width 78 height 17
type input "msc"
click at [789, 277] on b "MSC" at bounding box center [786, 276] width 13 height 7
type input "MSCU"
type input "MSC"
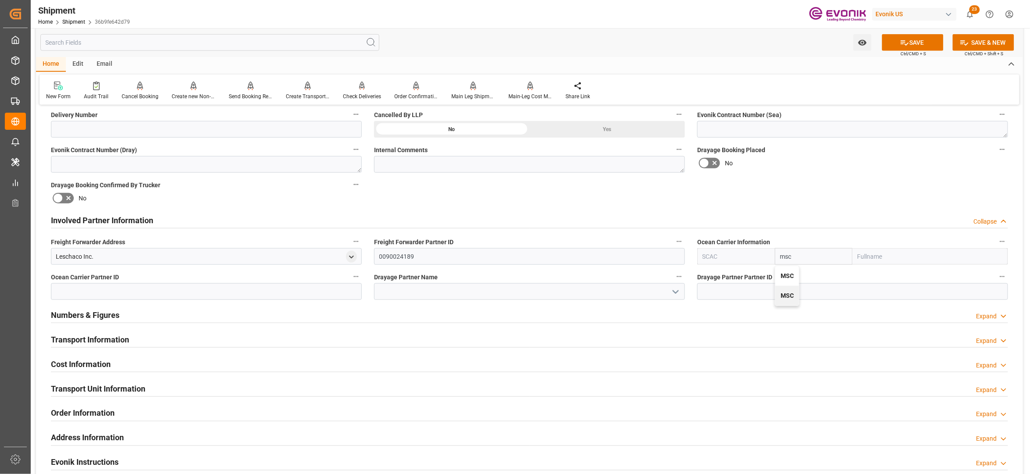
type input "Mediterranean Shipping Company"
type input "MSC"
click at [844, 178] on div "Booking Confirmation Milestone Bar Collapse Submitted to FFW for Booking (Pendi…" at bounding box center [529, 212] width 987 height 978
click at [910, 47] on button "SAVE" at bounding box center [912, 42] width 61 height 17
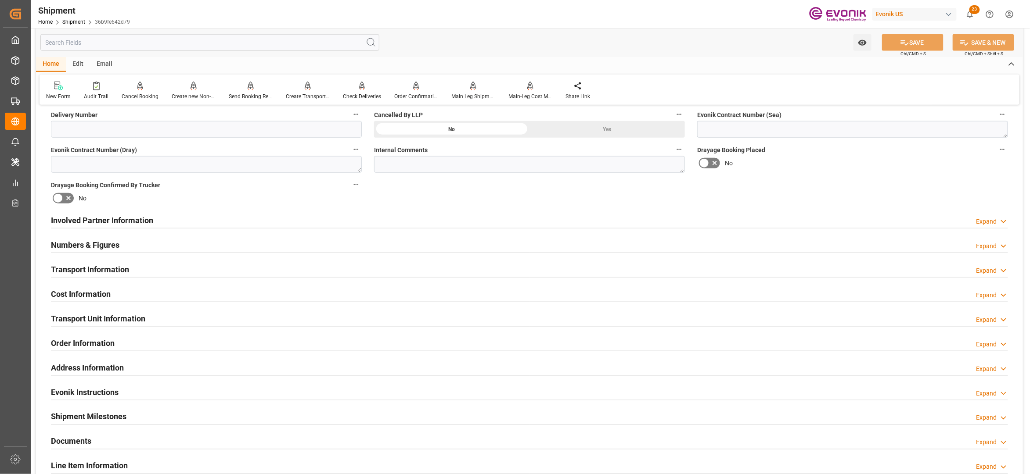
click at [499, 220] on div "Involved Partner Information Expand" at bounding box center [529, 220] width 957 height 17
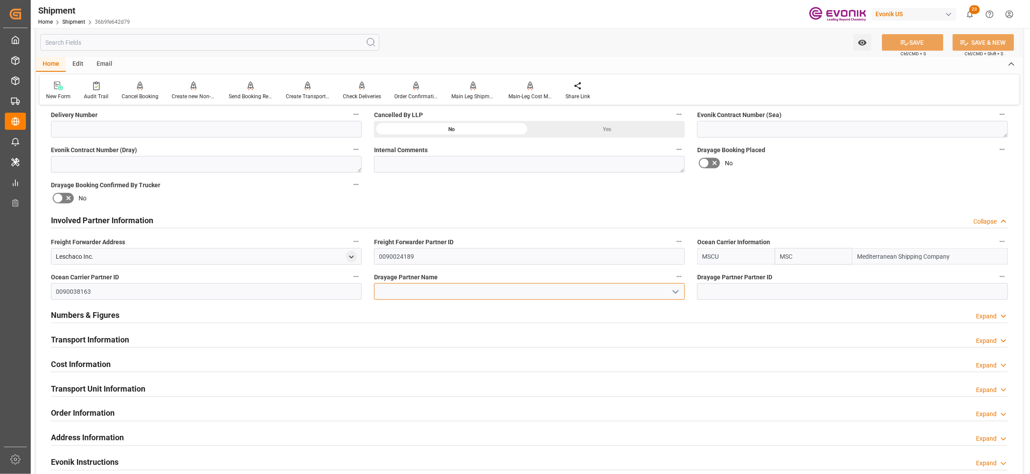
click at [466, 293] on input at bounding box center [529, 292] width 311 height 17
paste input "Averitt"
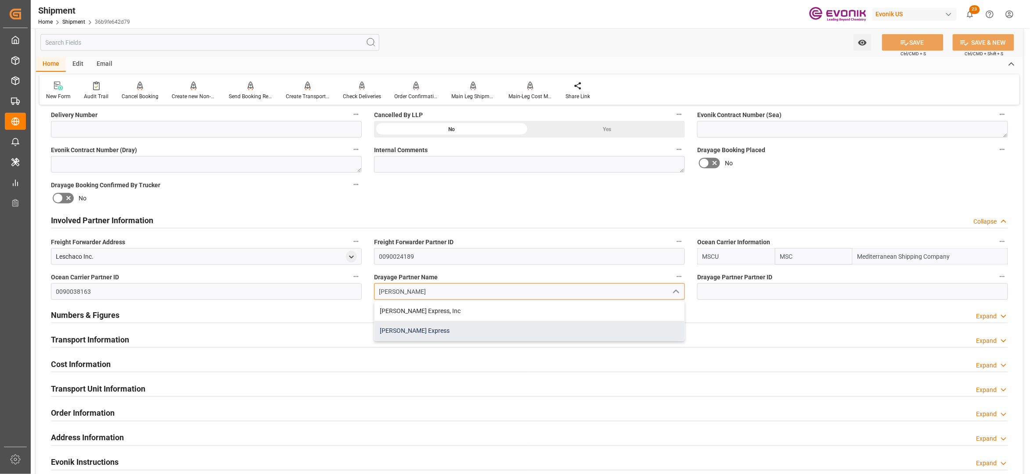
click at [429, 329] on div "Averitt Express" at bounding box center [529, 331] width 310 height 20
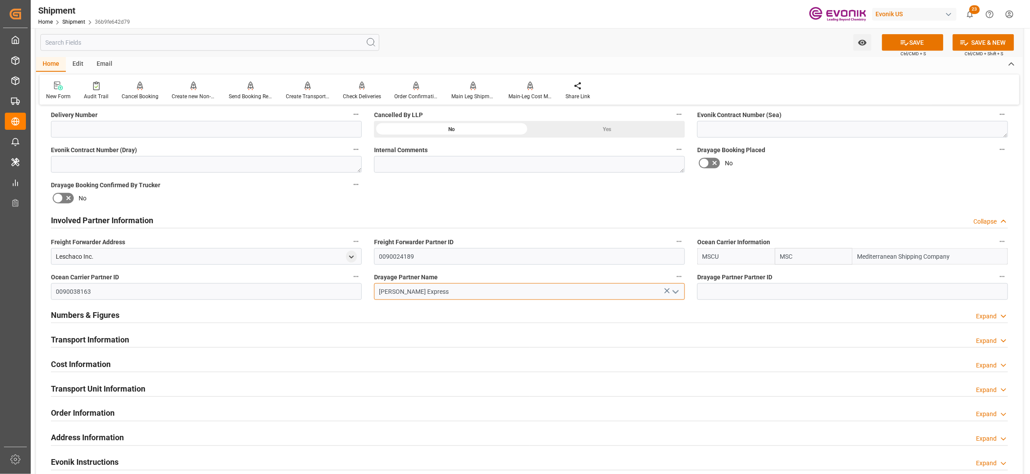
type input "Averitt Express"
click at [810, 176] on div "Booking Confirmation Milestone Bar Collapse Submitted to FFW for Booking (Pendi…" at bounding box center [529, 212] width 987 height 978
click at [910, 41] on button "SAVE" at bounding box center [912, 42] width 61 height 17
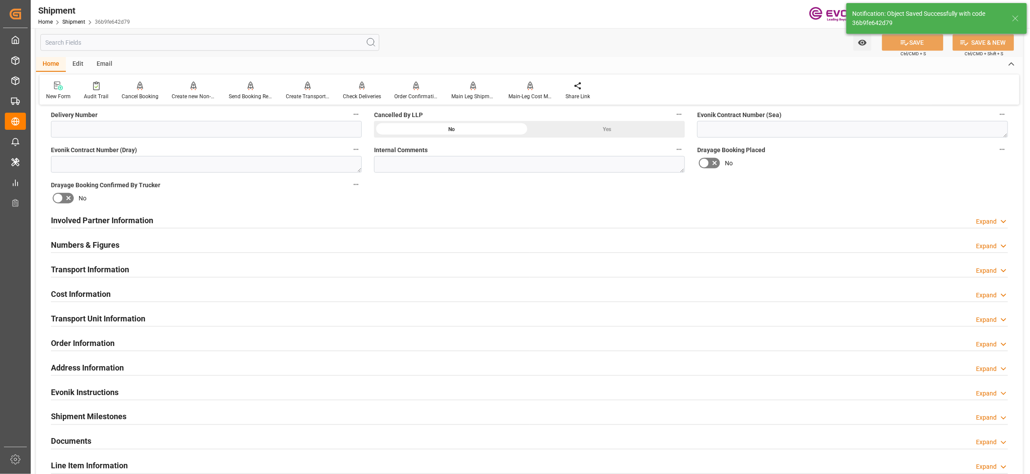
type input "0090027280"
click at [456, 221] on div "Involved Partner Information Expand" at bounding box center [529, 220] width 957 height 17
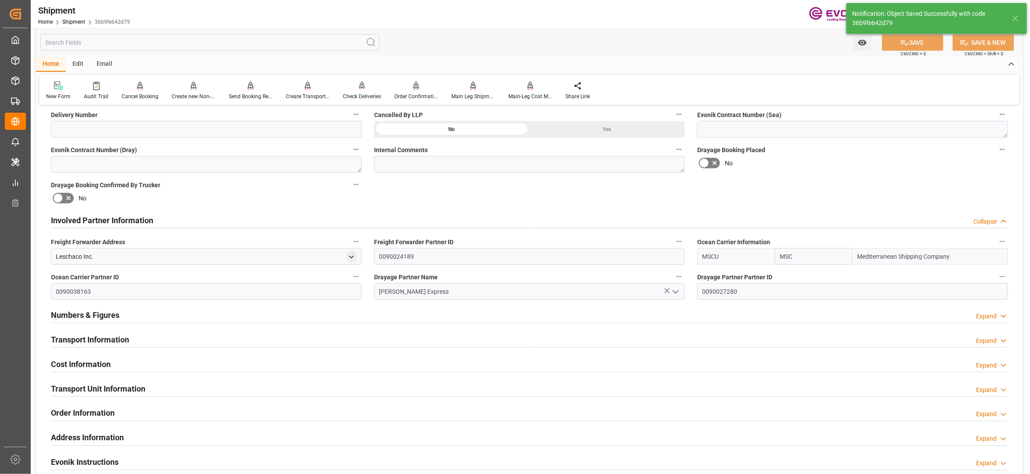
click at [404, 343] on div "Transport Information Expand" at bounding box center [529, 339] width 957 height 17
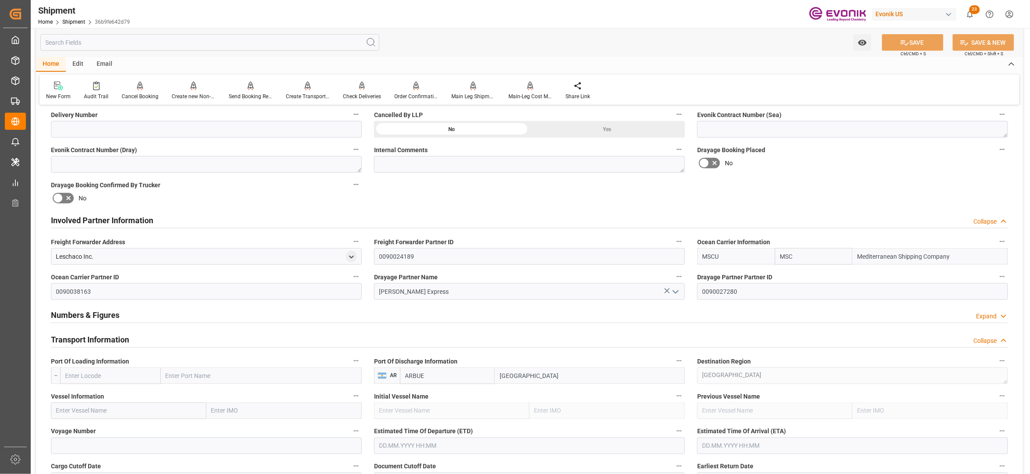
scroll to position [585, 0]
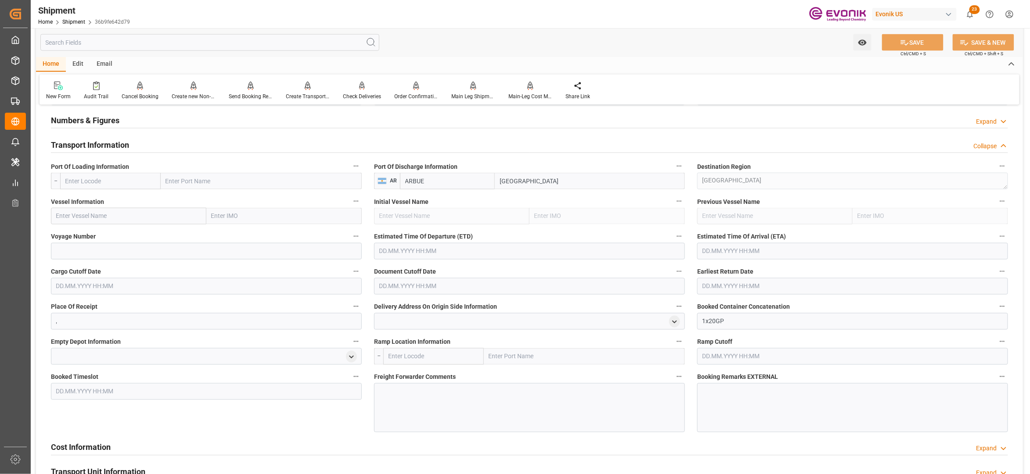
click at [118, 185] on input "text" at bounding box center [110, 181] width 101 height 17
click at [126, 176] on input "text" at bounding box center [110, 181] width 101 height 17
click at [99, 197] on span "USORF - Norfolk" at bounding box center [106, 200] width 81 height 7
type input "USORF"
type input "Norfolk"
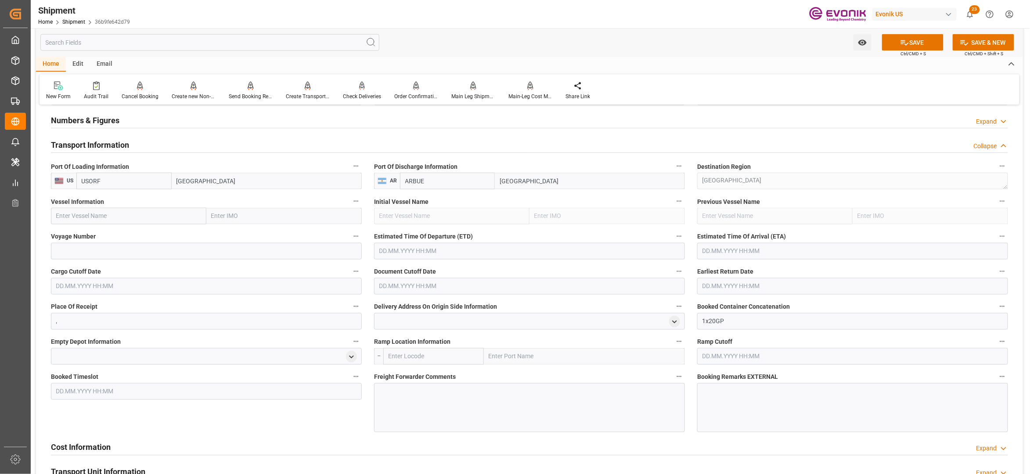
type input "USORF"
click at [106, 214] on input "text" at bounding box center [128, 216] width 155 height 17
paste input "MSC DAMLA/UA539A"
click at [108, 216] on input "MSC DAMLA/UA539A" at bounding box center [128, 216] width 155 height 17
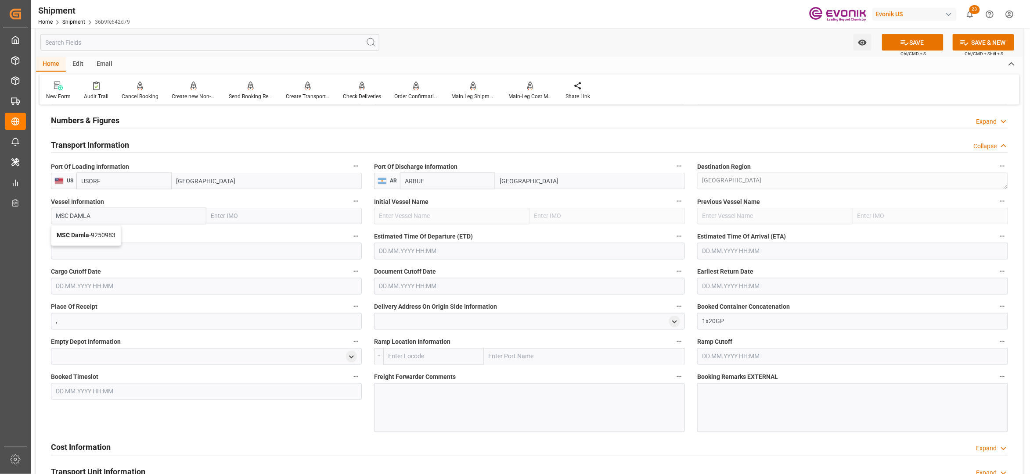
click at [107, 241] on div "MSC Damla - 9250983" at bounding box center [85, 236] width 69 height 20
type input "MSC Damla"
type input "9250983"
type input "MSC Damla"
click at [101, 233] on label "Voyage Number" at bounding box center [206, 237] width 311 height 12
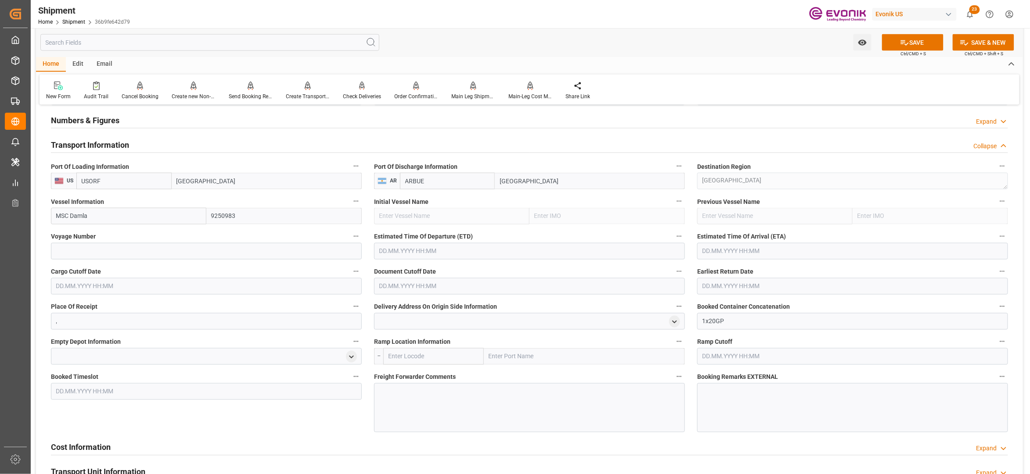
click at [350, 233] on button "Voyage Number" at bounding box center [355, 236] width 11 height 11
click at [111, 250] on div at bounding box center [515, 237] width 1030 height 474
click at [111, 253] on input at bounding box center [206, 251] width 311 height 17
paste input "UA539A"
type input "UA539A"
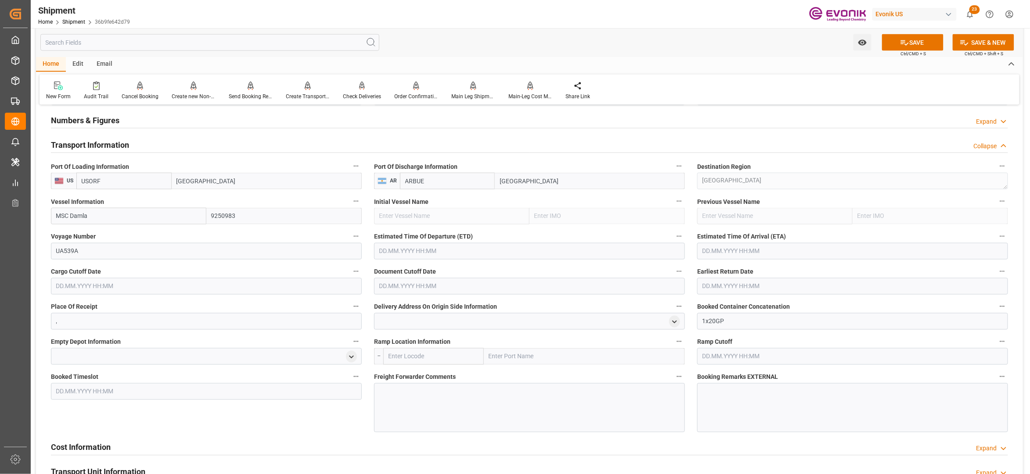
click at [469, 251] on input "text" at bounding box center [529, 251] width 311 height 17
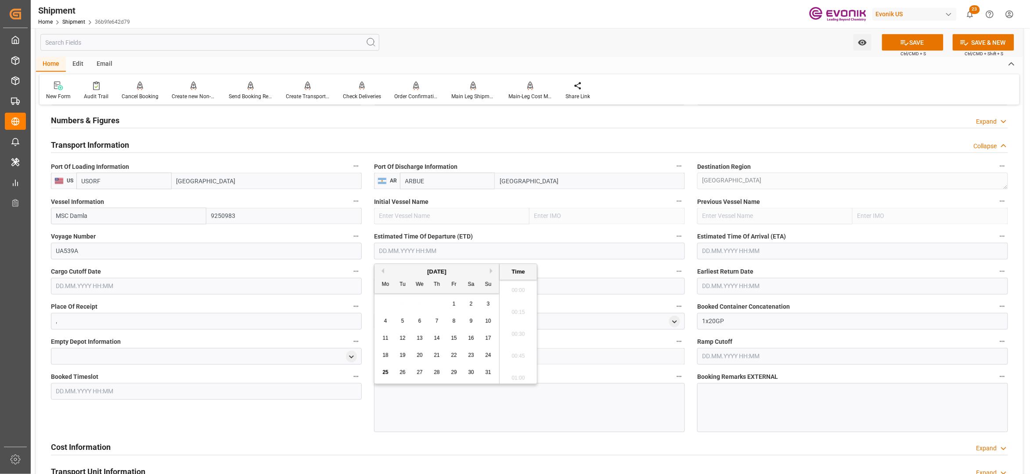
scroll to position [1978, 0]
click at [494, 269] on button "Next Month" at bounding box center [492, 271] width 5 height 5
click at [404, 374] on span "30" at bounding box center [402, 373] width 6 height 6
type input "30.09.2025 00:00"
click at [754, 248] on input "text" at bounding box center [852, 251] width 311 height 17
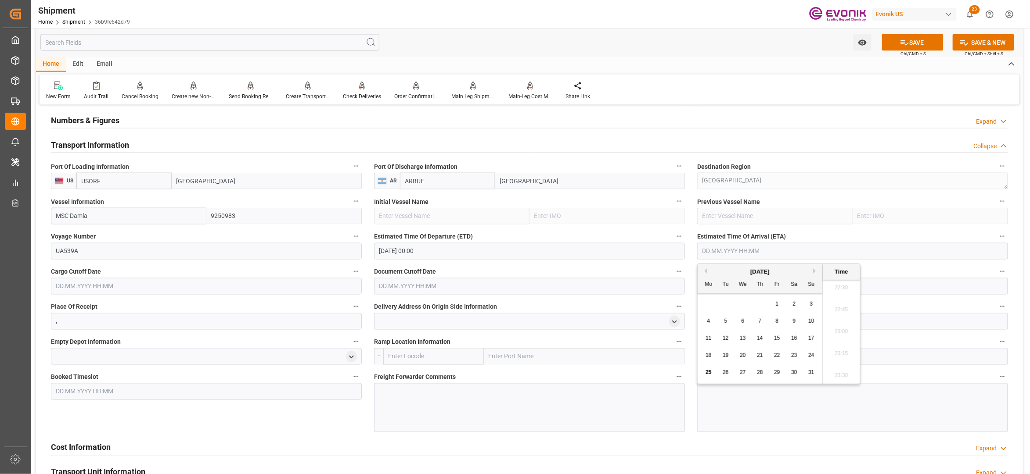
click at [815, 271] on button "Next Month" at bounding box center [815, 271] width 5 height 5
click at [792, 301] on div "1" at bounding box center [794, 304] width 11 height 11
type input "01.11.2025 00:00"
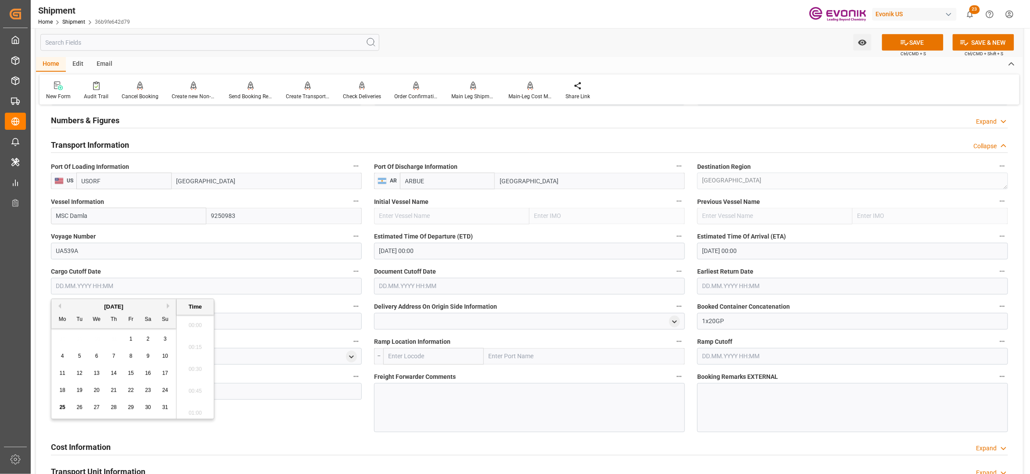
click at [187, 291] on input "text" at bounding box center [206, 286] width 311 height 17
click at [172, 307] on button "Next Month" at bounding box center [169, 306] width 5 height 5
click at [170, 305] on button "Next Month" at bounding box center [169, 306] width 5 height 5
click at [61, 307] on div "[DATE]" at bounding box center [113, 307] width 125 height 9
click at [59, 308] on button "Previous Month" at bounding box center [58, 306] width 5 height 5
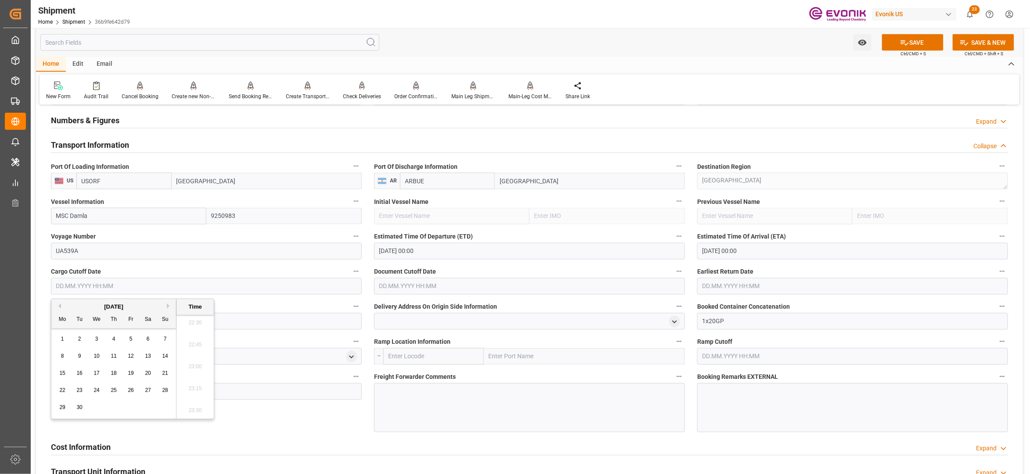
click at [64, 388] on span "22" at bounding box center [62, 391] width 6 height 6
type input "22.09.2025 00:00"
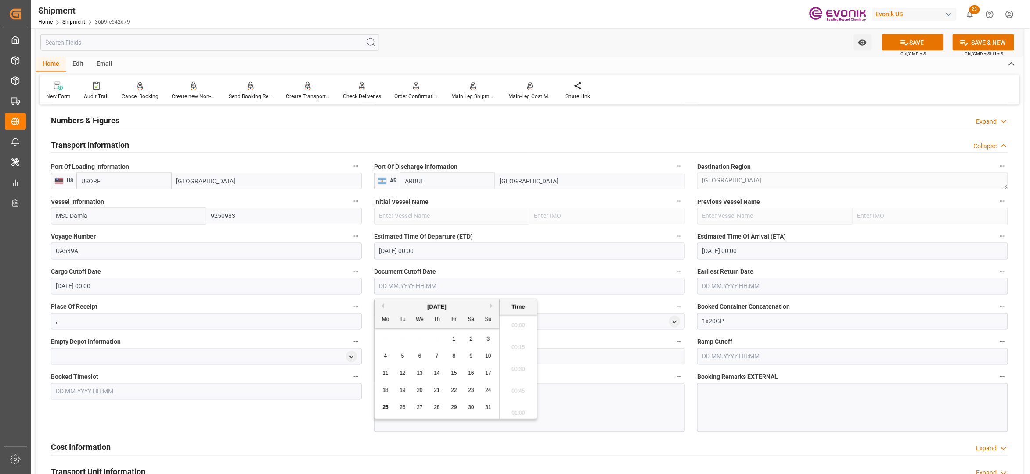
click at [449, 286] on input "text" at bounding box center [529, 286] width 311 height 17
click at [492, 306] on button "Next Month" at bounding box center [492, 306] width 5 height 5
click at [384, 390] on span "22" at bounding box center [385, 391] width 6 height 6
type input "22.09.2025 00:00"
click at [752, 291] on input "text" at bounding box center [852, 286] width 311 height 17
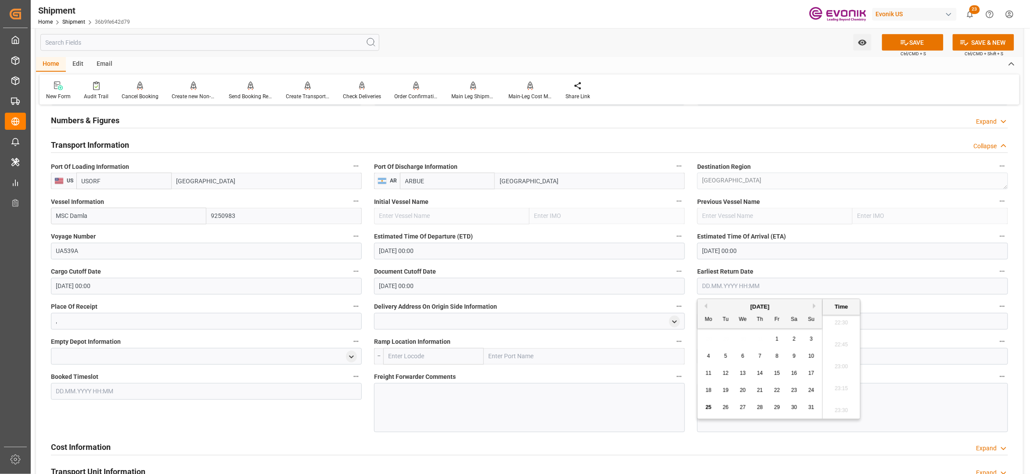
click at [815, 306] on button "Next Month" at bounding box center [815, 306] width 5 height 5
click at [711, 390] on div "22" at bounding box center [708, 391] width 11 height 11
type input "22.09.2025 00:00"
click at [693, 439] on div "Cost Information Expand" at bounding box center [529, 447] width 957 height 17
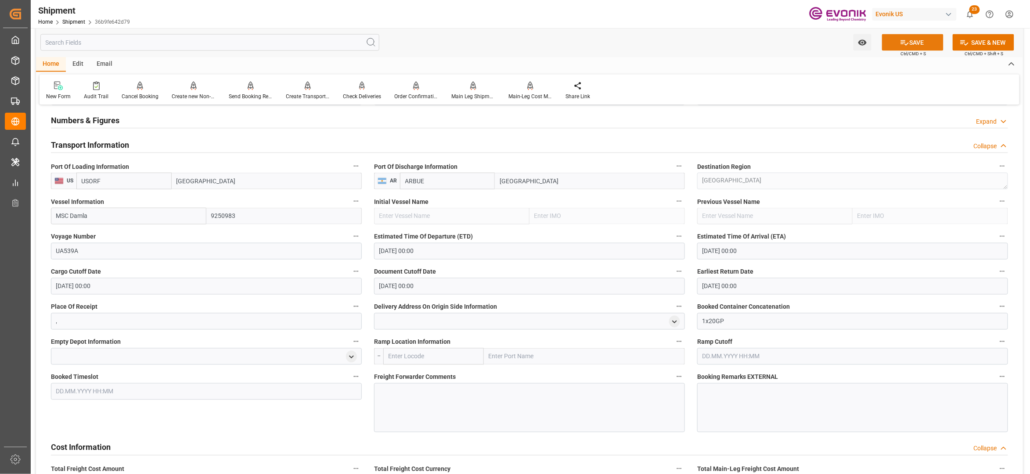
click at [906, 41] on icon at bounding box center [904, 42] width 9 height 9
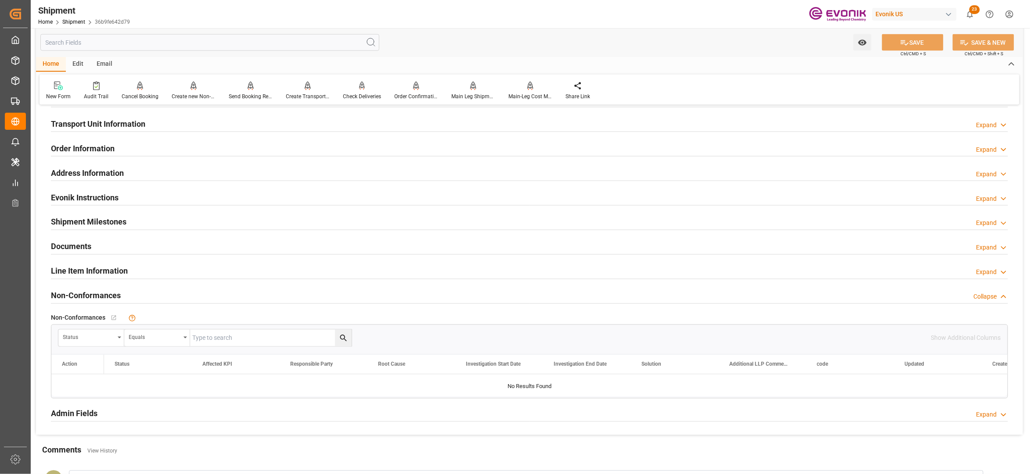
scroll to position [390, 0]
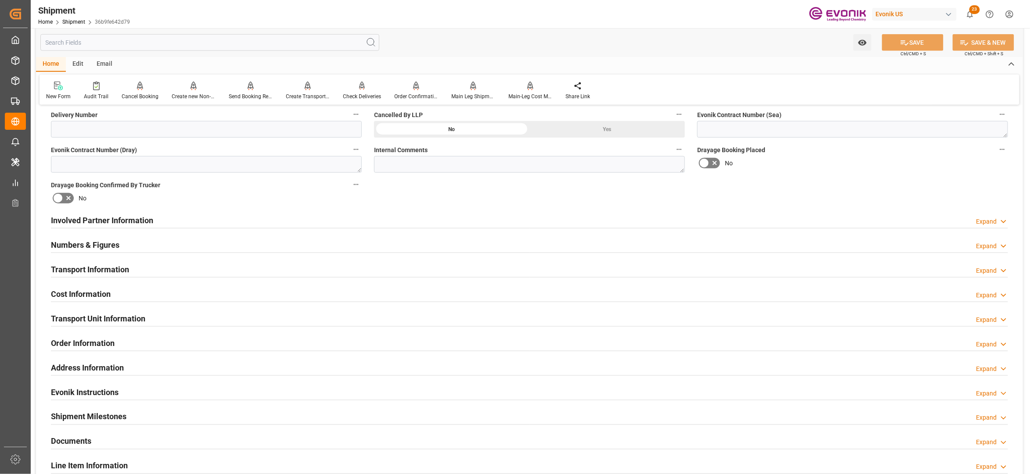
click at [137, 290] on div "Cost Information Expand" at bounding box center [529, 293] width 957 height 17
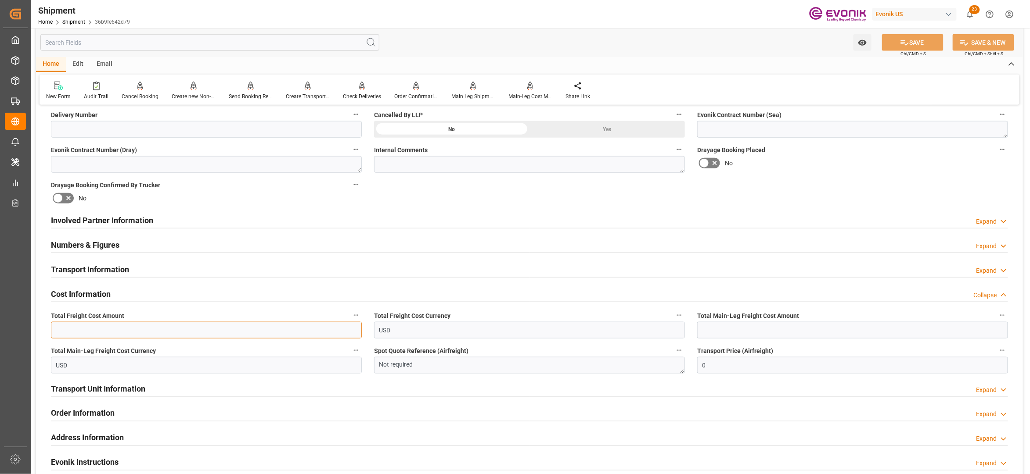
drag, startPoint x: 102, startPoint y: 325, endPoint x: 113, endPoint y: 325, distance: 11.0
click at [102, 326] on input "text" at bounding box center [206, 330] width 311 height 17
type input "2049"
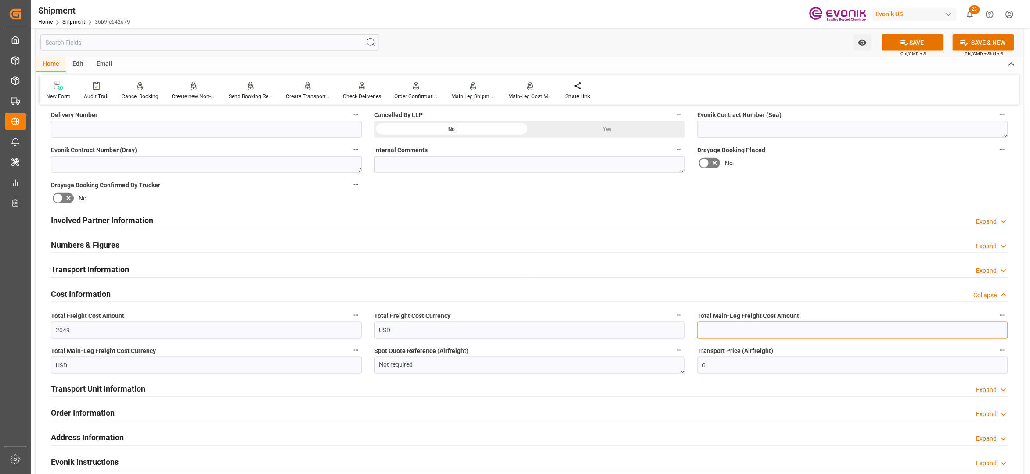
click at [749, 331] on input "text" at bounding box center [852, 330] width 311 height 17
click at [721, 327] on input "text" at bounding box center [852, 330] width 311 height 17
type input "1059"
click at [855, 158] on div "No" at bounding box center [852, 163] width 311 height 14
click at [917, 39] on button "SAVE" at bounding box center [912, 42] width 61 height 17
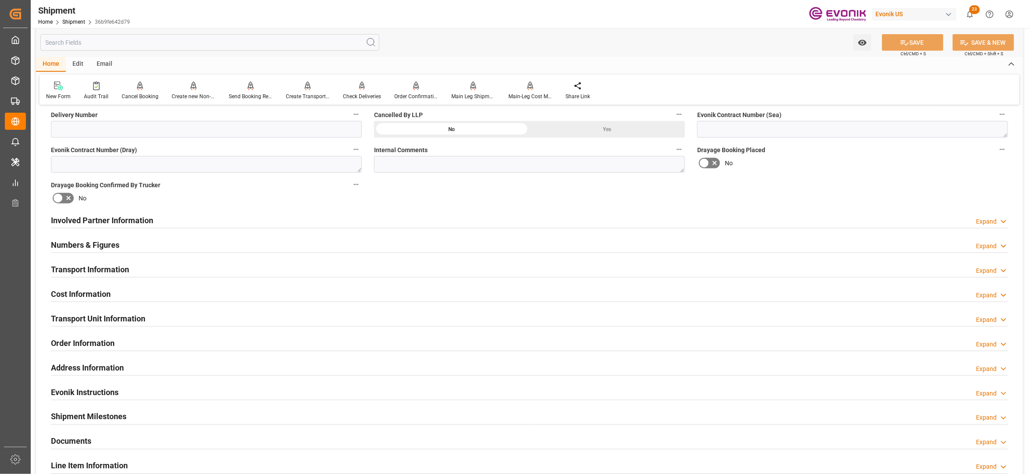
click at [170, 316] on div "Transport Unit Information Expand" at bounding box center [529, 318] width 957 height 17
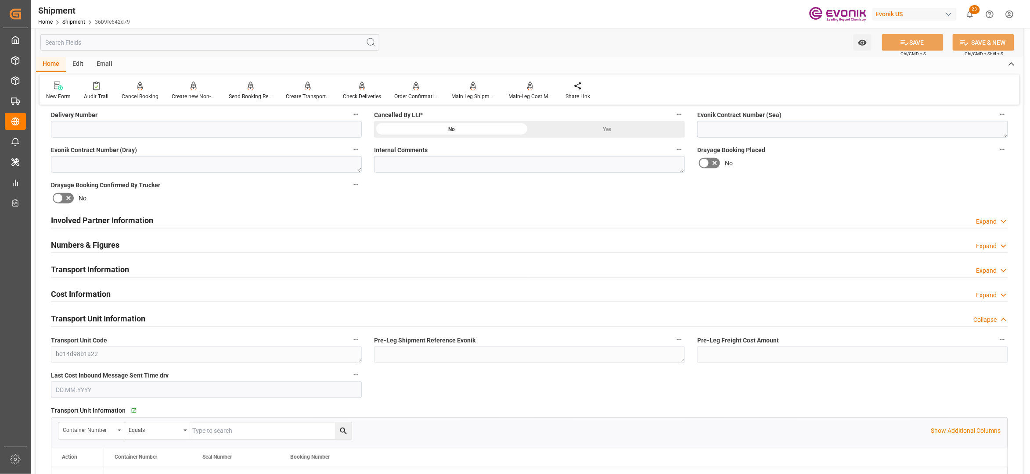
scroll to position [585, 0]
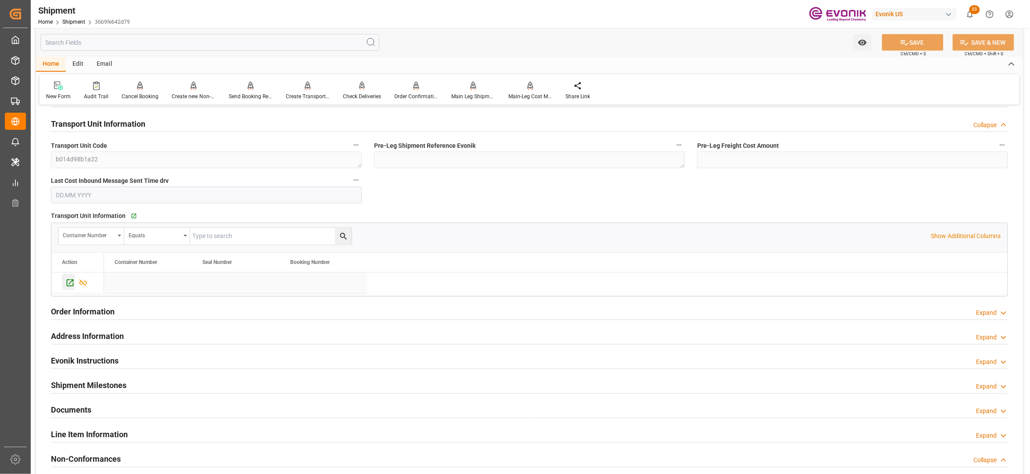
click at [70, 284] on icon "Press SPACE to select this row." at bounding box center [70, 283] width 7 height 7
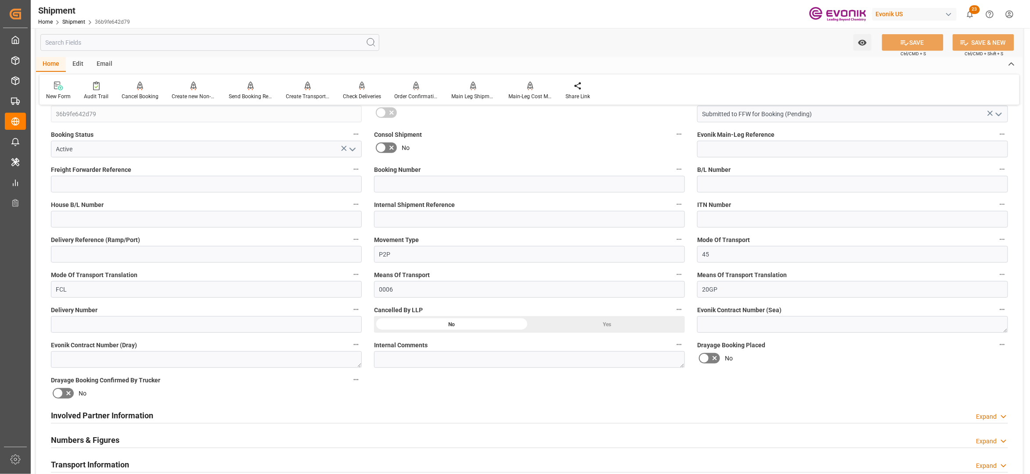
scroll to position [390, 0]
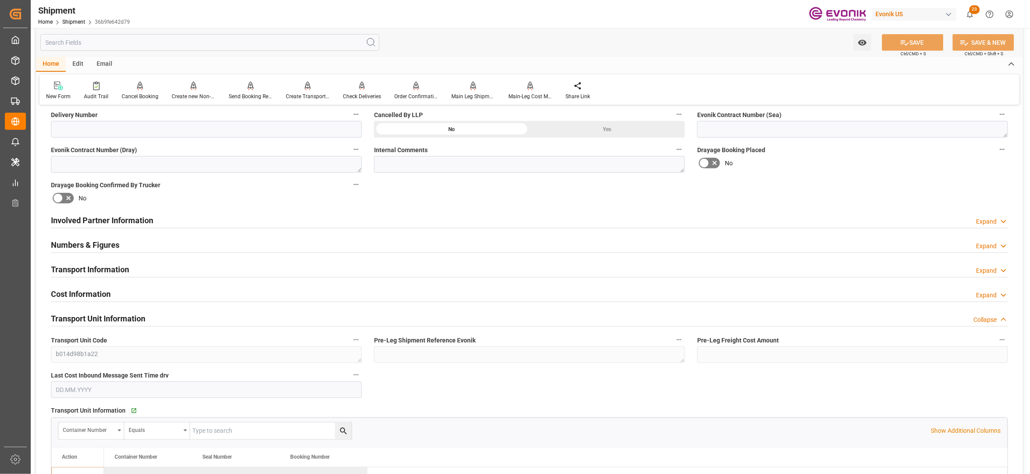
click at [401, 216] on div "Involved Partner Information Expand" at bounding box center [529, 220] width 957 height 17
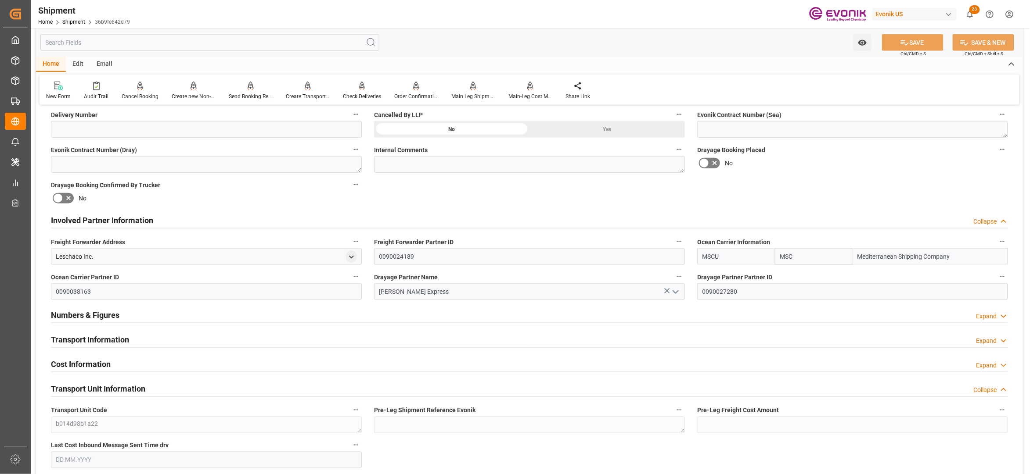
click at [374, 341] on div "Transport Information Expand" at bounding box center [529, 339] width 957 height 17
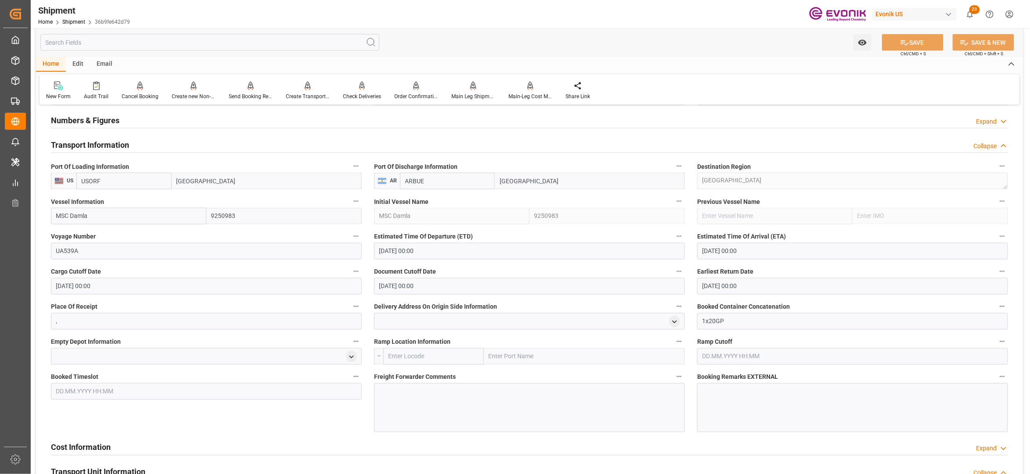
scroll to position [780, 0]
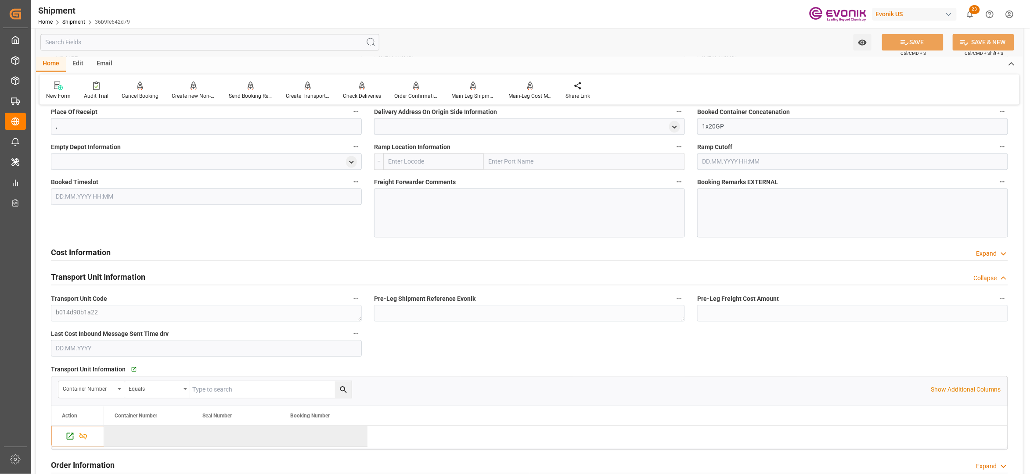
click at [334, 253] on div "Cost Information Expand" at bounding box center [529, 252] width 957 height 17
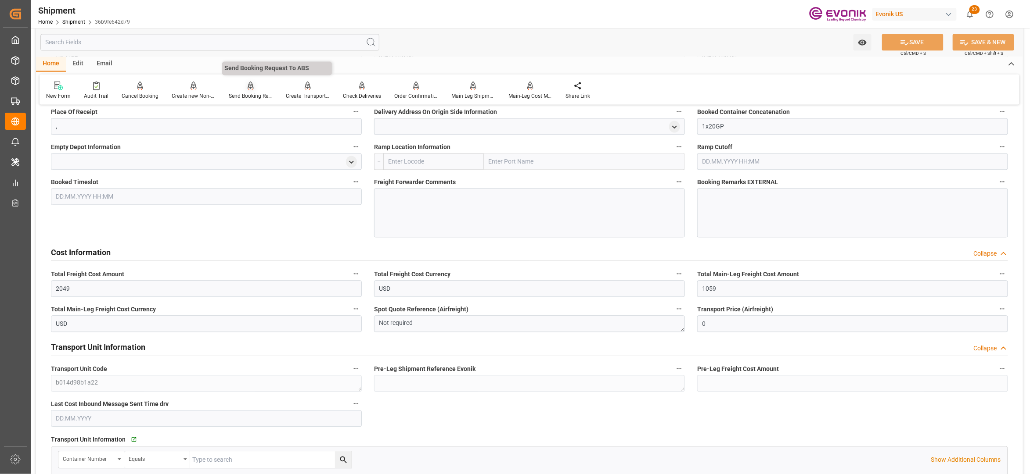
click at [247, 93] on div "Send Booking Request To ABS" at bounding box center [251, 97] width 44 height 8
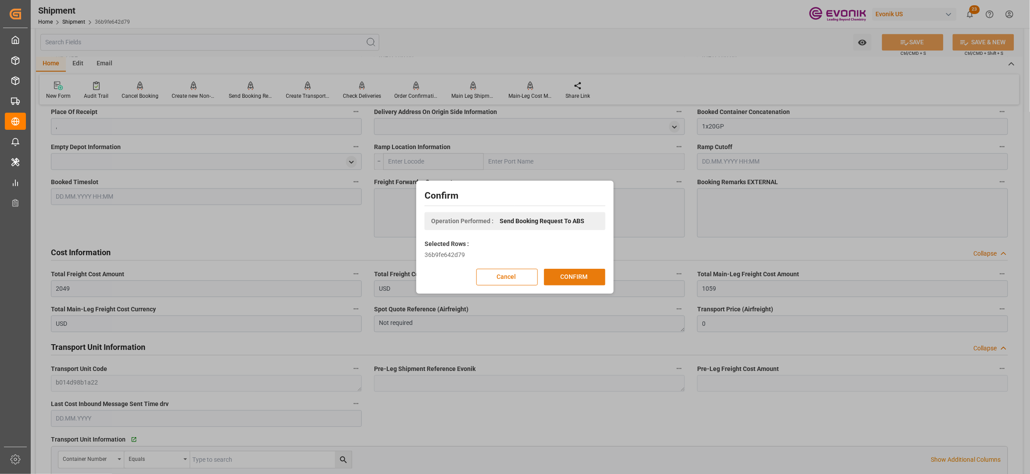
click at [593, 272] on button "CONFIRM" at bounding box center [574, 277] width 61 height 17
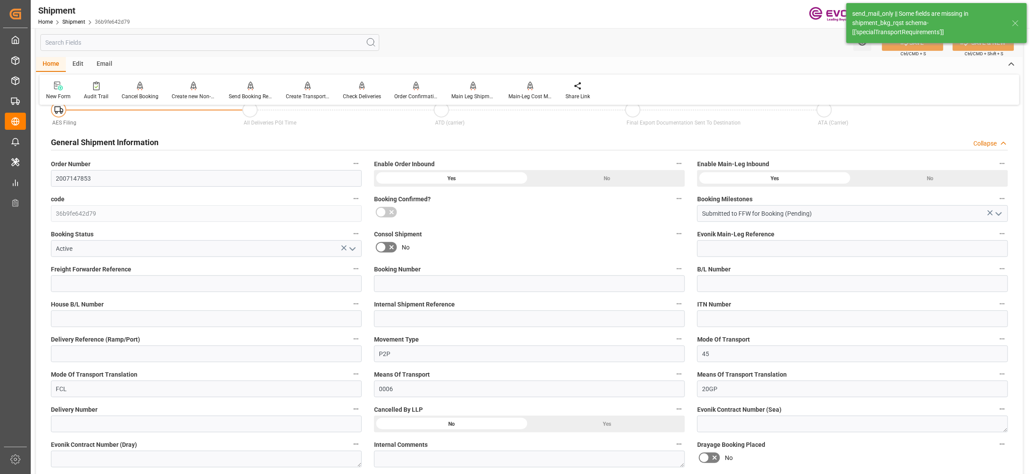
scroll to position [724, 0]
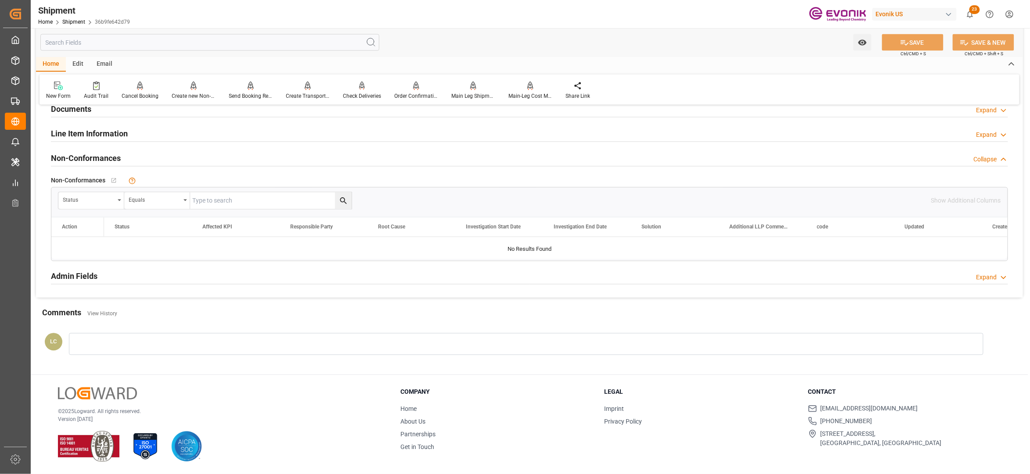
click at [181, 132] on div "Line Item Information Expand" at bounding box center [529, 133] width 957 height 17
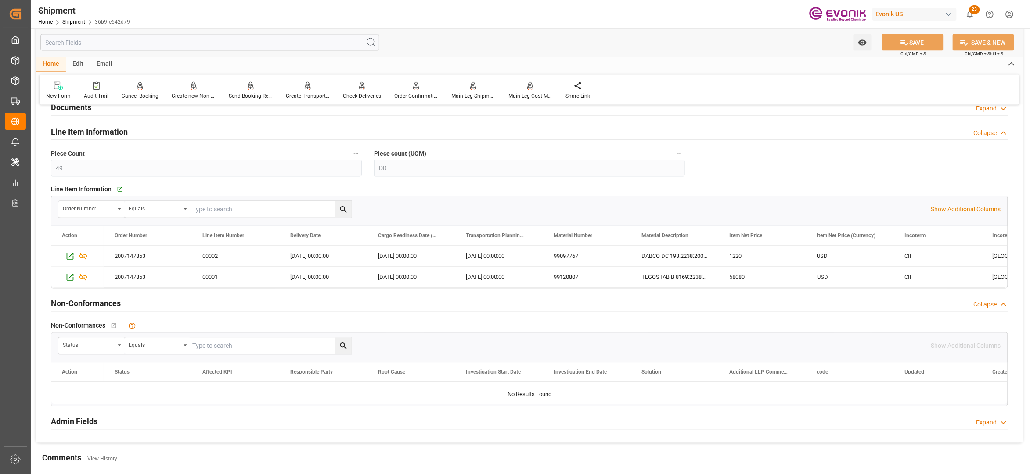
scroll to position [780, 0]
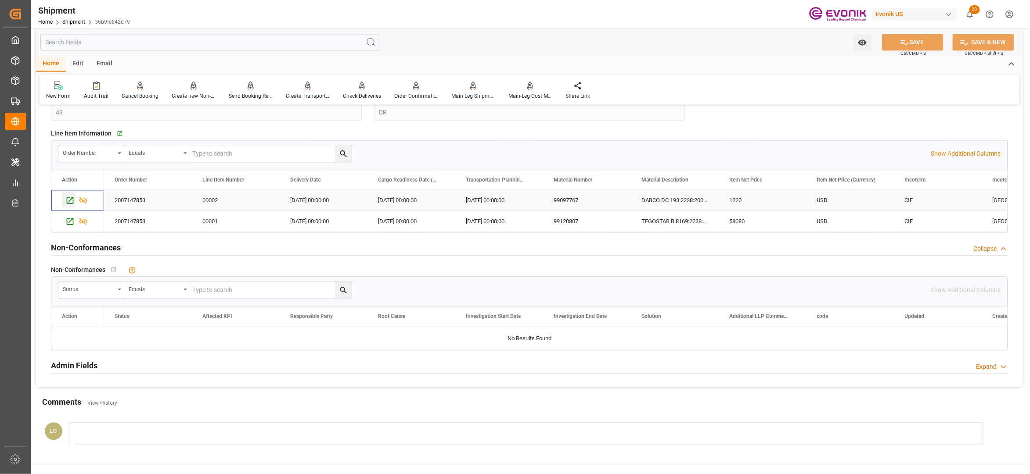
click at [70, 200] on icon "Press SPACE to select this row." at bounding box center [69, 200] width 9 height 9
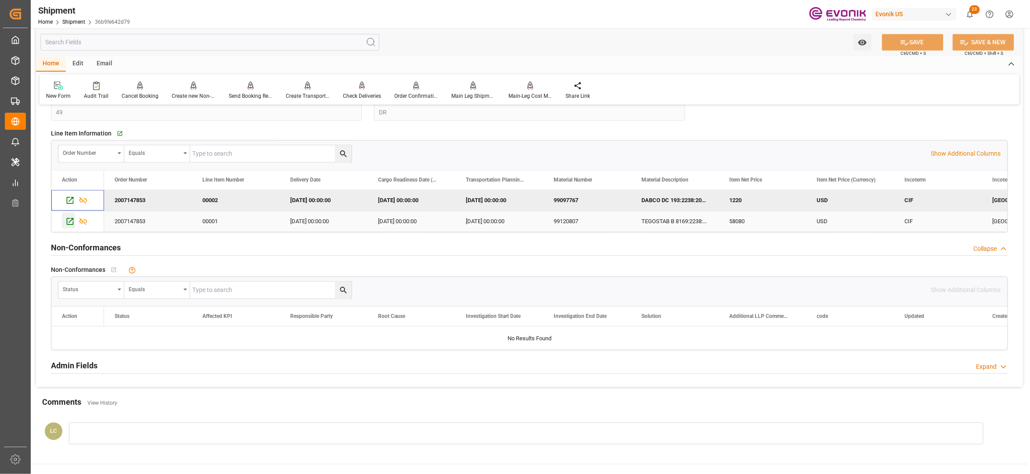
click at [69, 223] on icon "Press SPACE to select this row." at bounding box center [69, 221] width 9 height 9
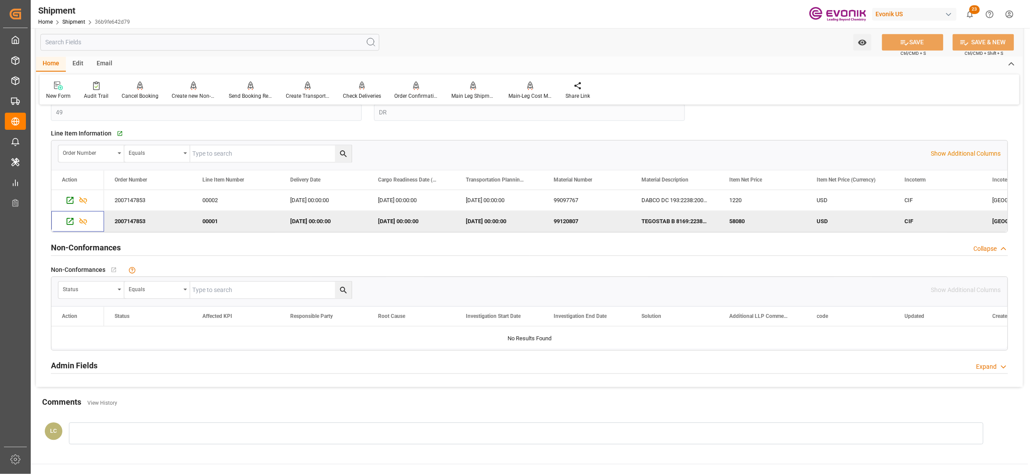
click at [167, 40] on input "text" at bounding box center [209, 42] width 339 height 17
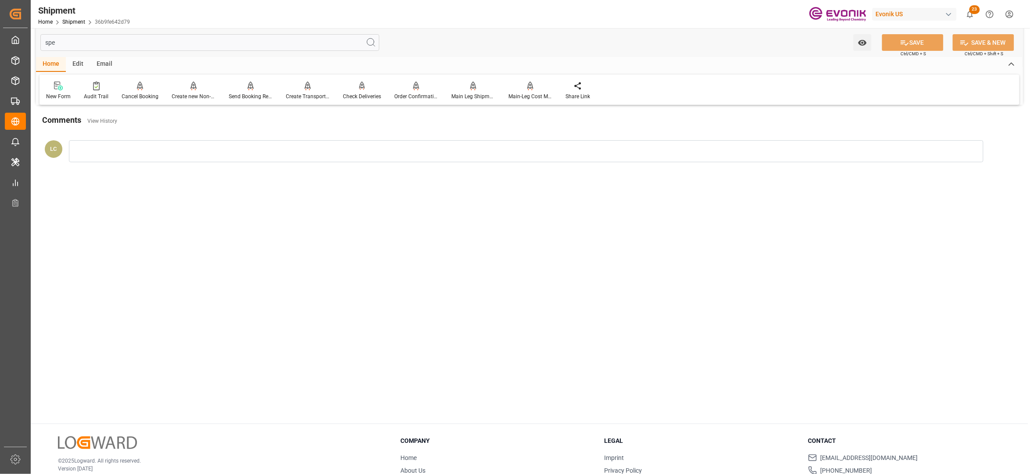
scroll to position [0, 0]
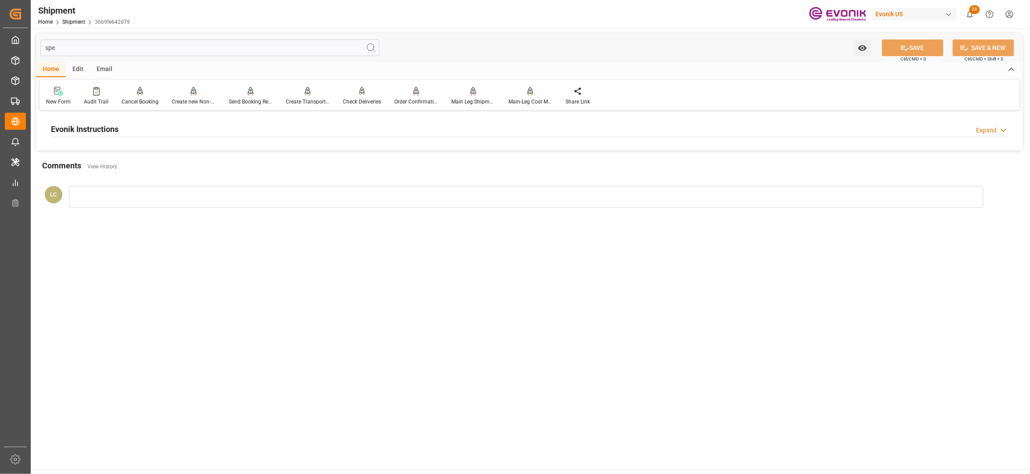
type input "spe"
click at [249, 132] on div "Evonik Instructions Expand" at bounding box center [529, 128] width 957 height 17
click at [233, 194] on div at bounding box center [206, 181] width 311 height 49
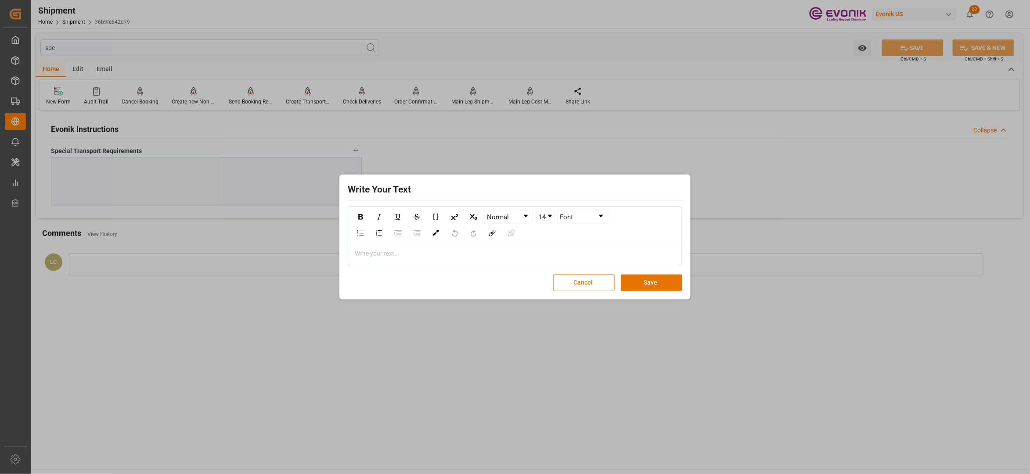
click at [401, 258] on div "rdw-editor" at bounding box center [515, 253] width 320 height 9
click at [654, 286] on button "Save" at bounding box center [651, 283] width 61 height 17
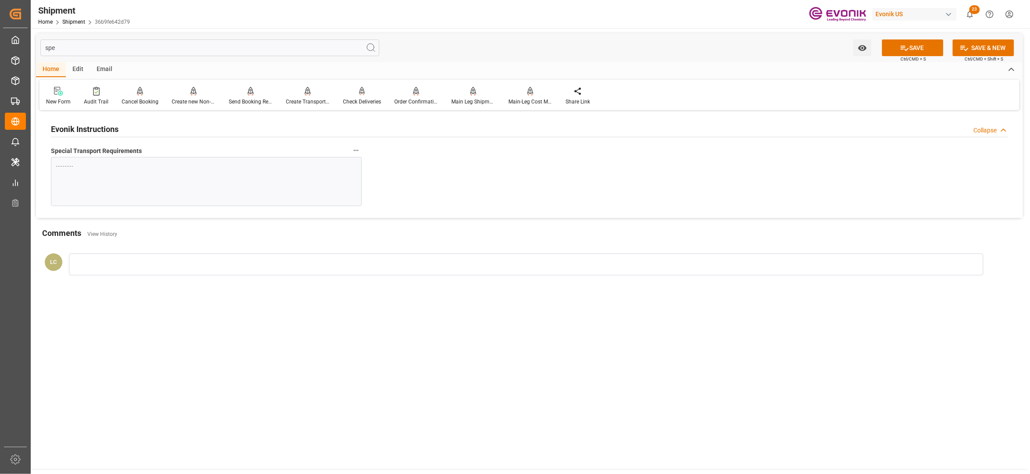
click at [909, 56] on span "Ctrl/CMD + S" at bounding box center [913, 59] width 25 height 7
click at [909, 48] on button "SAVE" at bounding box center [912, 48] width 61 height 17
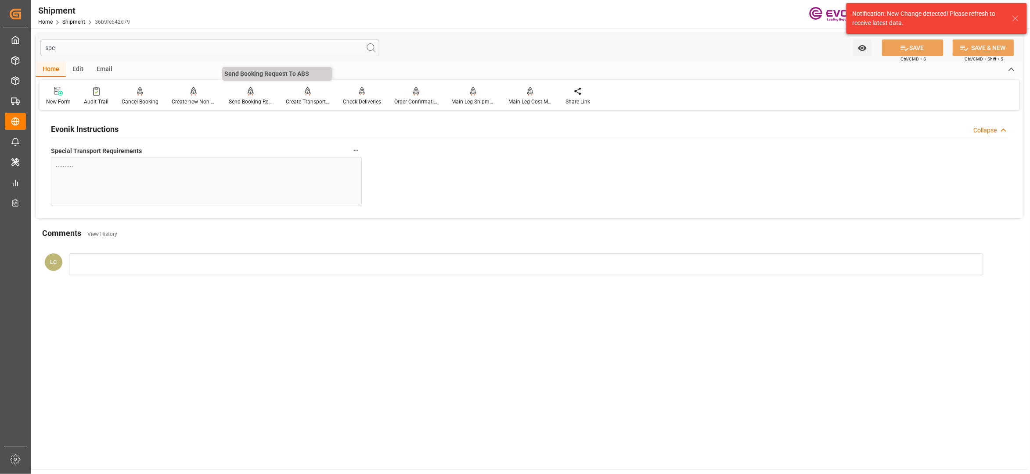
click at [245, 97] on div "Send Booking Request To ABS" at bounding box center [250, 95] width 57 height 19
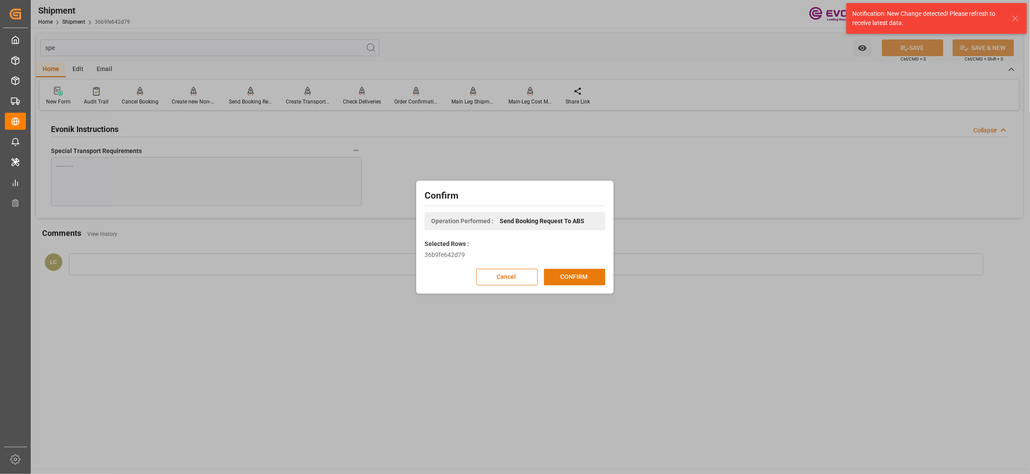
click at [566, 278] on button "CONFIRM" at bounding box center [574, 277] width 61 height 17
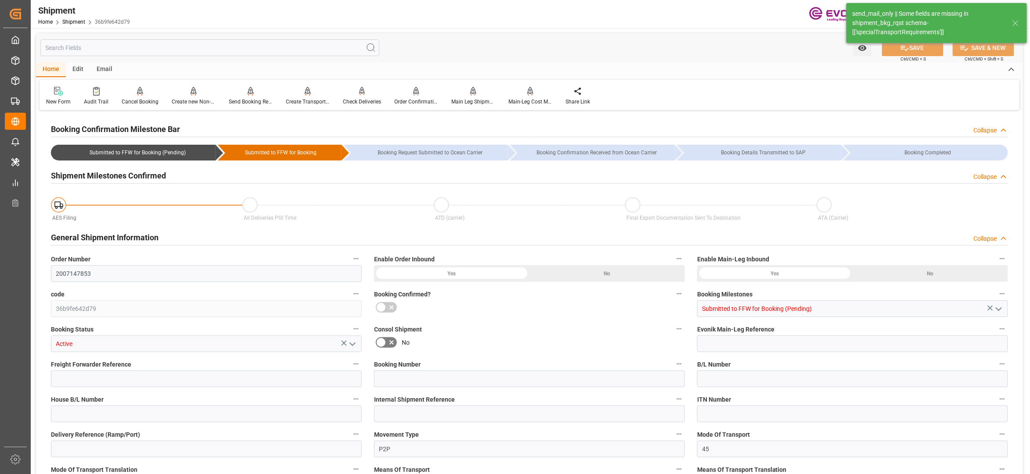
type input "MSC"
type input "Mediterranean Shipping Company"
type input "13"
type input "468"
type input "11150"
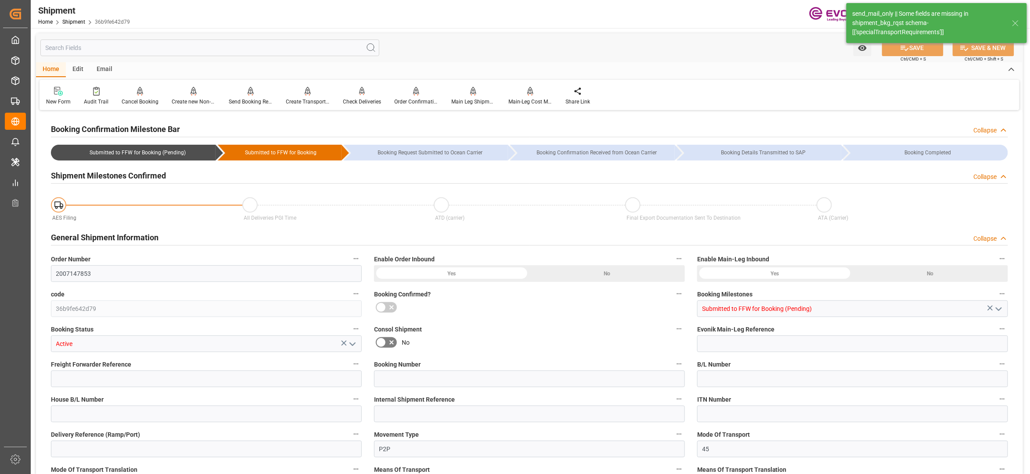
type input "19.2869"
type input "USORF"
type input "ARBUE"
type input "9250983"
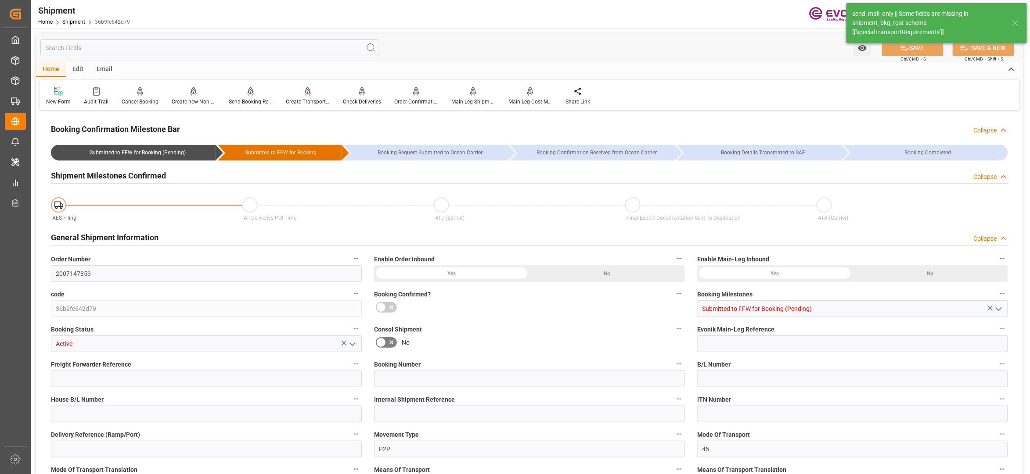
type input "2049"
type input "1059"
type input "0"
type input "990"
type input "49"
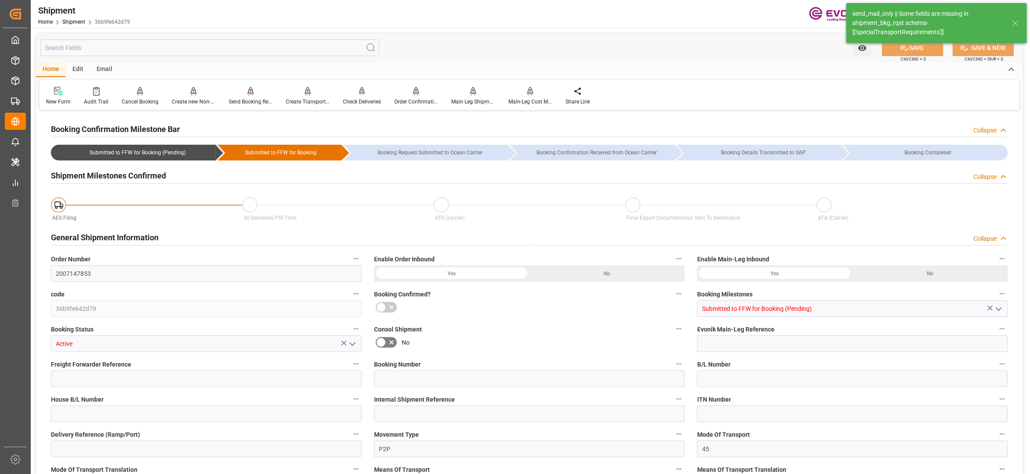
type input "DR"
type input "0"
type input "MSC"
type input "Mediterranean Shipping Company"
type input "30.09.2025 00:00"
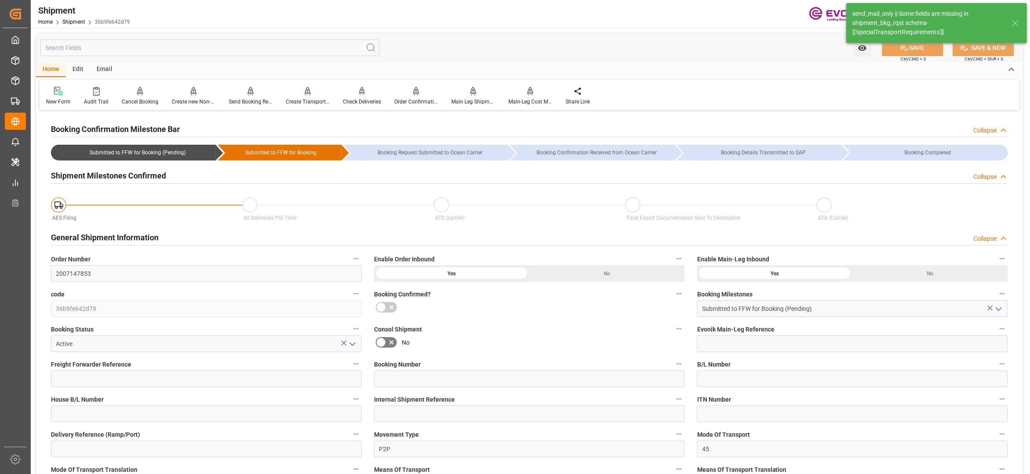
type input "01.11.2025 00:00"
type input "22.09.2025 00:00"
type input "27.10.2025"
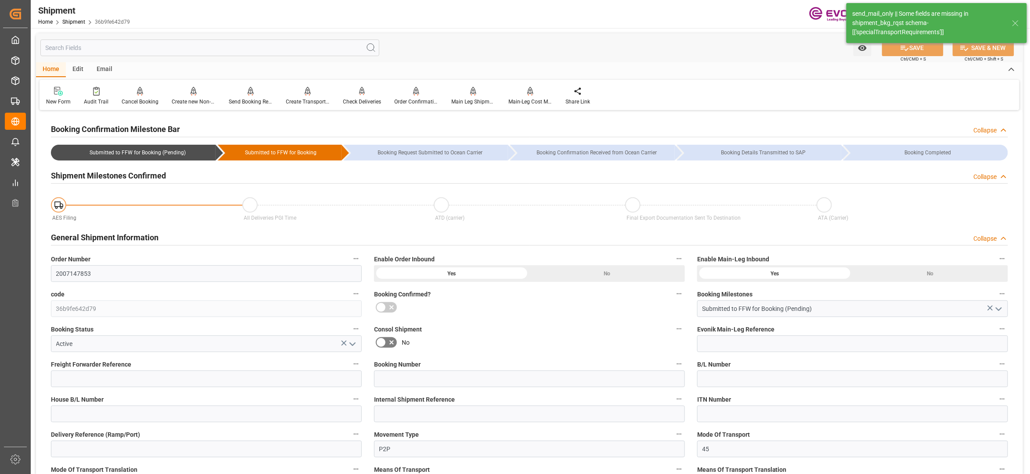
type input "26.08.2025 03:07"
type input "26.08.2025 03:10"
click at [133, 50] on input "text" at bounding box center [209, 48] width 339 height 17
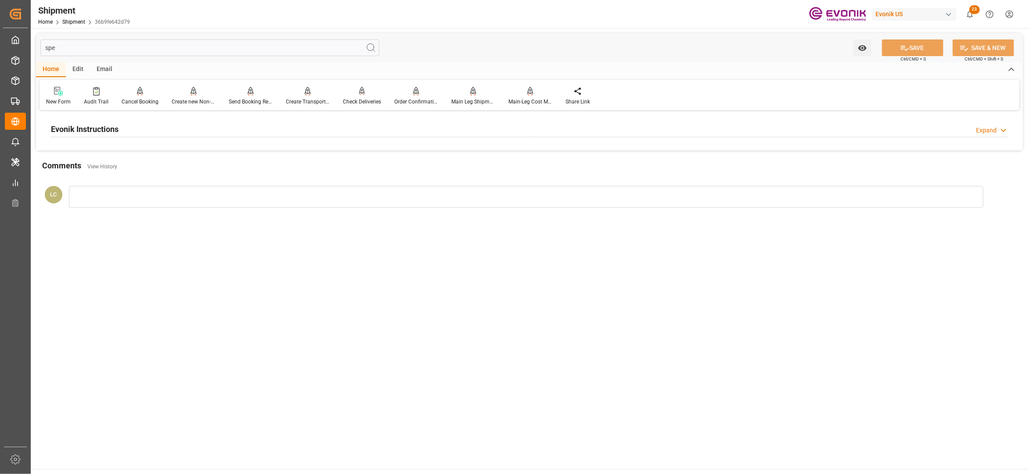
type input "spe"
click at [186, 126] on div "Evonik Instructions Expand" at bounding box center [529, 128] width 957 height 17
click at [204, 190] on div at bounding box center [206, 181] width 311 height 49
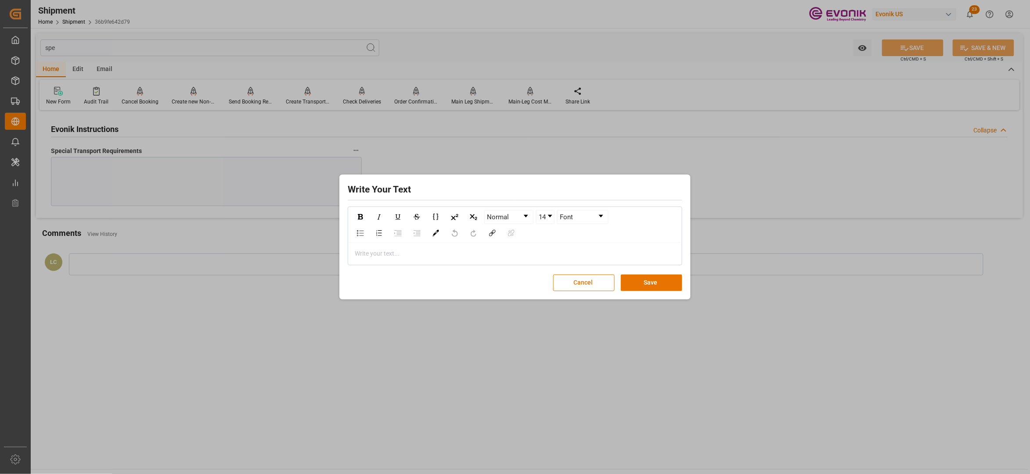
click at [380, 251] on div "rdw-editor" at bounding box center [515, 253] width 320 height 9
click at [646, 281] on button "Save" at bounding box center [651, 283] width 61 height 17
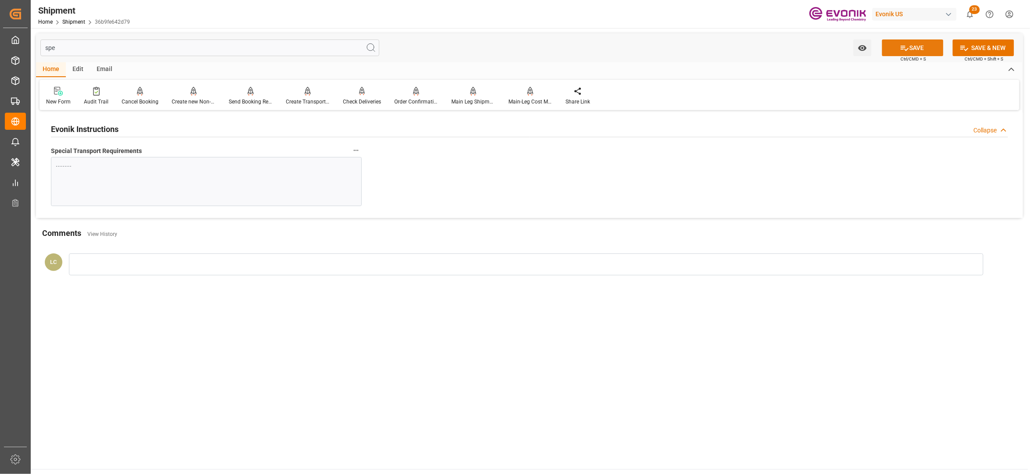
click at [892, 46] on button "SAVE" at bounding box center [912, 48] width 61 height 17
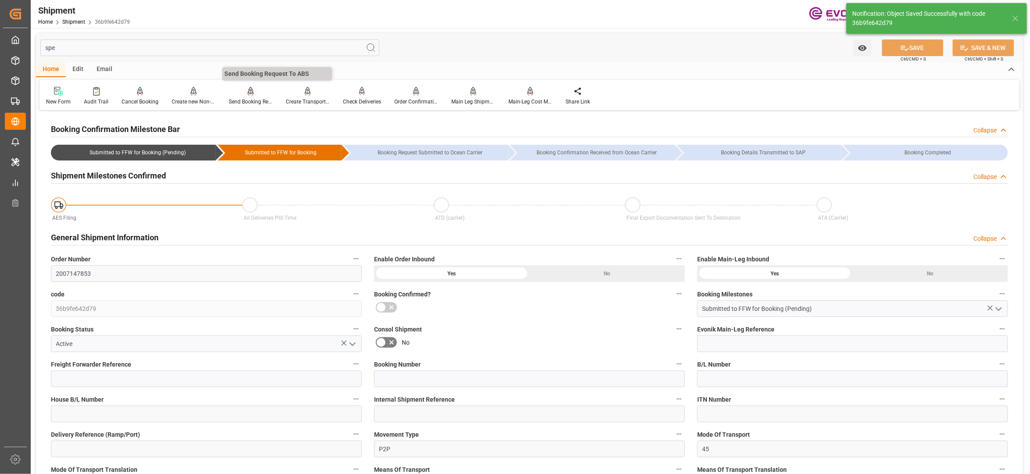
click at [250, 95] on icon at bounding box center [251, 91] width 6 height 9
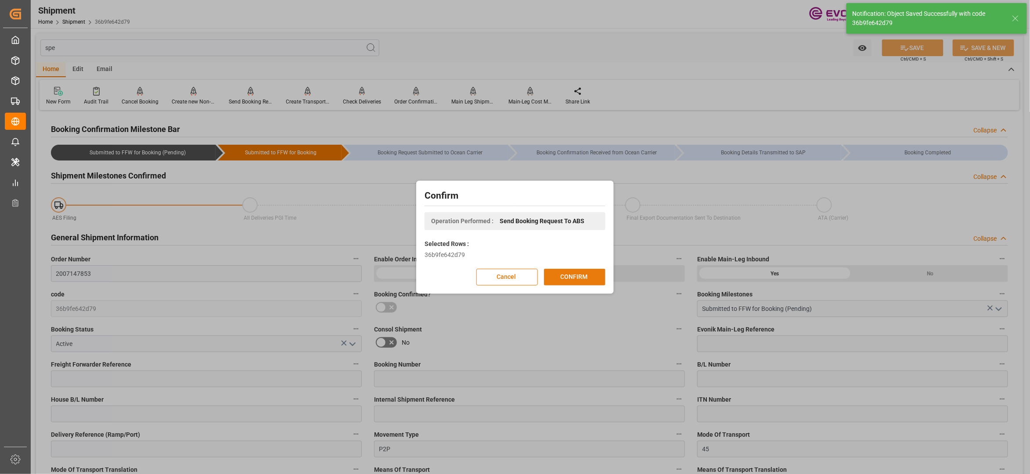
click at [575, 274] on button "CONFIRM" at bounding box center [574, 277] width 61 height 17
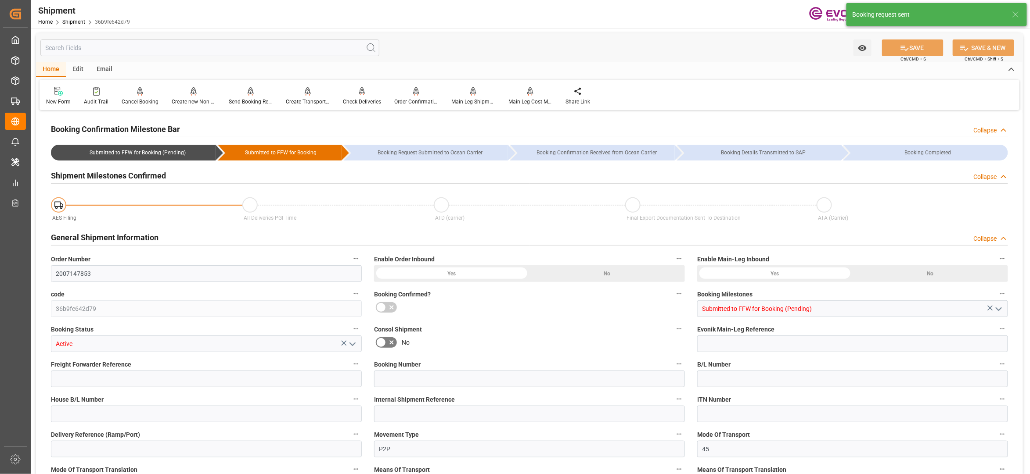
type input "MSC"
type input "Mediterranean Shipping Company"
type input "13"
type input "468"
type input "11150"
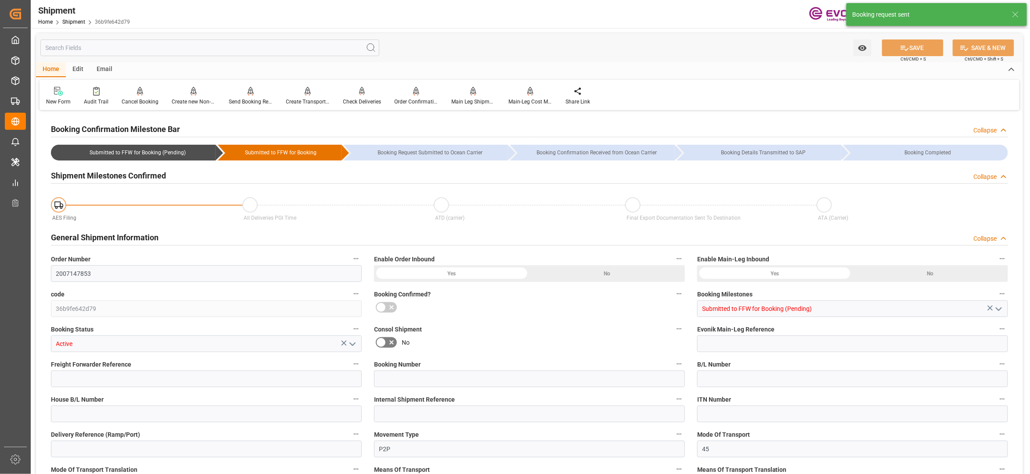
type input "19.2869"
type input "USORF"
type input "ARBUE"
type input "9250983"
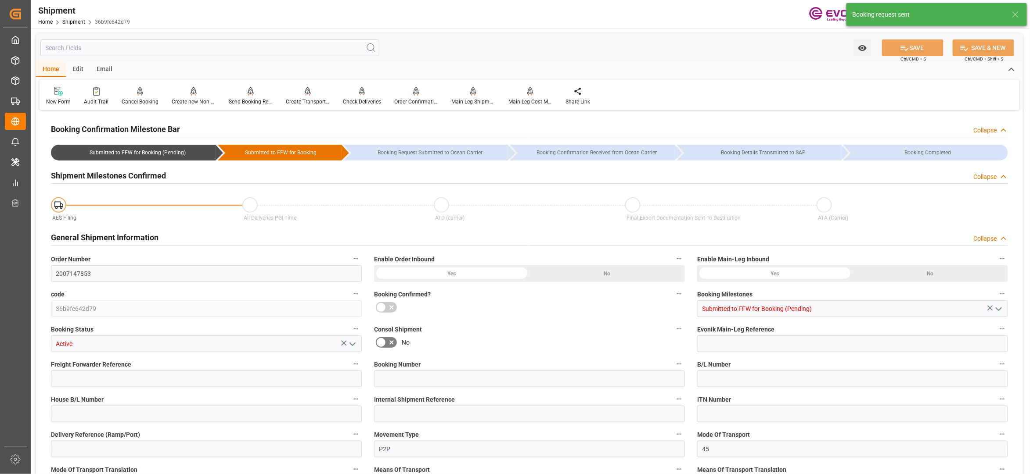
type input "2049"
type input "1059"
type input "0"
type input "990"
type input "49"
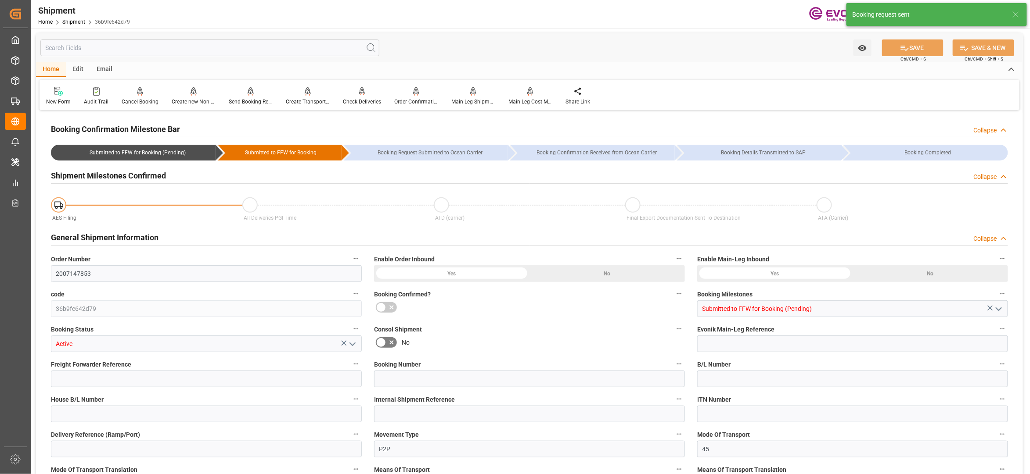
type input "DR"
type input "0"
type input "MSC"
type input "Mediterranean Shipping Company"
type input "30.09.2025 00:00"
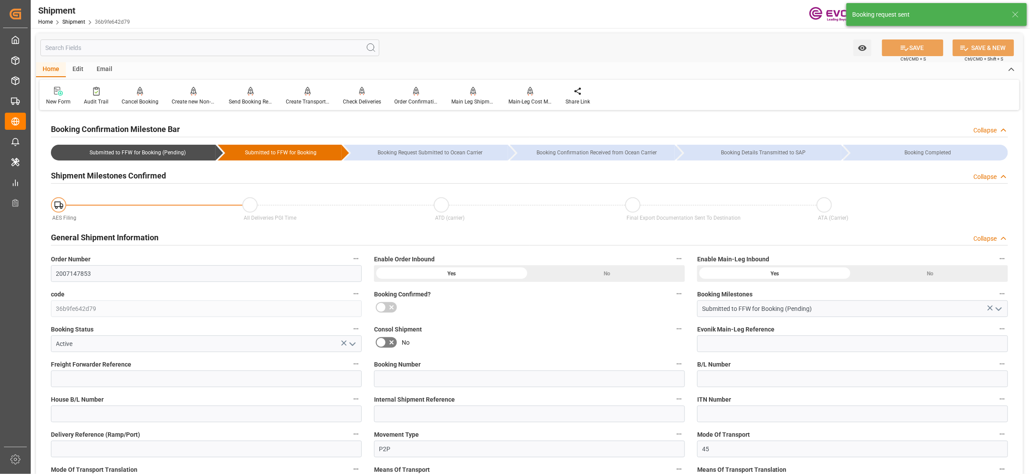
type input "01.11.2025 00:00"
type input "22.09.2025 00:00"
type input "27.10.2025"
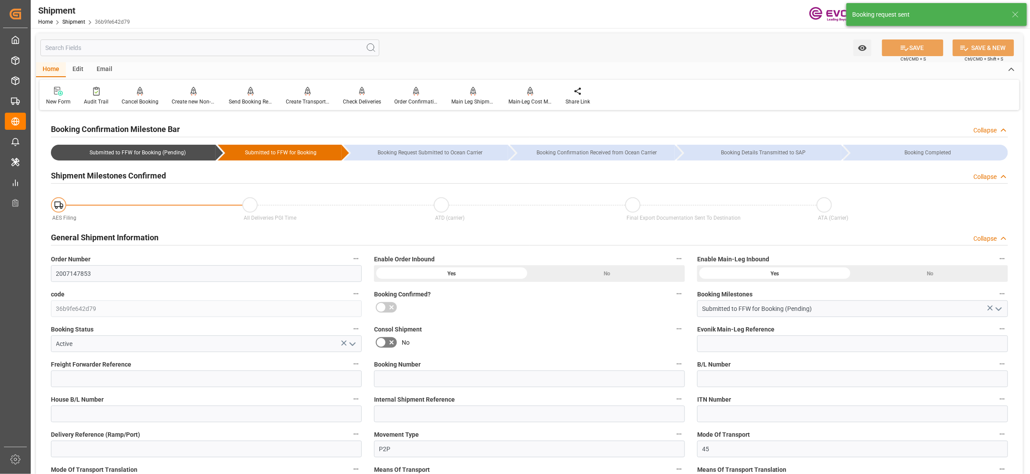
type input "26.08.2025 03:11"
type input "26.08.2025 03:07"
type input "26.08.2025 03:11"
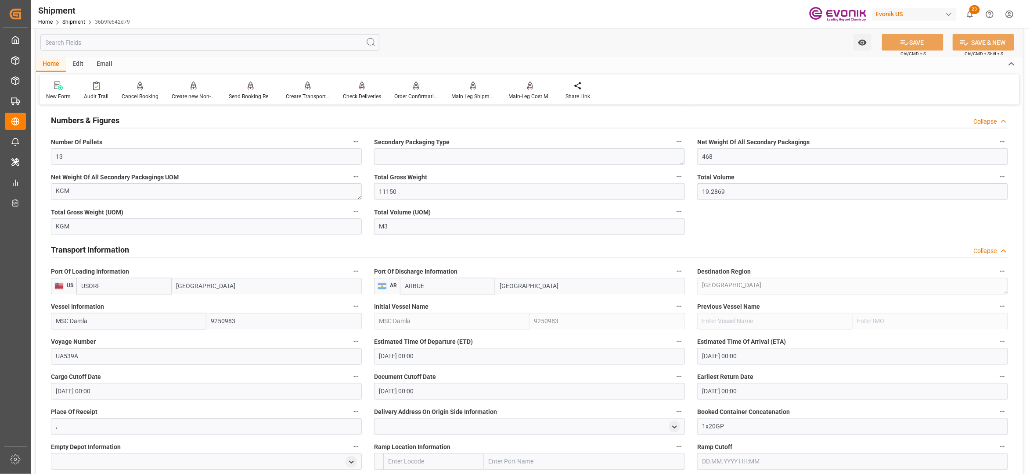
scroll to position [390, 0]
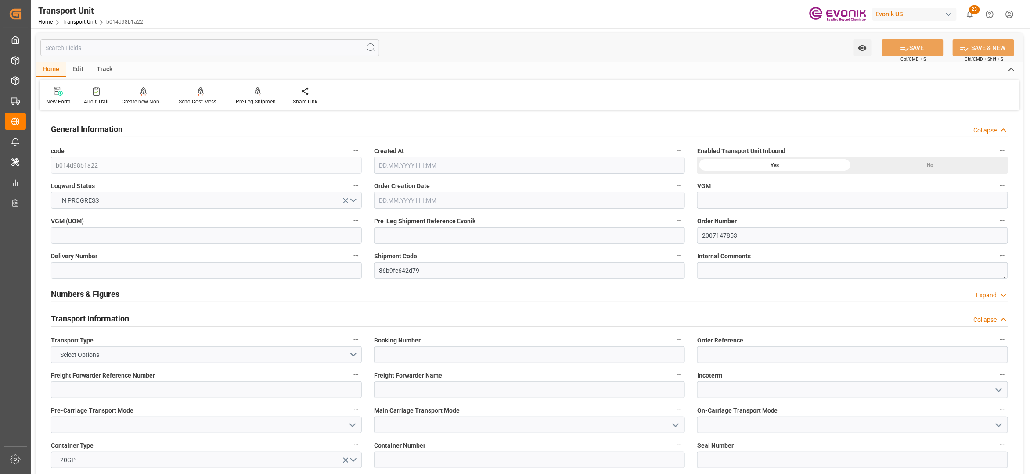
type input "MSC"
type input "Mediterranean Shipping Company"
type input "USORF"
type input "ARBUE"
type input "11150"
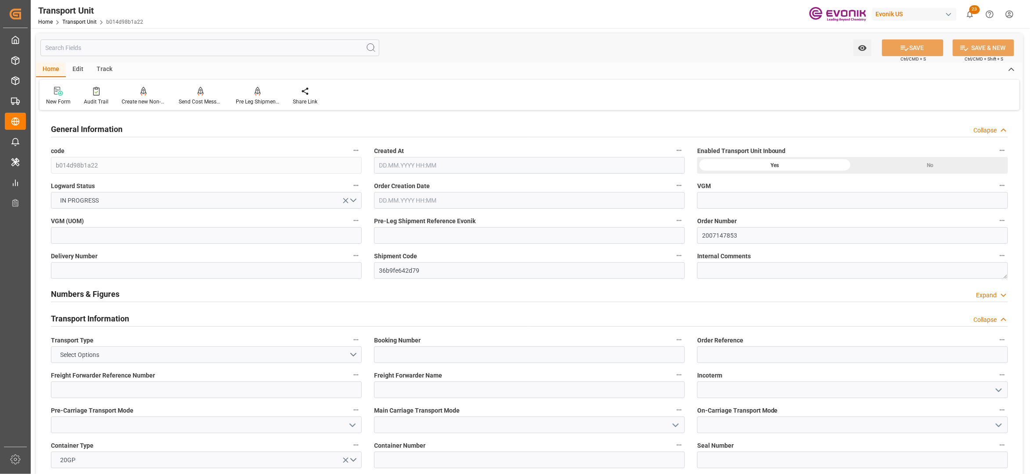
type input "[DATE] 03:07"
type input "[DATE]"
type input "[DATE] 00:00"
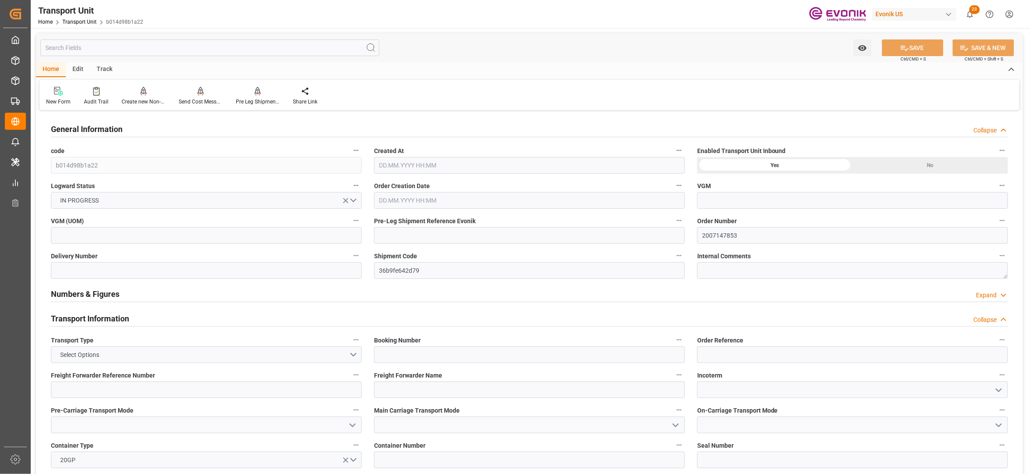
type input "[DATE] 00:00"
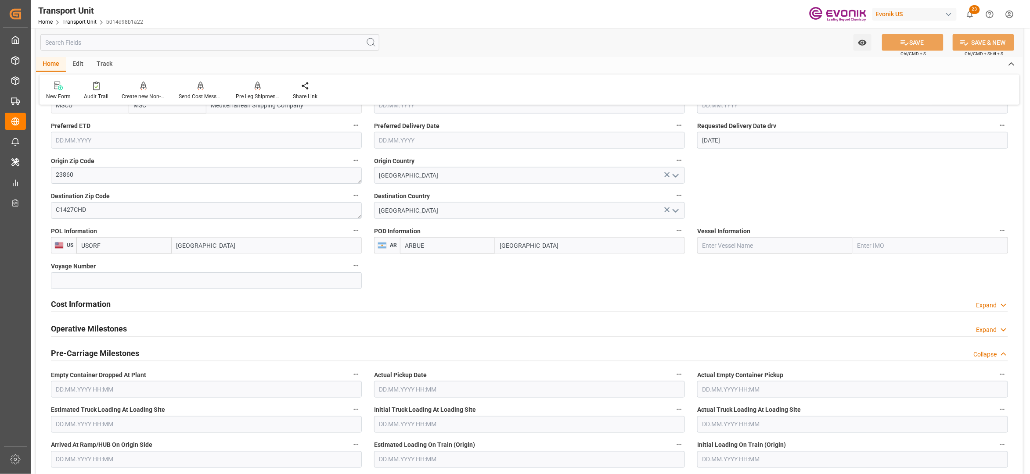
click at [206, 302] on div "Cost Information Expand" at bounding box center [529, 303] width 957 height 17
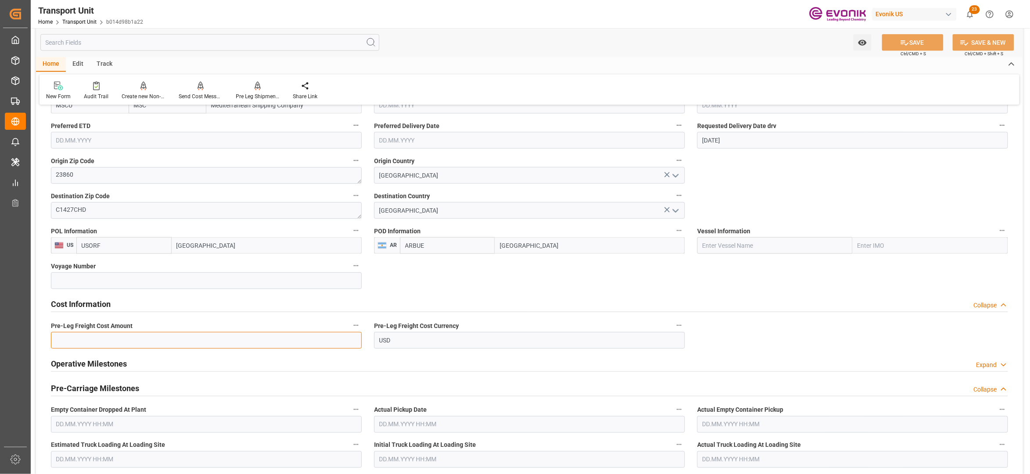
click at [147, 343] on input "text" at bounding box center [206, 340] width 311 height 17
type input "990"
click at [920, 40] on button "SAVE" at bounding box center [912, 42] width 61 height 17
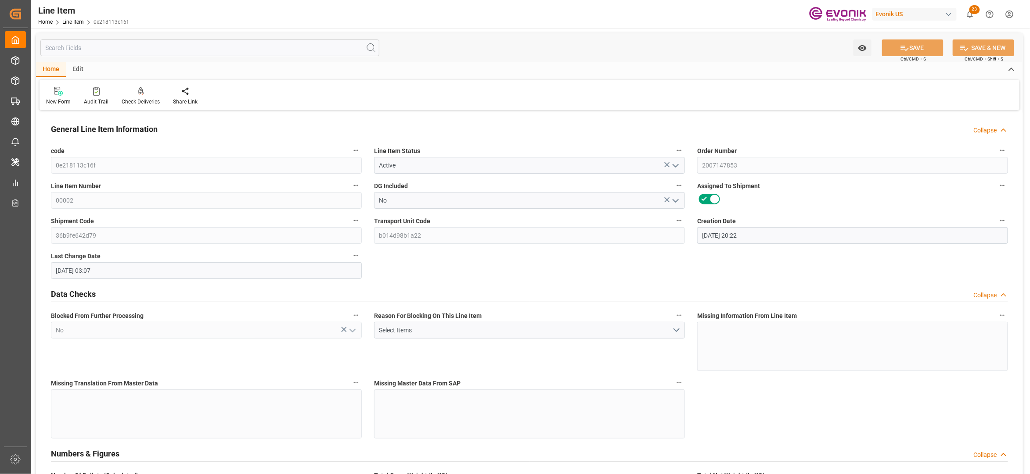
click at [164, 47] on input "text" at bounding box center [209, 48] width 339 height 17
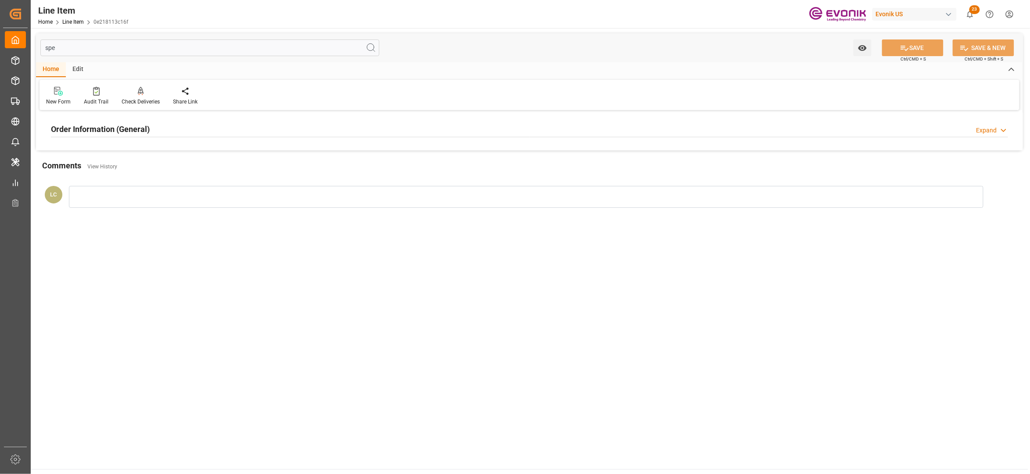
type input "spe"
click at [309, 127] on div "Order Information (General) Expand" at bounding box center [529, 128] width 957 height 17
click at [200, 180] on div at bounding box center [206, 181] width 311 height 49
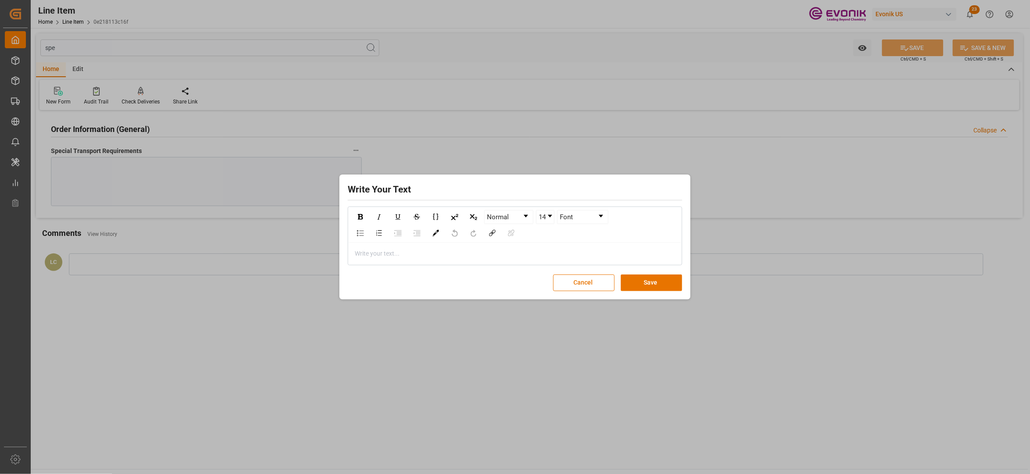
click at [429, 250] on div "rdw-editor" at bounding box center [515, 253] width 320 height 9
click at [656, 277] on button "Save" at bounding box center [651, 283] width 61 height 17
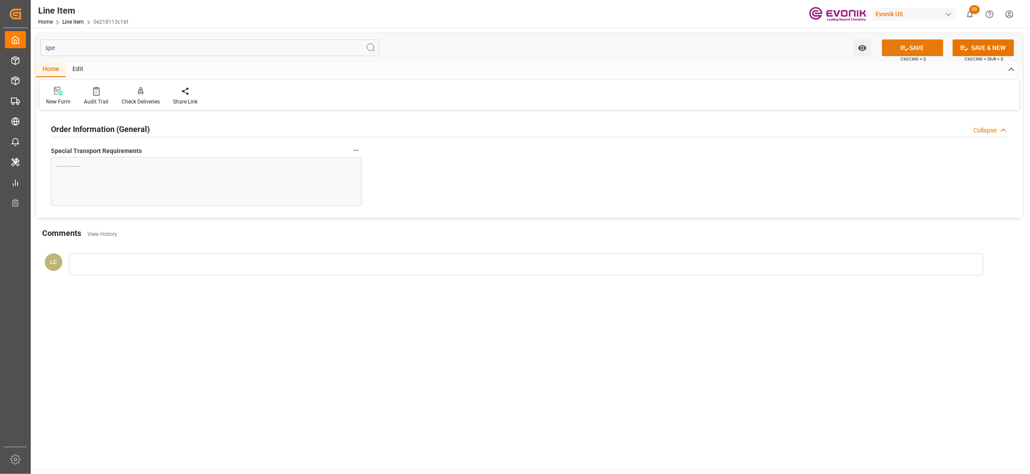
click at [910, 47] on button "SAVE" at bounding box center [912, 48] width 61 height 17
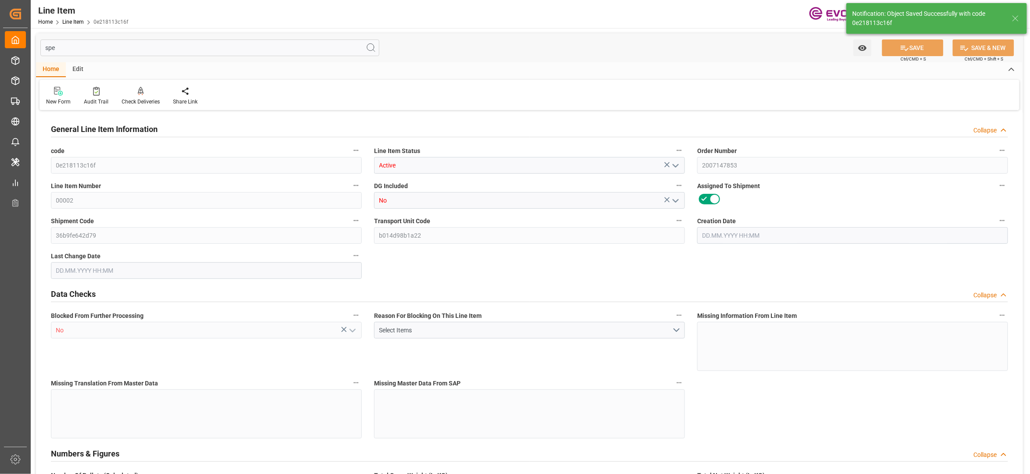
type input "0e218113c16f"
type input "Active"
type input "2007147853"
type input "00002"
type input "No"
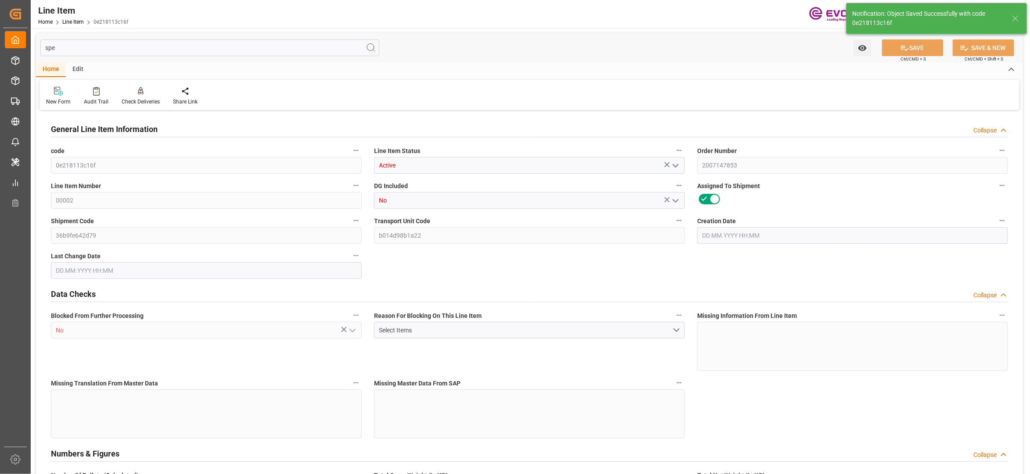
type input "36b9fe642d79"
type input "b014d98b1a22"
type input "No"
type input "DR"
type input "No"
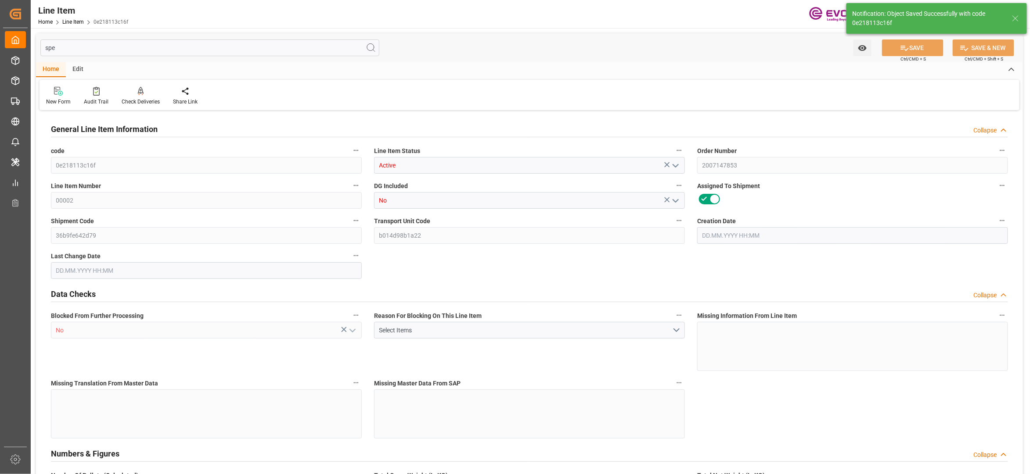
type input "99097767"
type textarea "DABCO DC 193:2238:200:OU:P"
type input "USD"
type input "PACK"
type input "3402429000"
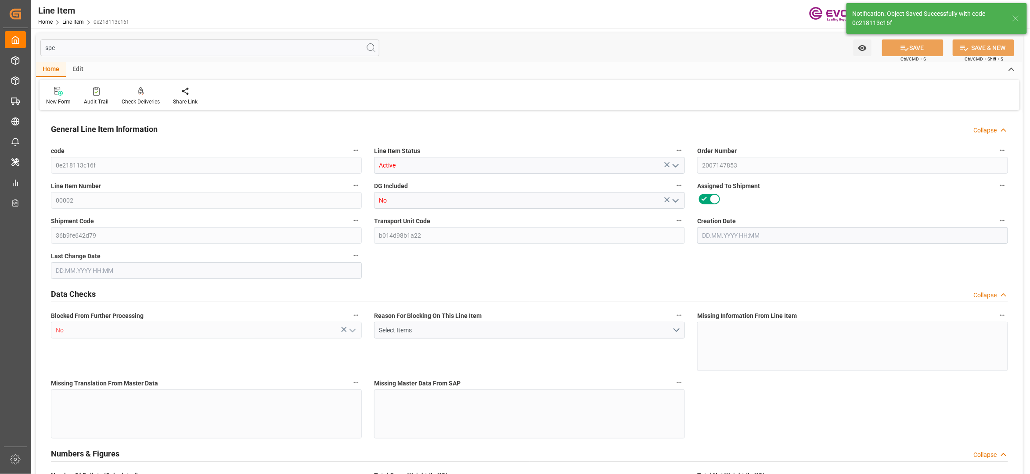
type input "EAR99"
type input "US"
type input "DR"
type input "KGM"
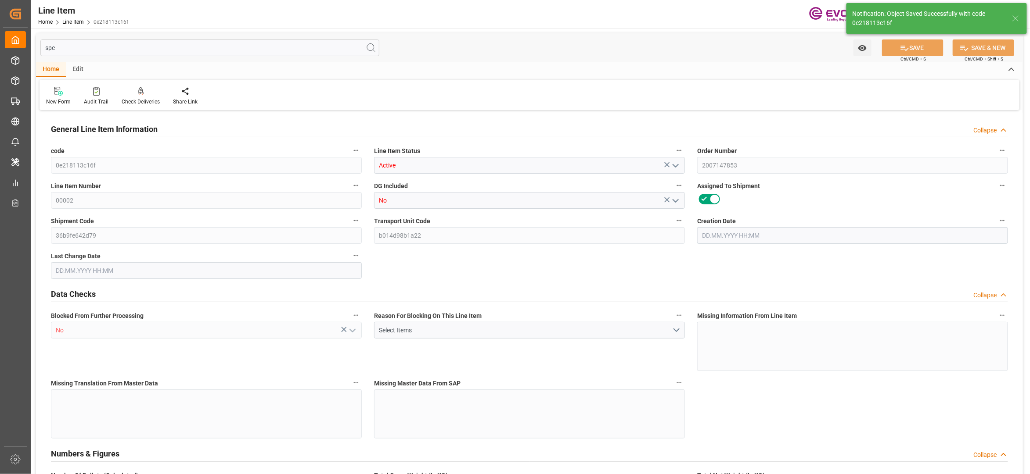
type textarea "KGM"
type input "KGM"
type textarea "KGM"
type input "M3"
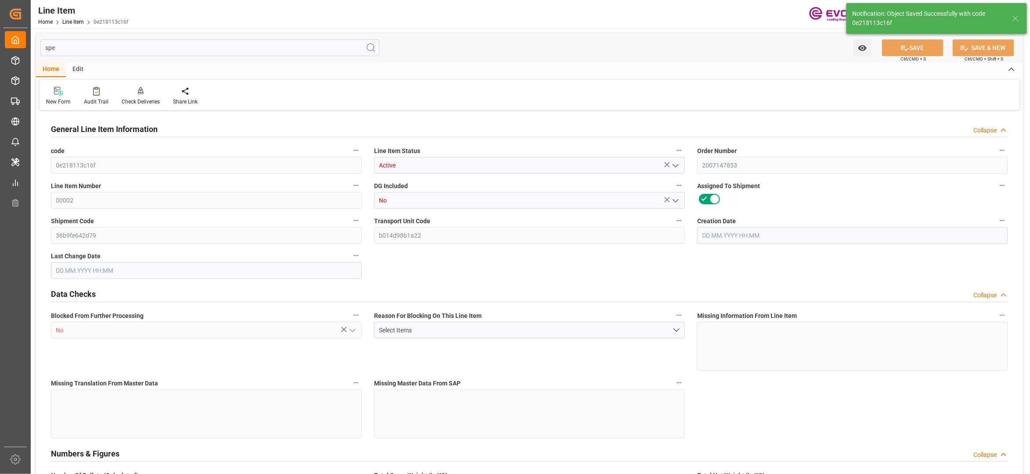
type textarea "DMQ"
type input "M3"
type input "1"
type input "218"
type input "200"
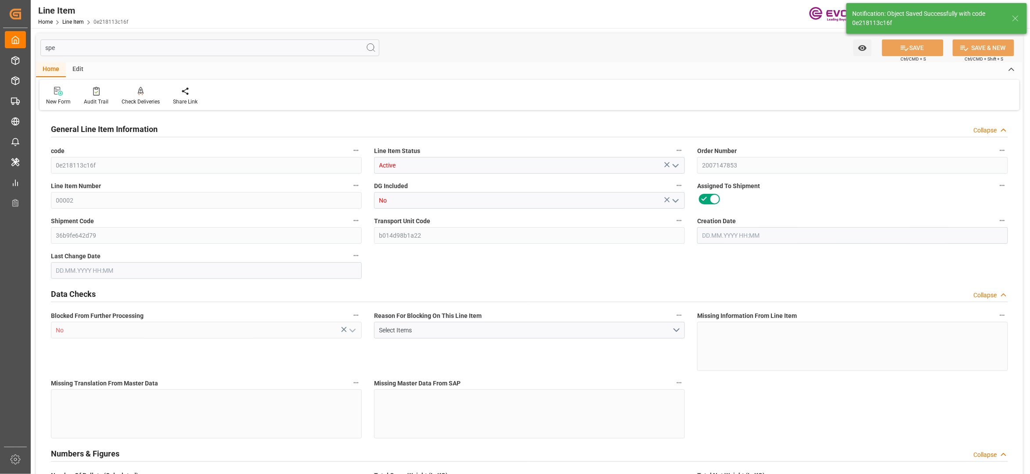
type input "0.3384"
type input "1"
type input "1220"
type input "1"
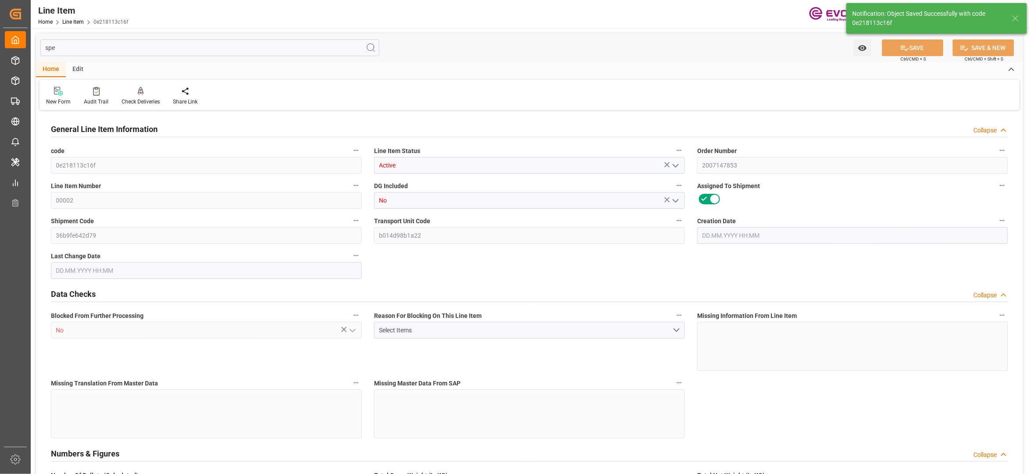
type input "218"
type input "254"
type input "200"
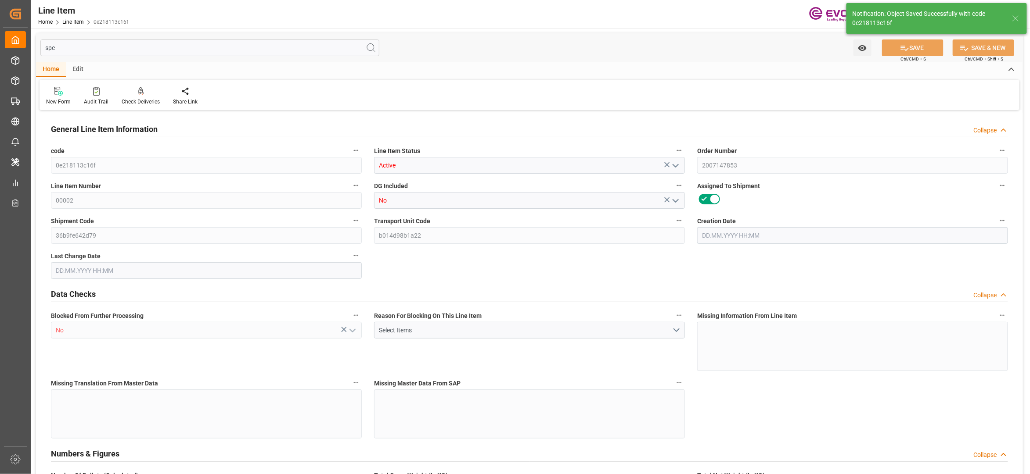
type input "0.3384"
type input "338.428"
type input "0"
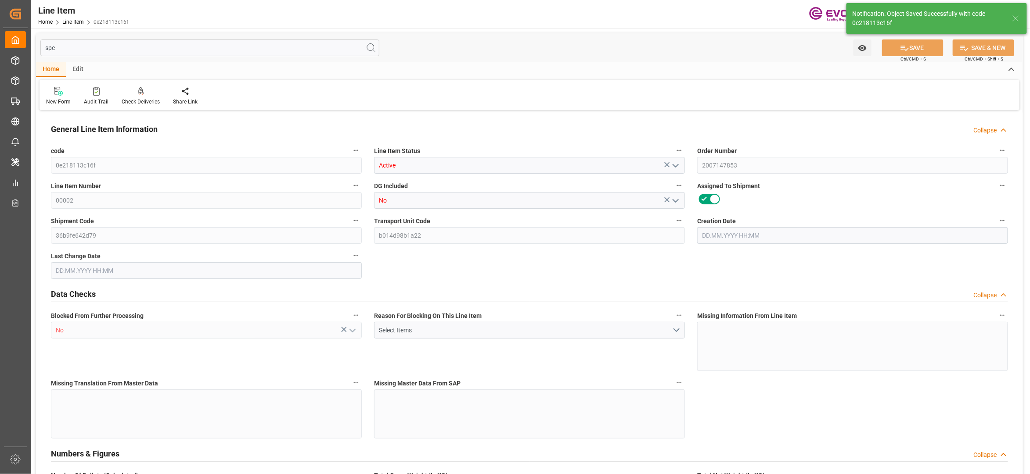
type input "0"
type input "[DATE] 20:22"
type input "[DATE] 03:10"
type input "[DATE]"
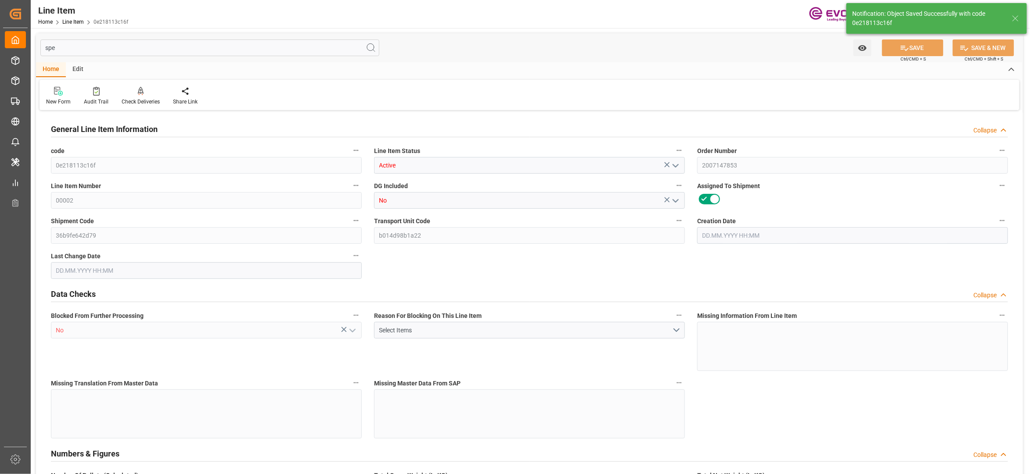
type input "[DATE]"
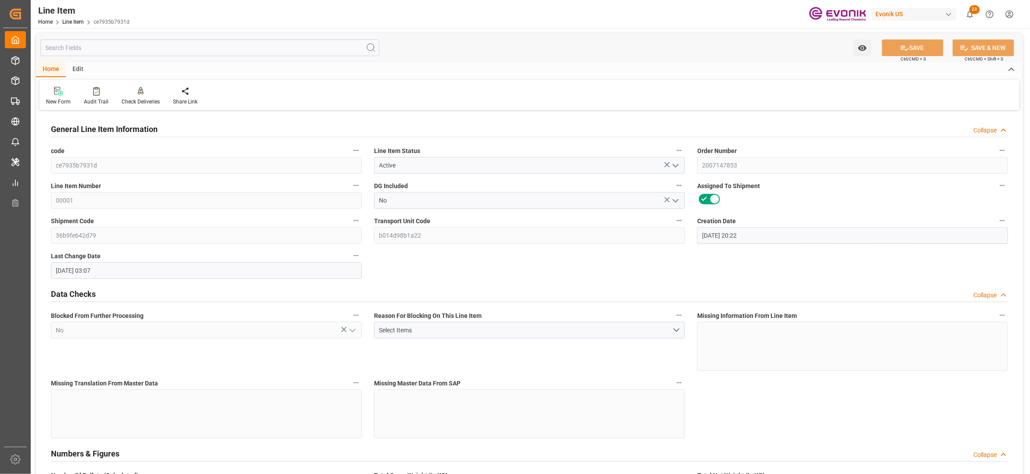
click at [209, 48] on input "text" at bounding box center [209, 48] width 339 height 17
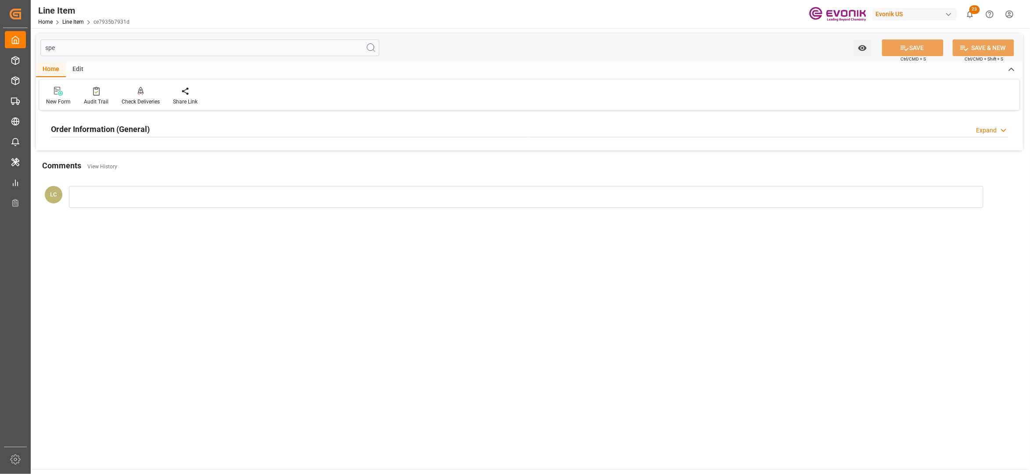
type input "spe"
click at [188, 125] on div "Order Information (General) Expand" at bounding box center [529, 128] width 957 height 17
click at [169, 173] on div at bounding box center [206, 181] width 311 height 49
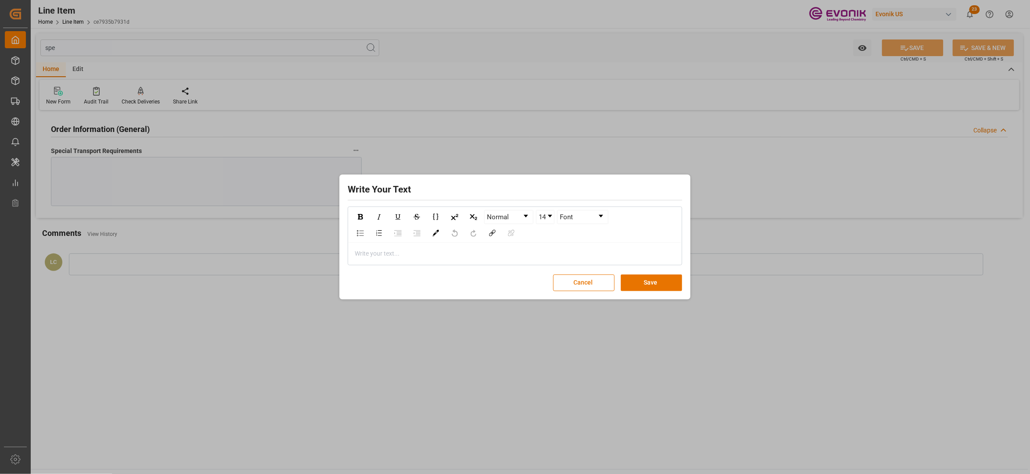
click at [379, 254] on div "rdw-editor" at bounding box center [515, 253] width 320 height 9
click at [659, 287] on button "Save" at bounding box center [651, 283] width 61 height 17
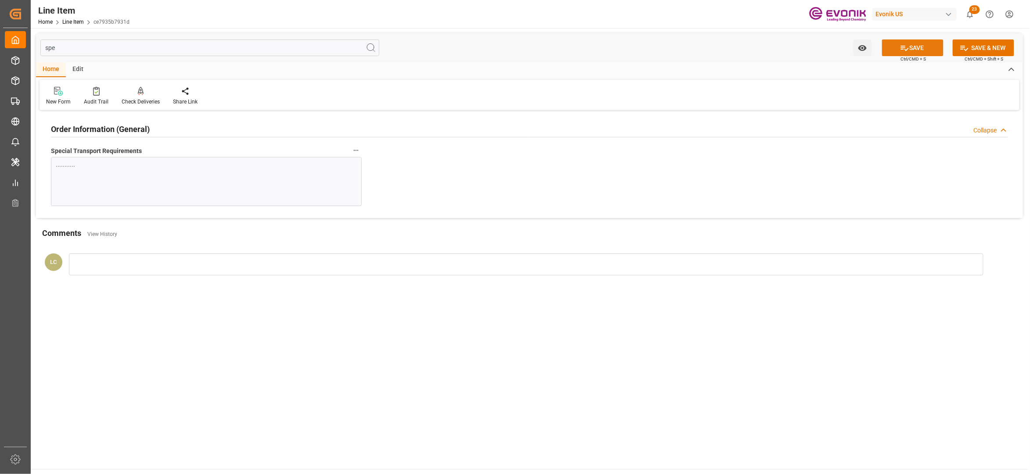
click at [912, 44] on button "SAVE" at bounding box center [912, 48] width 61 height 17
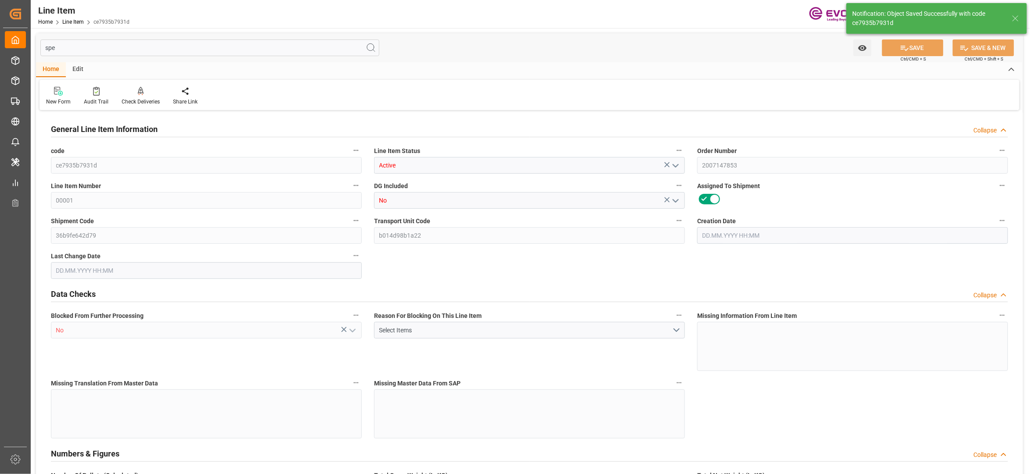
type input "12"
type input "10464"
type input "9600"
type input "16.2445"
type input "48"
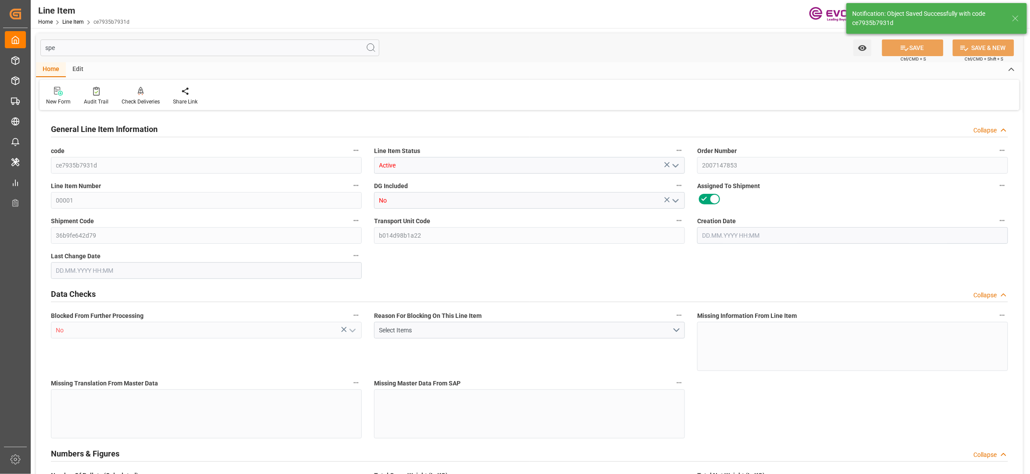
type input "58080"
type input "48"
type input "10464"
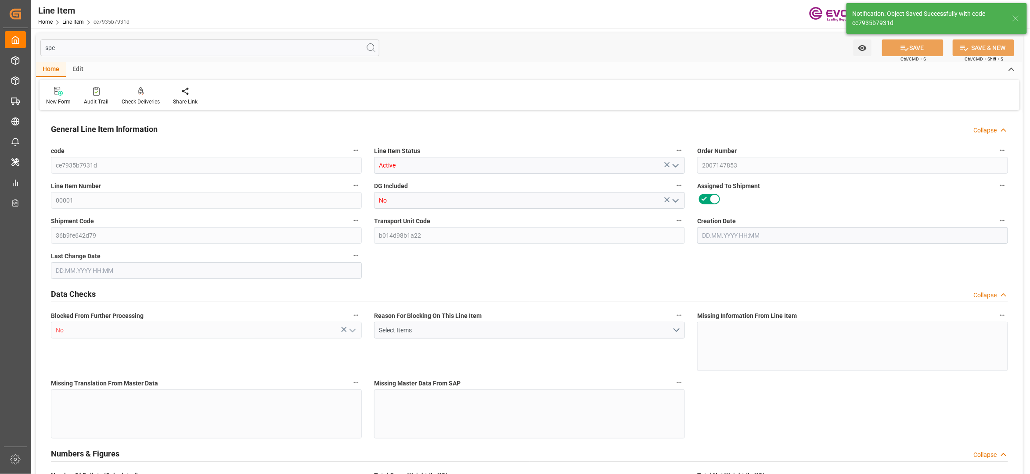
type input "10896"
type input "9600"
type input "16.2445"
type input "16244.544"
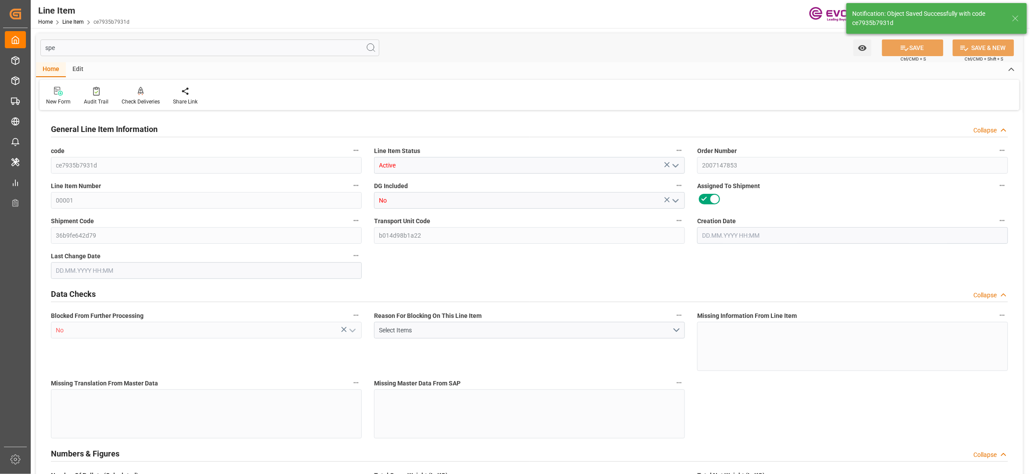
type input "0"
type input "[DATE] 20:22"
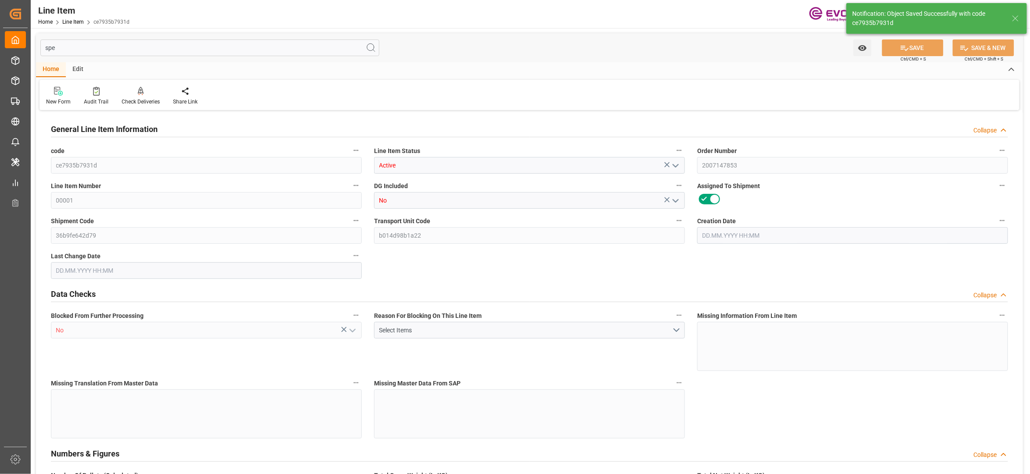
type input "[DATE] 03:11"
type input "[DATE]"
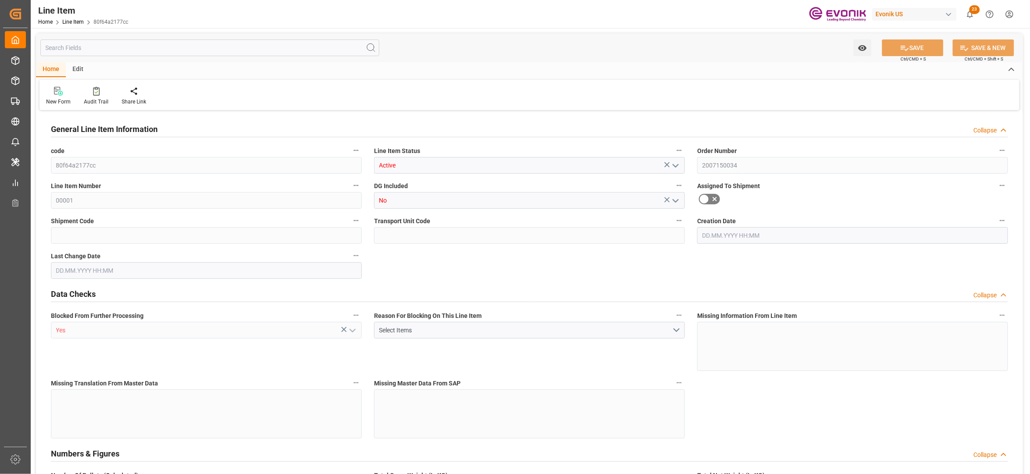
type input "20"
type input "18240"
type input "16800"
type input "27.0742"
type input "80"
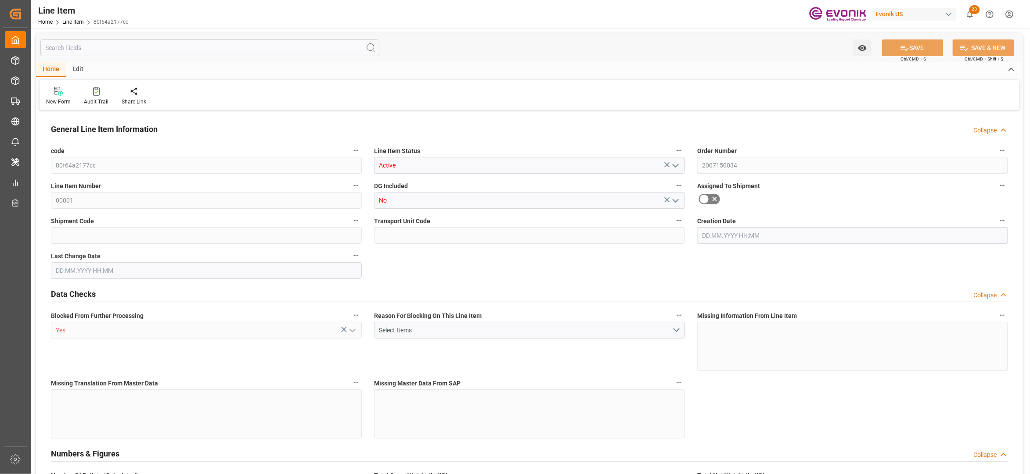
type input "98280"
type input "80"
type input "18240"
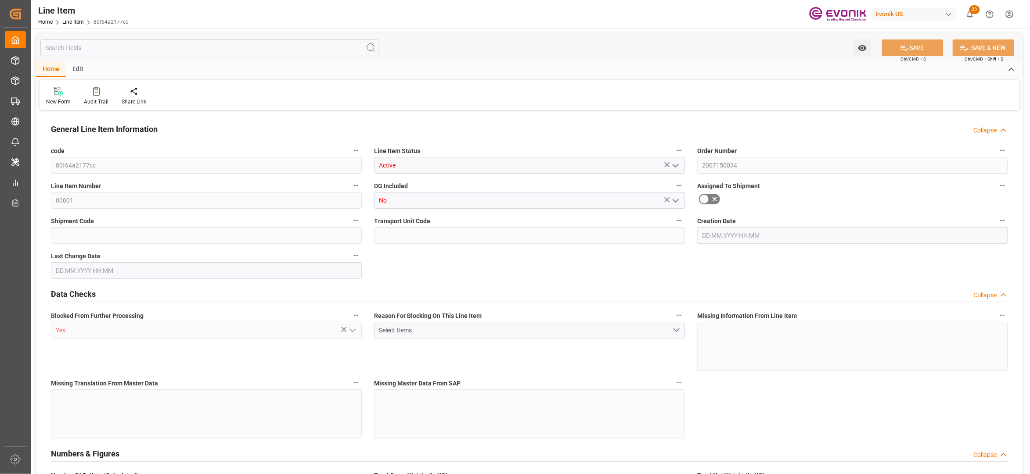
type input "18960"
type input "16800"
type input "27.0742"
type input "27074.24"
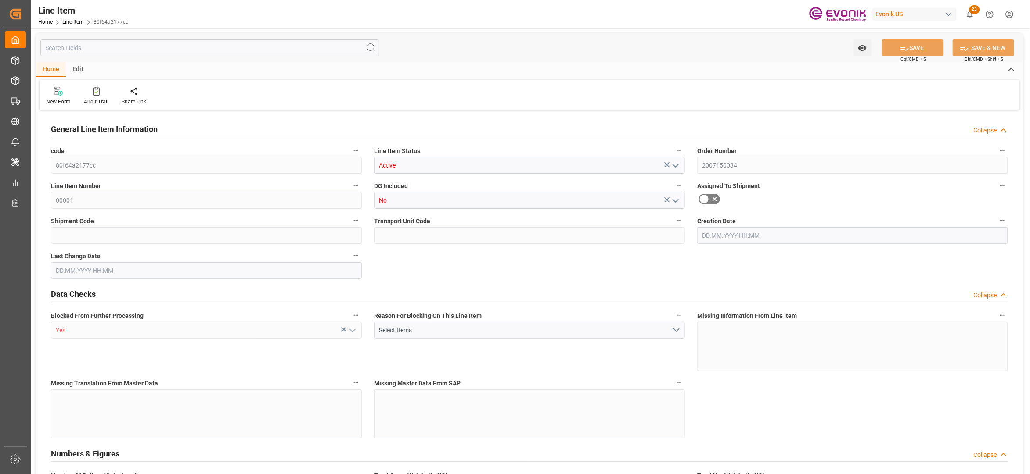
type input "0"
type input "[DATE] 11:58"
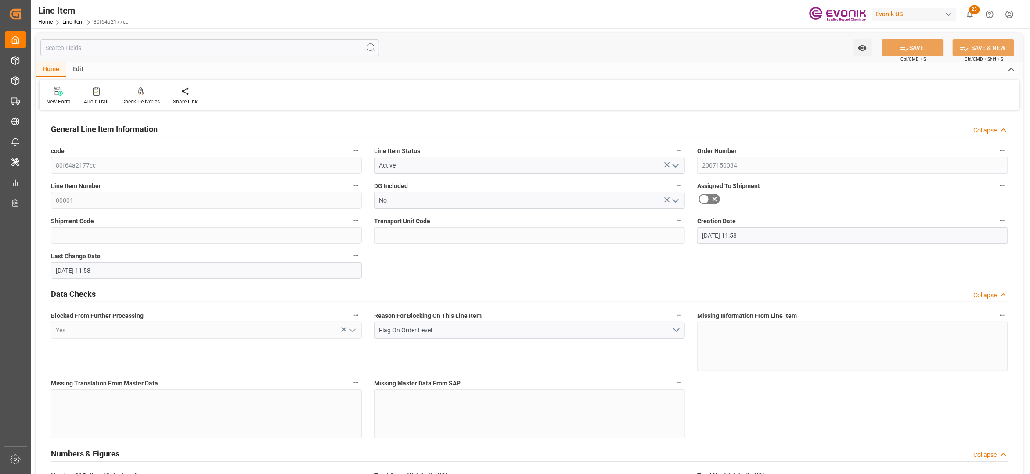
type input "[DATE] 11:58"
type input "[DATE]"
click at [155, 49] on input "text" at bounding box center [209, 48] width 339 height 17
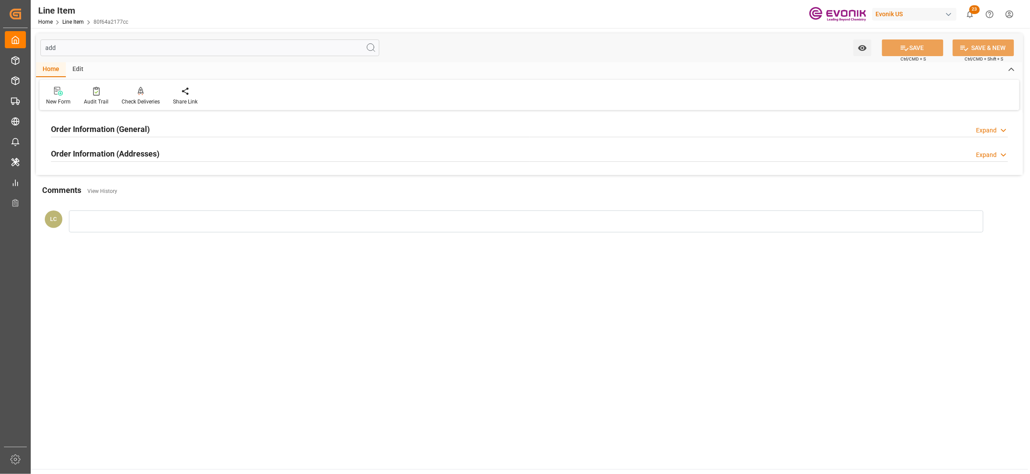
type input "add"
click at [238, 152] on div "Order Information (Addresses) Expand" at bounding box center [529, 153] width 957 height 17
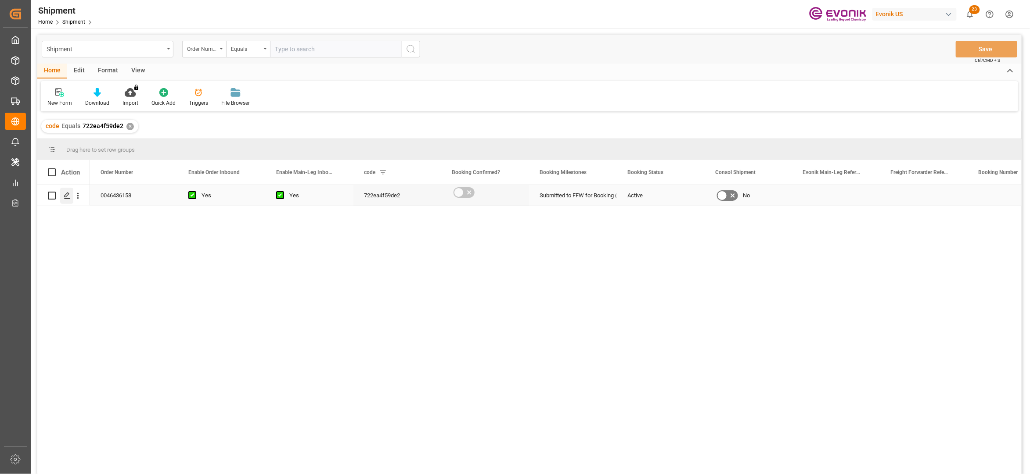
click at [66, 199] on line "Press SPACE to select this row." at bounding box center [67, 199] width 5 height 0
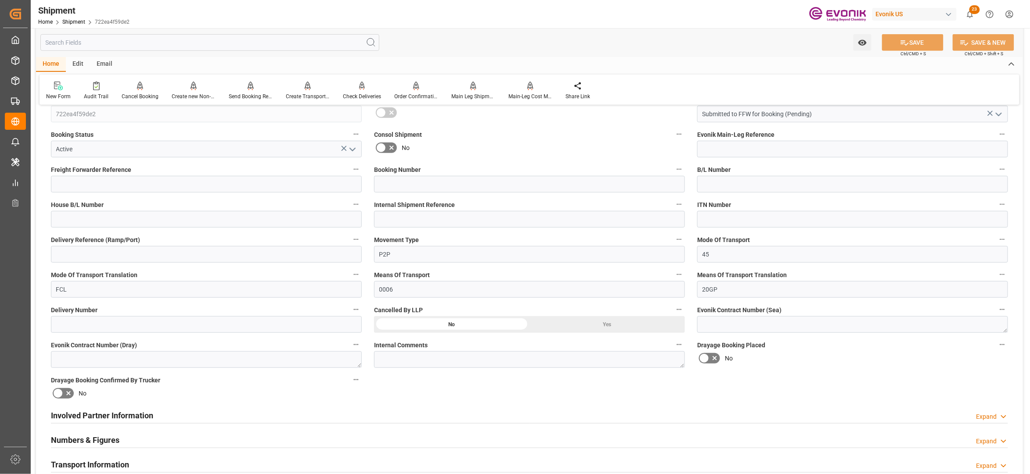
scroll to position [390, 0]
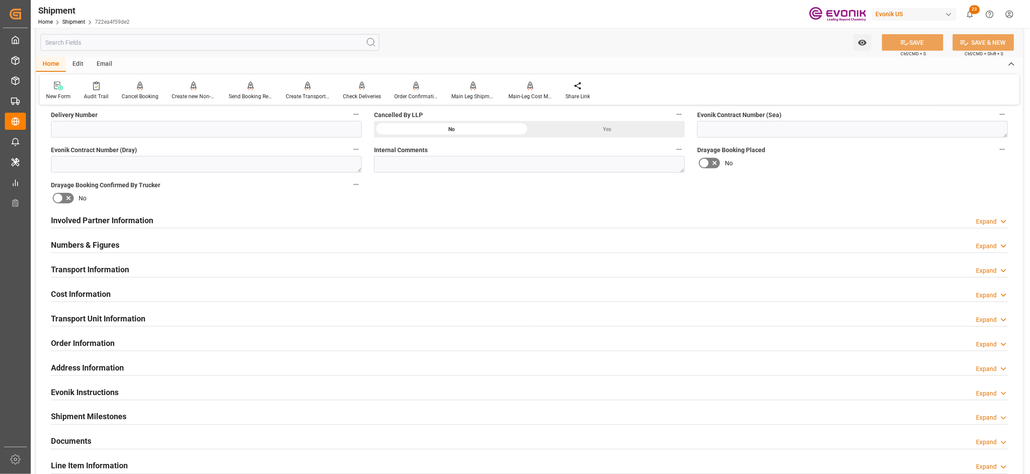
click at [483, 223] on div "Involved Partner Information Expand" at bounding box center [529, 220] width 957 height 17
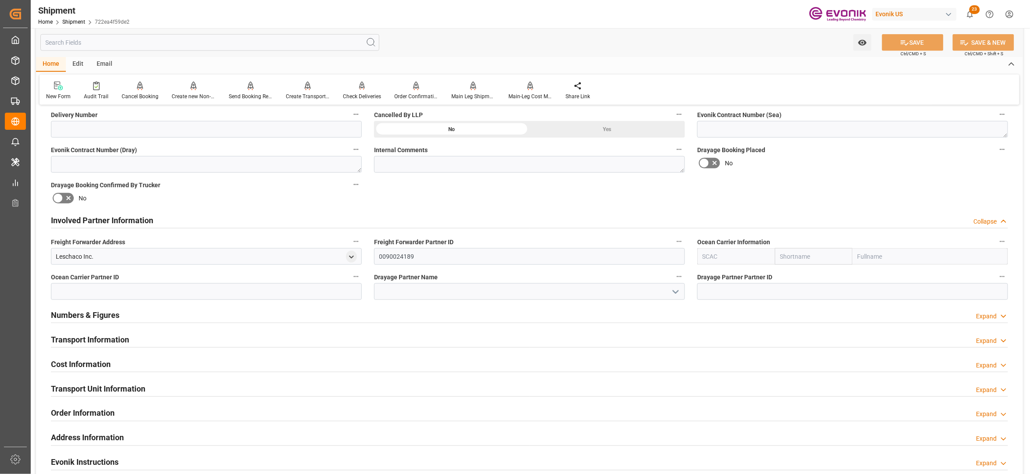
click at [789, 255] on input "text" at bounding box center [814, 256] width 78 height 17
type input "msc"
click at [796, 277] on div "MSC" at bounding box center [787, 276] width 24 height 20
type input "MSCU"
type input "MSC"
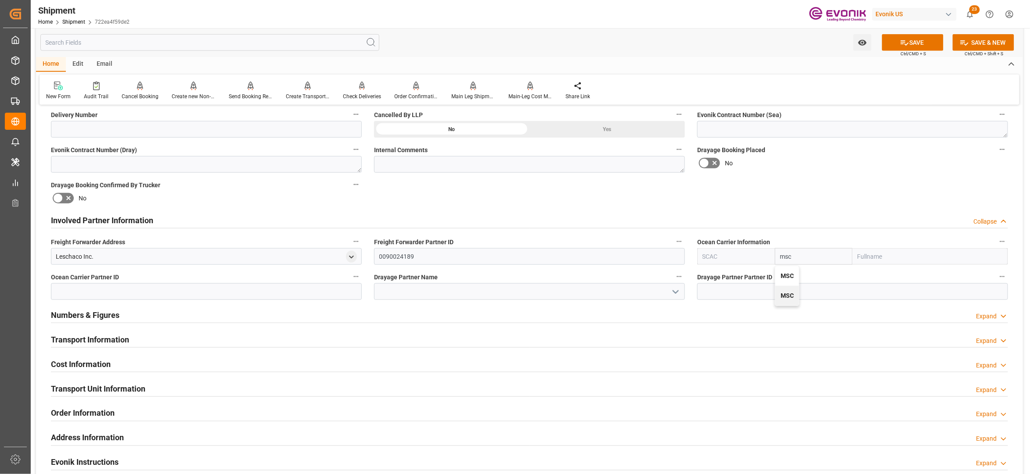
type input "Mediterranean Shipping Company"
type input "MSC"
click at [835, 195] on div "Booking Confirmation Milestone Bar Collapse Submitted to FFW for Booking (Pendi…" at bounding box center [529, 212] width 987 height 978
click at [922, 48] on button "SAVE" at bounding box center [912, 42] width 61 height 17
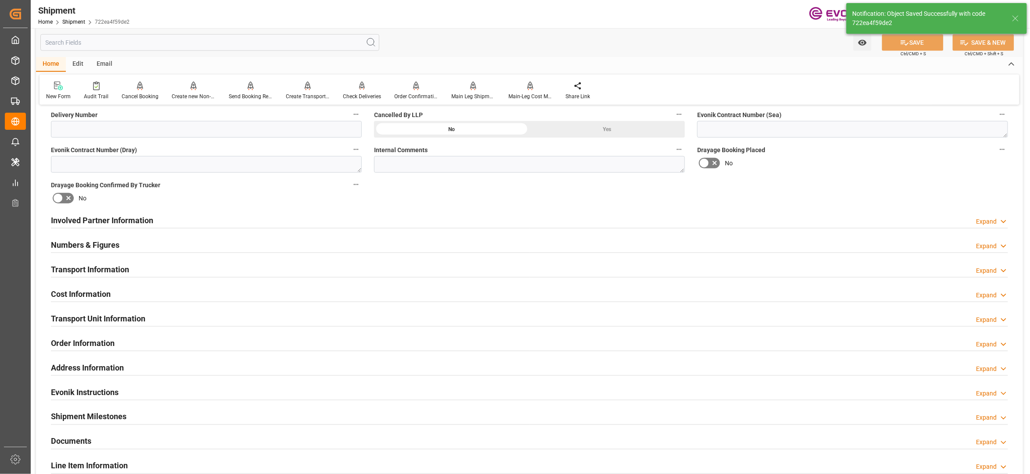
type input "0090038163"
click at [457, 219] on div "Involved Partner Information Expand" at bounding box center [529, 220] width 957 height 17
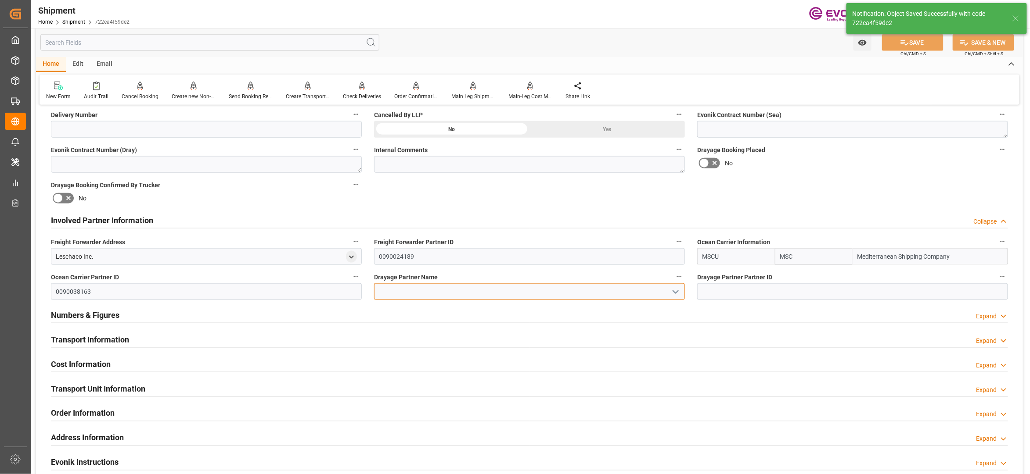
click at [408, 290] on input at bounding box center [529, 292] width 311 height 17
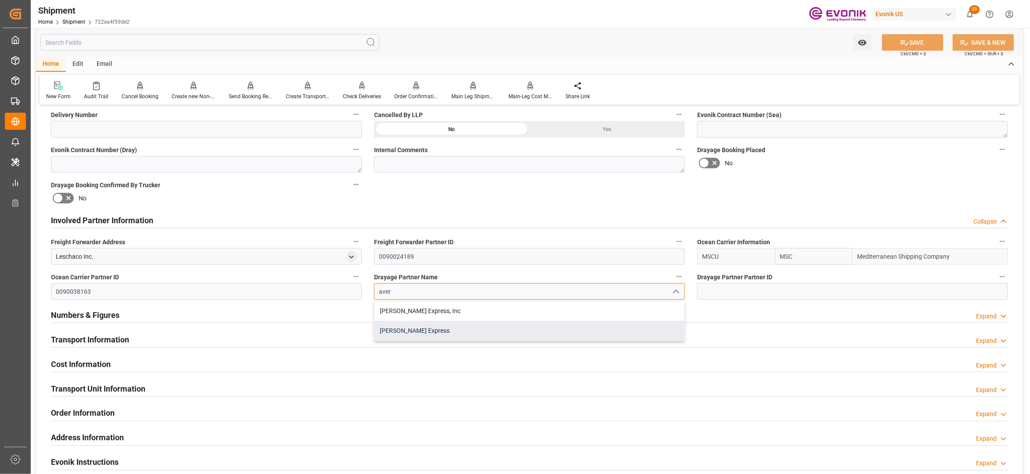
click at [429, 332] on div "[PERSON_NAME] Express" at bounding box center [529, 331] width 310 height 20
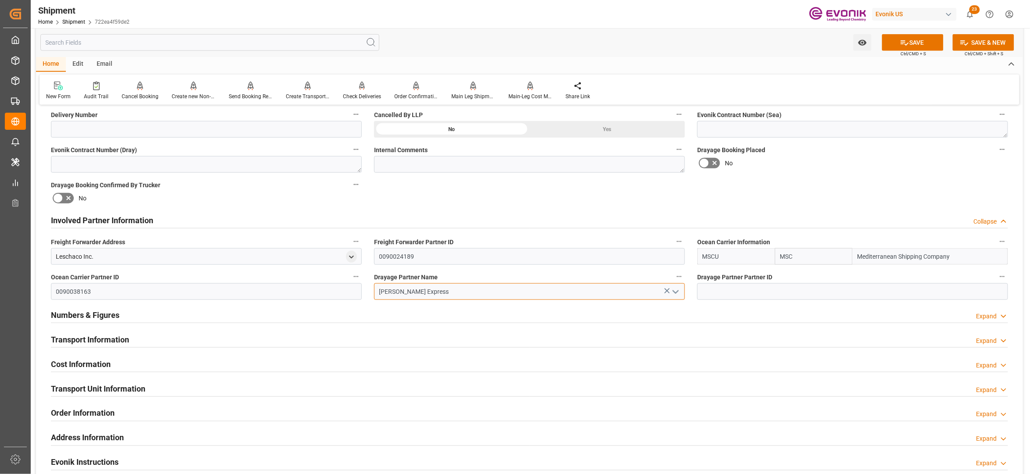
type input "[PERSON_NAME] Express"
click at [842, 198] on div "Booking Confirmation Milestone Bar Collapse Submitted to FFW for Booking (Pendi…" at bounding box center [529, 212] width 987 height 978
click at [909, 43] on button "SAVE" at bounding box center [912, 42] width 61 height 17
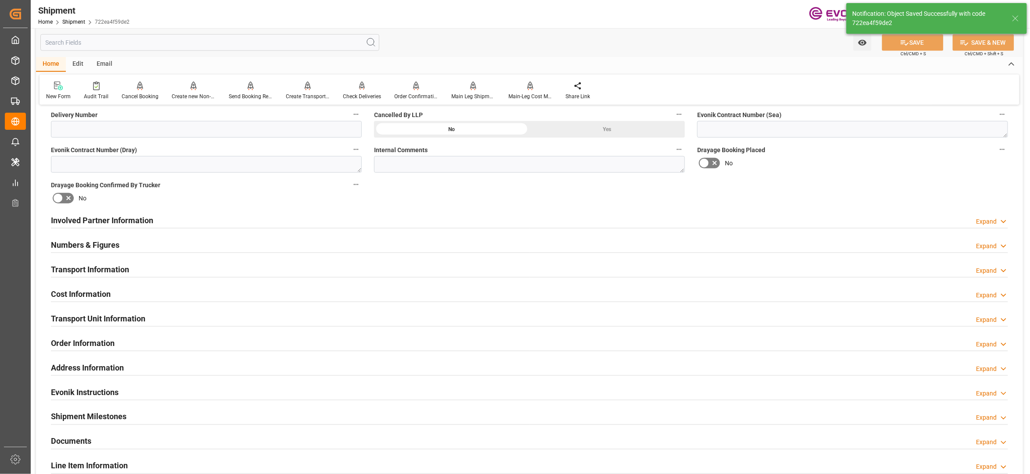
click at [192, 271] on div "Transport Information Expand" at bounding box center [529, 269] width 957 height 17
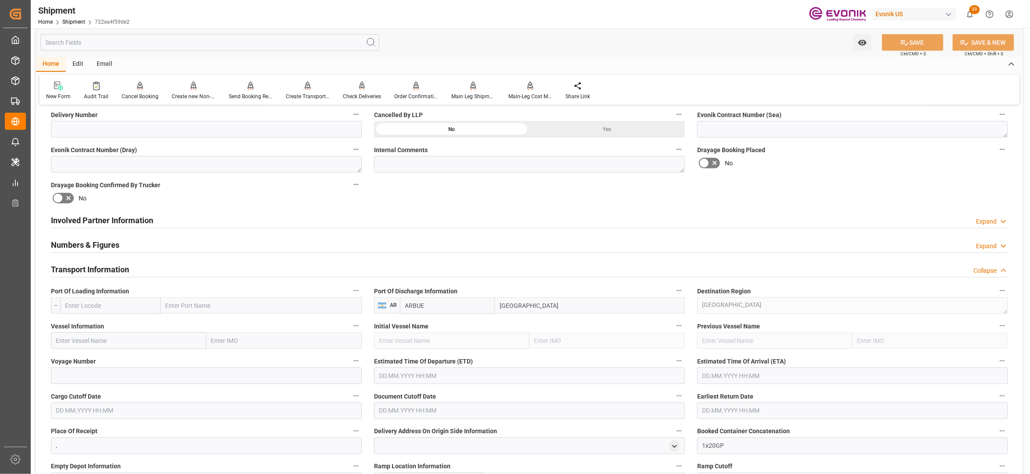
click at [114, 312] on input "text" at bounding box center [110, 306] width 101 height 17
click at [101, 325] on span "USORF - Norfolk" at bounding box center [106, 325] width 81 height 7
type input "USORF"
type input "Norfolk"
type input "USORF"
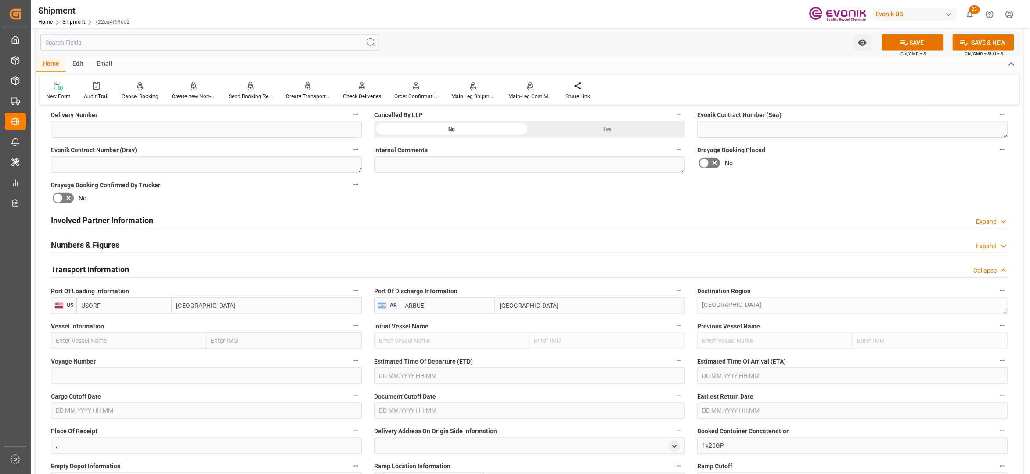
click at [108, 342] on input "text" at bounding box center [128, 341] width 155 height 17
paste input "EUROPE/UA541A"
click at [101, 341] on input "EUROPE/UA541A" at bounding box center [128, 341] width 155 height 17
click at [102, 358] on span "Europe - 9285988" at bounding box center [80, 360] width 46 height 7
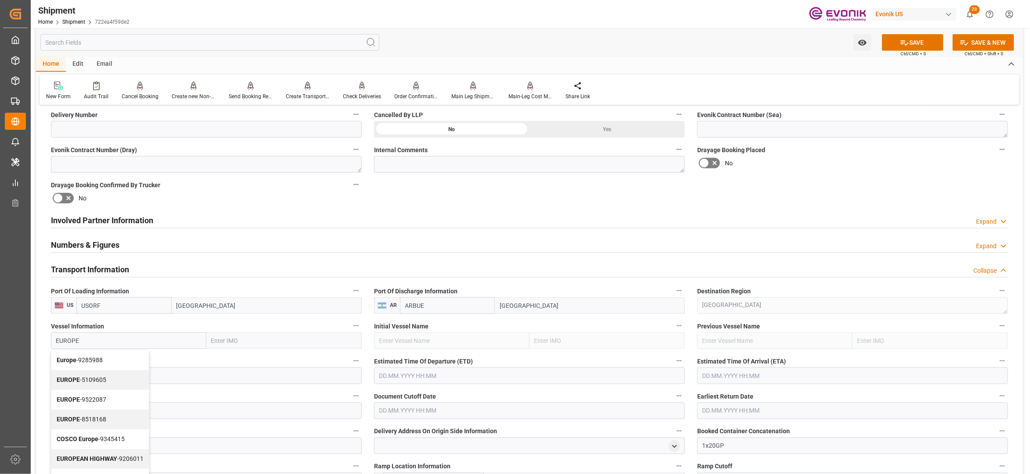
type input "Europe"
type input "9285988"
type input "Europe"
click at [126, 377] on input at bounding box center [206, 376] width 311 height 17
paste input "UA541A"
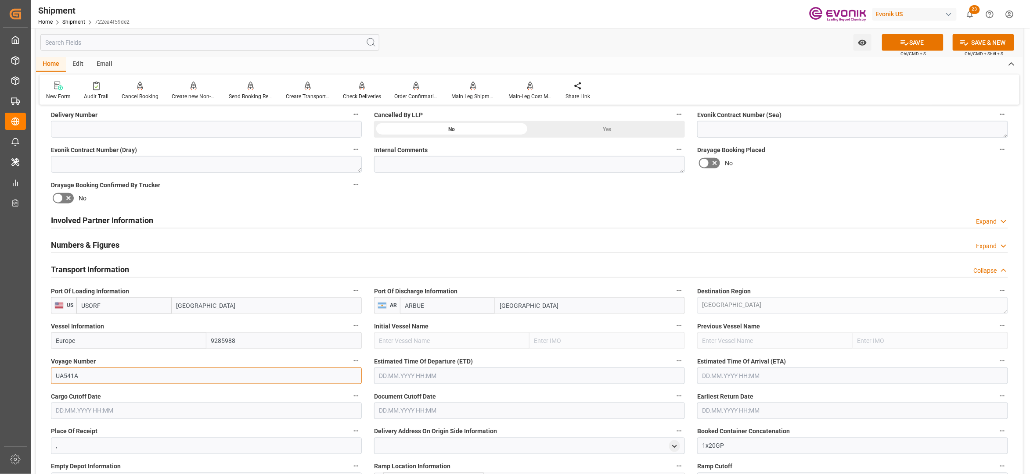
type input "UA541A"
click at [428, 378] on input "text" at bounding box center [529, 376] width 311 height 17
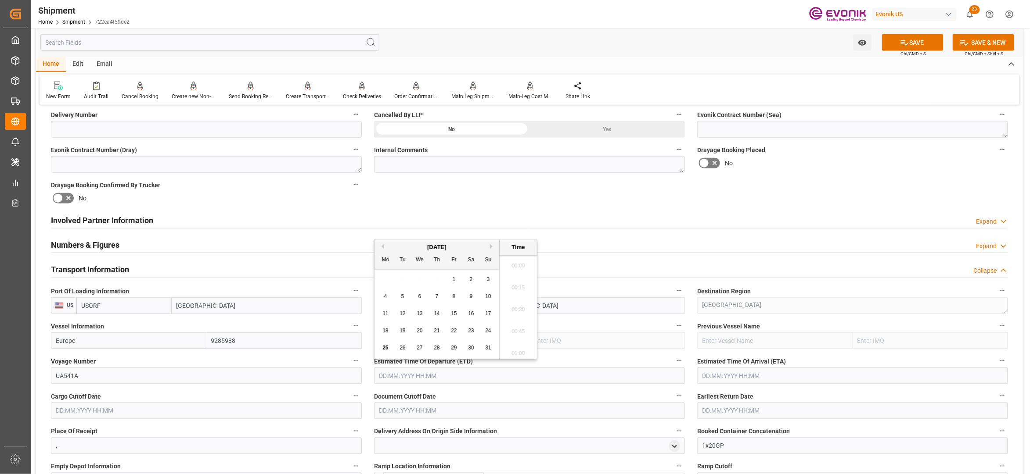
scroll to position [2000, 0]
click at [493, 244] on button "Next Month" at bounding box center [492, 246] width 5 height 5
click at [492, 244] on button "Next Month" at bounding box center [492, 246] width 5 height 5
click at [405, 312] on span "14" at bounding box center [402, 314] width 6 height 6
type input "14.10.2025 00:00"
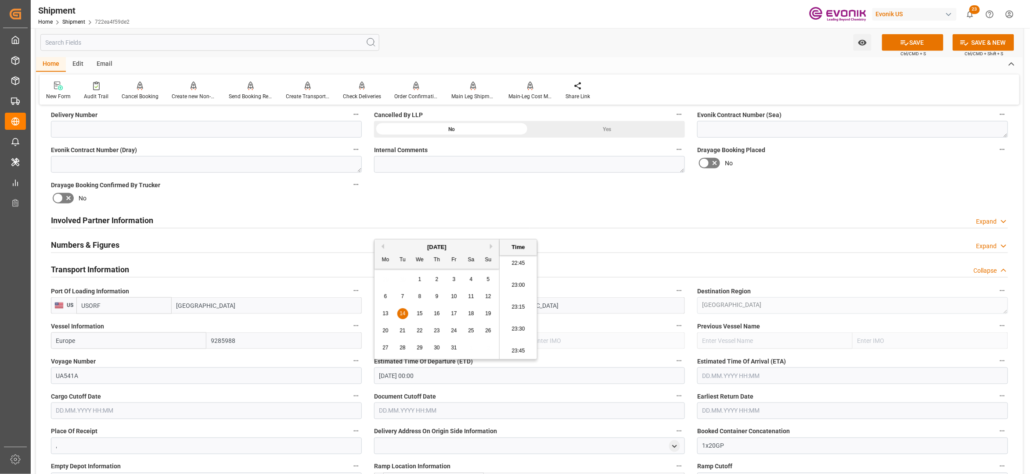
click at [736, 372] on input "text" at bounding box center [852, 376] width 311 height 17
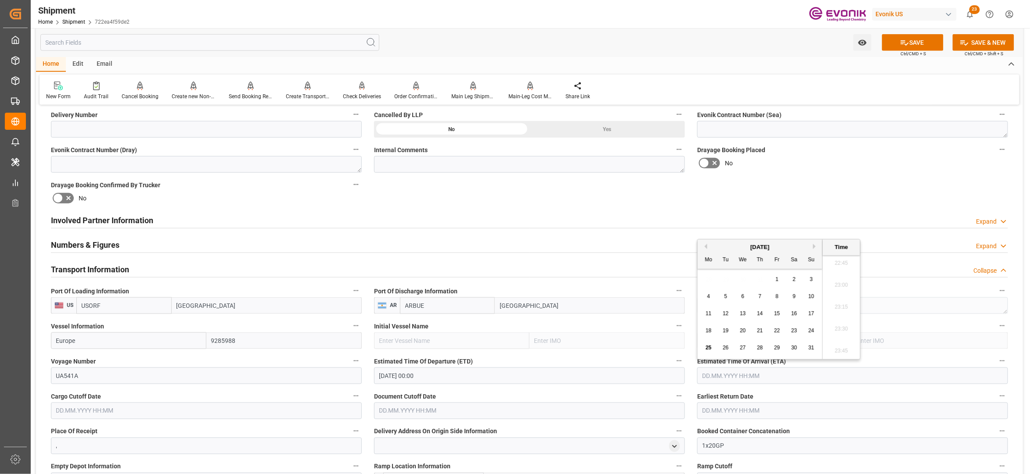
click at [817, 248] on button "Next Month" at bounding box center [815, 246] width 5 height 5
click at [794, 310] on div "15" at bounding box center [794, 314] width 11 height 11
type input "15.11.2025 00:00"
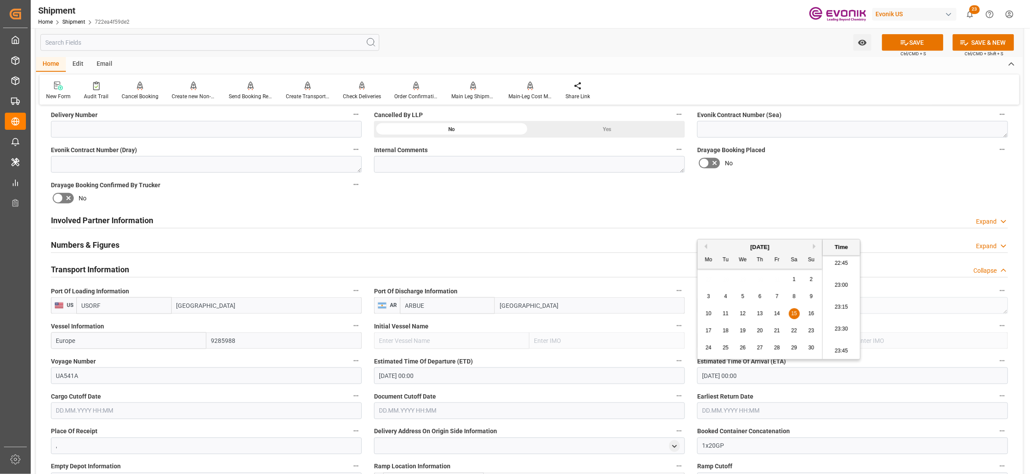
click at [248, 408] on input "text" at bounding box center [206, 411] width 311 height 17
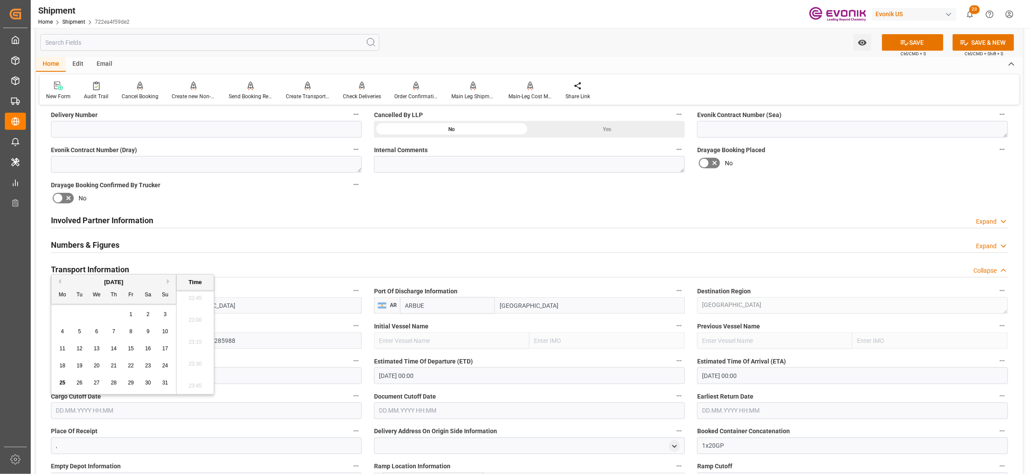
click at [169, 280] on button "Next Month" at bounding box center [169, 281] width 5 height 5
click at [130, 366] on span "26" at bounding box center [131, 366] width 6 height 6
type input "26.09.2025 00:00"
click at [435, 409] on input "text" at bounding box center [529, 411] width 311 height 17
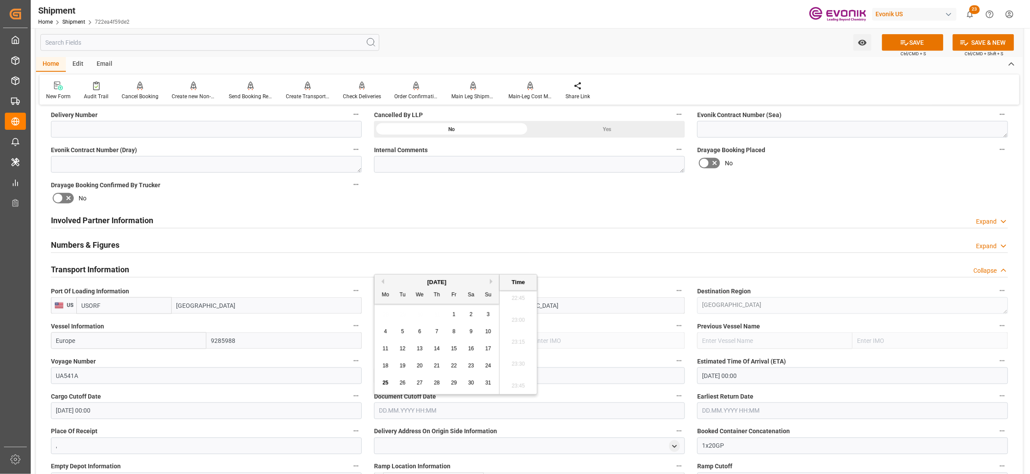
click at [492, 280] on button "Next Month" at bounding box center [492, 281] width 5 height 5
click at [454, 365] on span "26" at bounding box center [454, 366] width 6 height 6
type input "26.09.2025 00:00"
click at [752, 409] on input "text" at bounding box center [852, 411] width 311 height 17
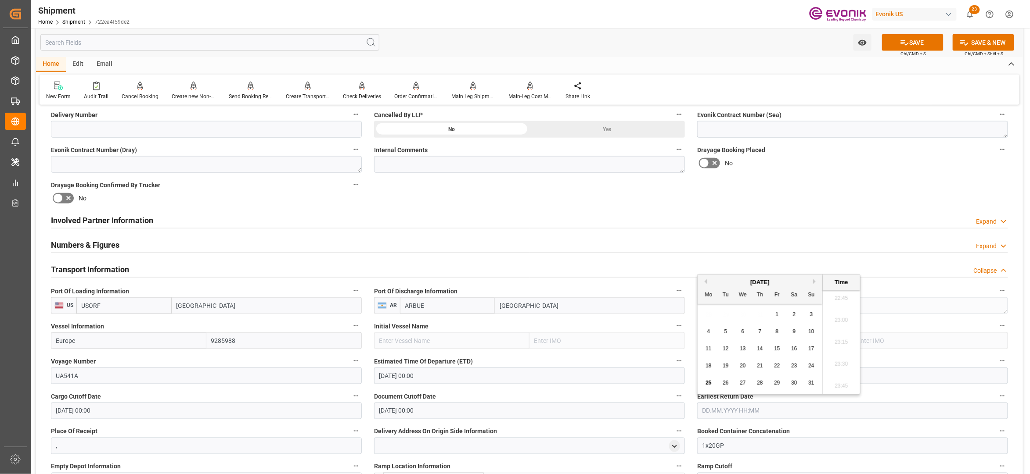
click at [816, 283] on button "Next Month" at bounding box center [815, 281] width 5 height 5
click at [775, 367] on span "26" at bounding box center [777, 366] width 6 height 6
type input "26.09.2025 00:00"
click at [824, 202] on div "Booking Confirmation Milestone Bar Collapse Submitted to FFW for Booking (Pendi…" at bounding box center [529, 316] width 987 height 1186
click at [926, 39] on button "SAVE" at bounding box center [912, 42] width 61 height 17
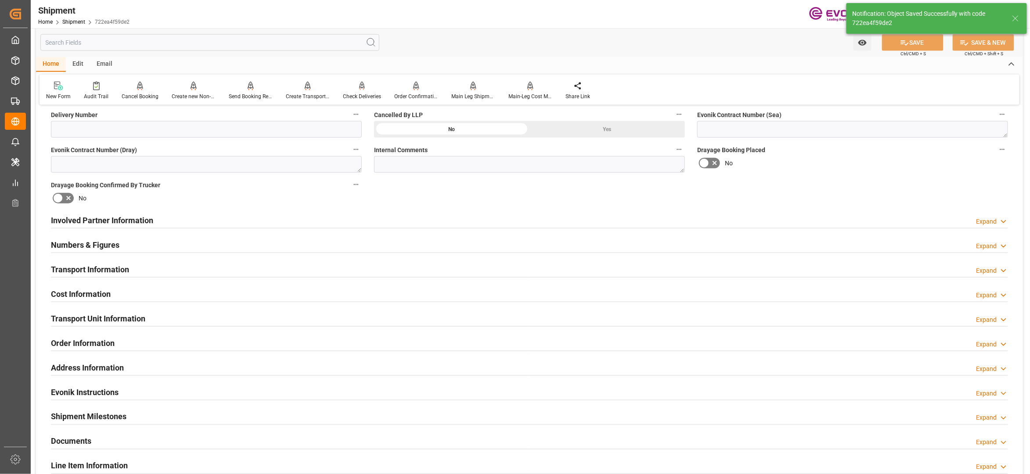
click at [160, 298] on div "Cost Information Expand" at bounding box center [529, 293] width 957 height 17
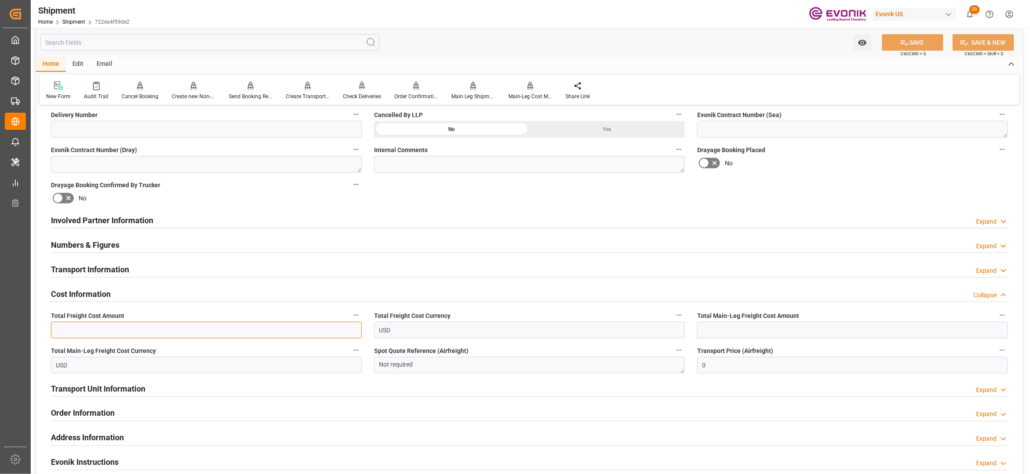
click at [90, 328] on input "text" at bounding box center [206, 330] width 311 height 17
type input "2049"
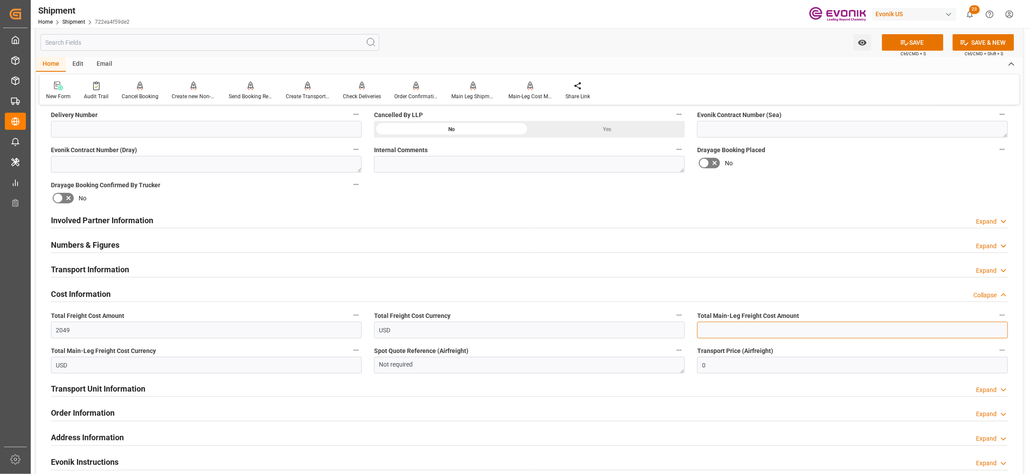
click at [767, 330] on input "text" at bounding box center [852, 330] width 311 height 17
click at [731, 329] on input "text" at bounding box center [852, 330] width 311 height 17
type input "1059"
click at [889, 190] on div "Booking Confirmation Milestone Bar Collapse Submitted to FFW for Booking (Pendi…" at bounding box center [529, 212] width 987 height 978
click at [901, 36] on button "SAVE" at bounding box center [912, 42] width 61 height 17
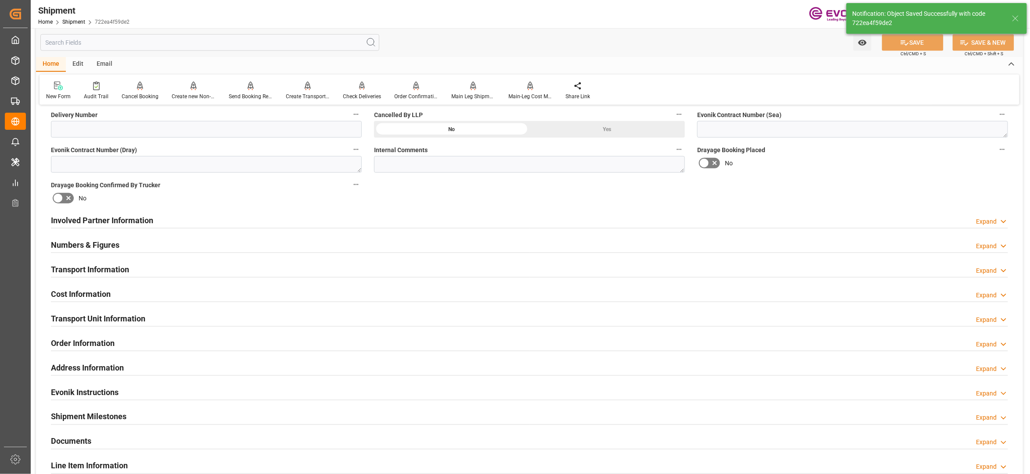
click at [195, 319] on div "Transport Unit Information Expand" at bounding box center [529, 318] width 957 height 17
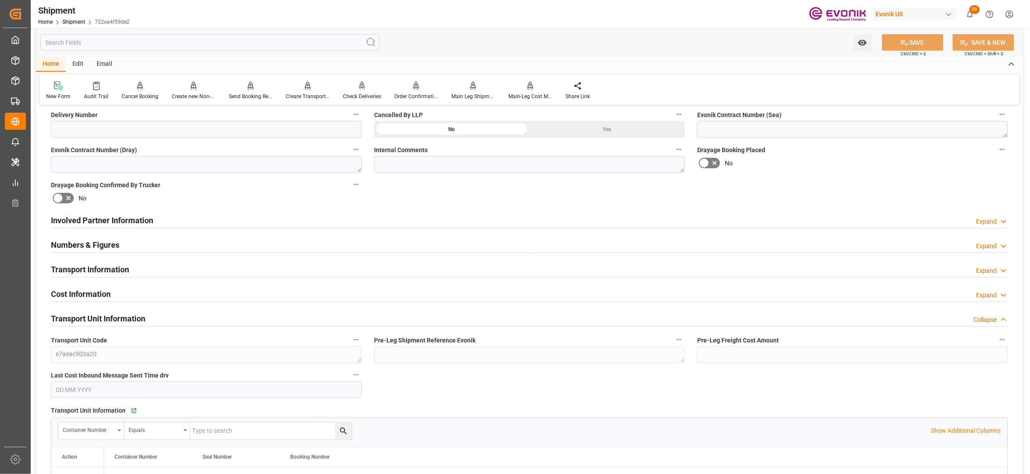
scroll to position [585, 0]
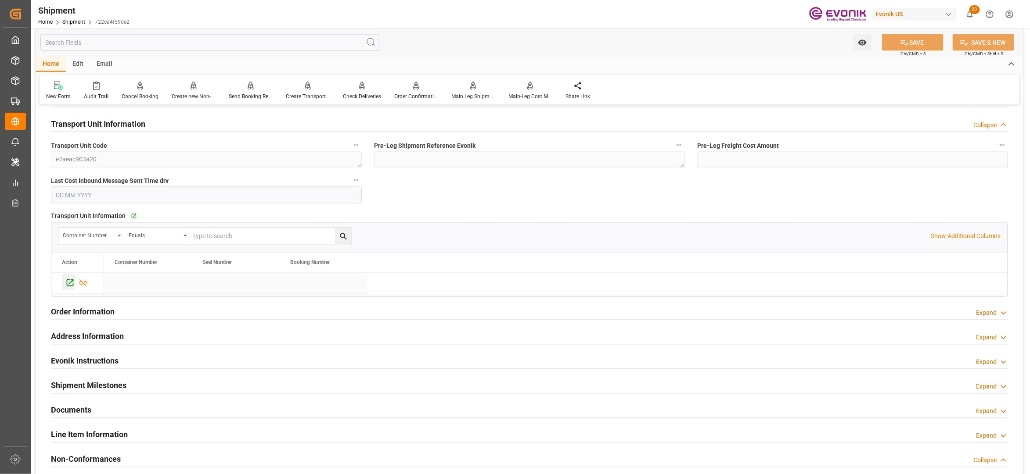
click at [69, 282] on icon "Press SPACE to select this row." at bounding box center [69, 283] width 9 height 9
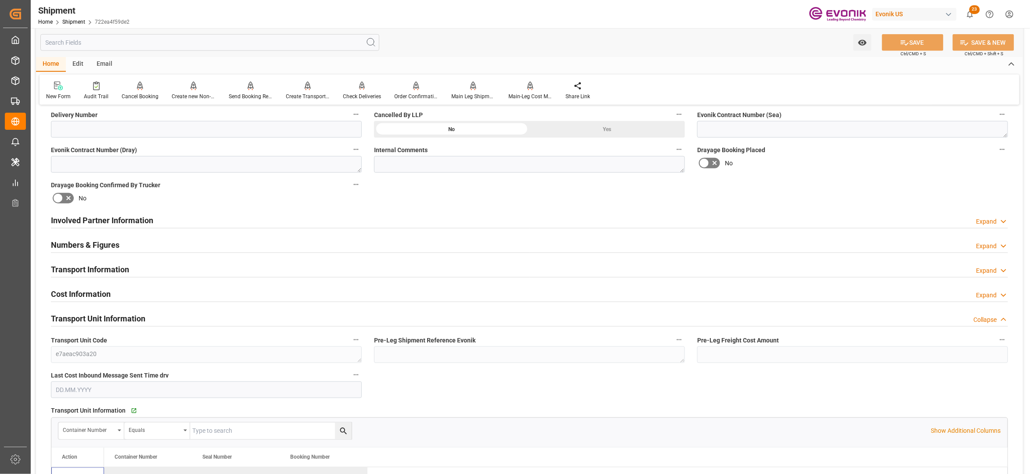
click at [320, 221] on div "Involved Partner Information Expand" at bounding box center [529, 220] width 957 height 17
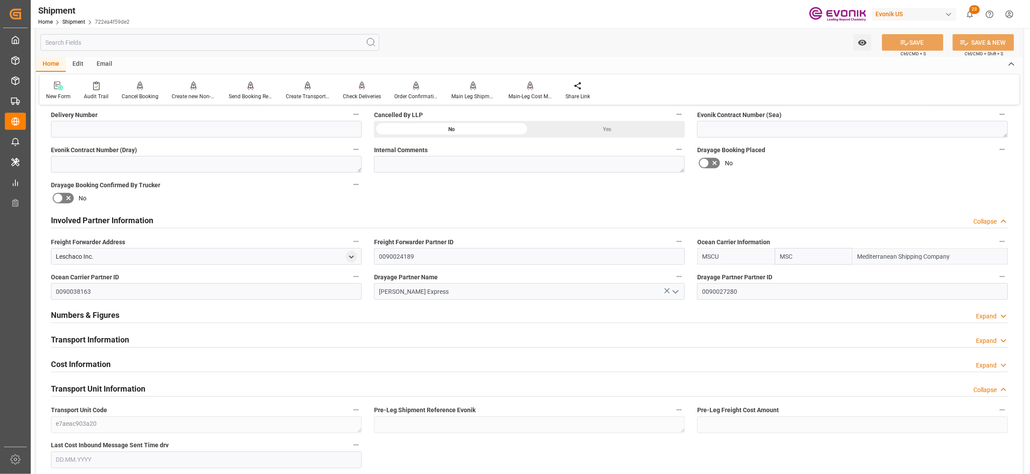
click at [241, 337] on div "Transport Information Expand" at bounding box center [529, 339] width 957 height 17
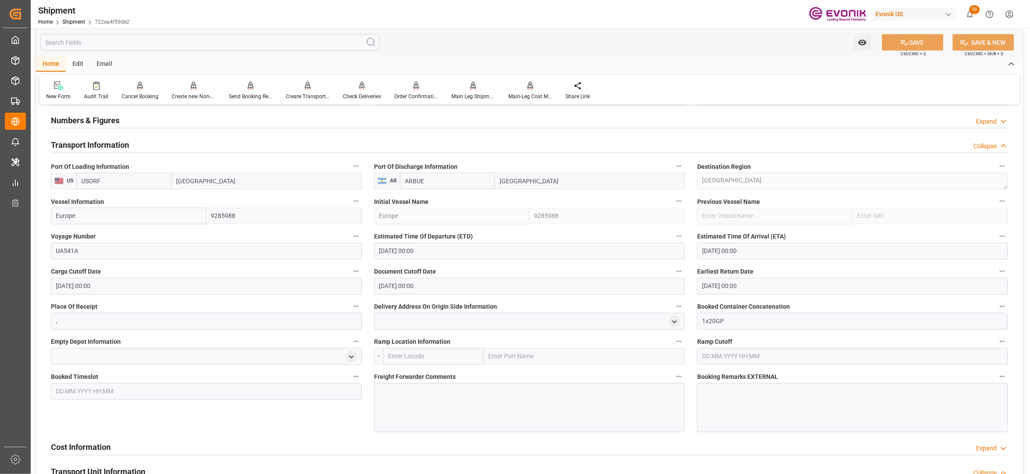
scroll to position [780, 0]
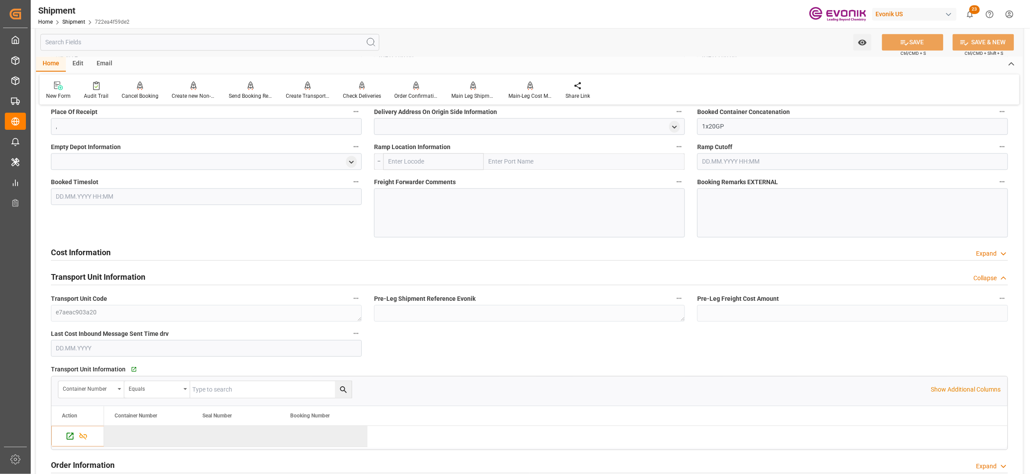
click at [312, 257] on div "Cost Information Expand" at bounding box center [529, 252] width 957 height 17
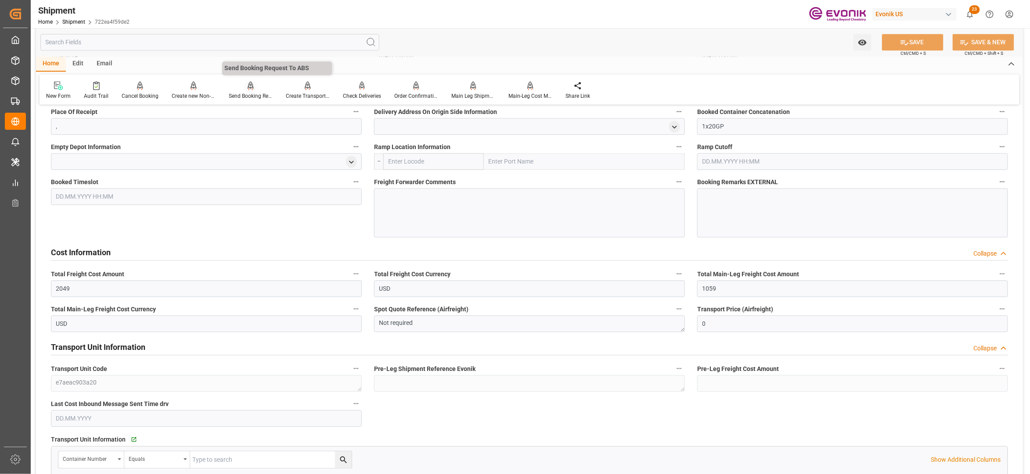
click at [244, 90] on div at bounding box center [251, 85] width 44 height 9
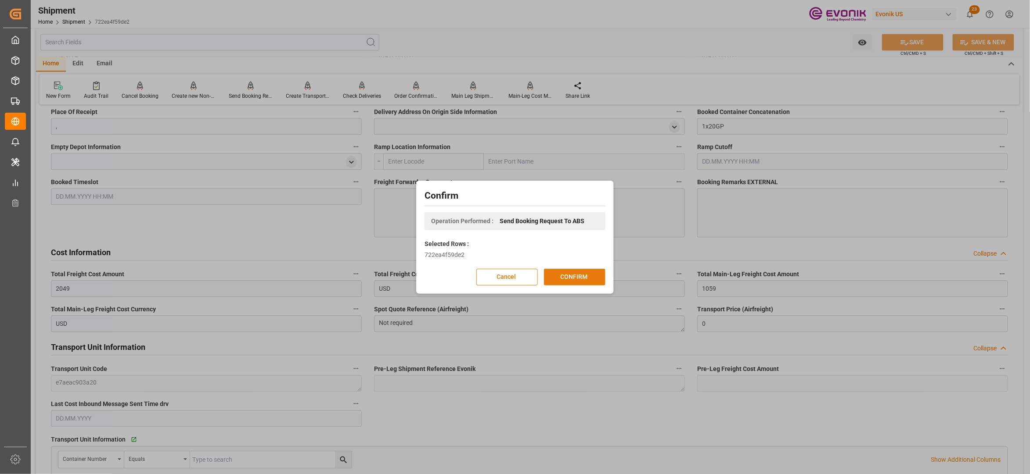
click at [569, 276] on button "CONFIRM" at bounding box center [574, 277] width 61 height 17
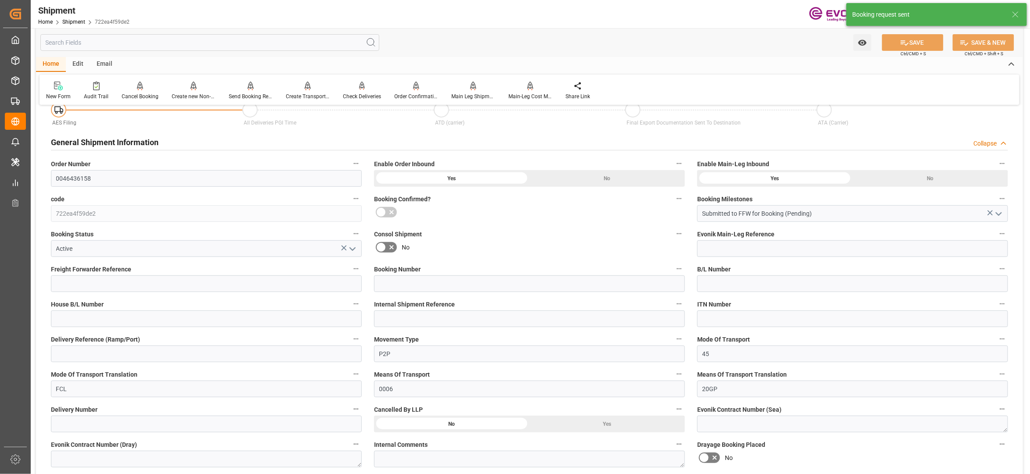
scroll to position [724, 0]
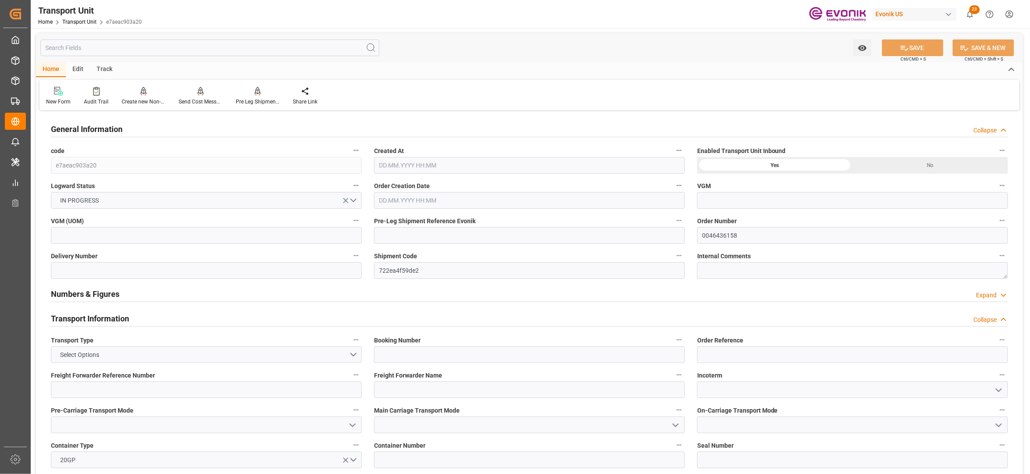
type input "MSC"
type input "Mediterranean Shipping Company"
type input "USORF"
type input "ARBUE"
type input "19044"
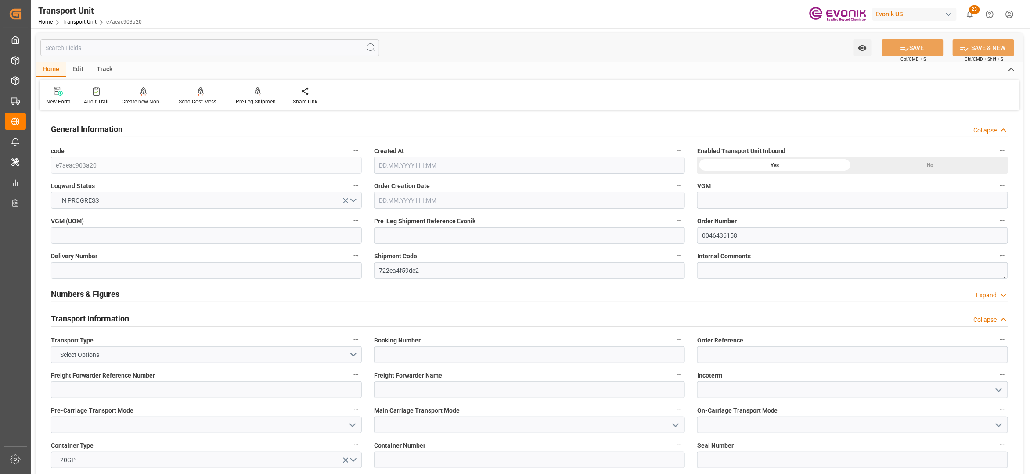
type input "26.08.2025 03:27"
type input "01.11.2025"
type input "14.10.2025 00:00"
type input "15.11.2025 00:00"
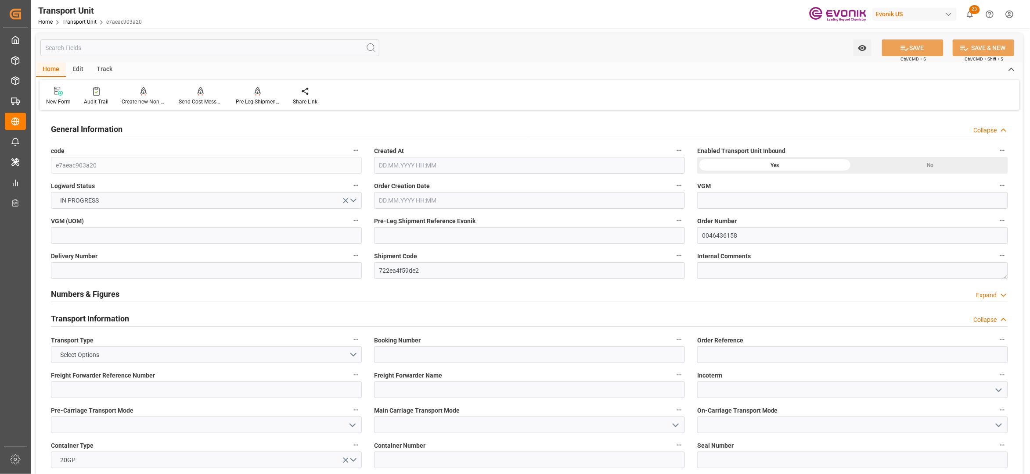
type input "15.11.2025 00:00"
type input "26.09.2025 00:00"
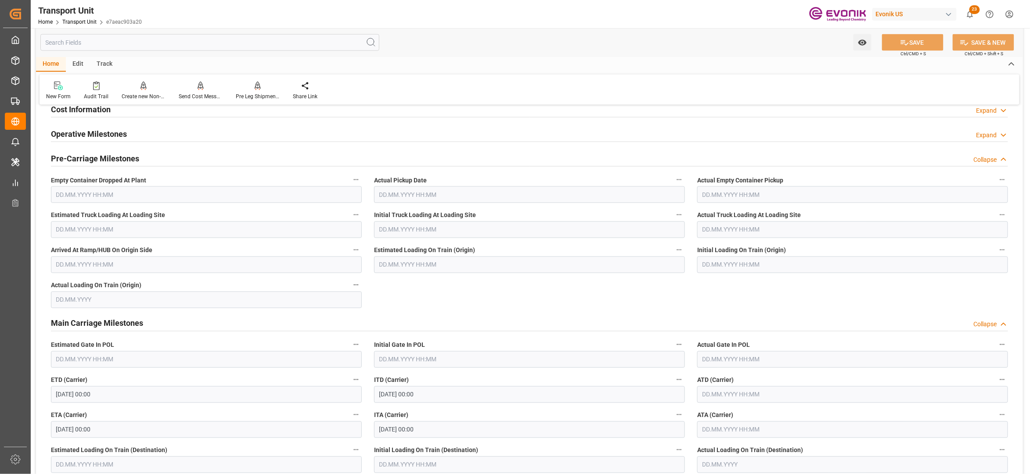
scroll to position [390, 0]
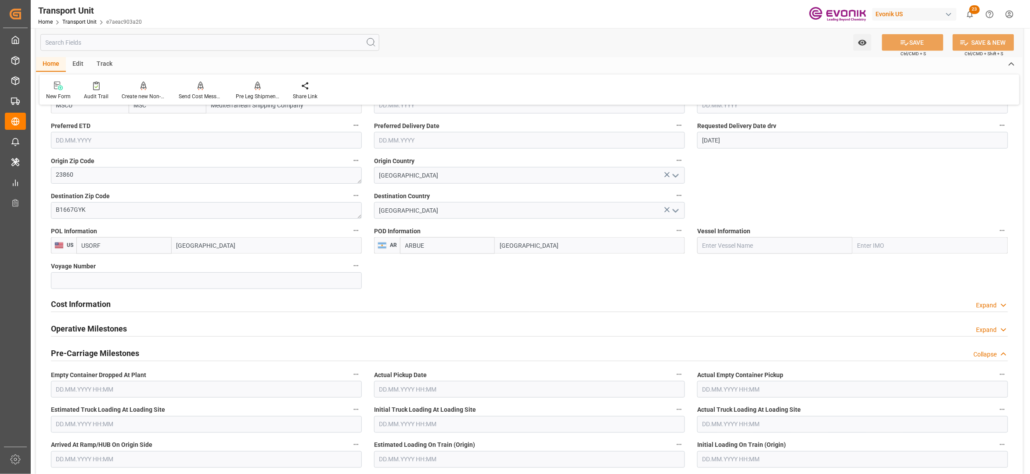
drag, startPoint x: 131, startPoint y: 306, endPoint x: 129, endPoint y: 330, distance: 23.8
click at [131, 306] on div "Cost Information Expand" at bounding box center [529, 303] width 957 height 17
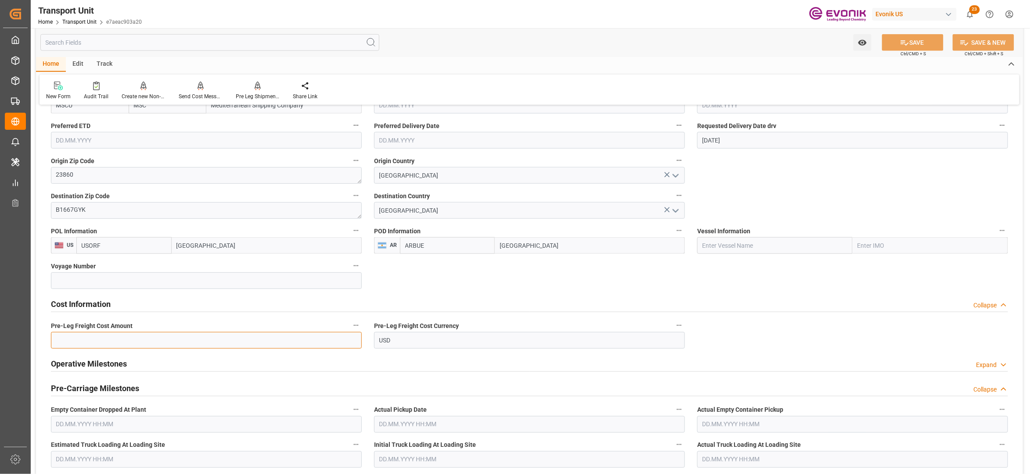
click at [119, 345] on input "text" at bounding box center [206, 340] width 311 height 17
type input "990"
click at [917, 45] on button "SAVE" at bounding box center [912, 42] width 61 height 17
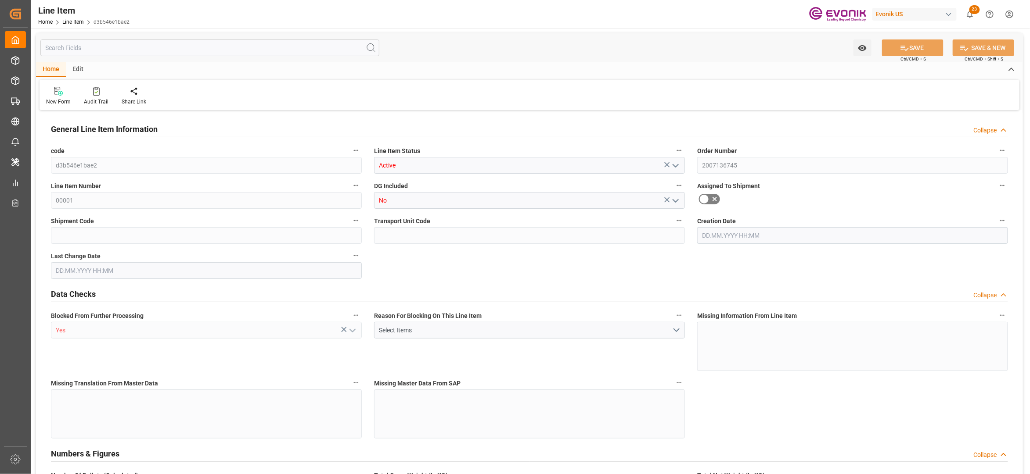
type input "10"
type input "7640"
type input "7000"
type input "13.2102"
type input "40"
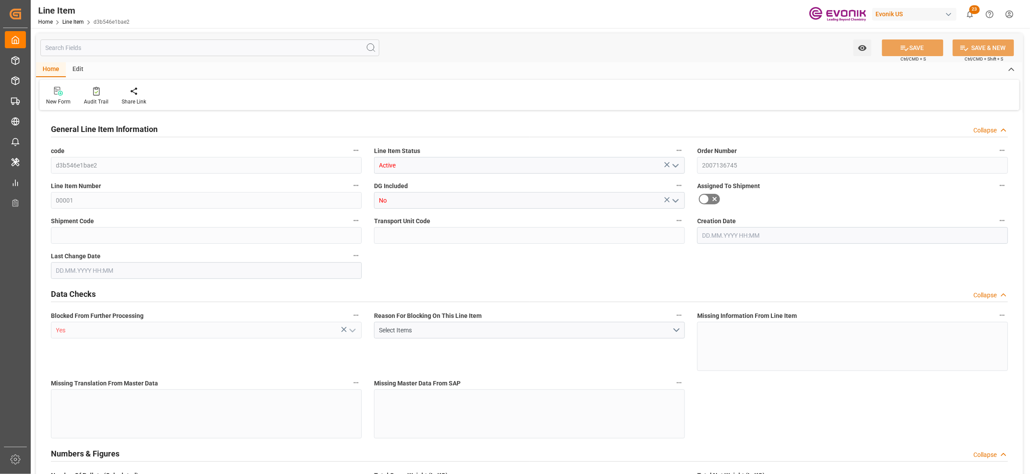
type input "64218"
type input "40"
type input "7000"
type input "7640"
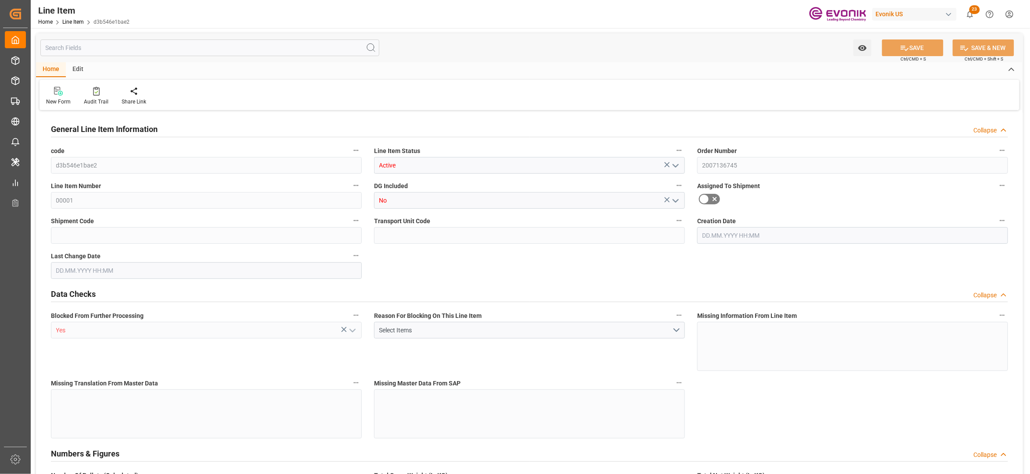
type input "8070"
type input "7000"
type input "13.2102"
type input "13210.2"
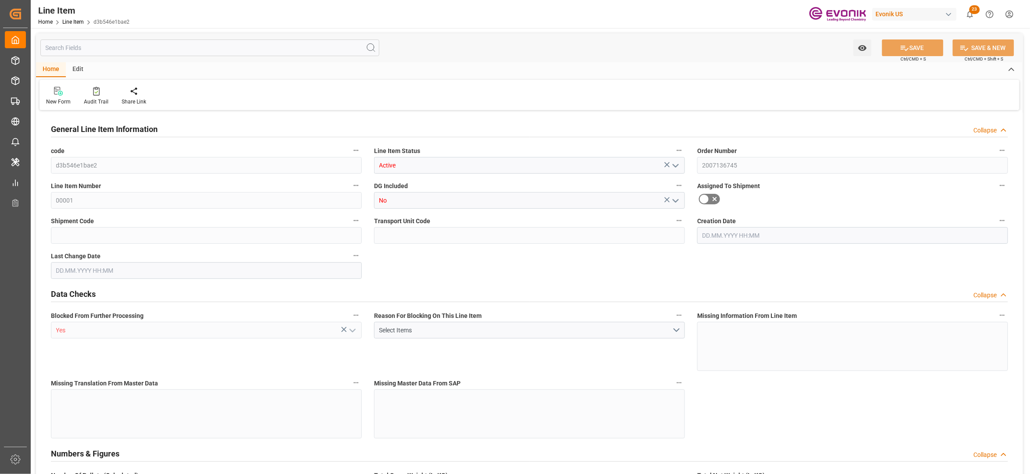
type input "0"
type input "25.08.2025 16:00"
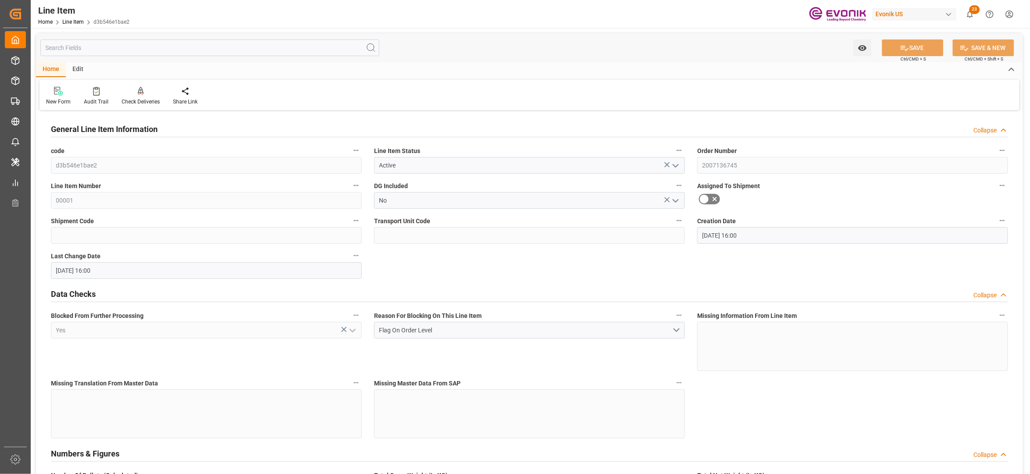
type input "25.08.2025 16:00"
type input "01.12.2025"
type input "17.09.2025"
type input "10.09.2025"
click at [147, 48] on input "text" at bounding box center [209, 48] width 339 height 17
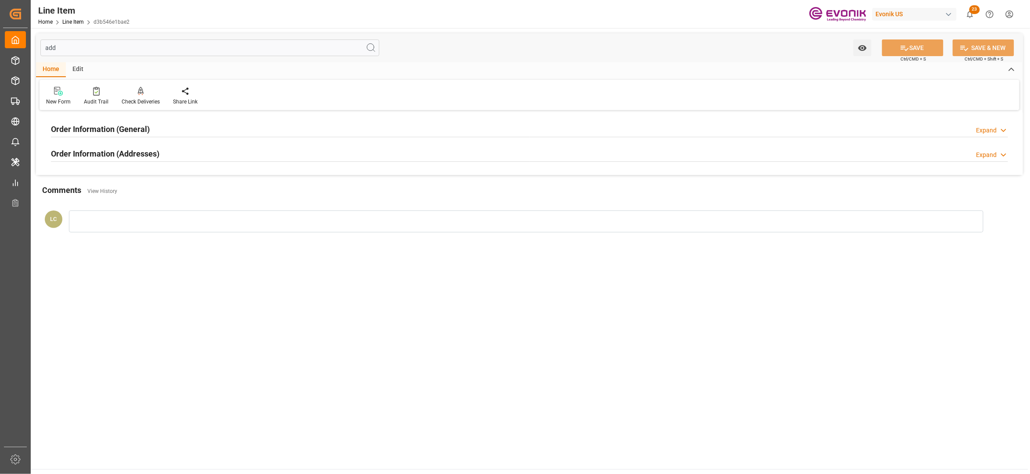
type input "add"
click at [172, 159] on div "Order Information (Addresses) Expand" at bounding box center [529, 153] width 957 height 17
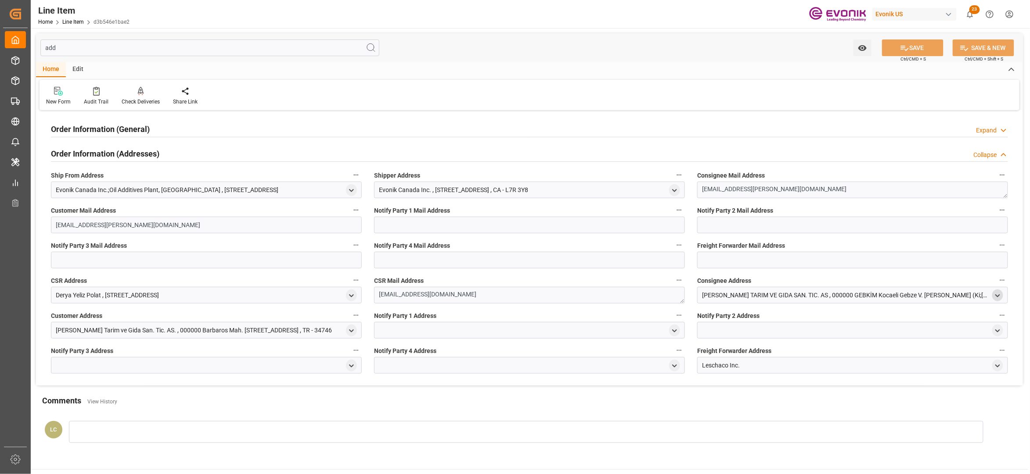
click at [994, 295] on icon "open menu" at bounding box center [997, 295] width 7 height 7
click at [994, 295] on icon "close menu" at bounding box center [997, 295] width 7 height 7
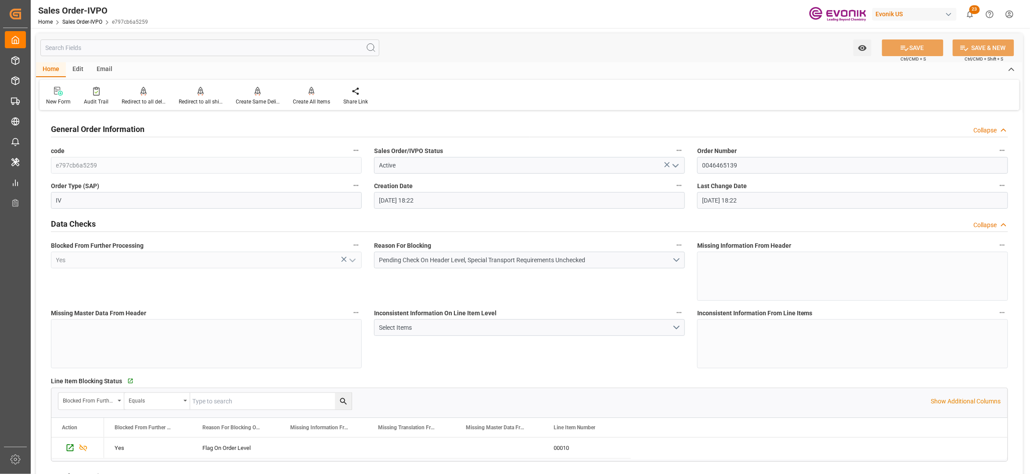
scroll to position [390, 0]
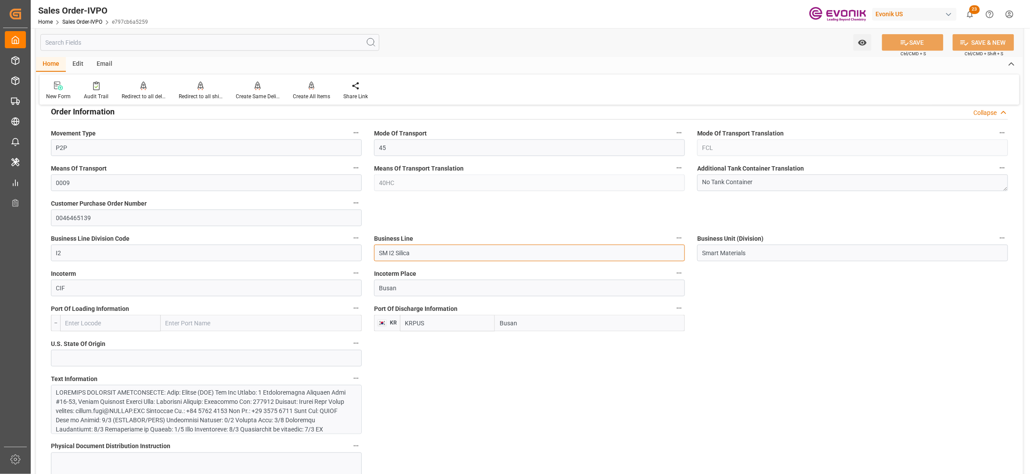
drag, startPoint x: 420, startPoint y: 246, endPoint x: 357, endPoint y: 244, distance: 63.7
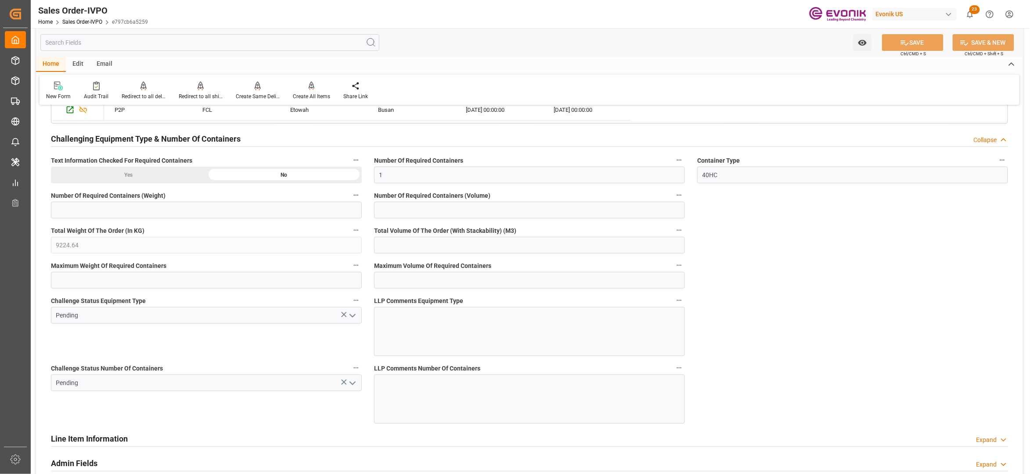
scroll to position [1365, 0]
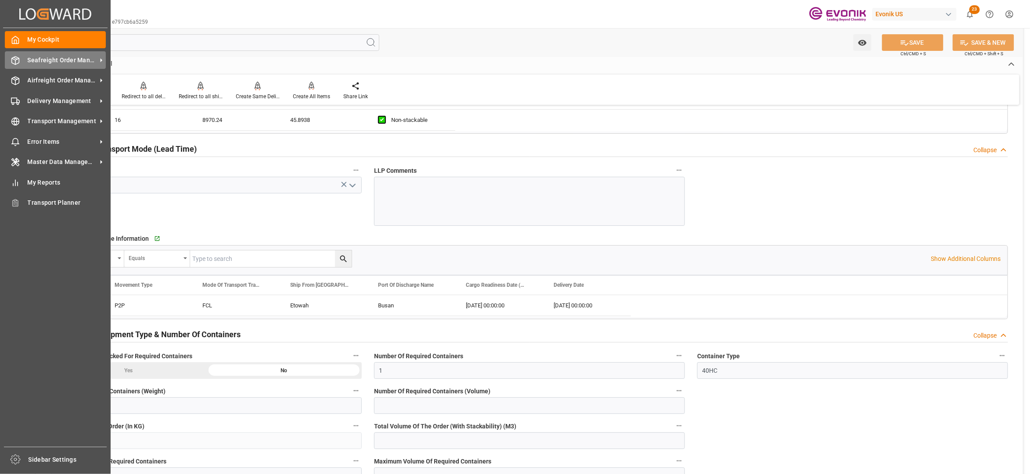
click at [34, 60] on span "Seafreight Order Management" at bounding box center [62, 60] width 69 height 9
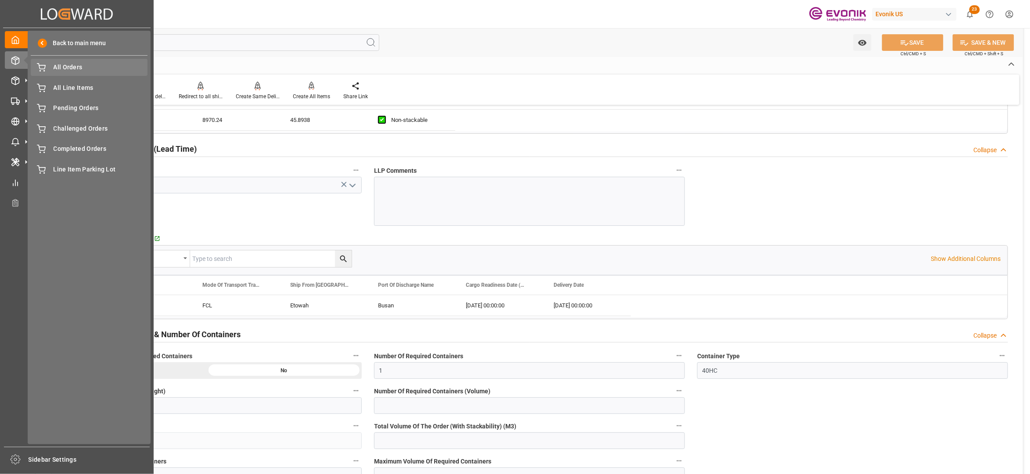
click at [58, 67] on span "All Orders" at bounding box center [101, 67] width 94 height 9
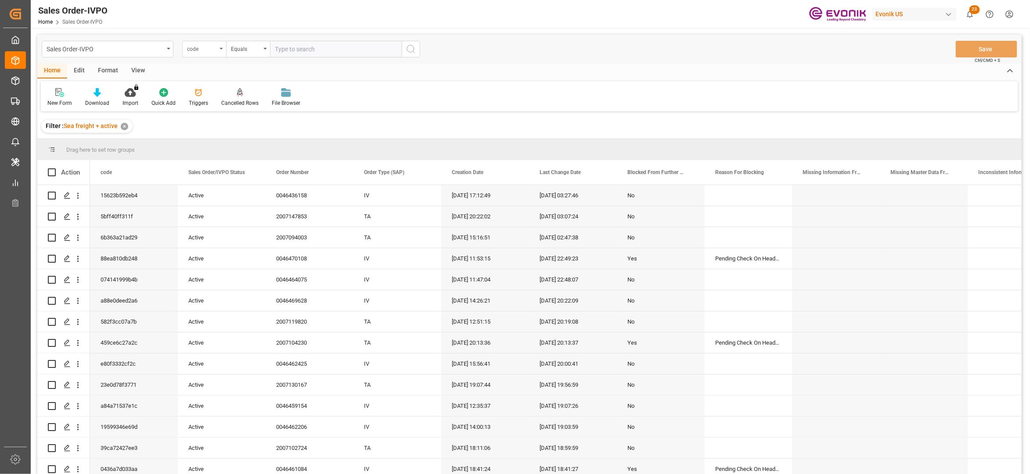
click at [205, 50] on div "code" at bounding box center [202, 48] width 30 height 10
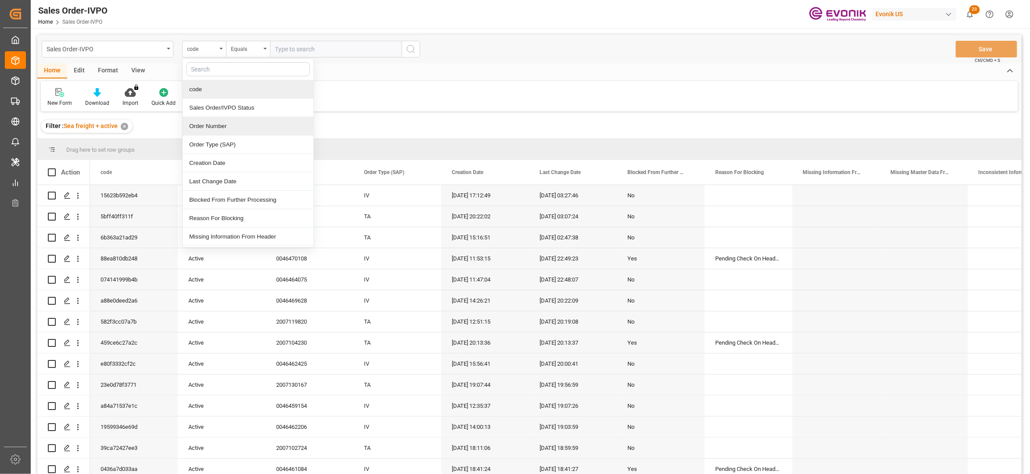
click at [222, 124] on div "Order Number" at bounding box center [248, 126] width 131 height 18
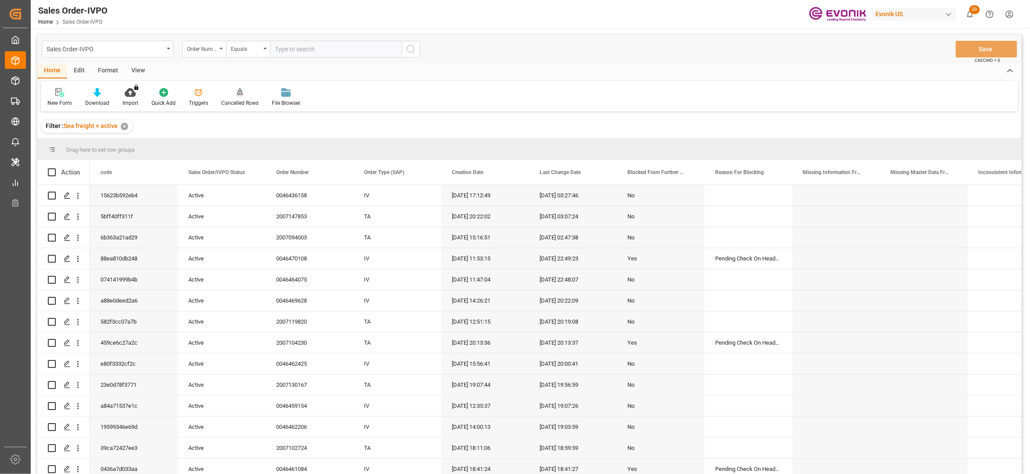
click at [297, 51] on input "text" at bounding box center [336, 49] width 132 height 17
paste input "0046467882"
type input "0046467882"
click at [419, 50] on button "search button" at bounding box center [411, 49] width 18 height 17
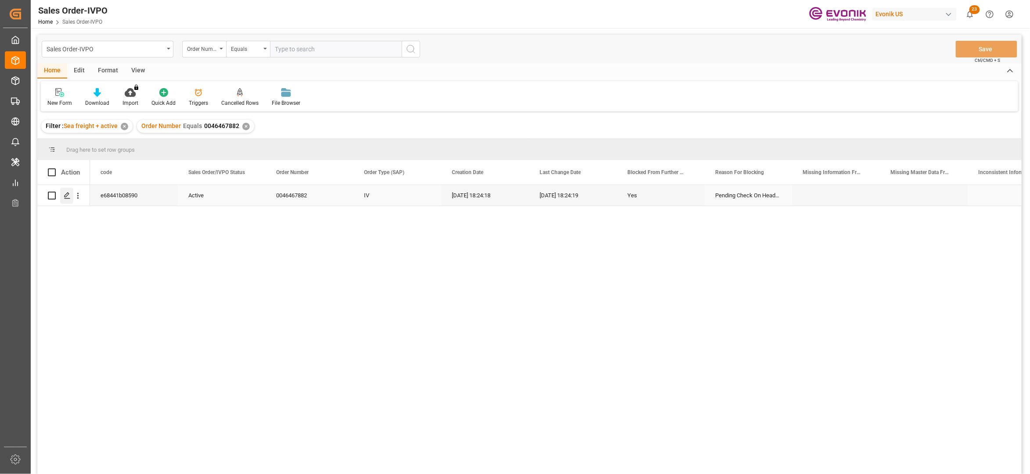
click at [65, 198] on icon "Press SPACE to select this row." at bounding box center [67, 195] width 7 height 7
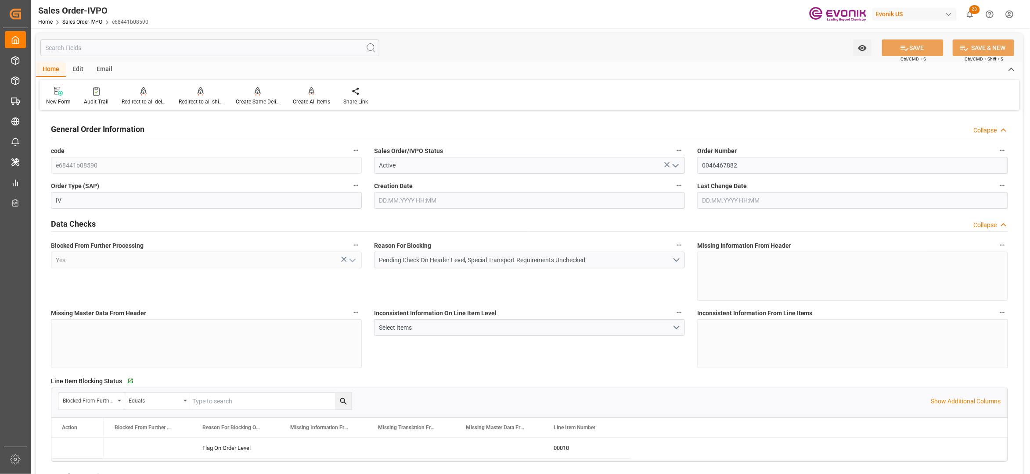
type input "BRSSZ"
type input "0"
type input "1"
type input "19340"
type input "[DATE] 18:24"
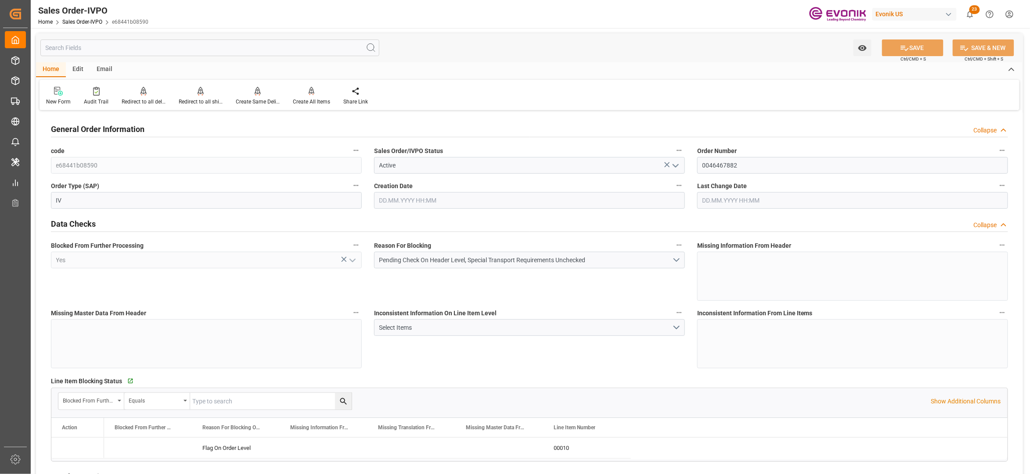
type input "[DATE] 18:24"
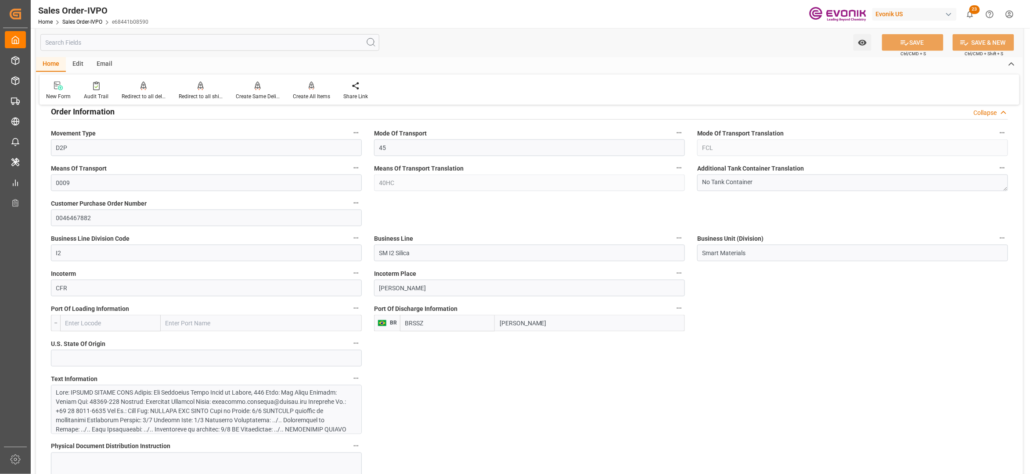
scroll to position [585, 0]
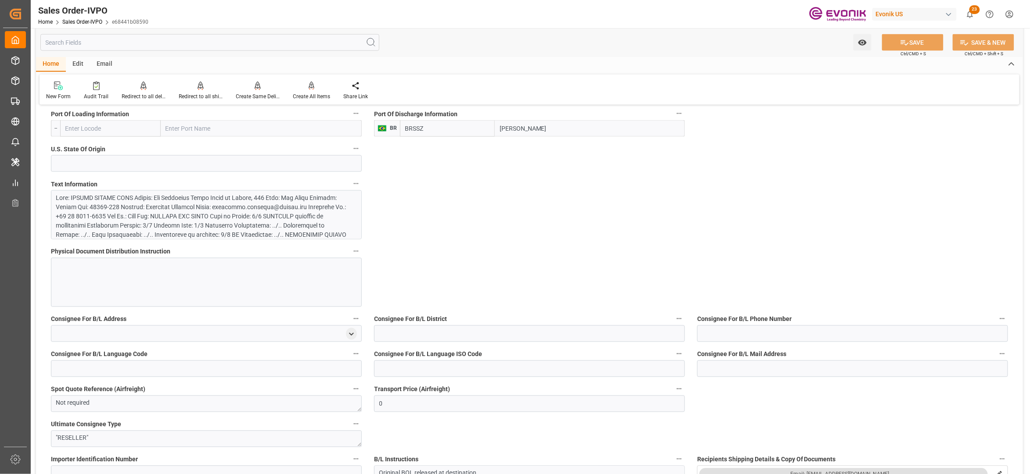
click at [214, 216] on div at bounding box center [201, 295] width 291 height 203
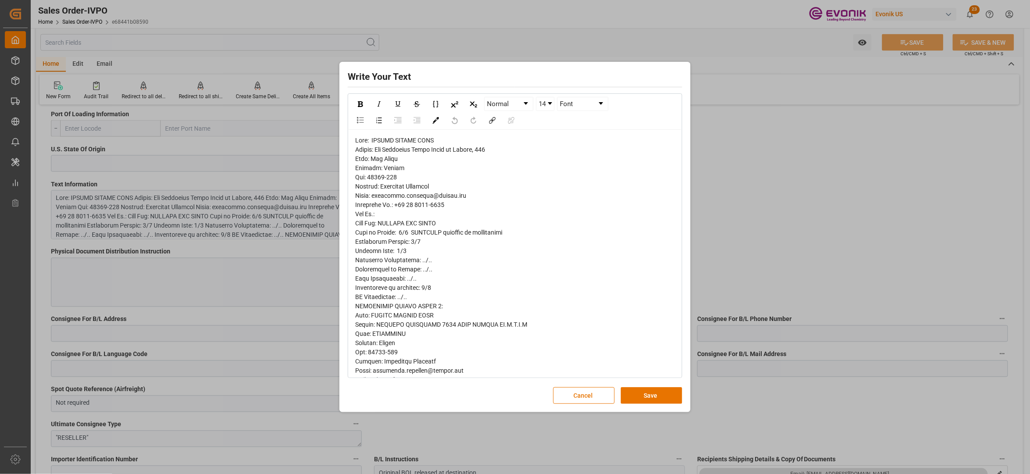
click at [357, 155] on div "rdw-editor" at bounding box center [515, 458] width 320 height 645
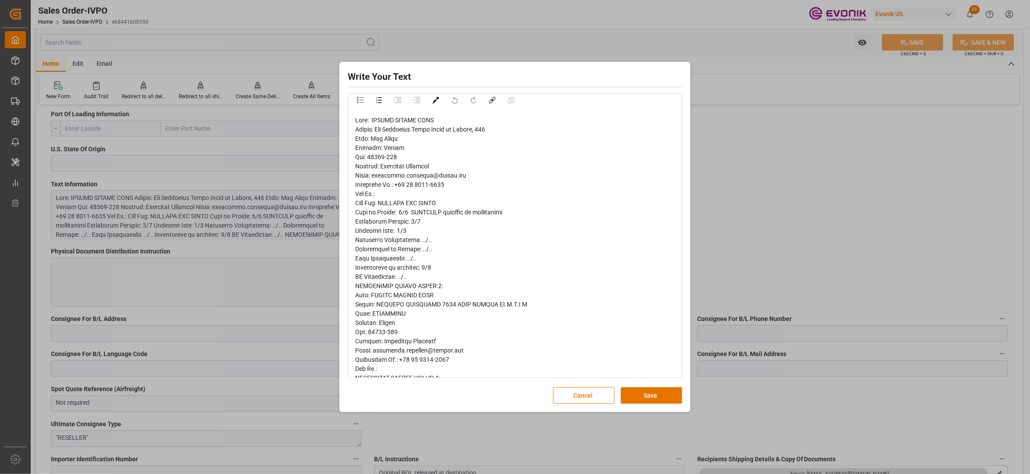
scroll to position [0, 0]
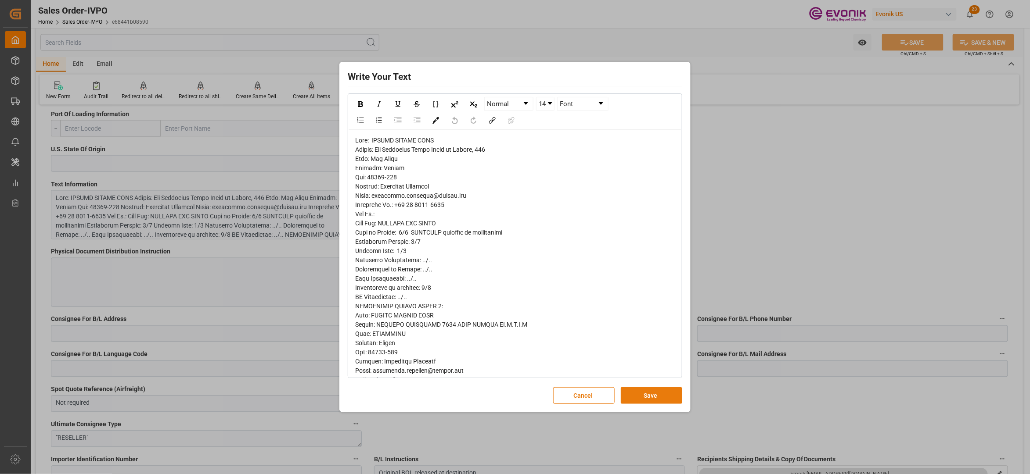
click at [641, 396] on button "Save" at bounding box center [651, 396] width 61 height 17
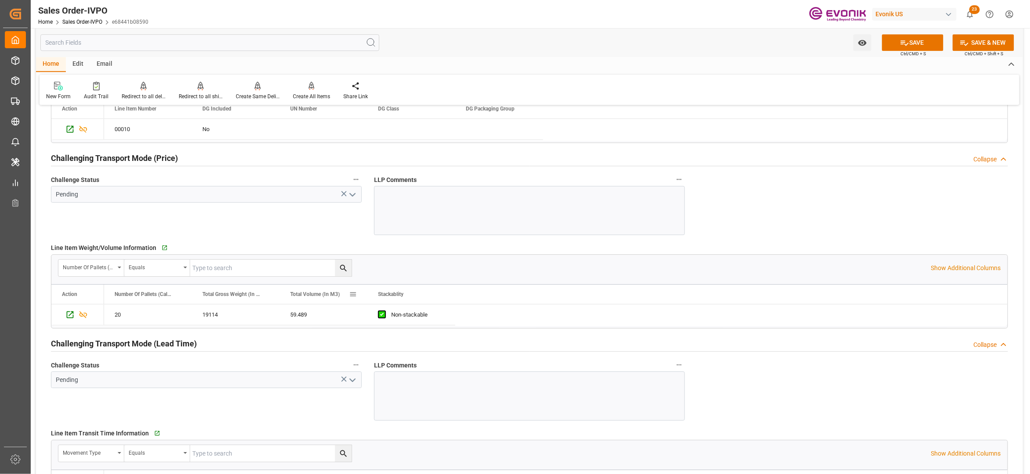
scroll to position [1365, 0]
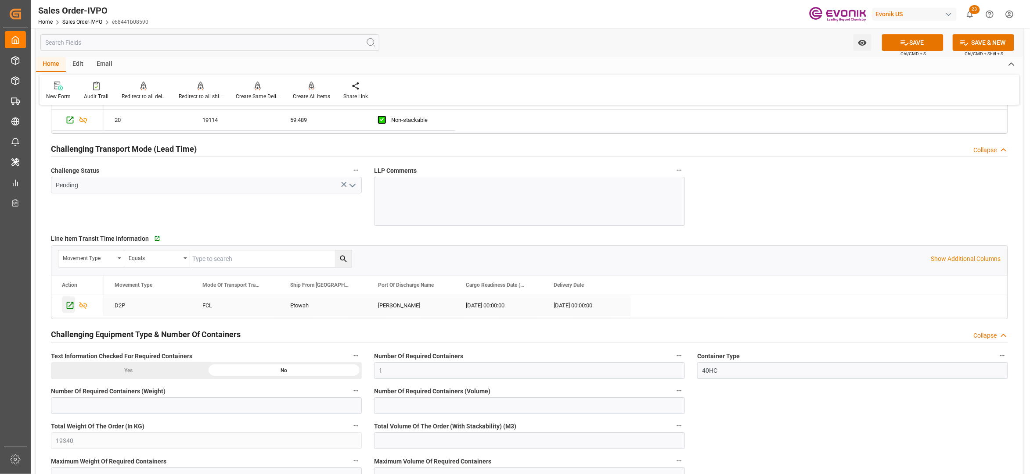
click at [69, 309] on icon "Press SPACE to select this row." at bounding box center [69, 305] width 9 height 9
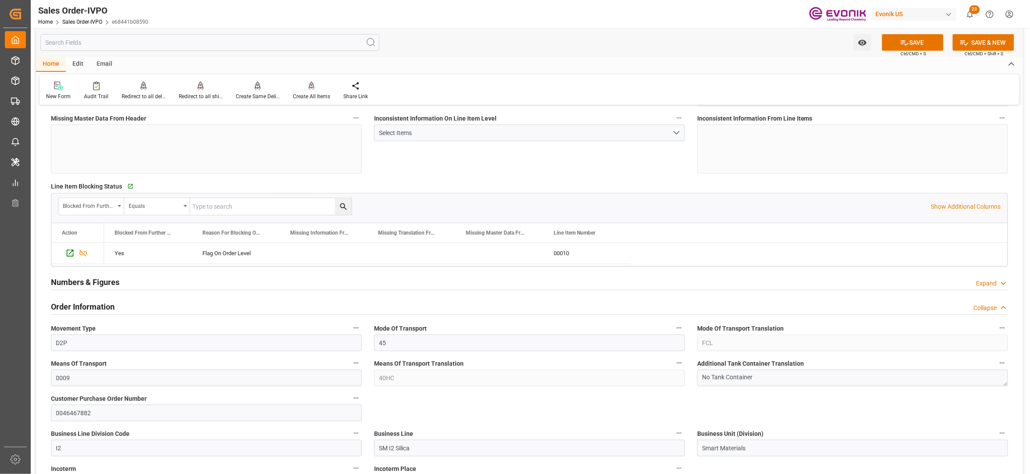
scroll to position [390, 0]
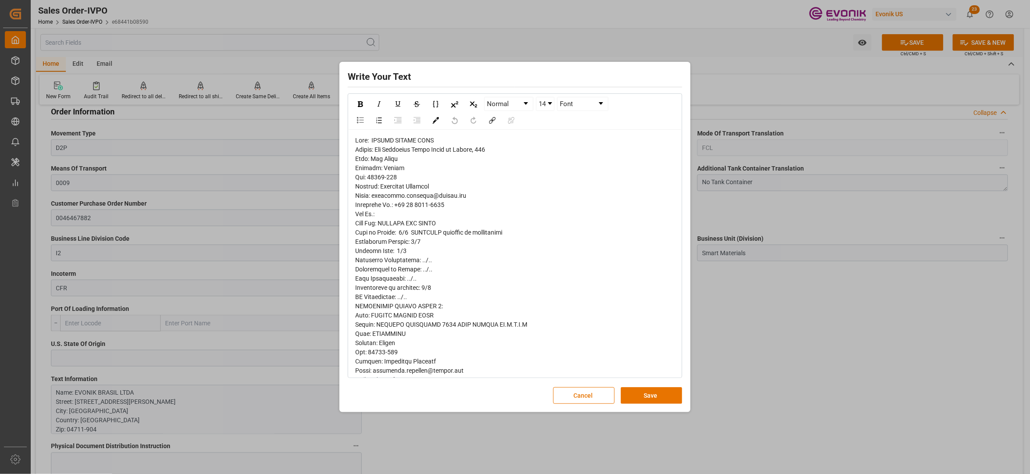
click at [357, 155] on div "rdw-editor" at bounding box center [515, 458] width 320 height 645
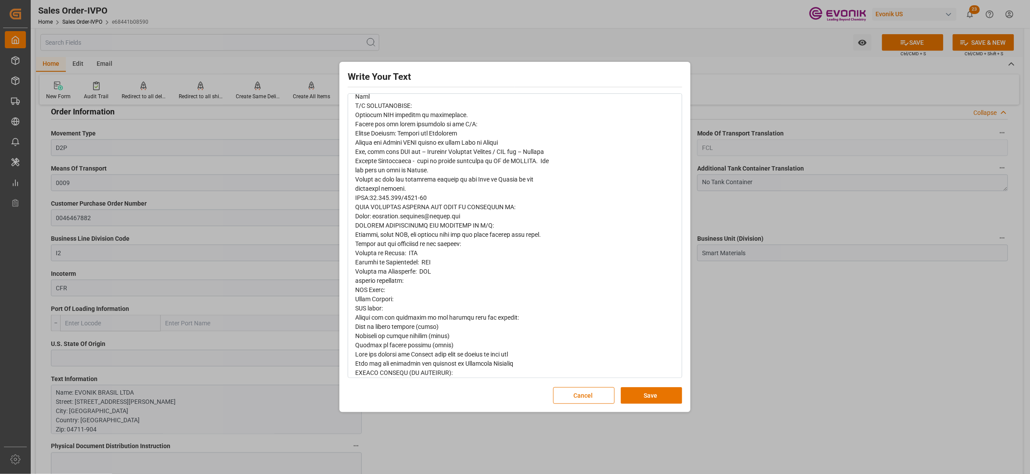
scroll to position [403, 0]
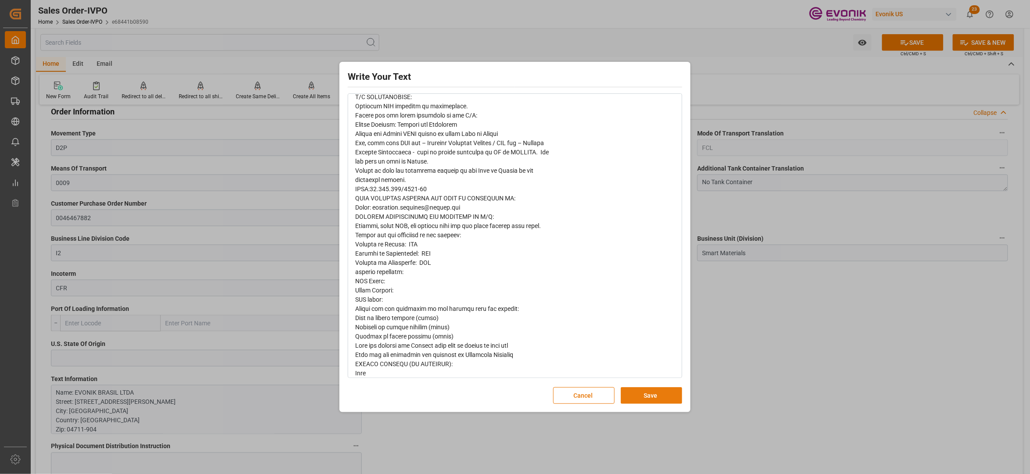
click at [657, 395] on button "Save" at bounding box center [651, 396] width 61 height 17
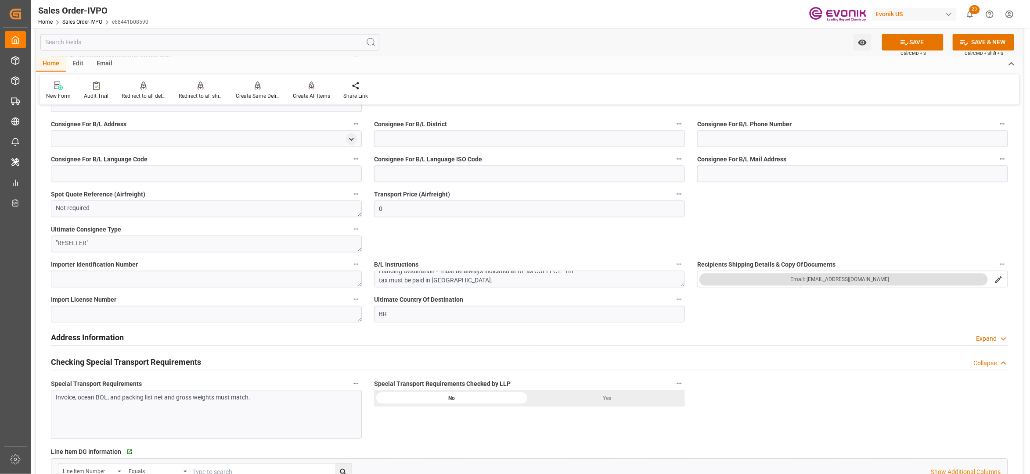
scroll to position [975, 0]
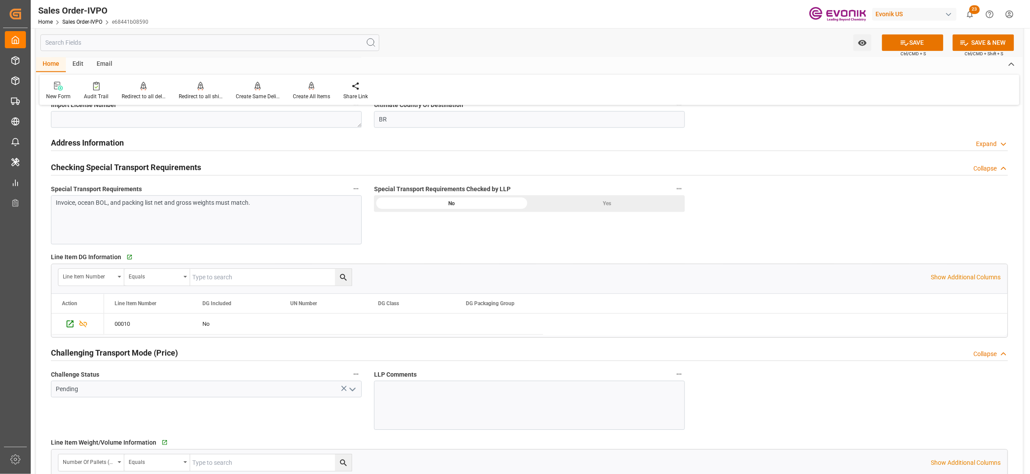
click at [570, 206] on div "Yes" at bounding box center [606, 203] width 155 height 17
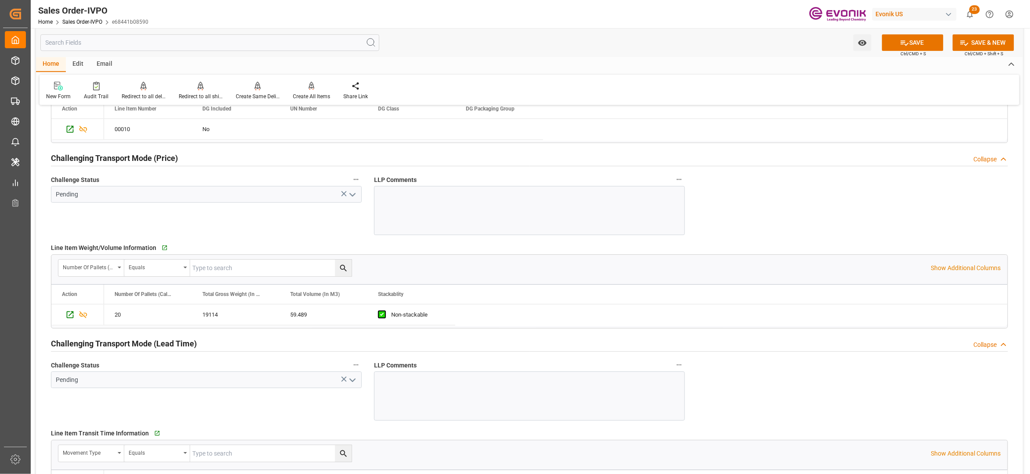
click at [352, 197] on icon "open menu" at bounding box center [352, 195] width 11 height 11
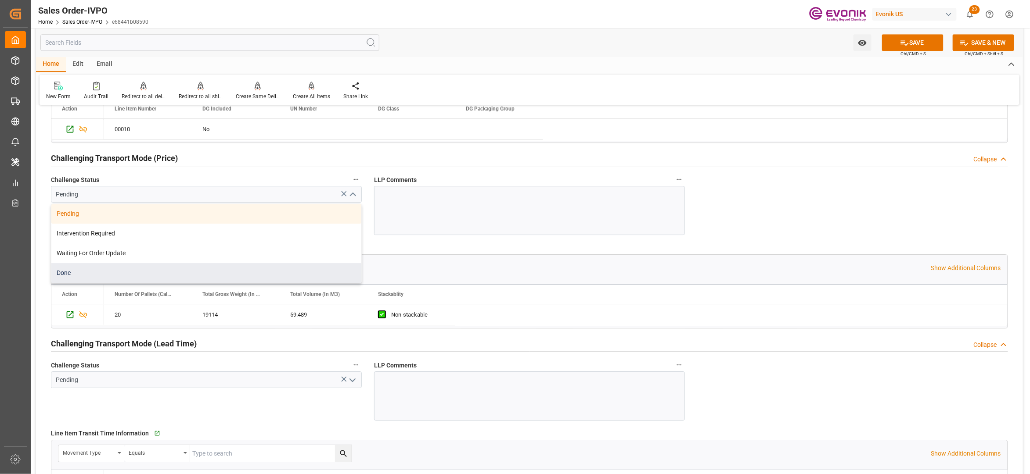
click at [68, 276] on div "Done" at bounding box center [206, 273] width 310 height 20
type input "Done"
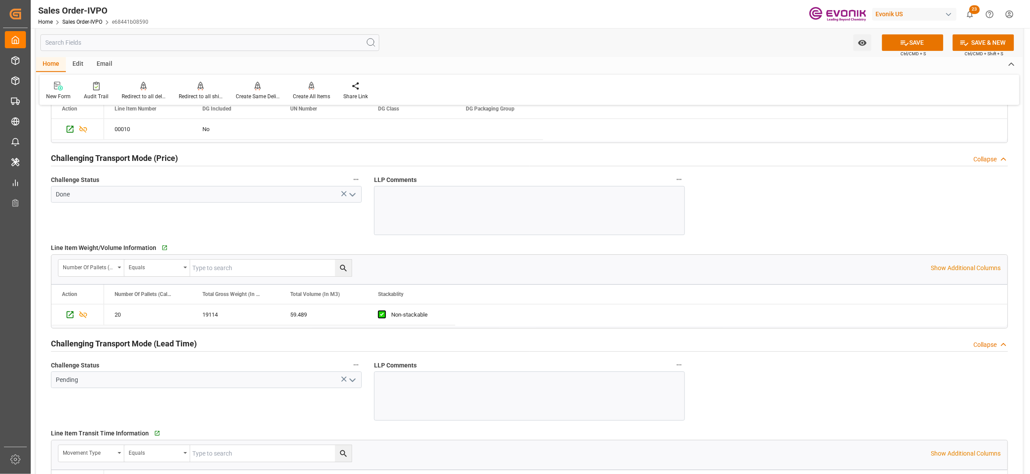
scroll to position [1365, 0]
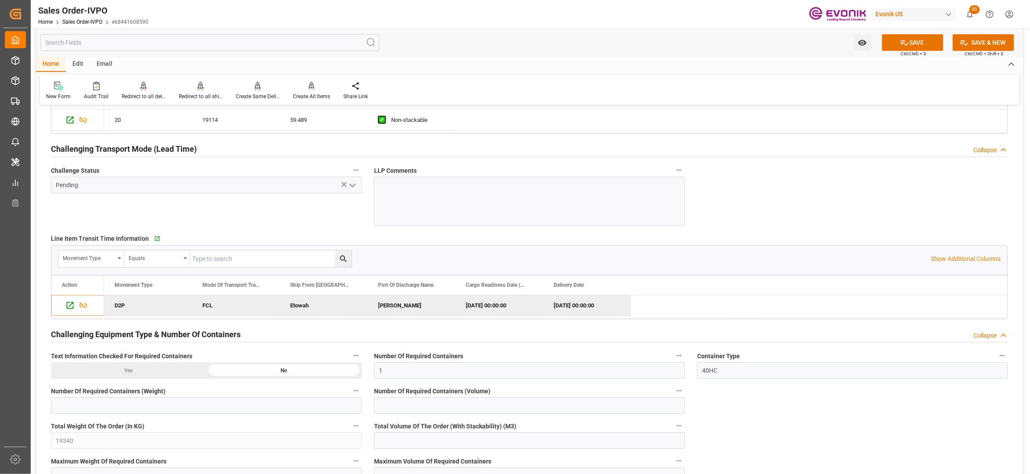
click at [352, 187] on polyline "open menu" at bounding box center [352, 185] width 5 height 3
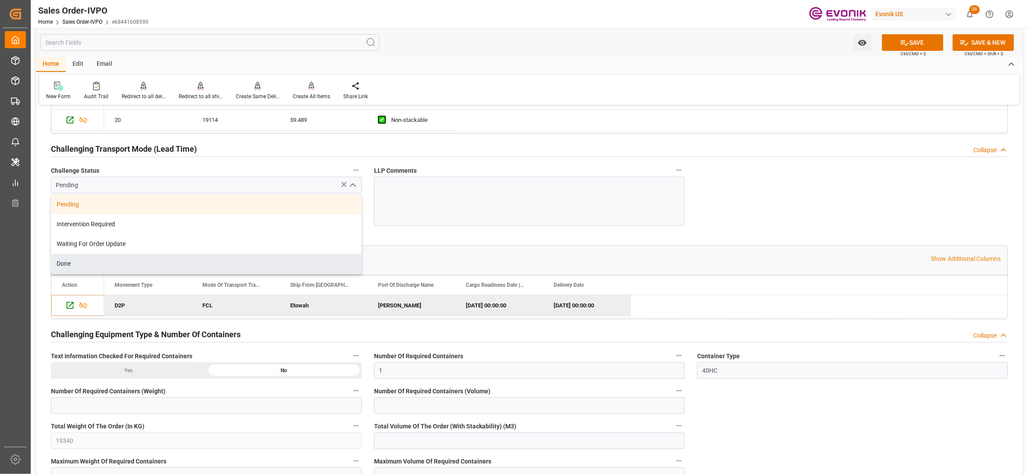
click at [96, 272] on div "Done" at bounding box center [206, 264] width 310 height 20
type input "Done"
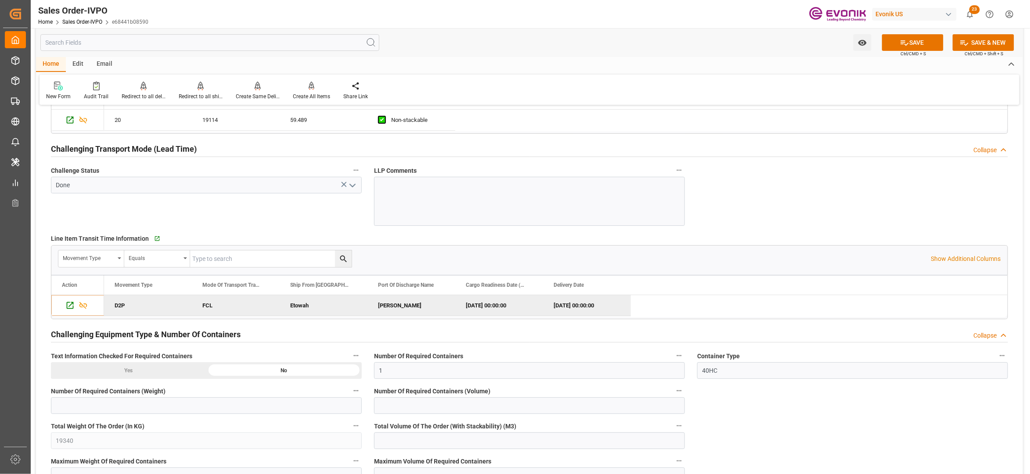
scroll to position [1561, 0]
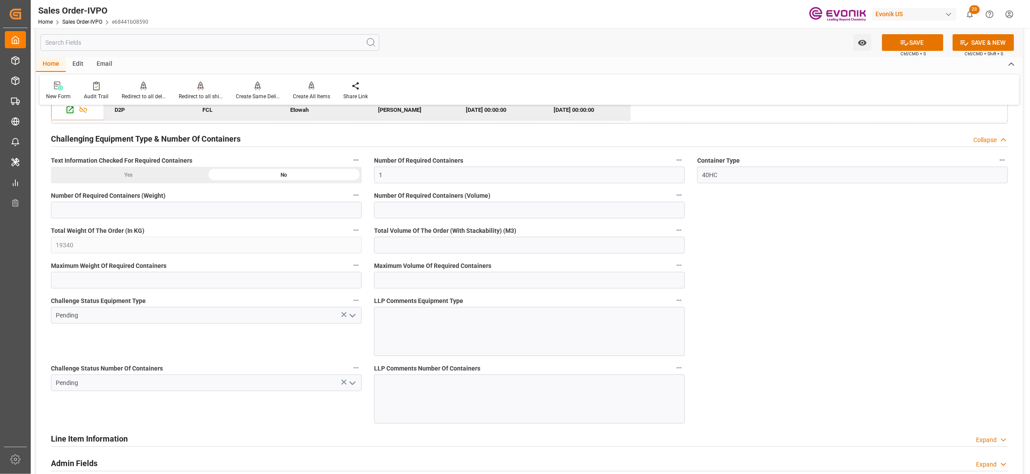
click at [352, 321] on icon "open menu" at bounding box center [352, 316] width 11 height 11
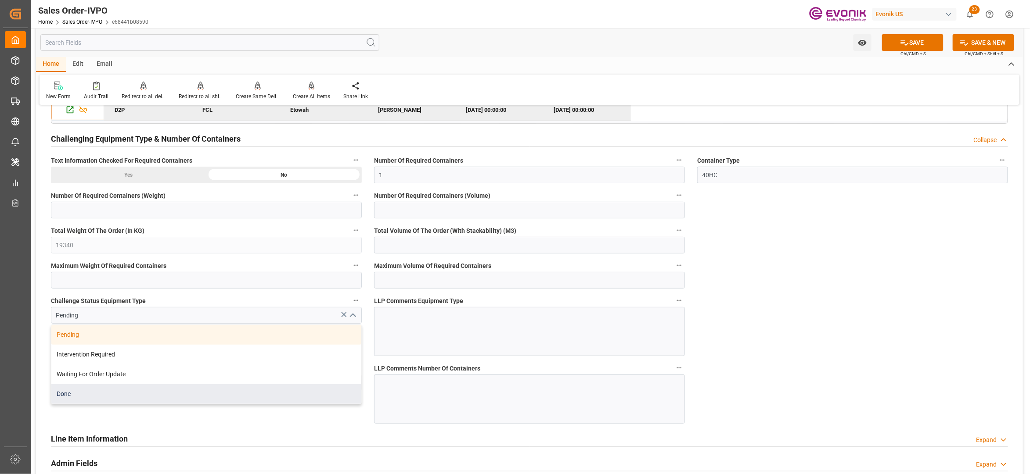
click at [93, 401] on div "Done" at bounding box center [206, 394] width 310 height 20
type input "Done"
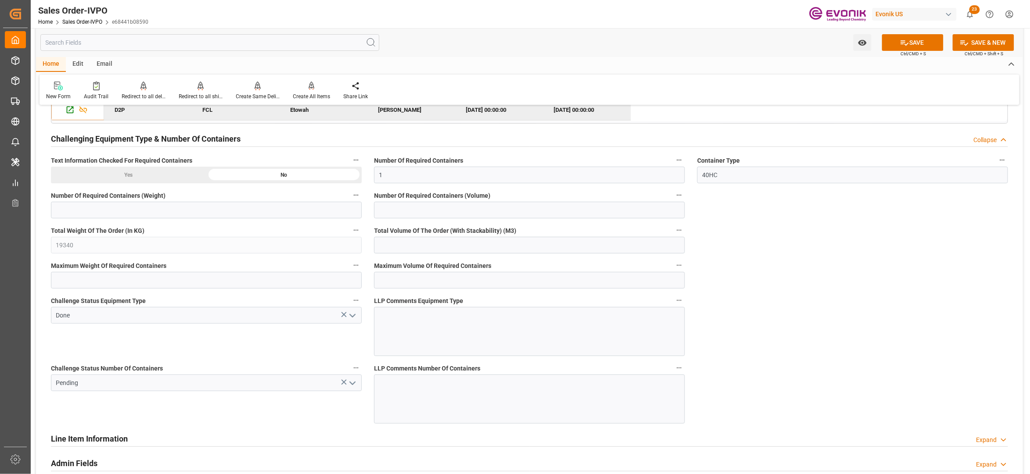
click at [353, 387] on icon "open menu" at bounding box center [352, 383] width 11 height 11
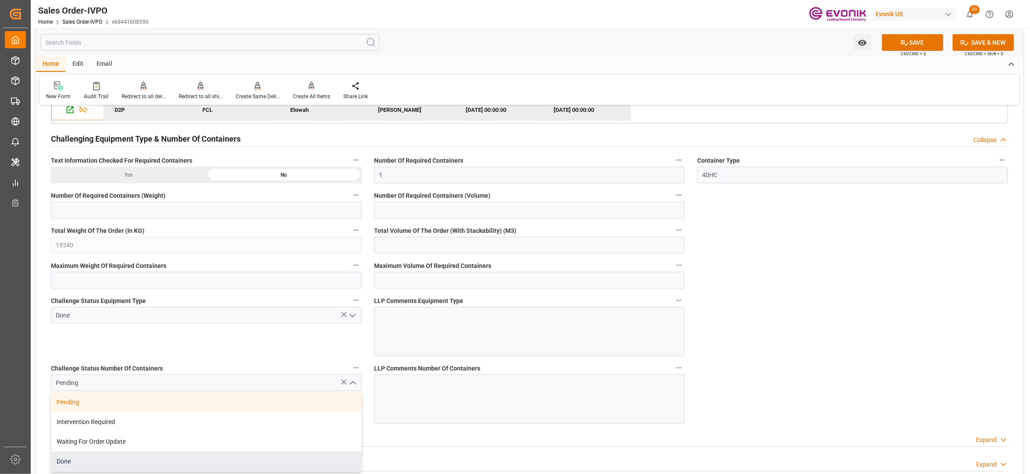
click at [70, 464] on div "Done" at bounding box center [206, 462] width 310 height 20
type input "Done"
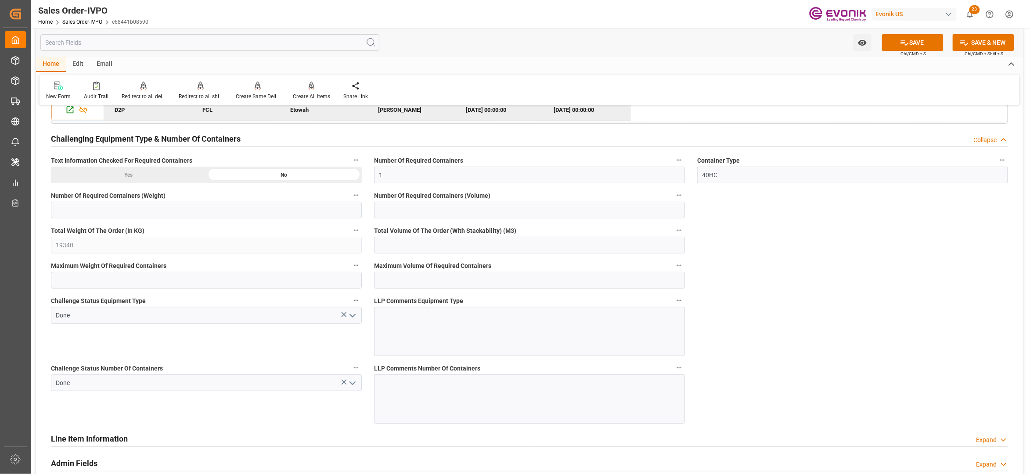
click at [922, 43] on button "SAVE" at bounding box center [912, 42] width 61 height 17
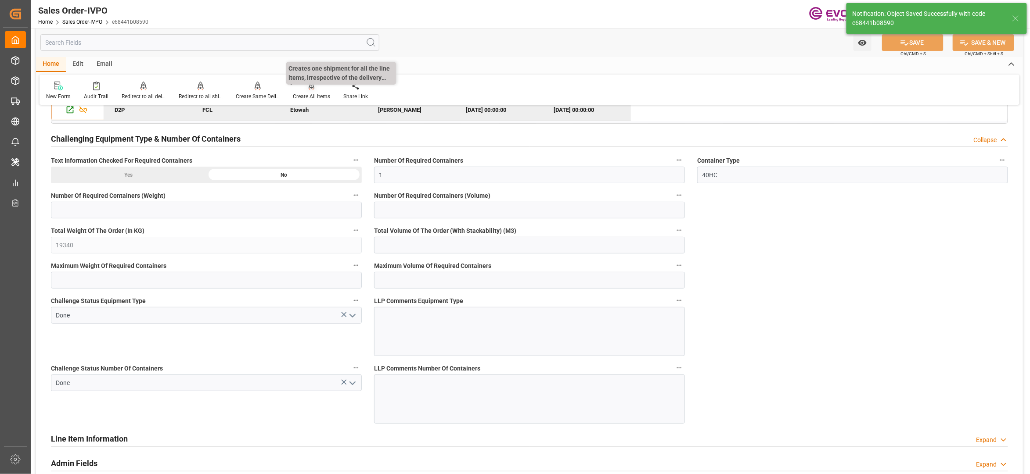
type input "[DATE] 04:44"
type input "No"
type input "2"
type input "118.978"
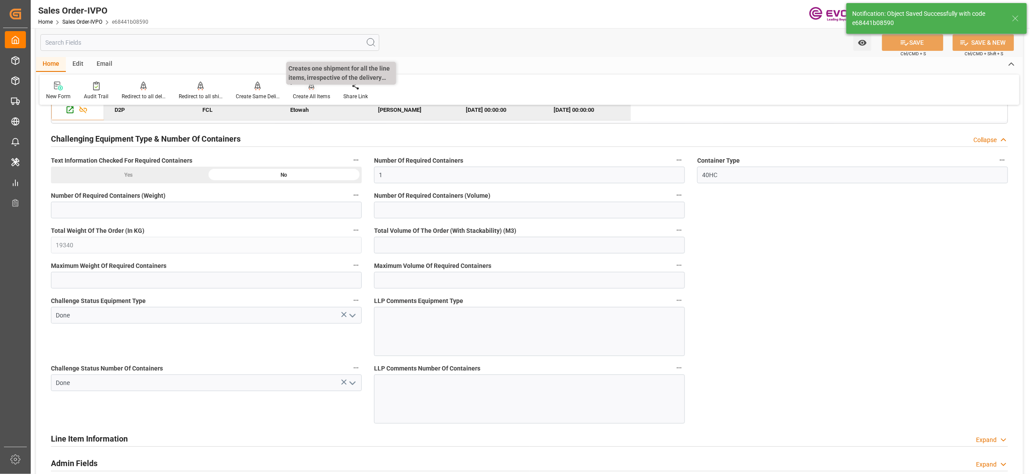
type input "19000"
type input "60"
click at [312, 90] on icon at bounding box center [312, 86] width 6 height 9
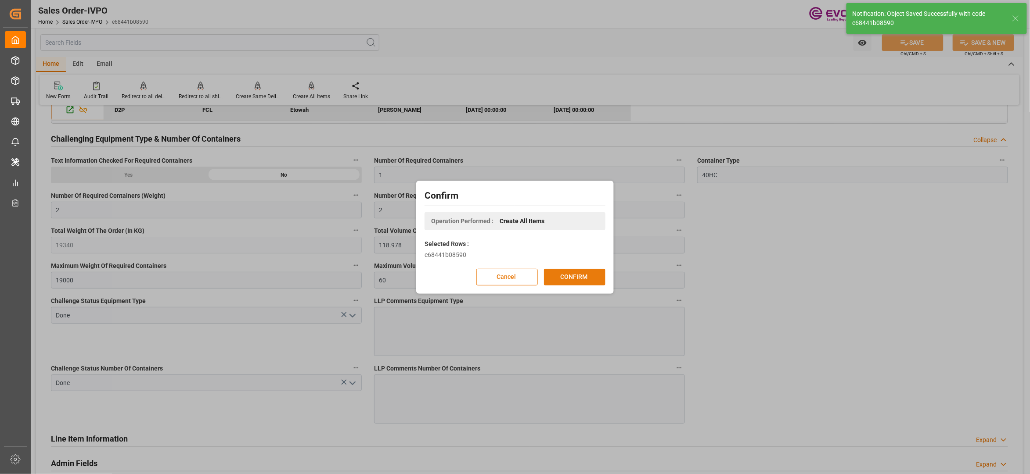
click at [576, 276] on button "CONFIRM" at bounding box center [574, 277] width 61 height 17
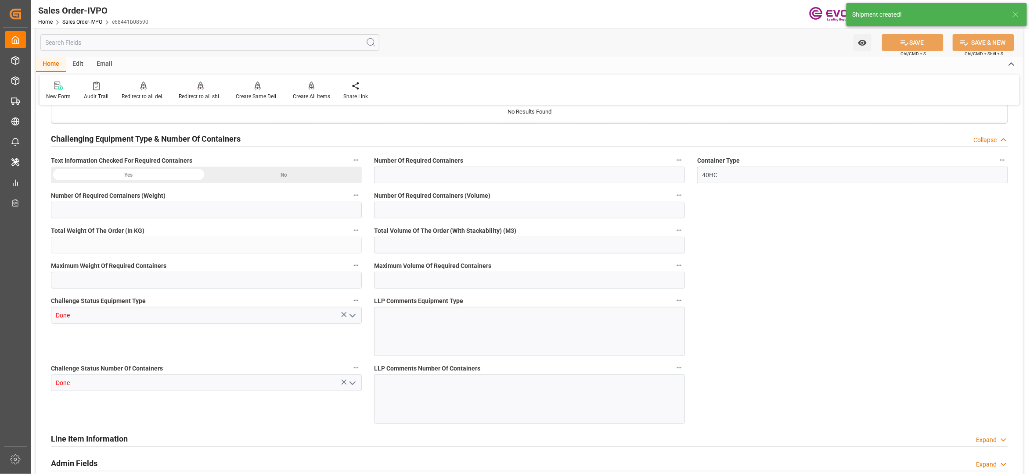
type input "BRSSZ"
type input "0"
type input "1"
type input "2"
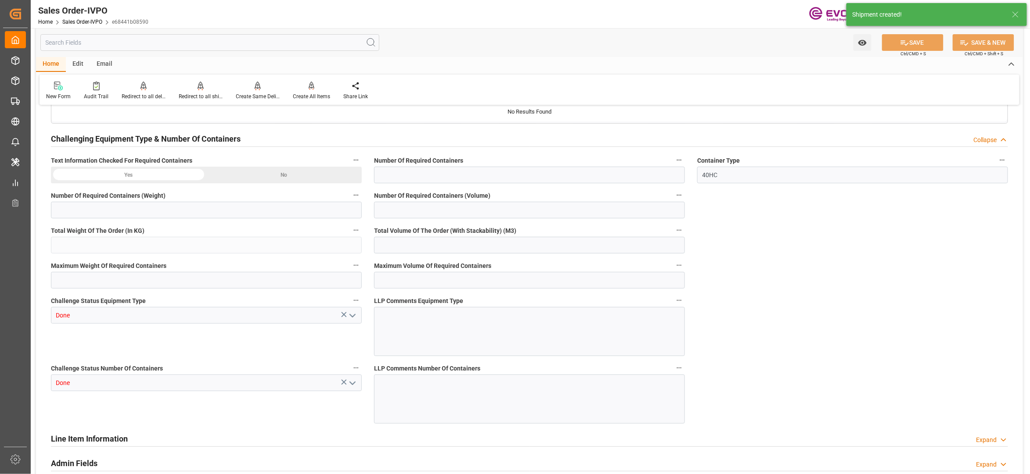
type input "19340"
type input "118.978"
type input "19000"
type input "60"
type input "25.08.2025 18:24"
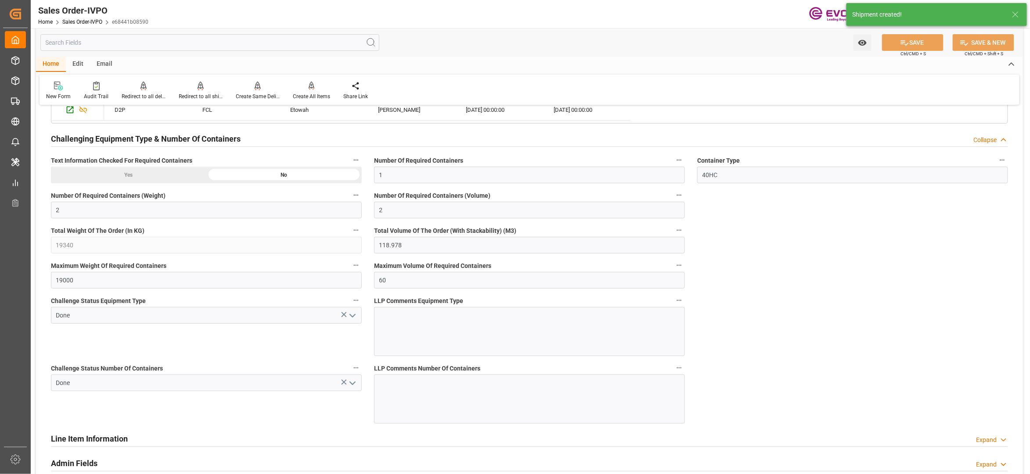
type input "[DATE] 04:44"
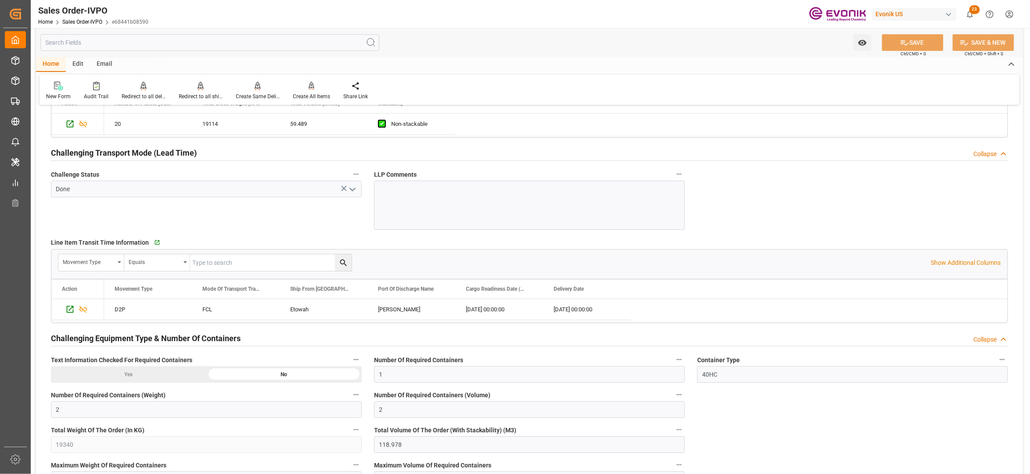
scroll to position [1166, 0]
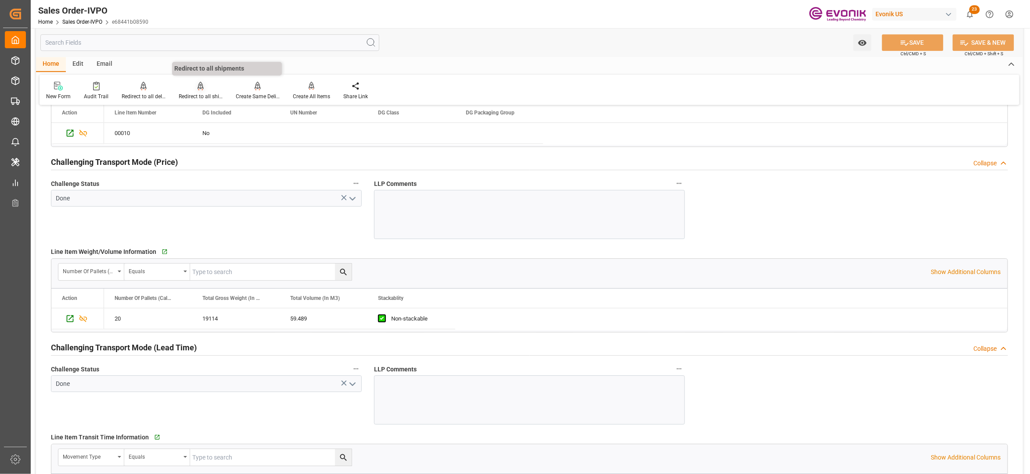
click at [202, 92] on div "Redirect to all shipments" at bounding box center [200, 90] width 57 height 19
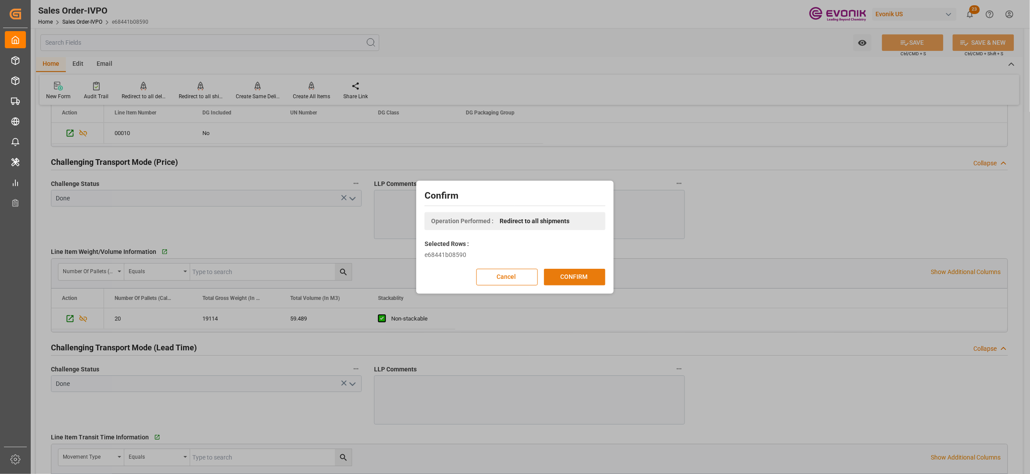
click at [585, 280] on button "CONFIRM" at bounding box center [574, 277] width 61 height 17
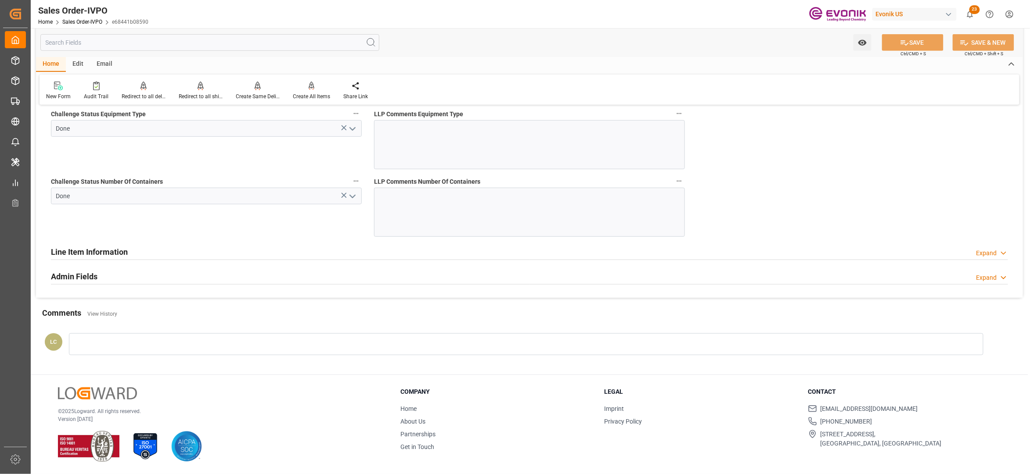
scroll to position [1556, 0]
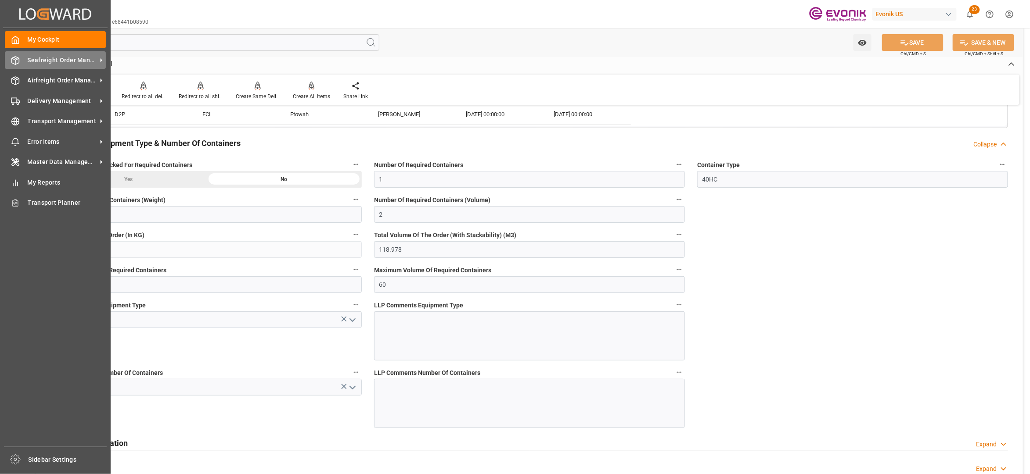
click at [53, 56] on span "Seafreight Order Management" at bounding box center [62, 60] width 69 height 9
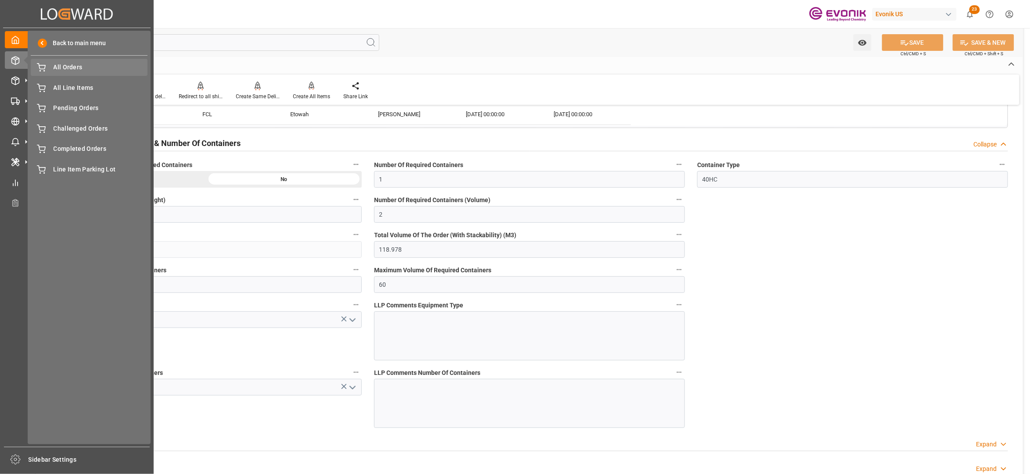
click at [69, 67] on span "All Orders" at bounding box center [101, 67] width 94 height 9
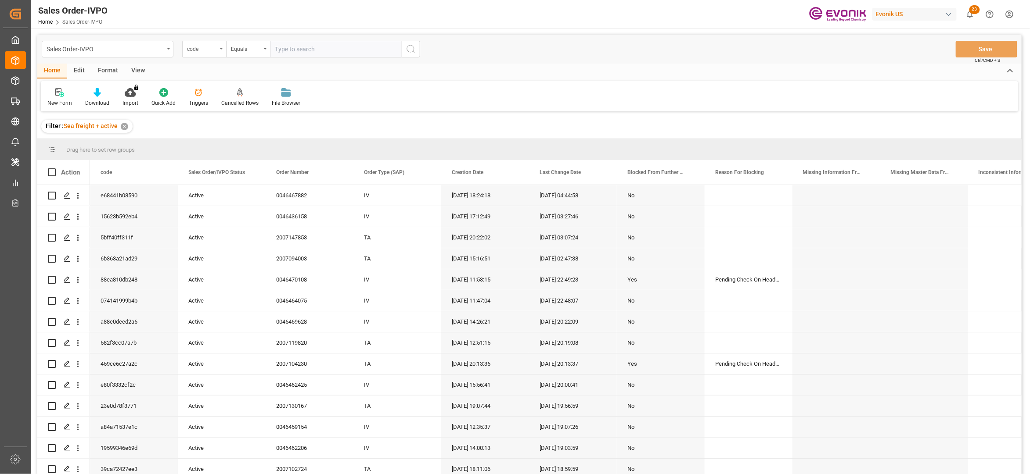
click at [211, 49] on div "code" at bounding box center [202, 48] width 30 height 10
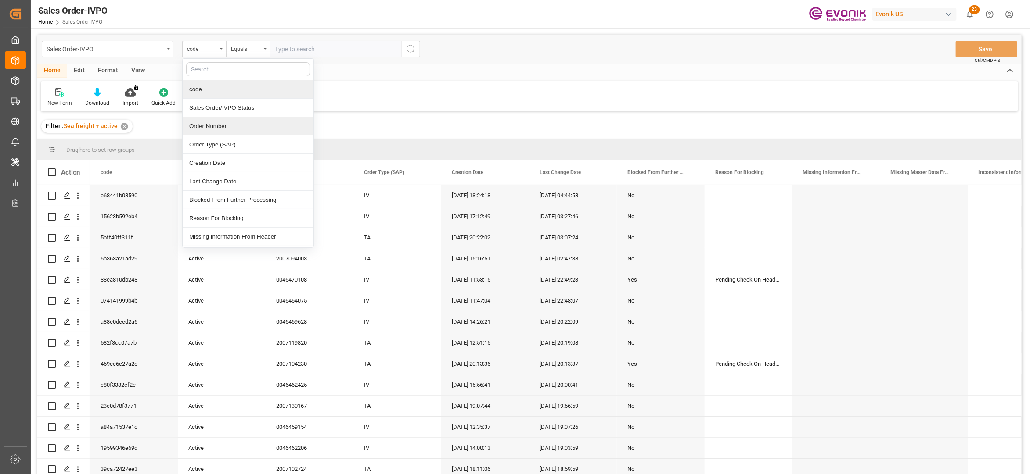
click at [223, 123] on div "Order Number" at bounding box center [248, 126] width 131 height 18
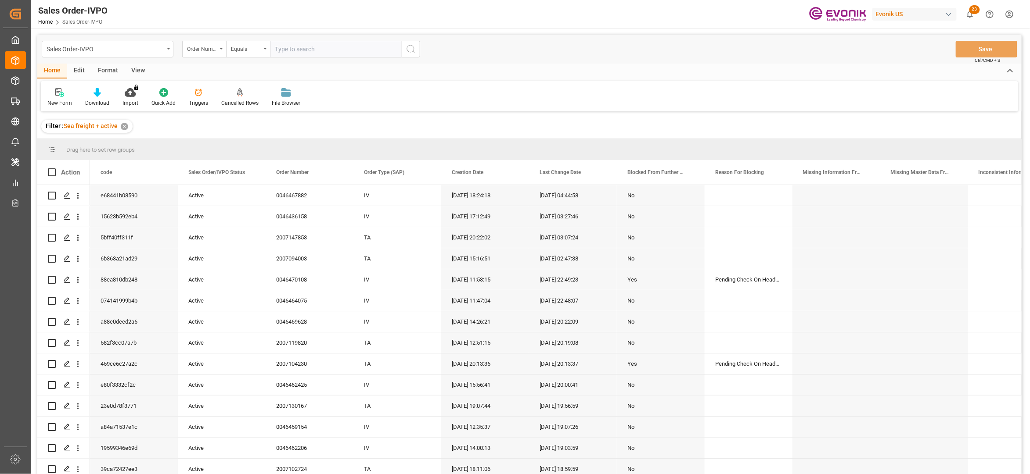
click at [295, 48] on input "text" at bounding box center [336, 49] width 132 height 17
paste input "0046469528"
type input "0046469528"
click at [410, 53] on icon "search button" at bounding box center [411, 49] width 11 height 11
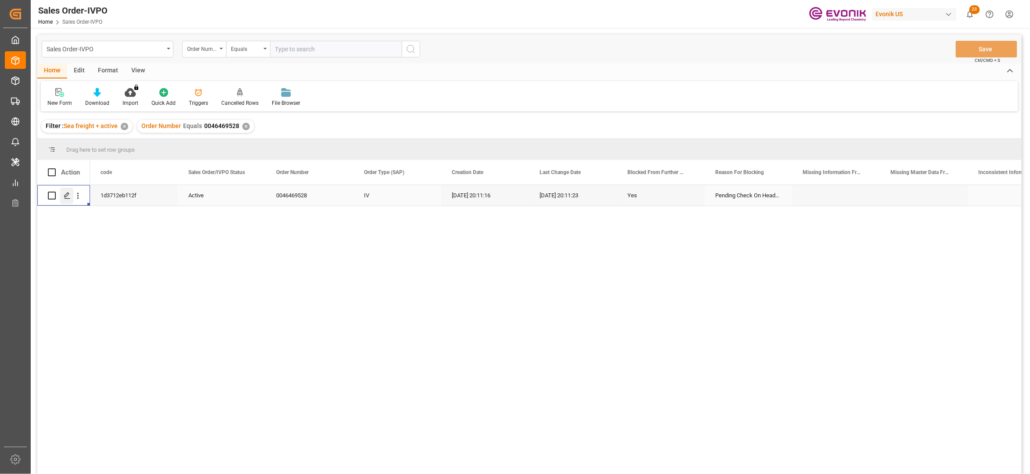
click at [66, 194] on polygon "Press SPACE to select this row." at bounding box center [67, 195] width 4 height 4
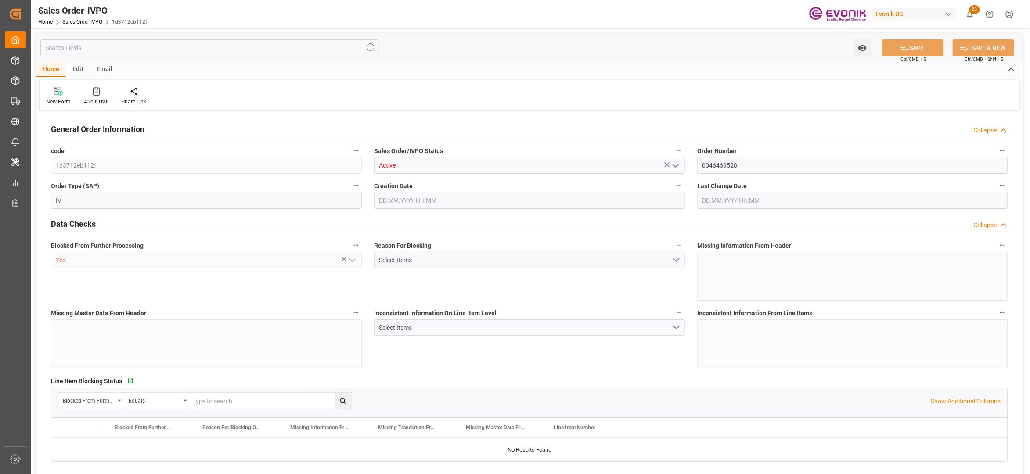
type input "KRPUS"
type input "0"
type input "1"
type input "16240"
type input "20.08.2025 20:11"
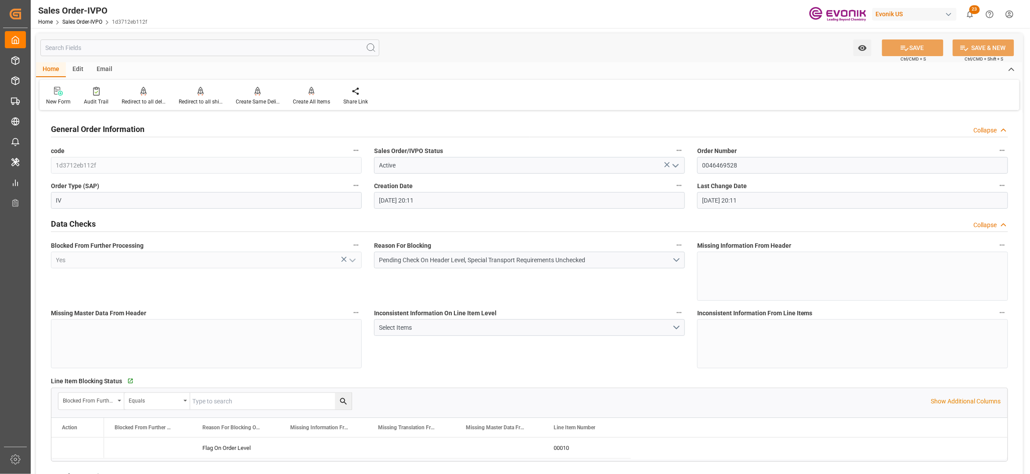
type input "20.08.2025 20:11"
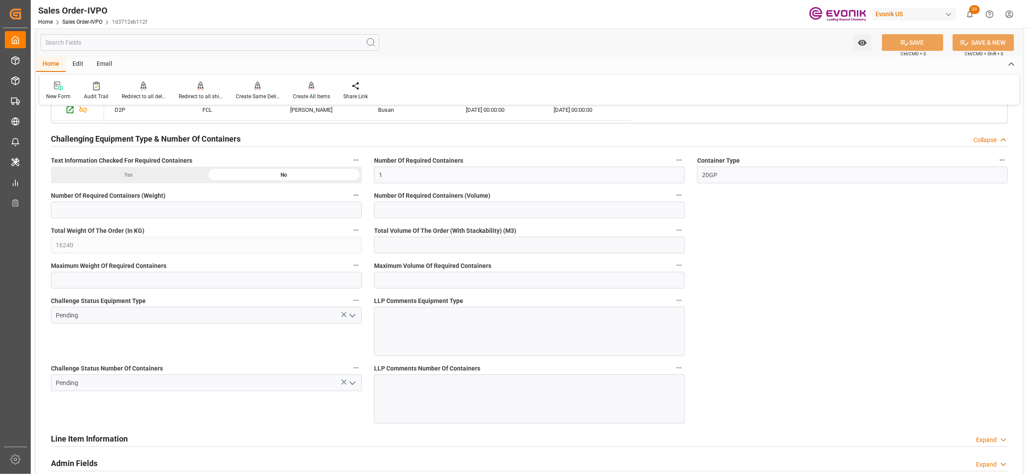
scroll to position [1365, 0]
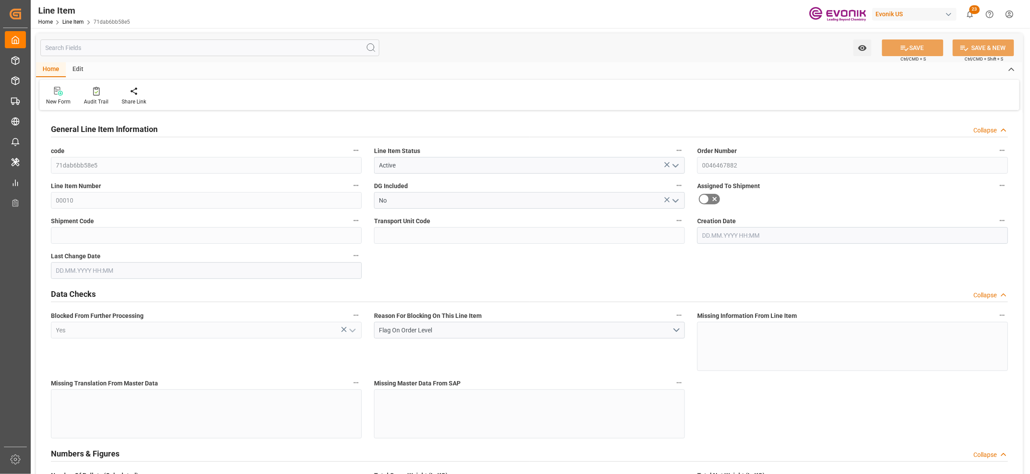
type input "20"
type input "19114"
type input "19000"
type input "59.489"
type input "40"
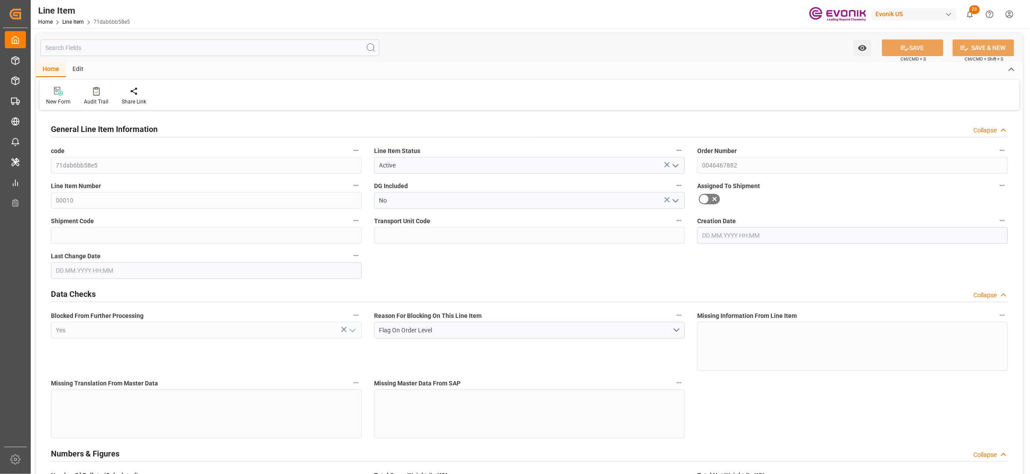
type input "16720"
type input "40"
type input "19000"
type input "19114"
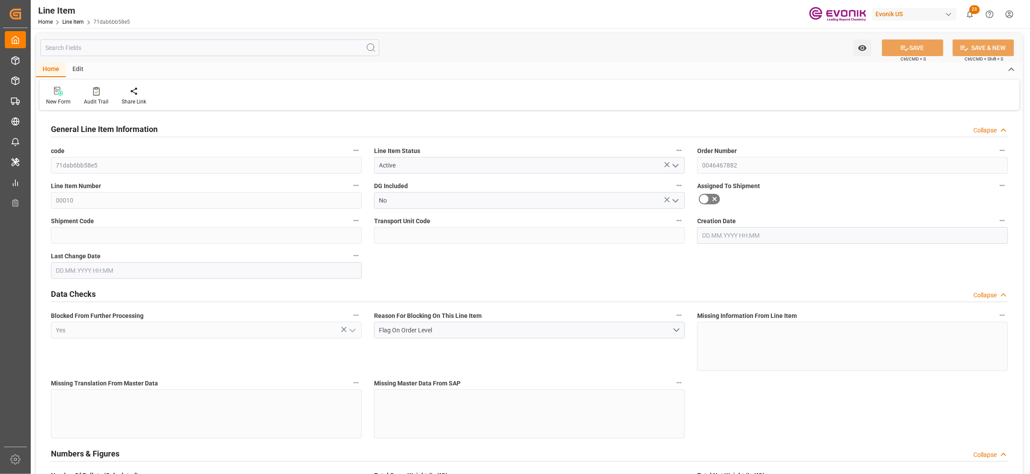
type input "19340"
type input "19000"
type input "59.489"
type input "59489"
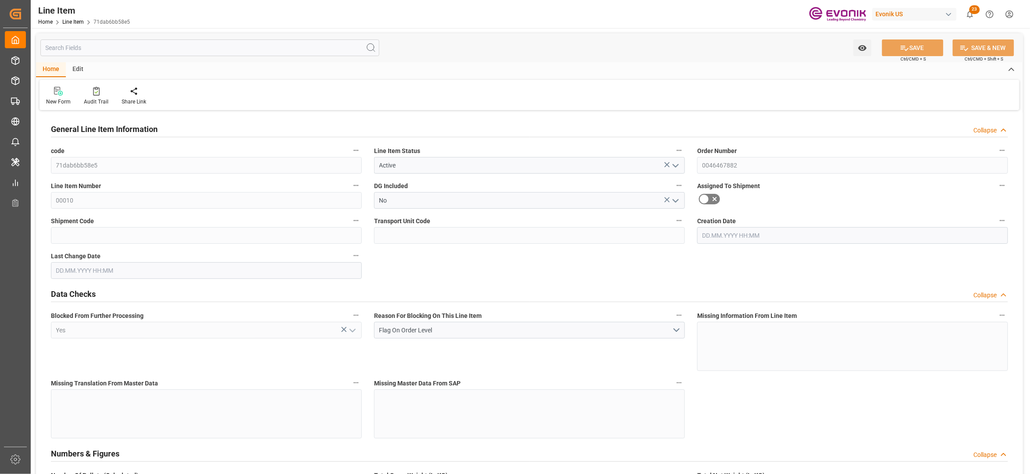
type input "0"
type input "[DATE] 18:24"
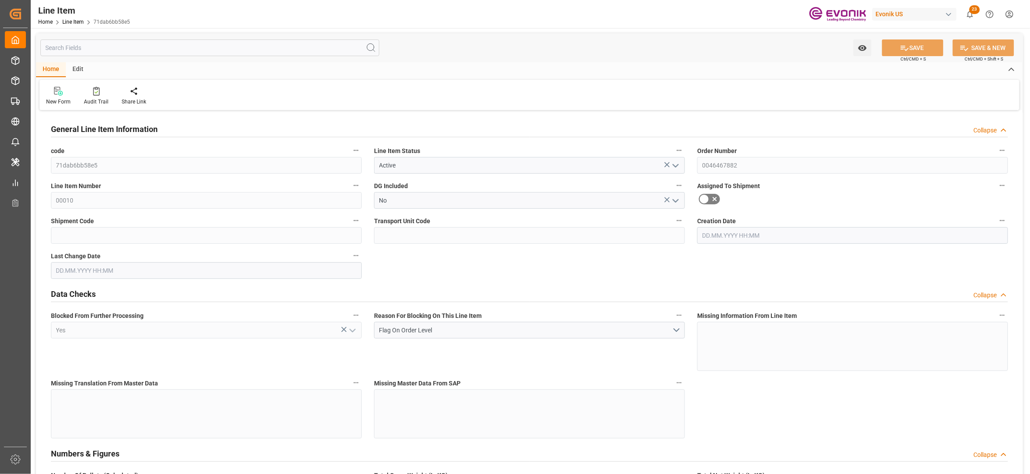
type input "[DATE] 18:24"
type input "[DATE]"
click at [155, 48] on input "text" at bounding box center [209, 48] width 339 height 17
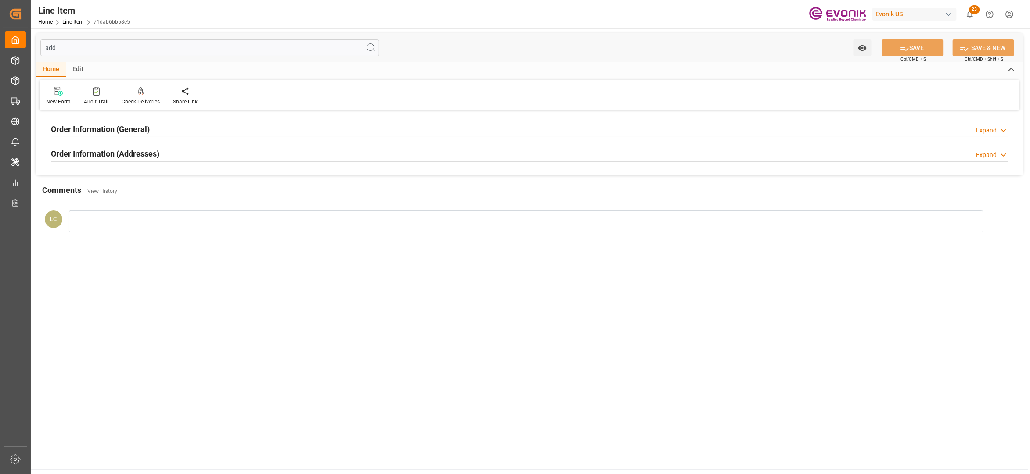
type input "add"
click at [200, 151] on div "Order Information (Addresses) Expand" at bounding box center [529, 153] width 957 height 17
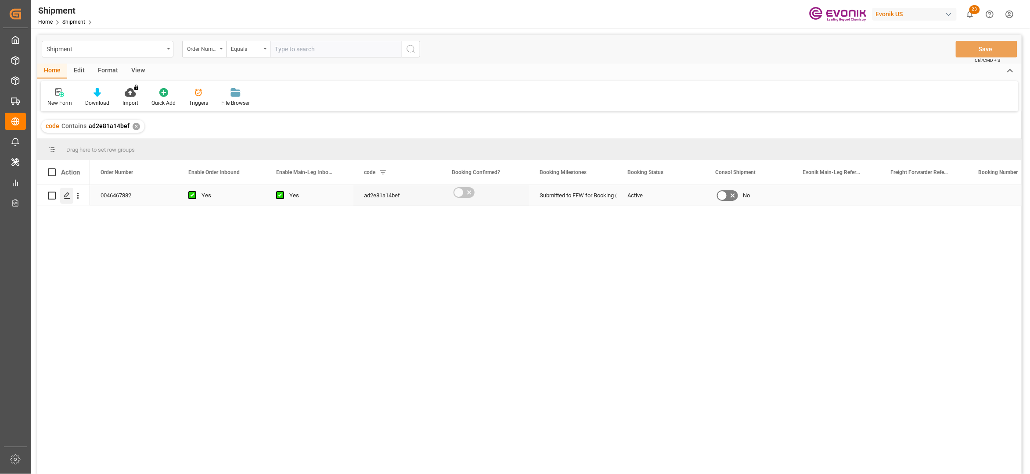
click at [67, 196] on polygon "Press SPACE to select this row." at bounding box center [67, 195] width 4 height 4
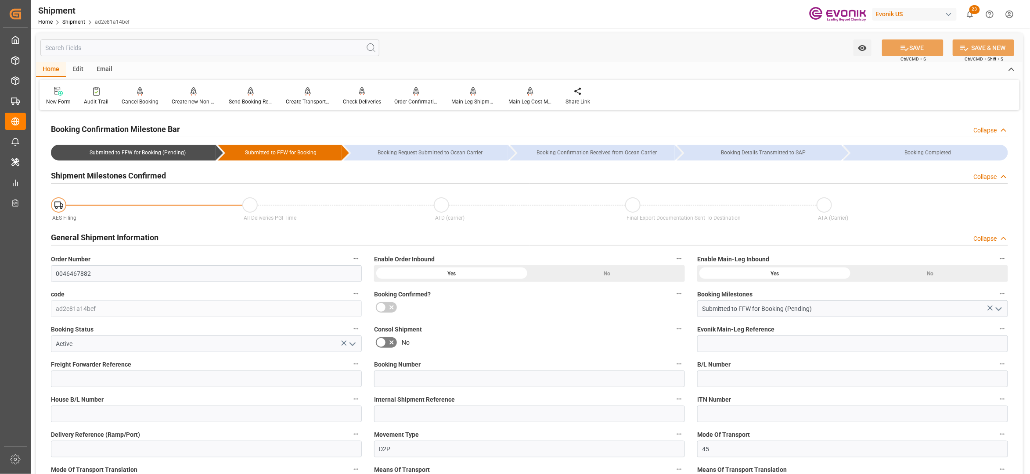
scroll to position [195, 0]
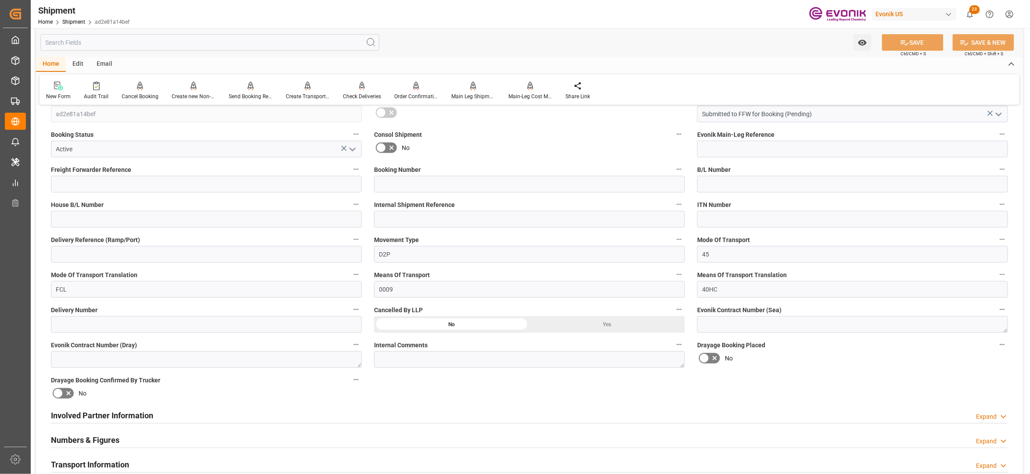
click at [442, 413] on div "Involved Partner Information Expand" at bounding box center [529, 415] width 957 height 17
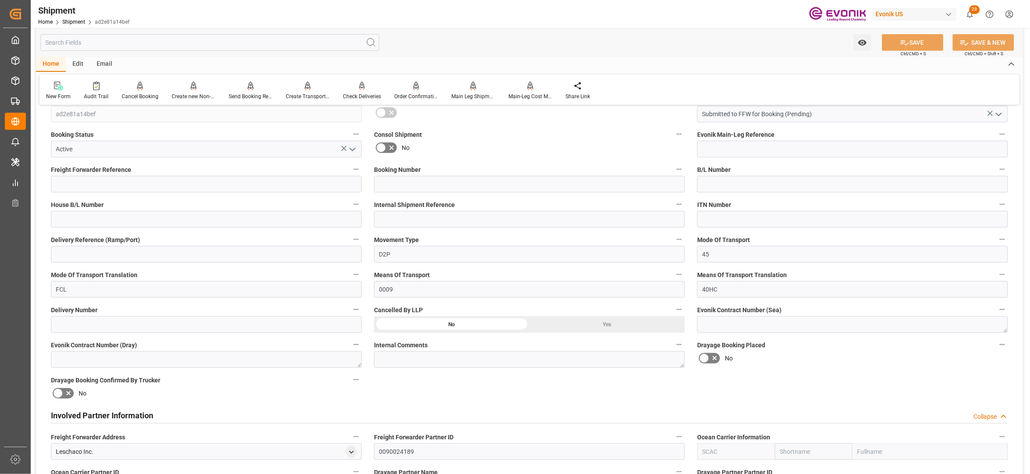
scroll to position [390, 0]
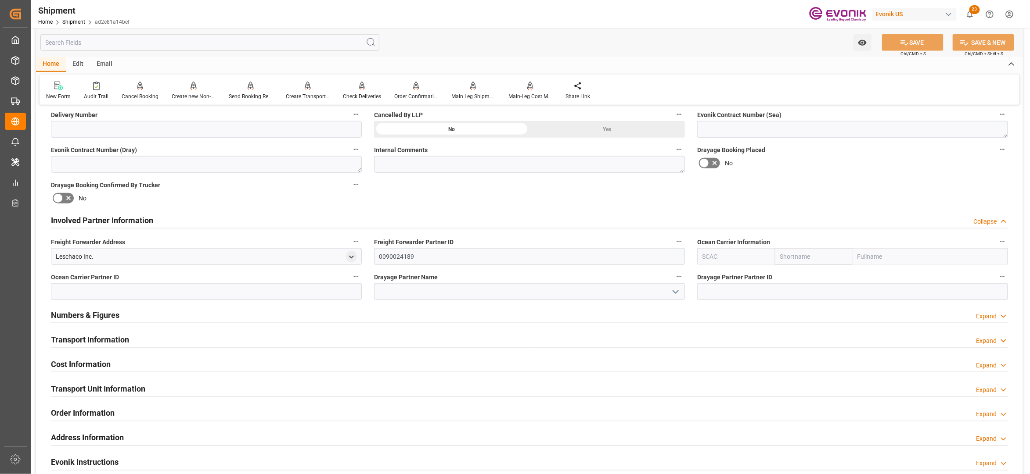
click at [795, 251] on input "text" at bounding box center [814, 256] width 78 height 17
type input "msc"
click at [779, 278] on div "MSC" at bounding box center [787, 276] width 24 height 20
type input "MSCU"
type input "MSC"
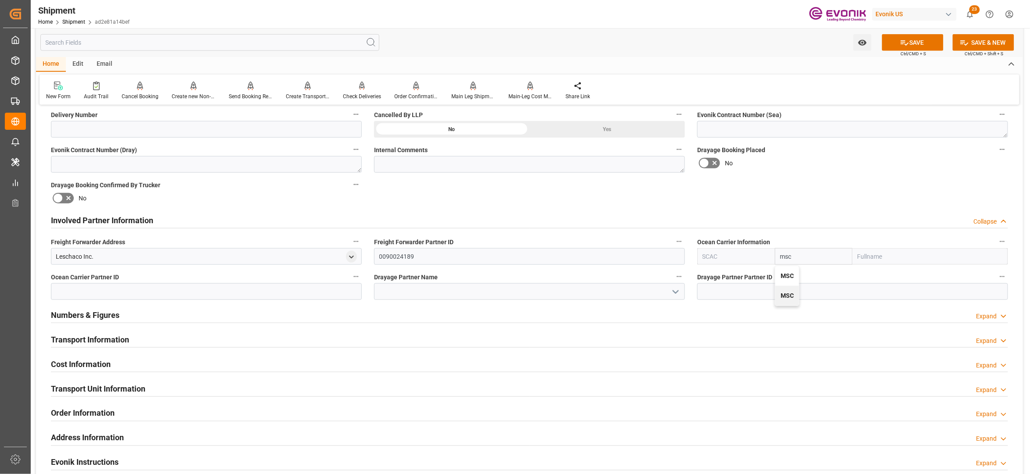
type input "Mediterranean Shipping Company"
type input "MSC"
click at [880, 148] on label "Drayage Booking Placed" at bounding box center [852, 150] width 311 height 12
click at [996, 148] on button "Drayage Booking Placed" at bounding box center [1001, 149] width 11 height 11
click at [926, 41] on div at bounding box center [515, 237] width 1030 height 474
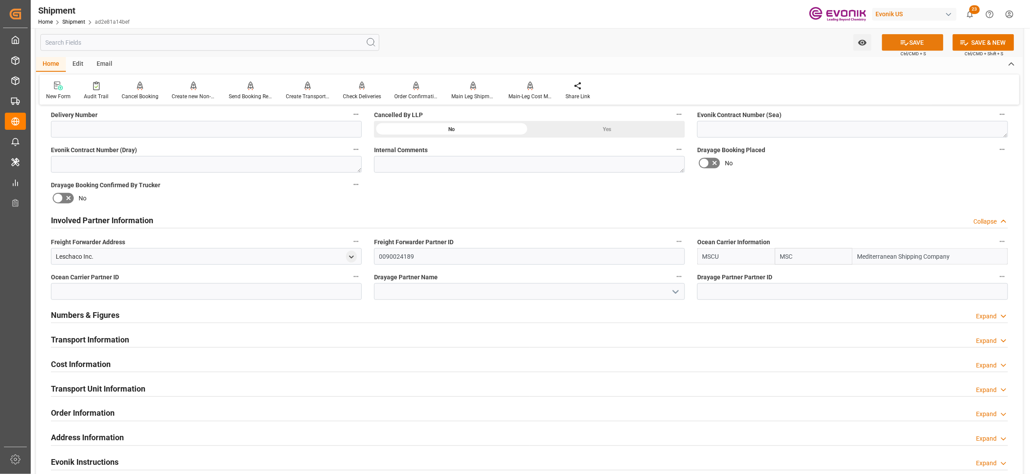
click at [926, 39] on button "SAVE" at bounding box center [912, 42] width 61 height 17
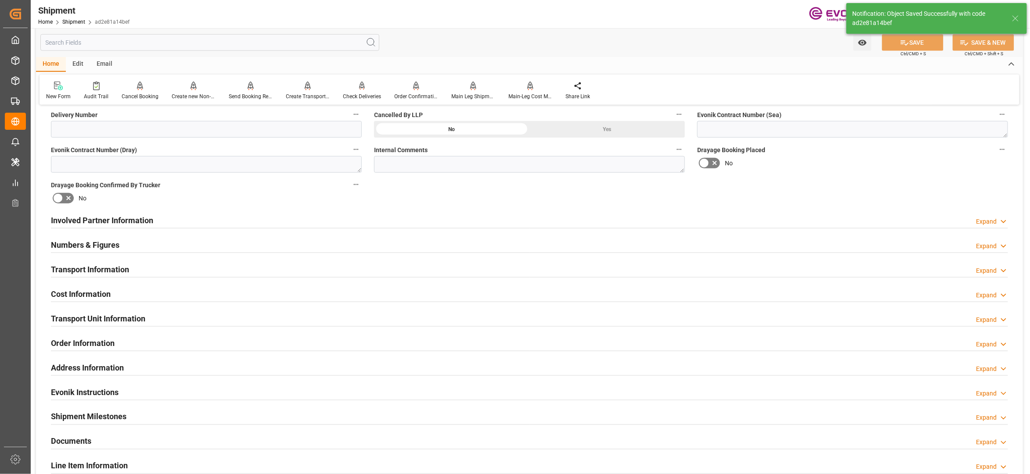
type input "0090038163"
click at [438, 219] on div "Involved Partner Information Expand" at bounding box center [529, 220] width 957 height 17
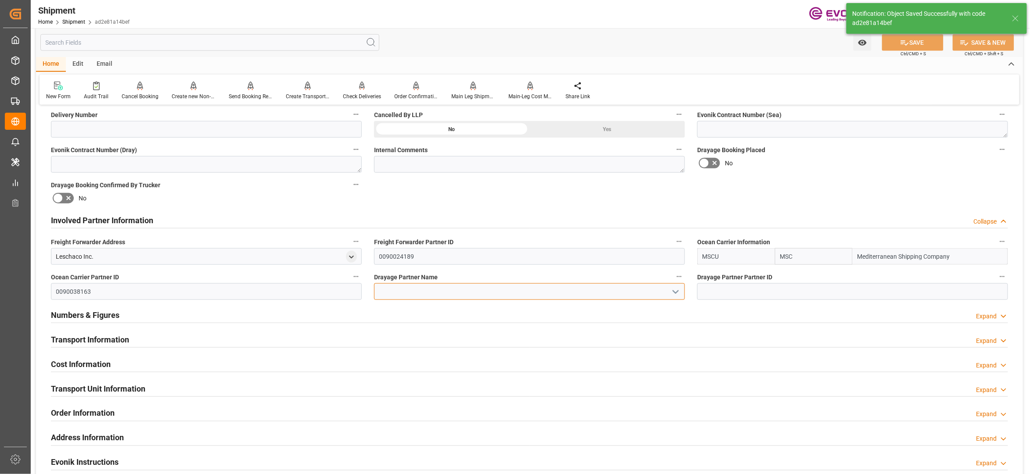
click at [401, 292] on input at bounding box center [529, 292] width 311 height 17
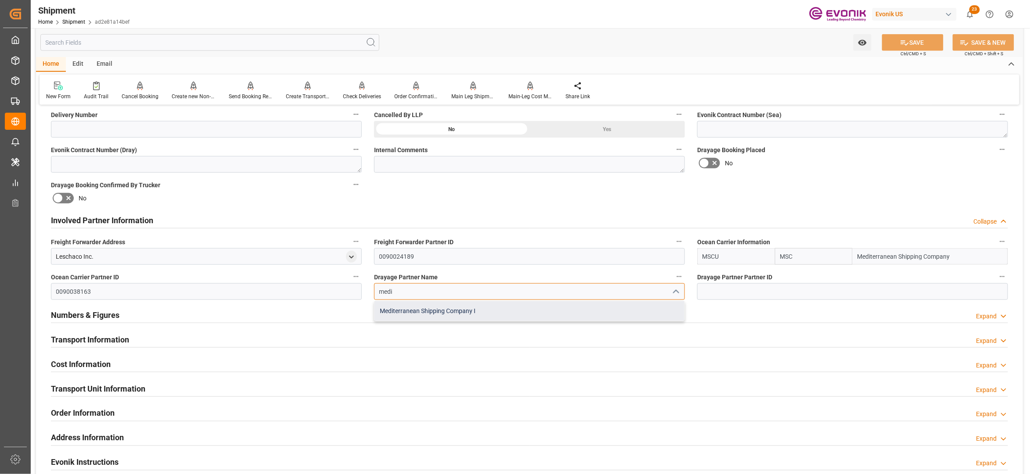
click at [474, 311] on div "Mediterranean Shipping Company I" at bounding box center [529, 312] width 310 height 20
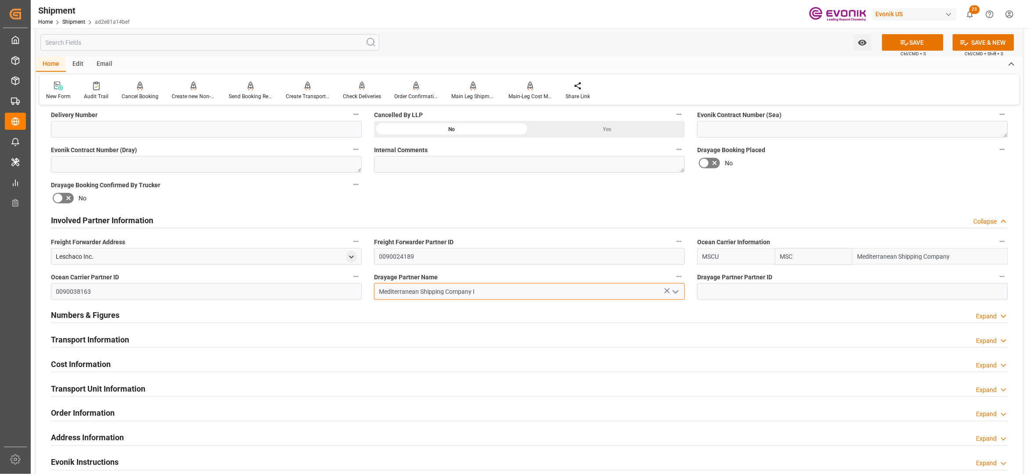
type input "Mediterranean Shipping Company I"
click at [841, 192] on div "Booking Confirmation Milestone Bar Collapse Submitted to FFW for Booking (Pendi…" at bounding box center [529, 212] width 987 height 978
click at [908, 41] on button "SAVE" at bounding box center [912, 42] width 61 height 17
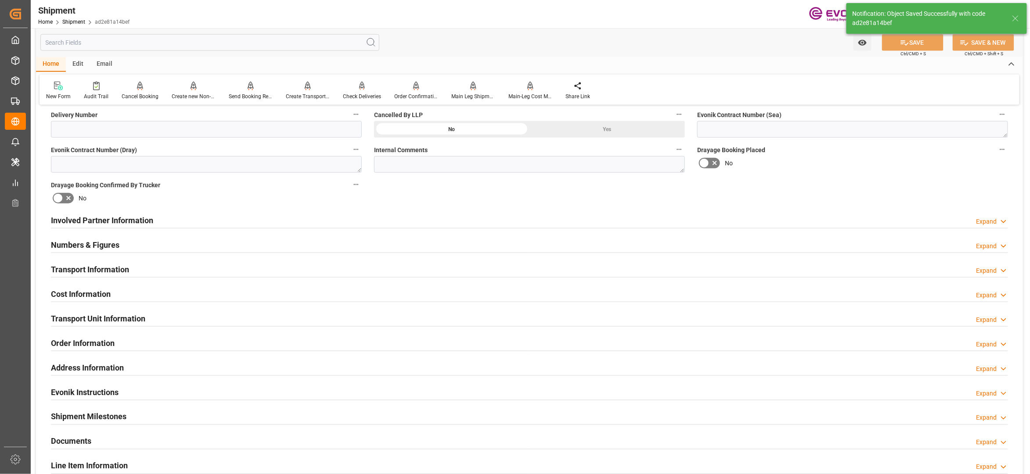
type input "0090038163"
click at [398, 219] on div "Involved Partner Information Expand" at bounding box center [529, 220] width 957 height 17
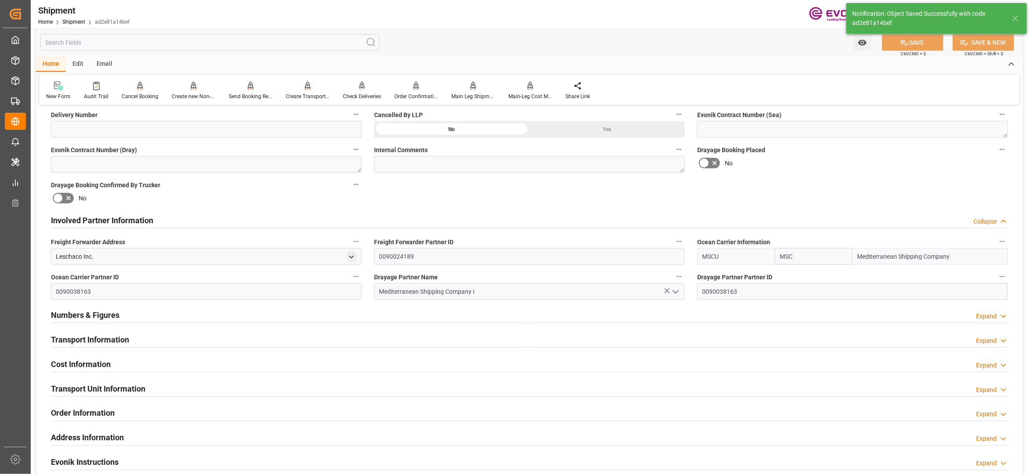
click at [370, 340] on div "Transport Information Expand" at bounding box center [529, 339] width 957 height 17
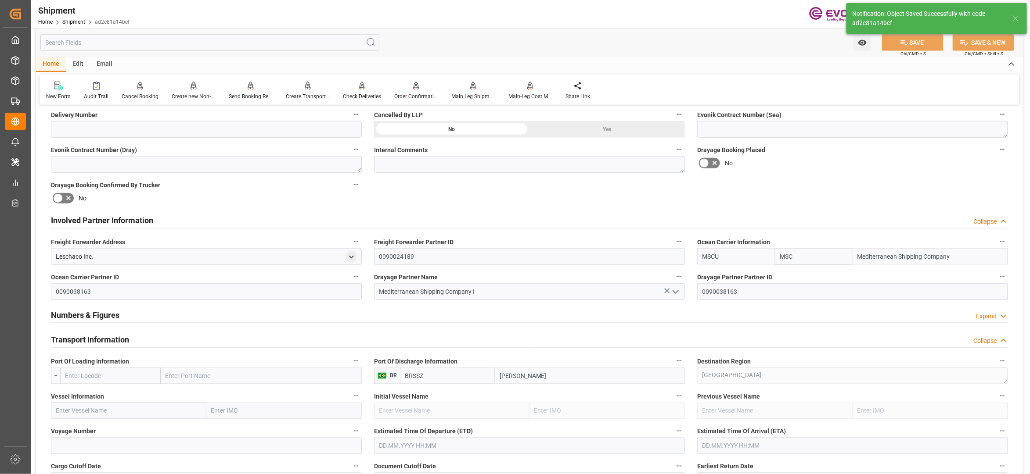
scroll to position [585, 0]
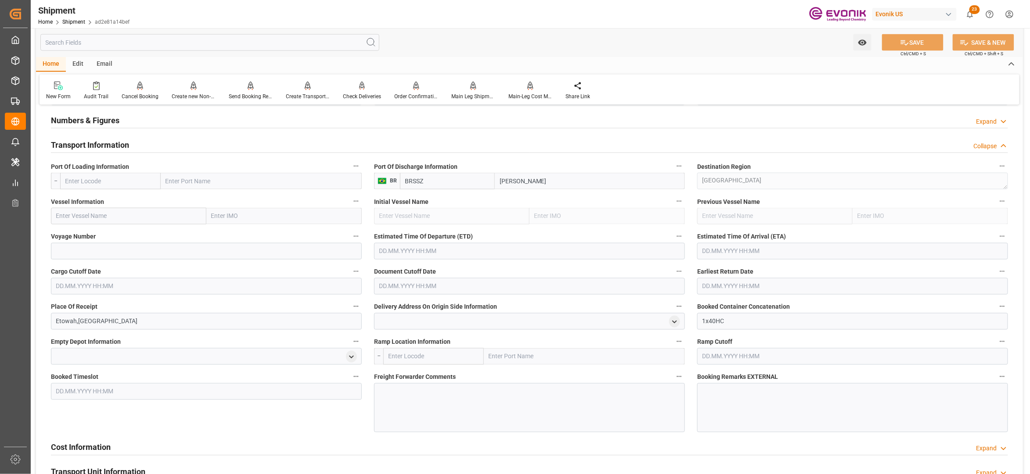
click at [125, 183] on input "text" at bounding box center [110, 181] width 101 height 17
click at [95, 225] on div "USSAV - Savannah" at bounding box center [90, 221] width 59 height 20
type input "USSAV"
type input "Savannah"
type input "USSAV"
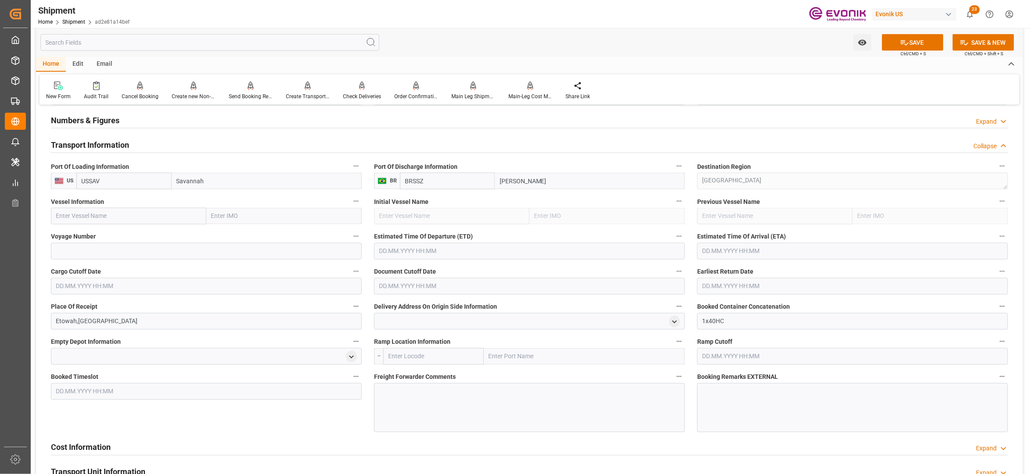
click at [110, 219] on input "text" at bounding box center [128, 216] width 155 height 17
click at [111, 212] on input "text" at bounding box center [128, 216] width 155 height 17
paste input "MSC BREMEN/UA538B"
click at [95, 217] on input "MSC BREMEN/UA538B" at bounding box center [128, 216] width 155 height 17
click at [111, 216] on input "MSC BREMEN/UA538B" at bounding box center [128, 216] width 155 height 17
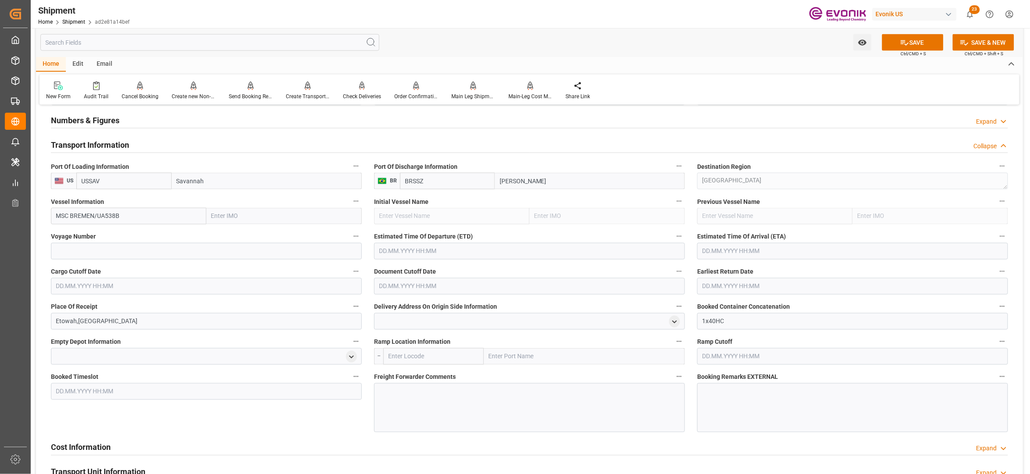
click at [111, 216] on input "MSC BREMEN/UA538B" at bounding box center [128, 216] width 155 height 17
type input "MSC BREMEN"
click at [106, 233] on span "MSC [GEOGRAPHIC_DATA] - 9369734" at bounding box center [89, 235] width 65 height 7
type input "9369734"
type input "MSC BREMEN"
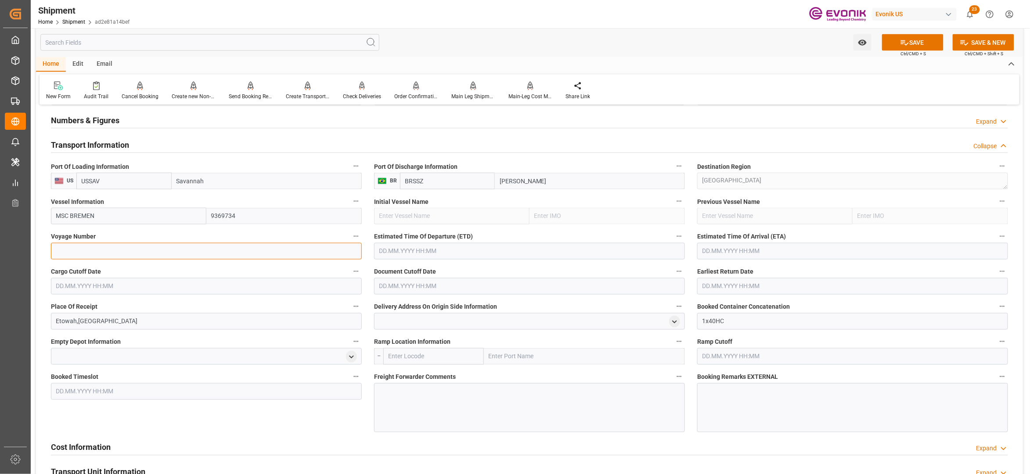
click at [119, 250] on input at bounding box center [206, 251] width 311 height 17
paste input "UA538B"
type input "UA538B"
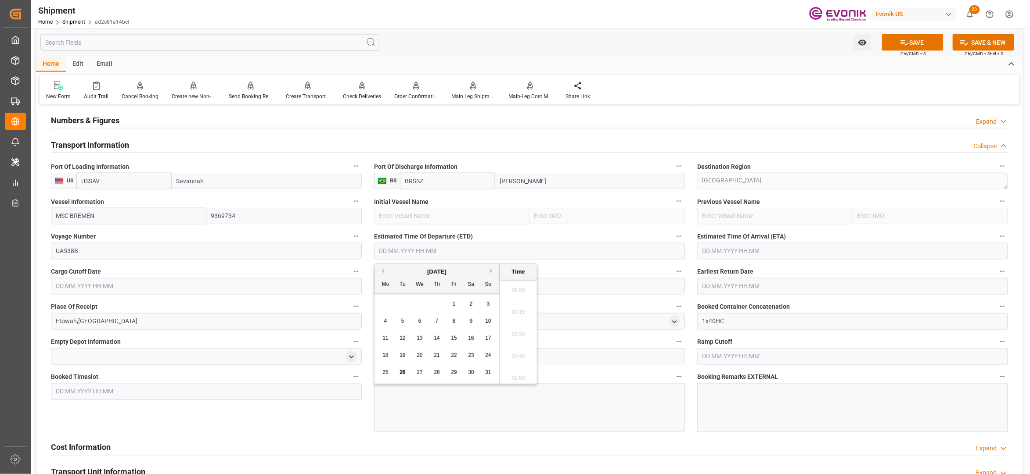
click at [434, 255] on input "text" at bounding box center [529, 251] width 311 height 17
click at [494, 270] on button "Next Month" at bounding box center [492, 271] width 5 height 5
click at [404, 354] on span "23" at bounding box center [402, 355] width 6 height 6
type input "[DATE] 00:00"
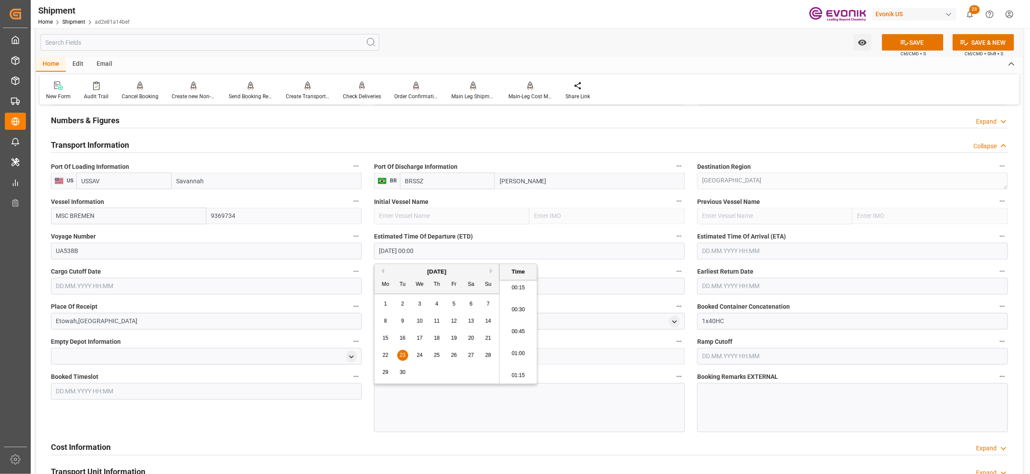
click at [738, 254] on input "text" at bounding box center [852, 251] width 311 height 17
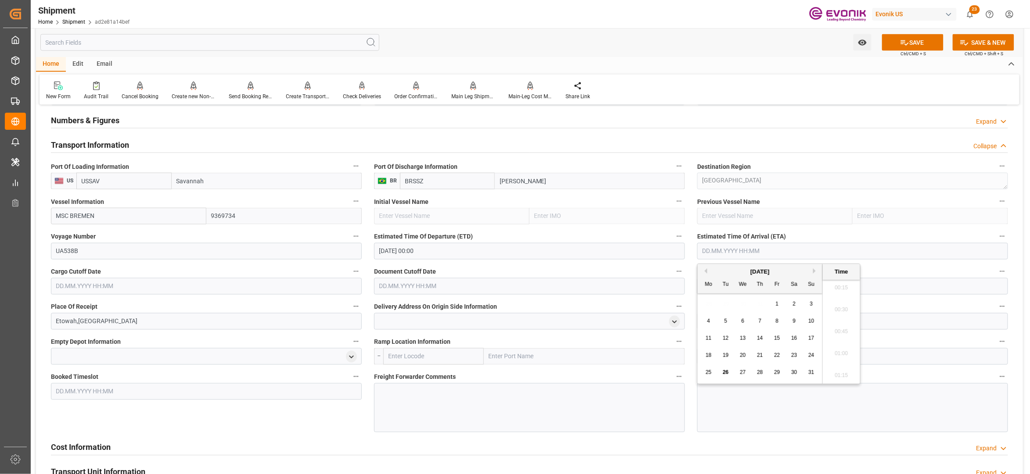
click at [817, 272] on button "Next Month" at bounding box center [815, 271] width 5 height 5
click at [815, 271] on button "Next Month" at bounding box center [815, 271] width 5 height 5
click at [812, 322] on span "12" at bounding box center [811, 321] width 6 height 6
type input "[DATE] 00:00"
click at [333, 285] on input "text" at bounding box center [206, 286] width 311 height 17
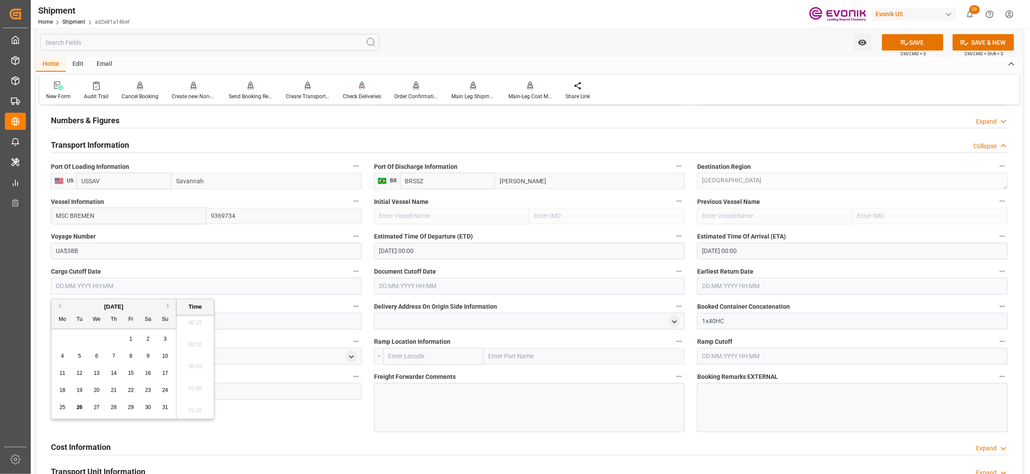
click at [169, 306] on button "Next Month" at bounding box center [169, 306] width 5 height 5
click at [60, 371] on span "15" at bounding box center [62, 373] width 6 height 6
type input "[DATE] 00:00"
click at [455, 284] on input "text" at bounding box center [529, 286] width 311 height 17
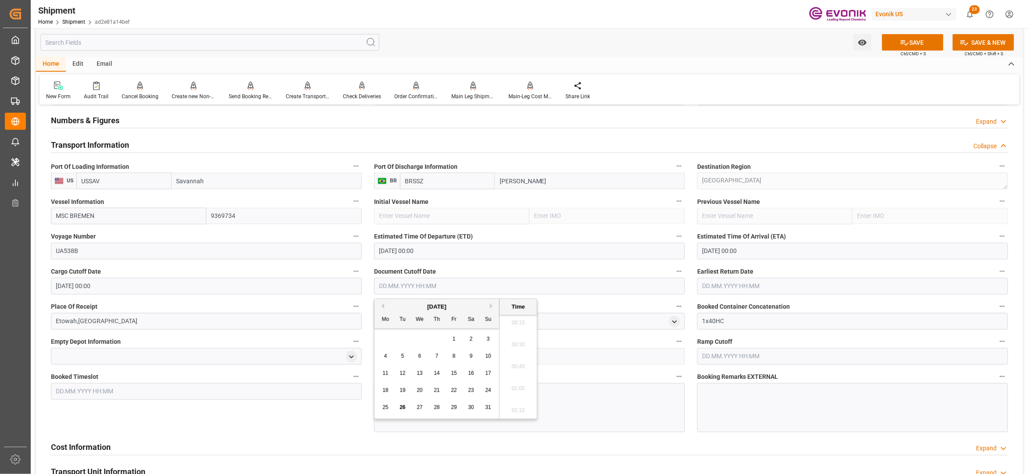
click at [492, 305] on button "Next Month" at bounding box center [492, 306] width 5 height 5
click at [390, 372] on div "15" at bounding box center [385, 374] width 11 height 11
type input "[DATE] 00:00"
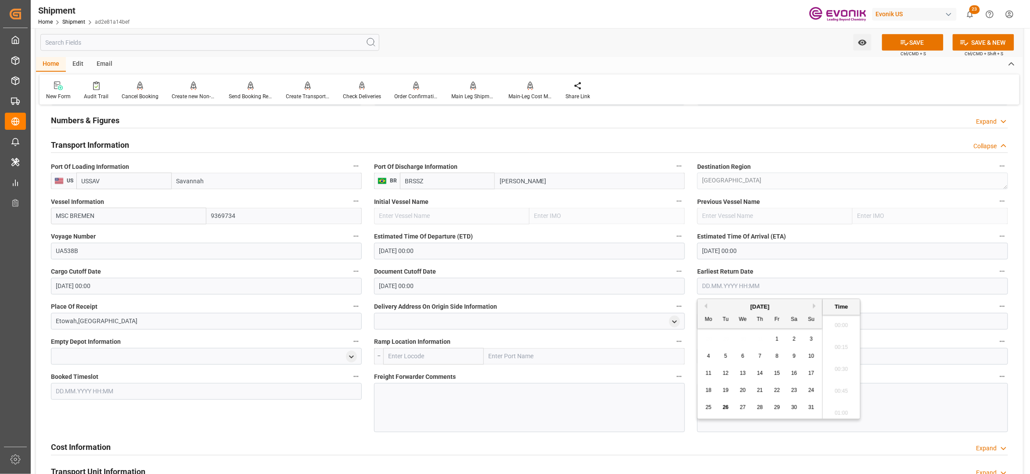
click at [778, 287] on input "text" at bounding box center [852, 286] width 311 height 17
click at [816, 306] on button "Next Month" at bounding box center [815, 306] width 5 height 5
click at [708, 374] on span "15" at bounding box center [708, 373] width 6 height 6
type input "[DATE] 00:00"
click at [691, 390] on div "Booking Remarks EXTERNAL" at bounding box center [852, 402] width 323 height 68
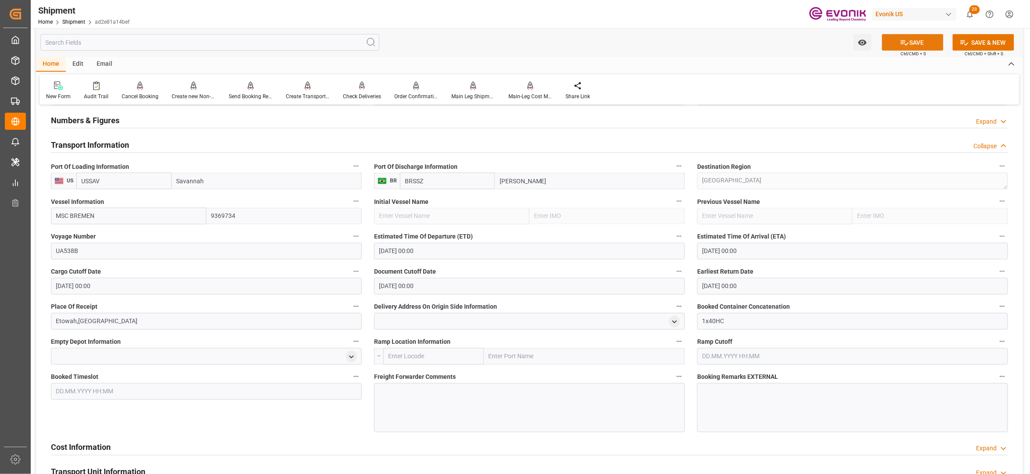
click at [908, 44] on button "SAVE" at bounding box center [912, 42] width 61 height 17
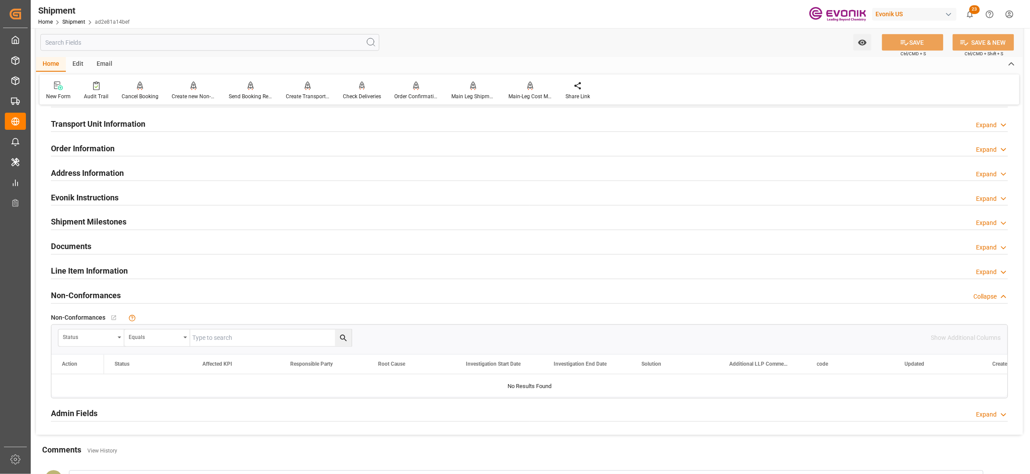
scroll to position [390, 0]
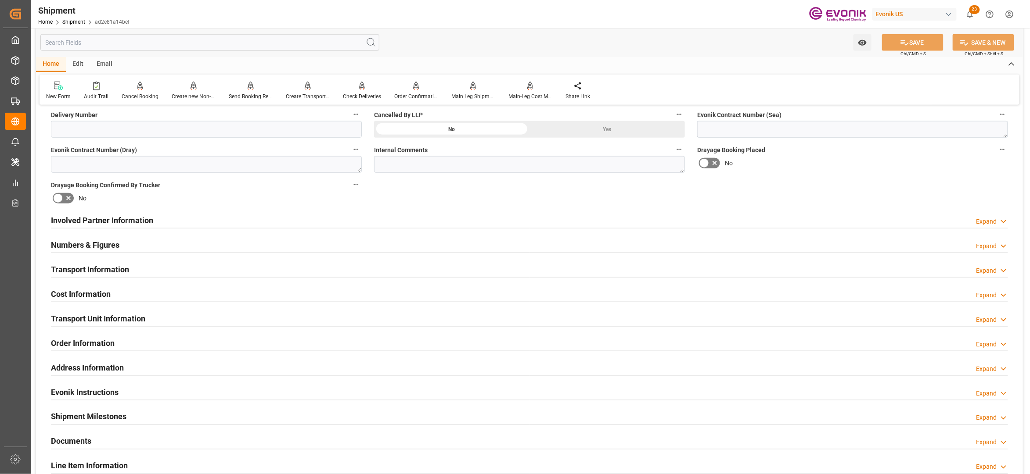
drag, startPoint x: 130, startPoint y: 292, endPoint x: 129, endPoint y: 297, distance: 5.4
click at [130, 293] on div "Cost Information Expand" at bounding box center [529, 293] width 957 height 17
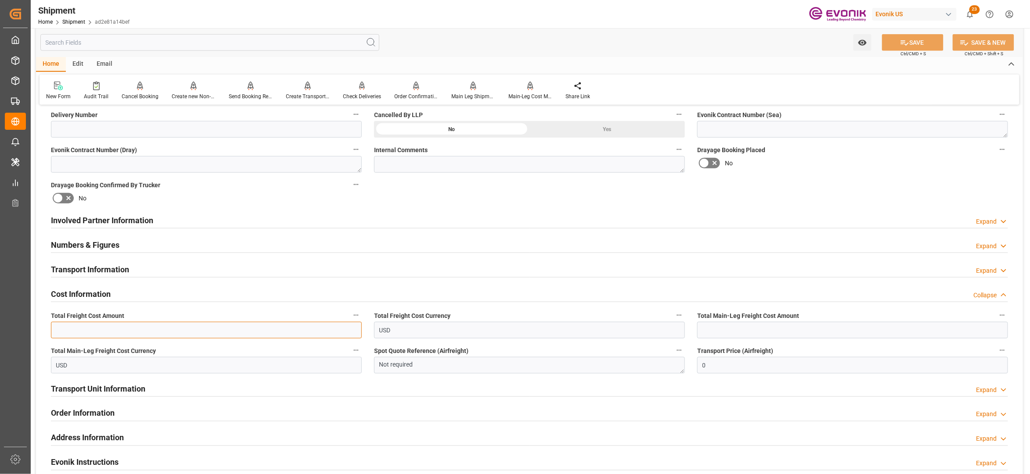
click at [156, 336] on input "text" at bounding box center [206, 330] width 311 height 17
type input "2151"
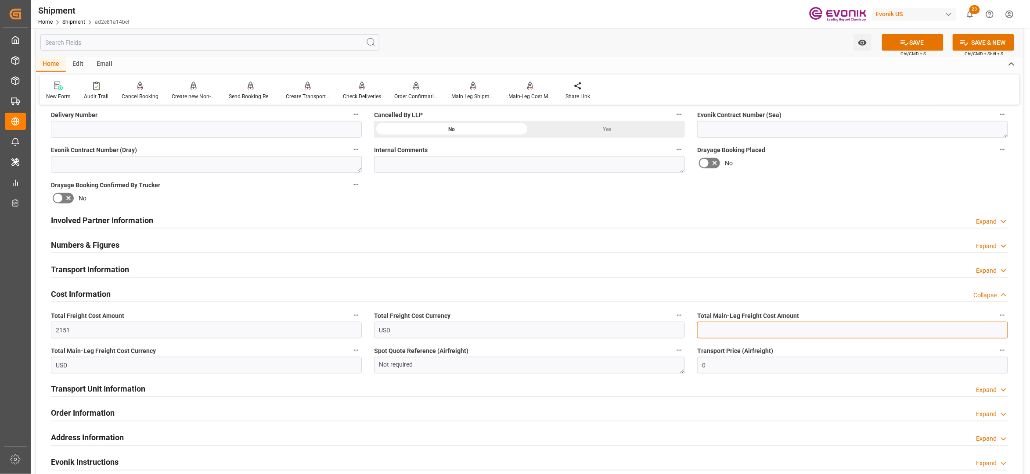
click at [760, 332] on input "text" at bounding box center [852, 330] width 311 height 17
type input "2151"
click at [856, 198] on div "Booking Confirmation Milestone Bar Collapse Submitted to FFW for Booking (Pendi…" at bounding box center [529, 212] width 987 height 978
click at [923, 43] on button "SAVE" at bounding box center [912, 42] width 61 height 17
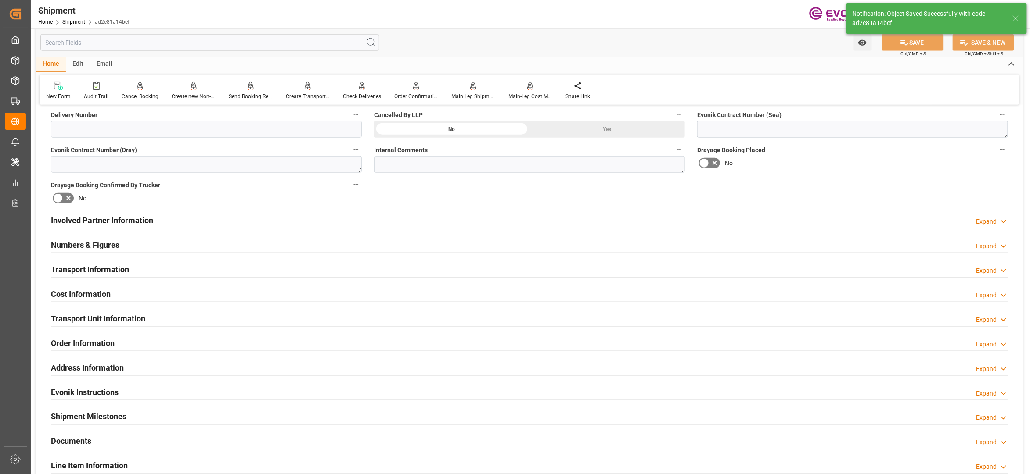
click at [246, 219] on div "Involved Partner Information Expand" at bounding box center [529, 220] width 957 height 17
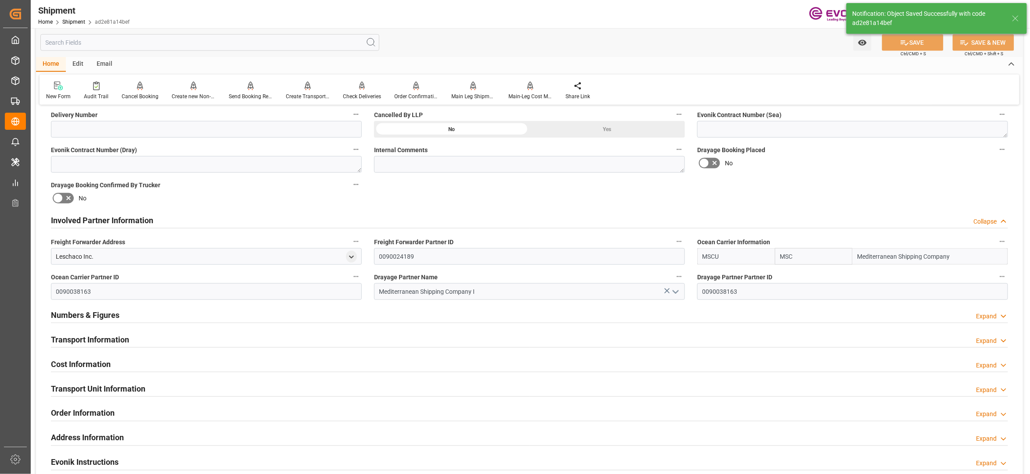
click at [197, 337] on div "Transport Information Expand" at bounding box center [529, 339] width 957 height 17
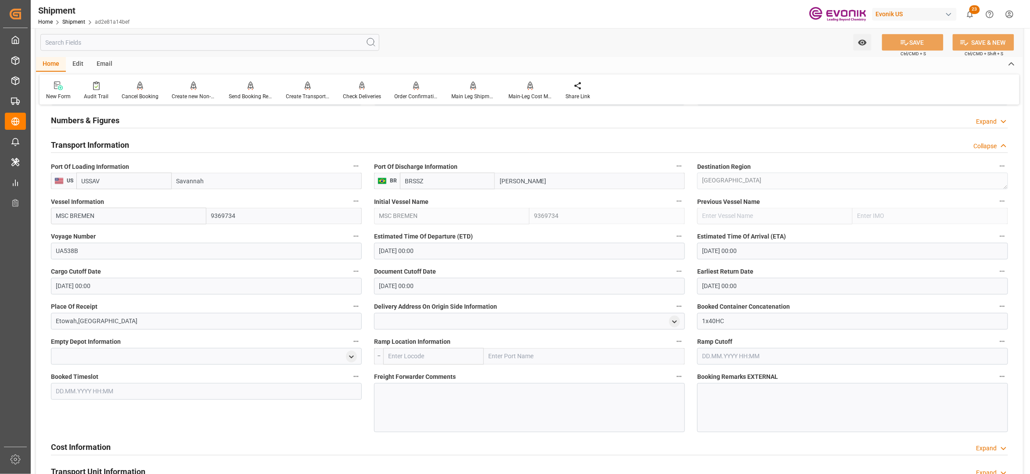
scroll to position [780, 0]
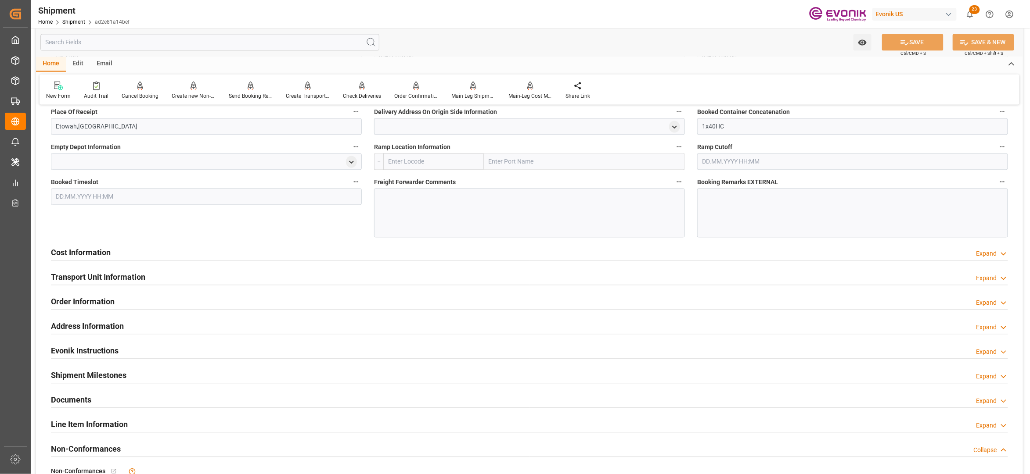
click at [390, 258] on div "Cost Information Expand" at bounding box center [529, 252] width 957 height 17
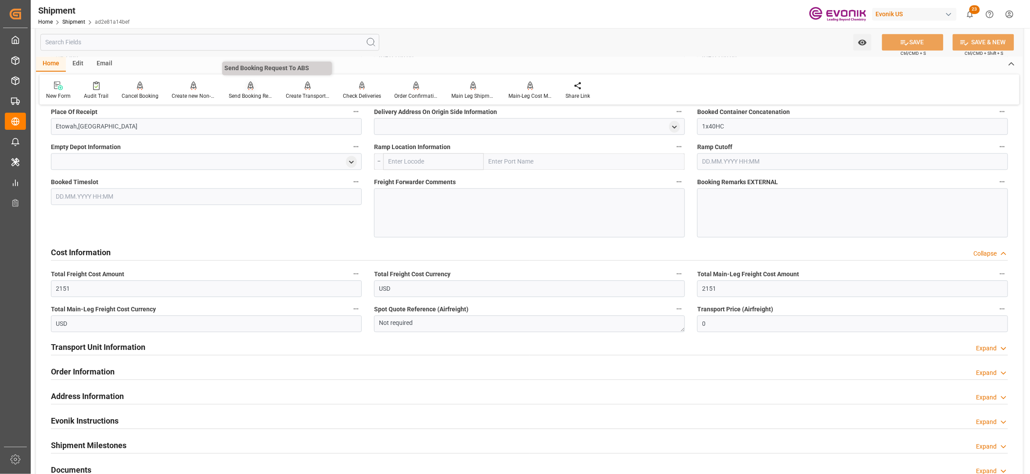
click at [248, 85] on icon at bounding box center [251, 85] width 6 height 7
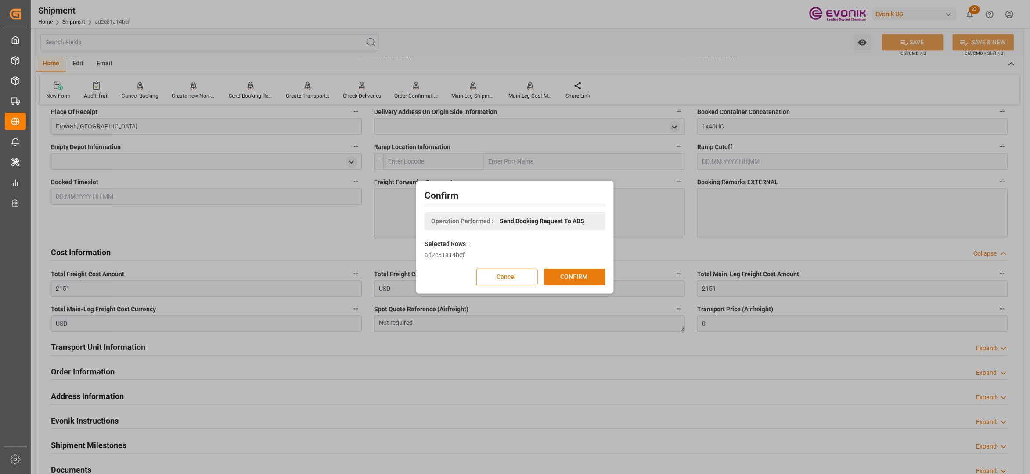
click at [578, 276] on button "CONFIRM" at bounding box center [574, 277] width 61 height 17
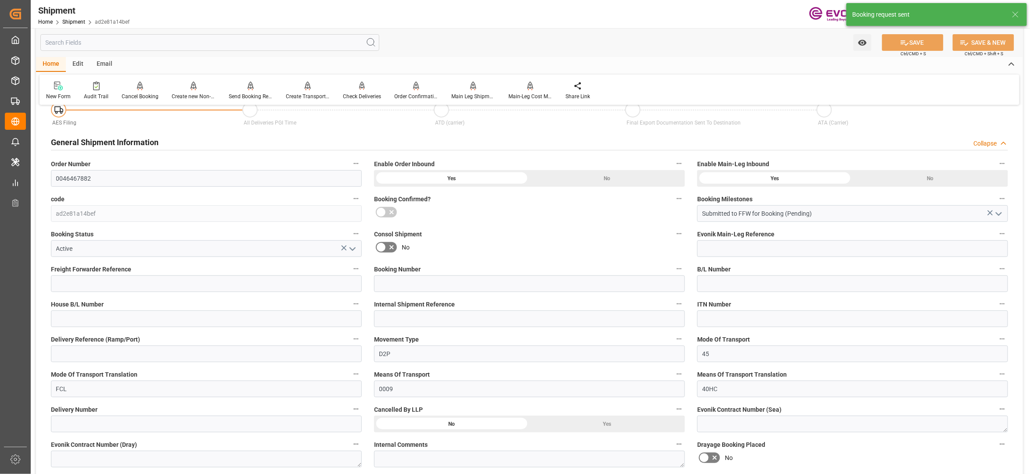
scroll to position [724, 0]
